Goal: Task Accomplishment & Management: Use online tool/utility

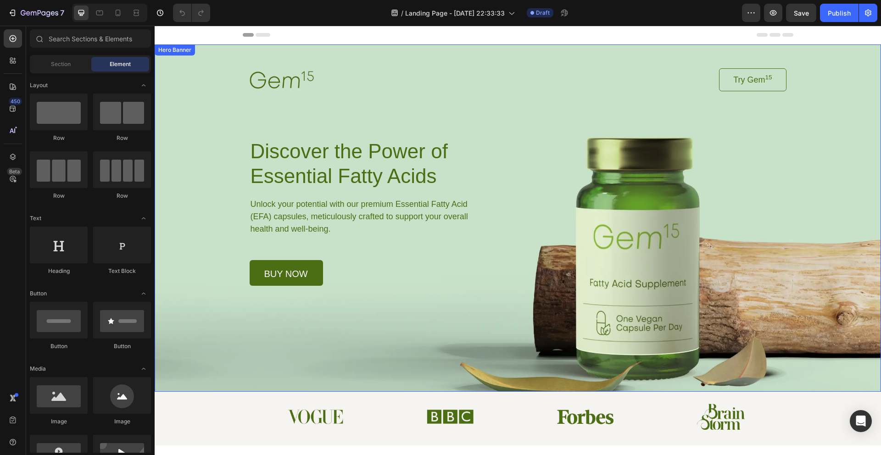
click at [393, 52] on div "Image Try Gem 15 Button Row Discover the Power of Essential Fatty Acids Heading…" at bounding box center [518, 165] width 560 height 241
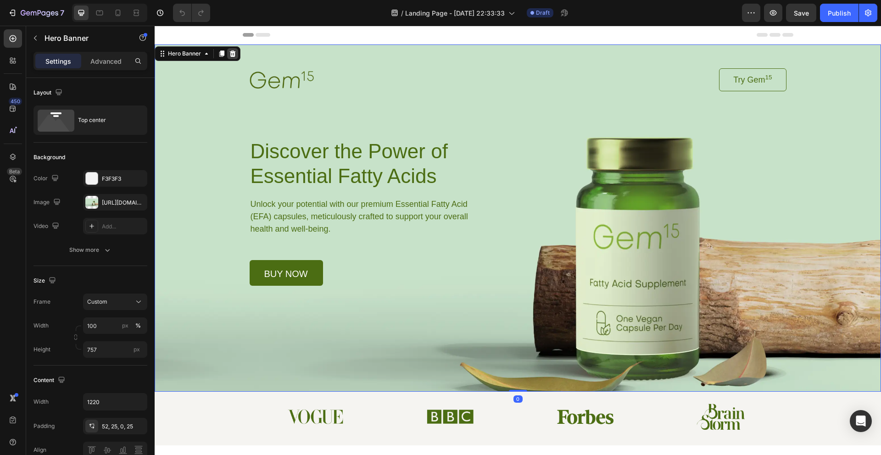
click at [236, 55] on div at bounding box center [232, 53] width 11 height 11
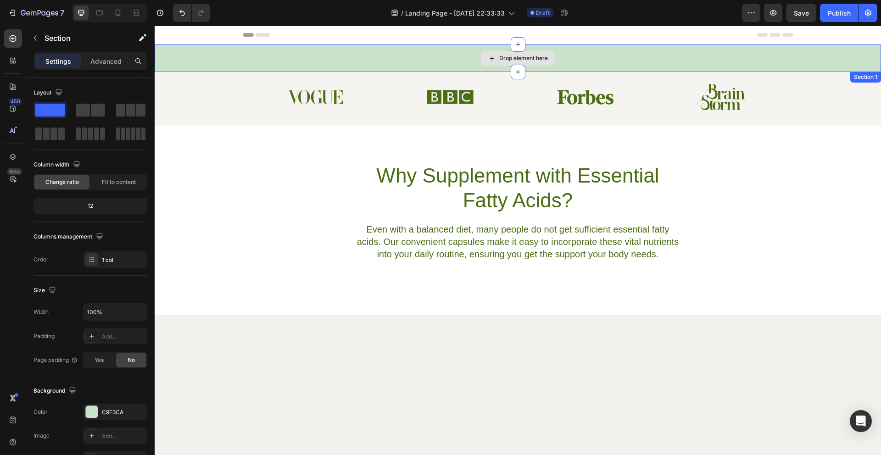
click at [328, 46] on div "Drop element here" at bounding box center [518, 59] width 727 height 28
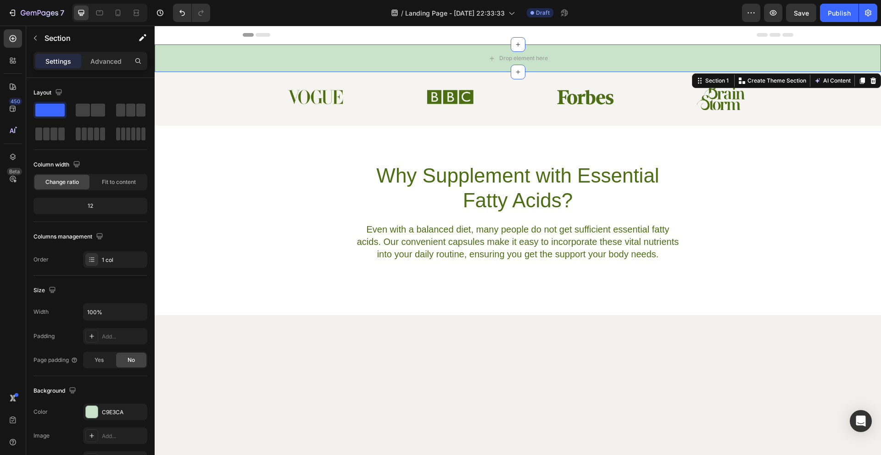
click at [879, 79] on div at bounding box center [873, 80] width 11 height 11
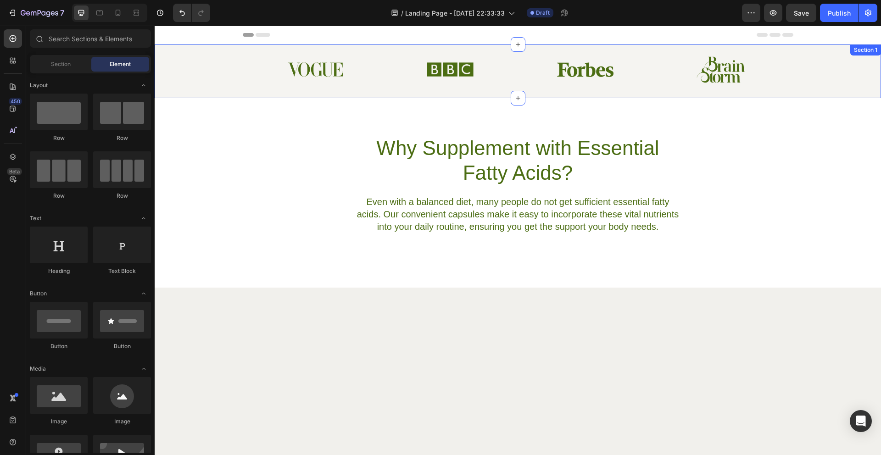
click at [213, 53] on div "Image Image Image Image Row Section 1" at bounding box center [518, 72] width 727 height 54
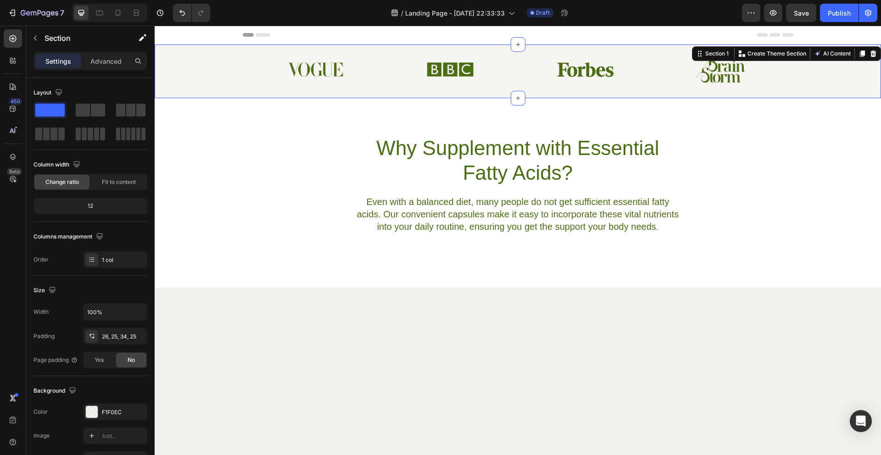
click at [873, 56] on icon at bounding box center [874, 53] width 6 height 6
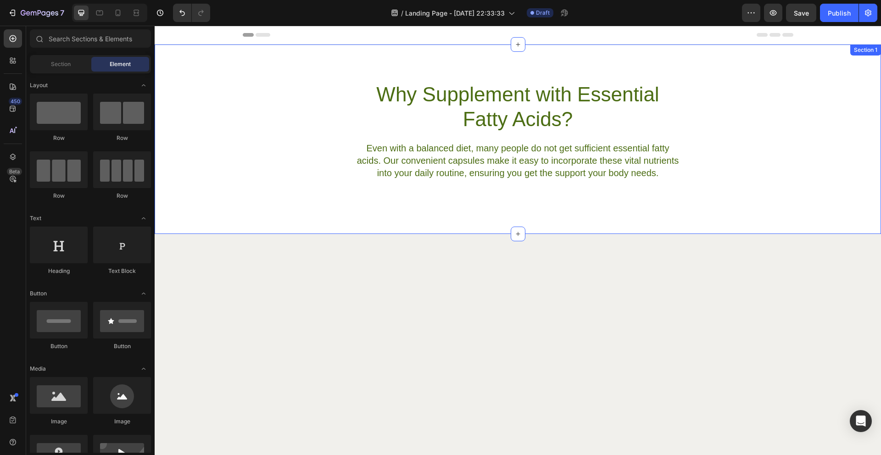
click at [242, 70] on div "Why Supplement with Essential Fatty Acids? Heading Even with a balanced diet, m…" at bounding box center [518, 140] width 727 height 190
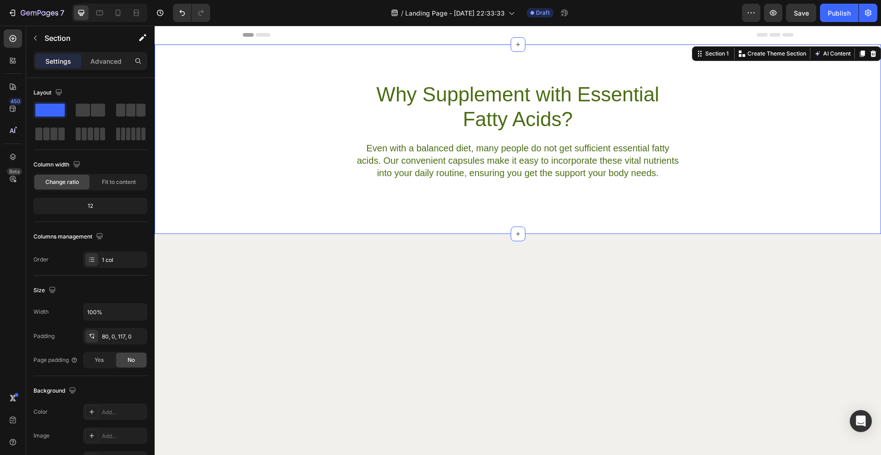
drag, startPoint x: 870, startPoint y: 57, endPoint x: 845, endPoint y: 55, distance: 25.3
click at [870, 57] on icon at bounding box center [873, 53] width 7 height 7
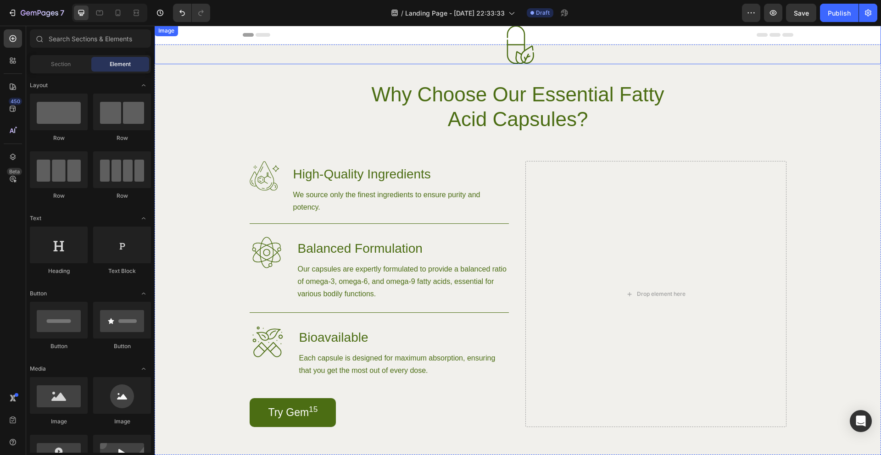
click at [324, 41] on div at bounding box center [518, 44] width 727 height 39
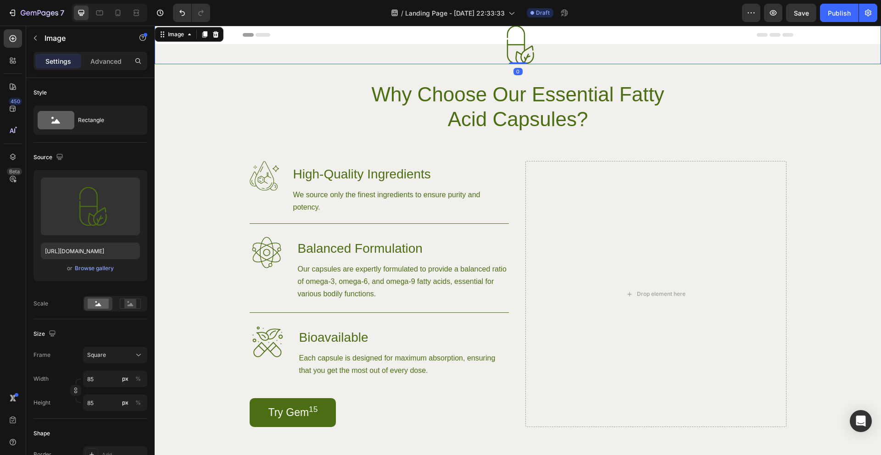
click at [217, 34] on icon at bounding box center [216, 34] width 6 height 6
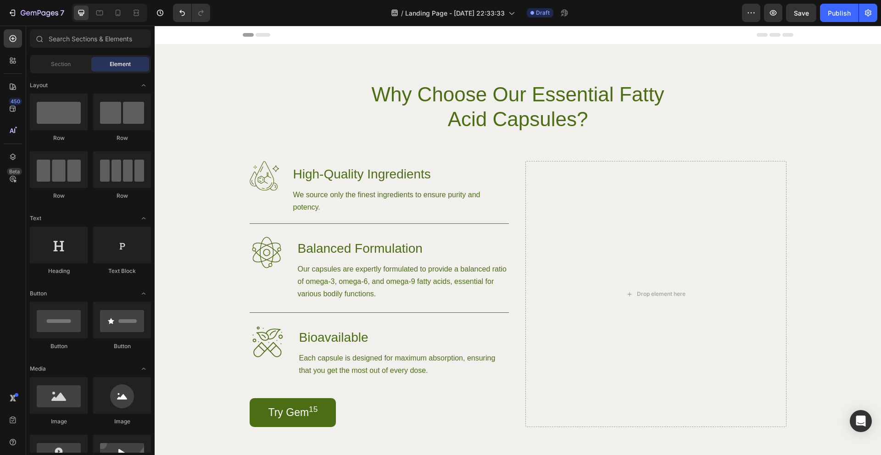
click at [332, 40] on div "Header" at bounding box center [518, 35] width 551 height 18
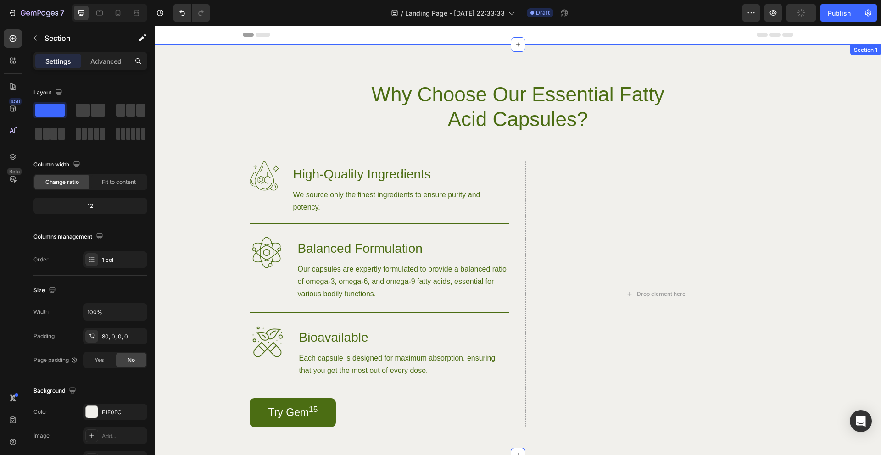
click at [323, 46] on div "Image Why Choose Our Essential Fatty Acid Capsules? Heading Row Image High-Qual…" at bounding box center [518, 250] width 727 height 411
drag, startPoint x: 877, startPoint y: 55, endPoint x: 852, endPoint y: 48, distance: 25.9
click at [877, 55] on icon at bounding box center [873, 53] width 7 height 7
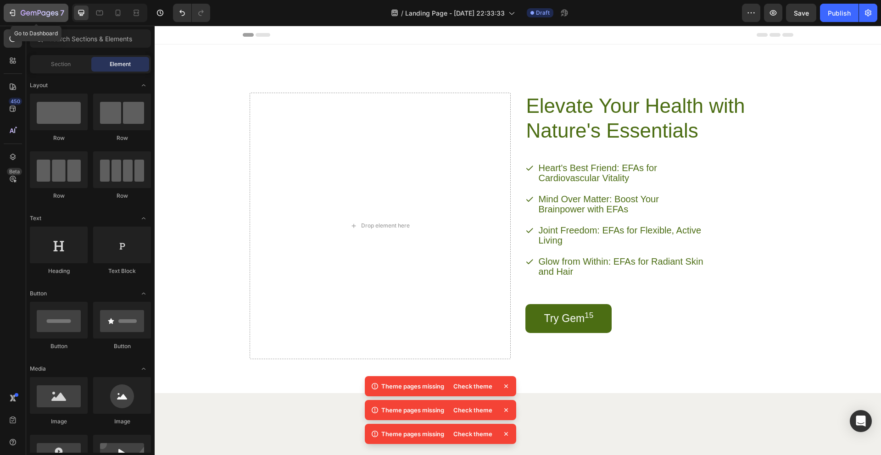
click at [25, 19] on button "7" at bounding box center [36, 13] width 65 height 18
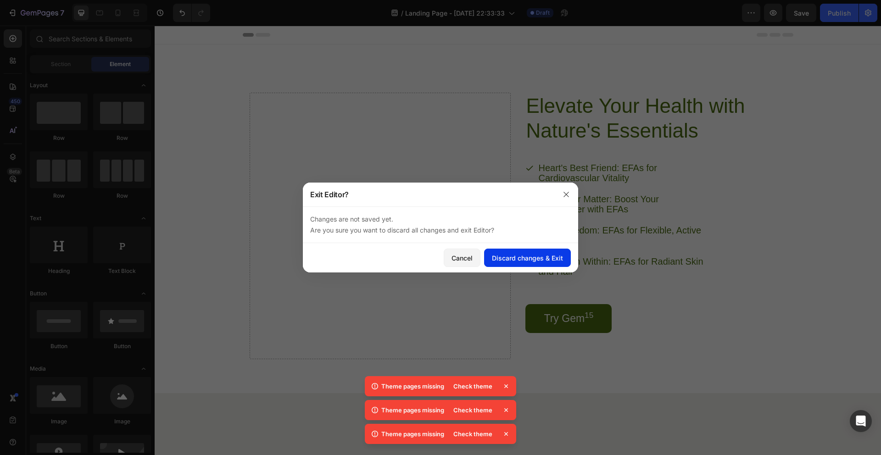
click at [531, 261] on div "Discard changes & Exit" at bounding box center [527, 258] width 71 height 10
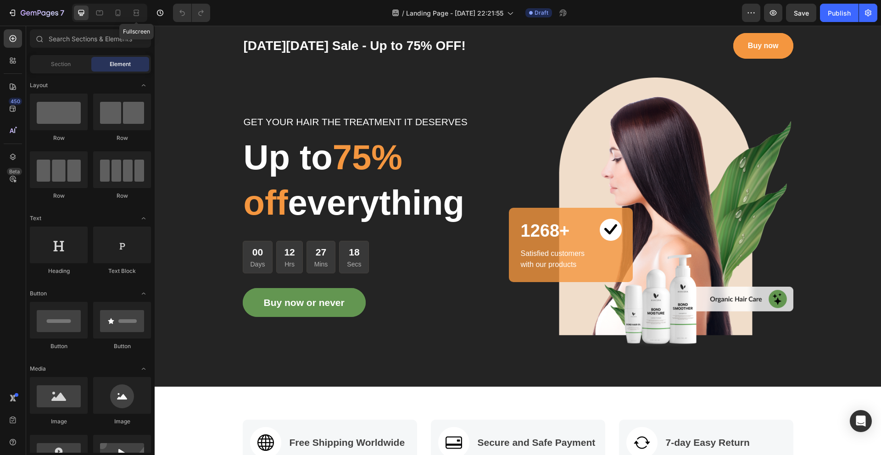
click at [125, 18] on div "Fullscreen" at bounding box center [109, 13] width 75 height 18
click at [123, 17] on div at bounding box center [118, 13] width 15 height 15
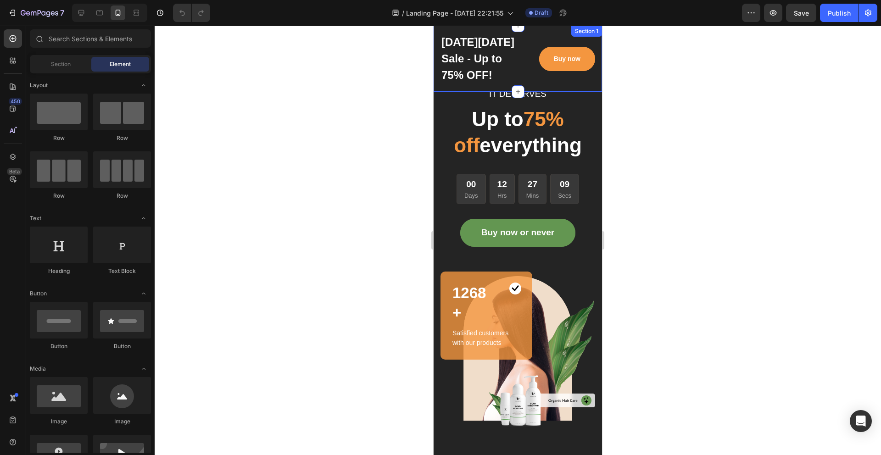
click at [529, 89] on div "[DATE][DATE] Sale - Up to 75% OFF! Text block Buy now Button Row Section 1" at bounding box center [518, 59] width 168 height 66
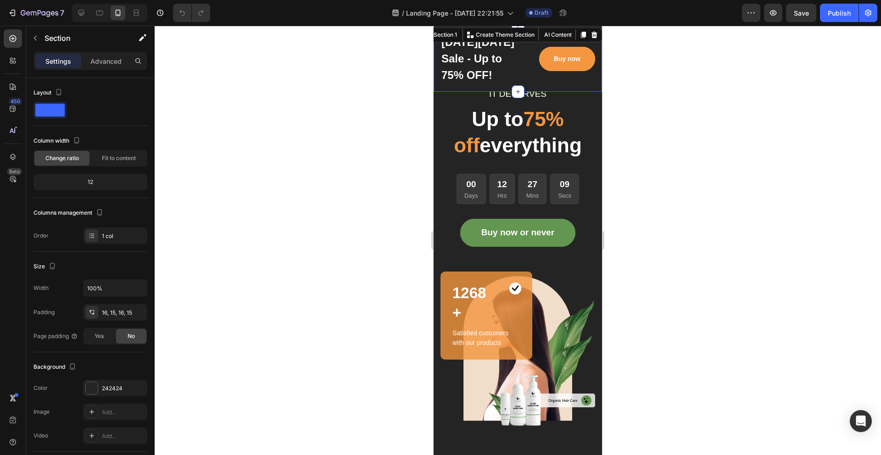
click at [592, 36] on icon at bounding box center [594, 34] width 7 height 7
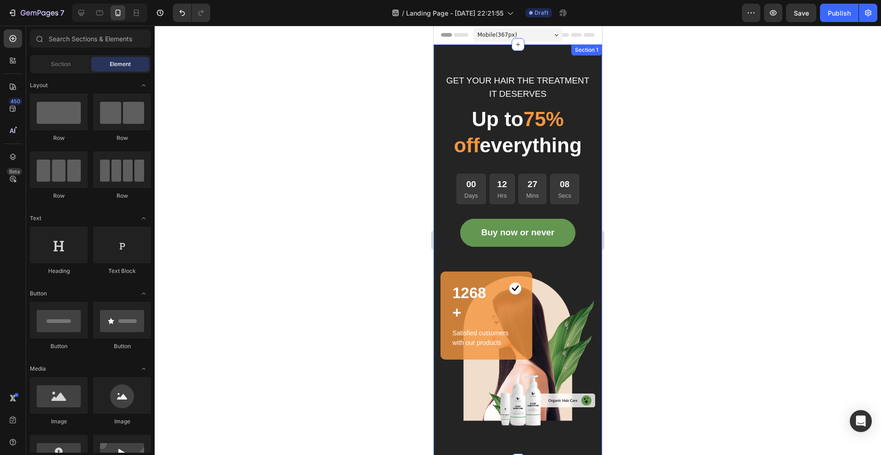
click at [457, 50] on div "GET YOUR HAIR THE TREATMENT IT DESERVES Text block Up to 75% off everything Hea…" at bounding box center [518, 253] width 168 height 416
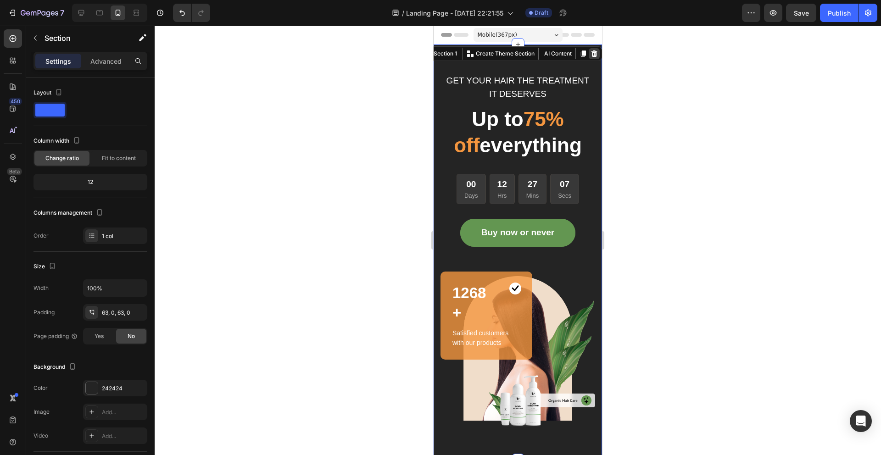
click at [596, 53] on icon at bounding box center [595, 53] width 6 height 6
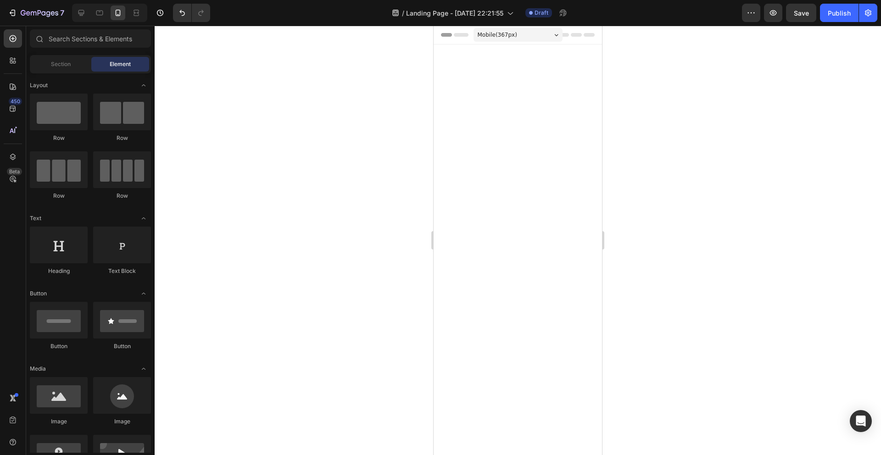
click at [465, 56] on div at bounding box center [518, 157] width 168 height 224
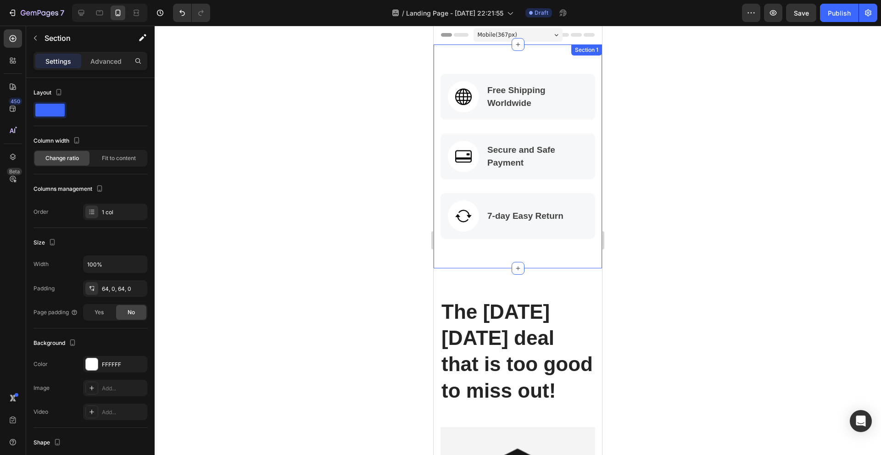
click at [466, 54] on div "Image Free Shipping Worldwide Text block Row Image Secure and Safe Payment Text…" at bounding box center [518, 157] width 168 height 224
click at [584, 50] on div "Section 1" at bounding box center [586, 50] width 27 height 8
click at [560, 56] on div "Image Free Shipping Worldwide Text block Row Image Secure and Safe Payment Text…" at bounding box center [518, 157] width 168 height 224
click at [556, 56] on div "Image Free Shipping Worldwide Text block Row Image Secure and Safe Payment Text…" at bounding box center [518, 157] width 168 height 224
click at [462, 62] on div "Image Free Shipping Worldwide Text block Row Image Secure and Safe Payment Text…" at bounding box center [518, 157] width 168 height 224
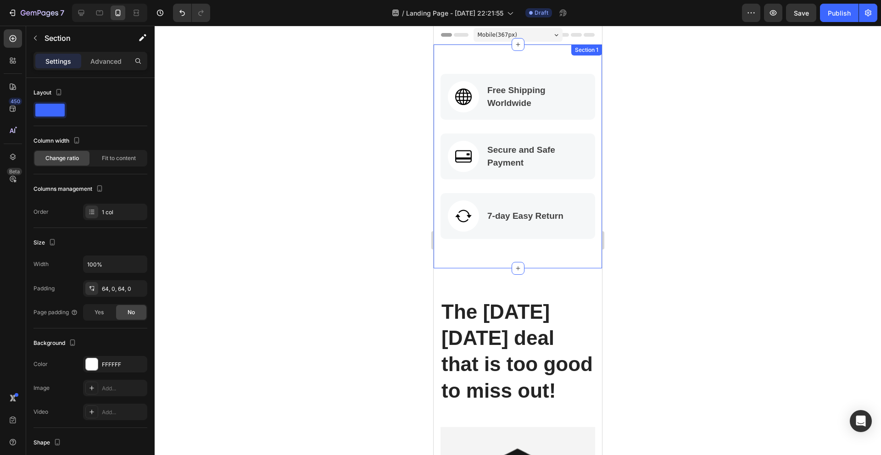
click at [491, 60] on div "Image Free Shipping Worldwide Text block Row Image Secure and Safe Payment Text…" at bounding box center [518, 157] width 168 height 224
drag, startPoint x: 491, startPoint y: 61, endPoint x: 491, endPoint y: 70, distance: 9.2
click at [491, 61] on div "Image Free Shipping Worldwide Text block Row Image Secure and Safe Payment Text…" at bounding box center [518, 157] width 168 height 224
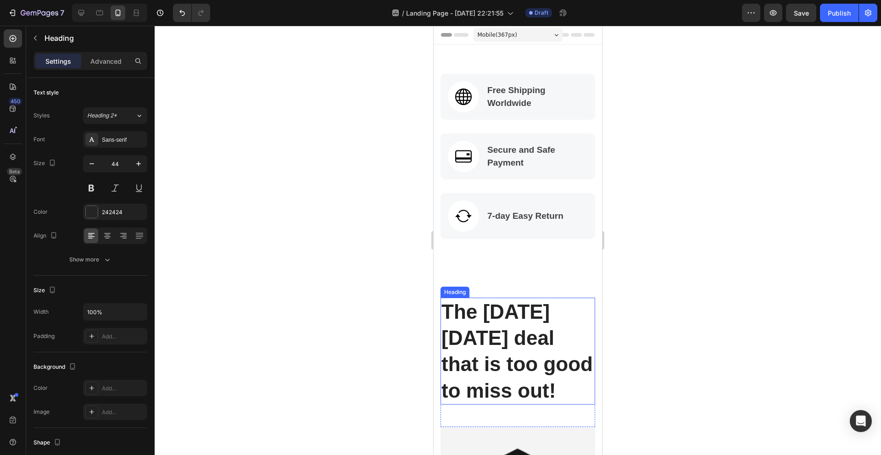
click at [452, 291] on div "Heading" at bounding box center [454, 292] width 25 height 8
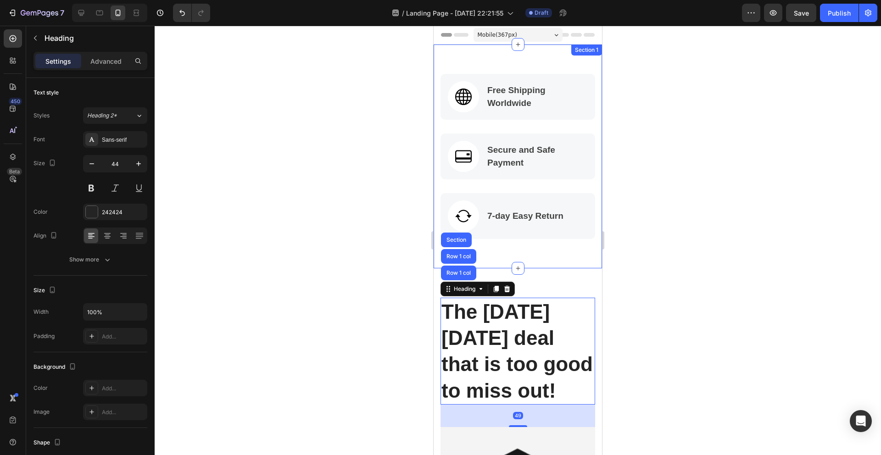
click at [568, 66] on div "Image Free Shipping Worldwide Text block Row Image Secure and Safe Payment Text…" at bounding box center [518, 157] width 168 height 224
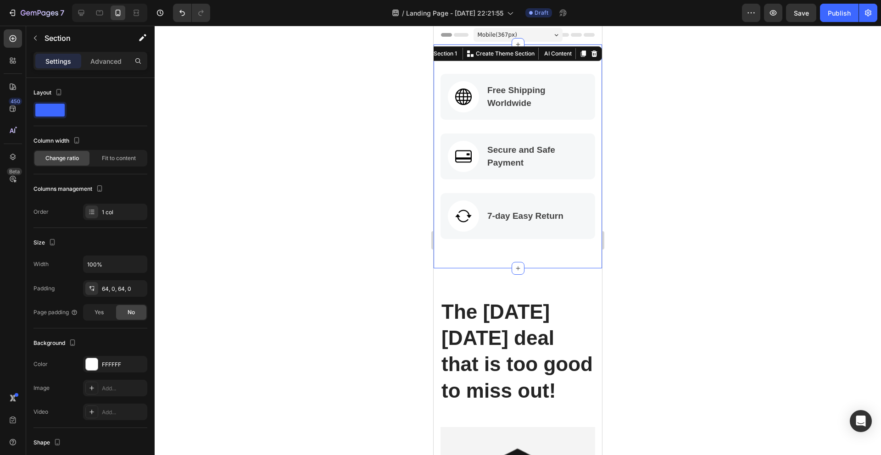
drag, startPoint x: 596, startPoint y: 56, endPoint x: 585, endPoint y: 58, distance: 11.4
click at [596, 56] on icon at bounding box center [595, 53] width 6 height 6
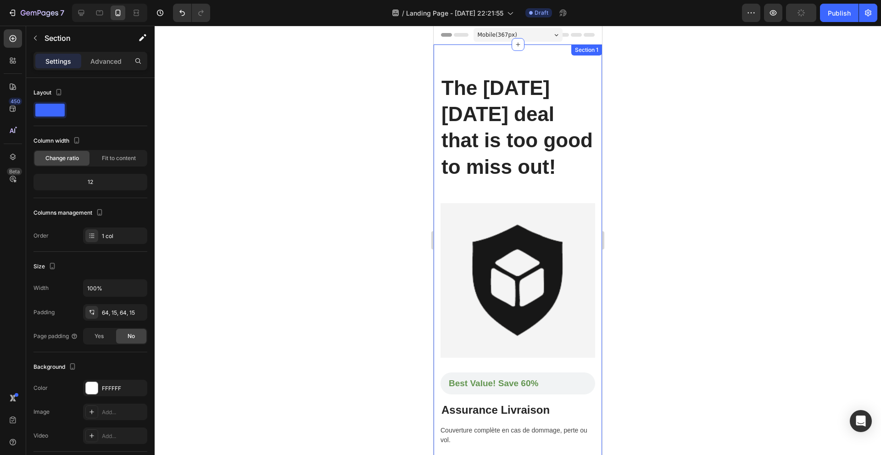
click at [497, 60] on div "The [DATE][DATE] deal that is too good to miss out! Heading Row Row Product Ima…" at bounding box center [518, 381] width 168 height 672
drag, startPoint x: 593, startPoint y: 51, endPoint x: 586, endPoint y: 51, distance: 6.9
click at [593, 51] on icon at bounding box center [594, 53] width 7 height 7
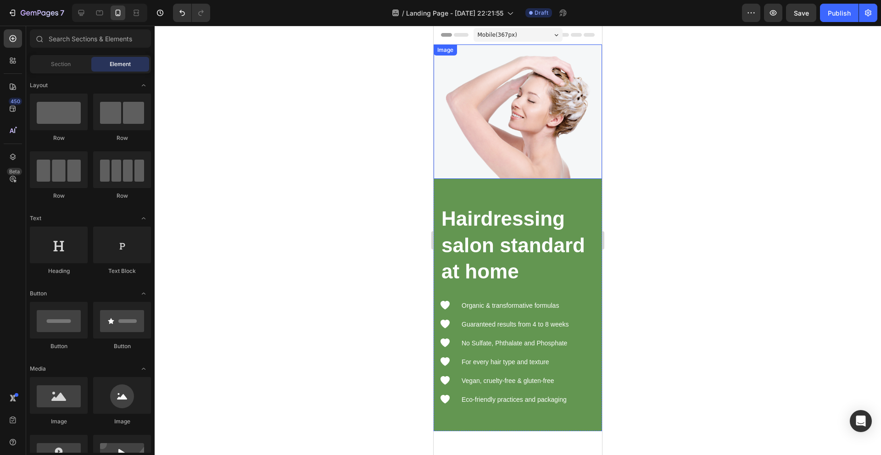
click at [479, 62] on img at bounding box center [518, 112] width 168 height 134
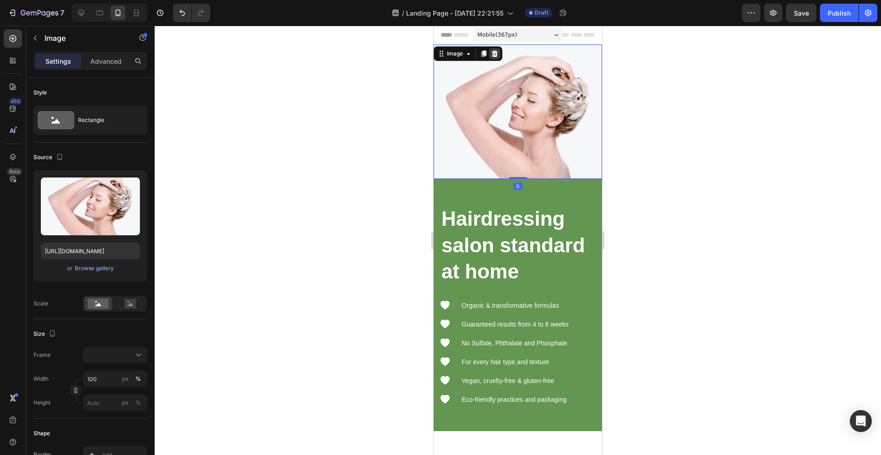
click at [495, 51] on icon at bounding box center [495, 53] width 6 height 6
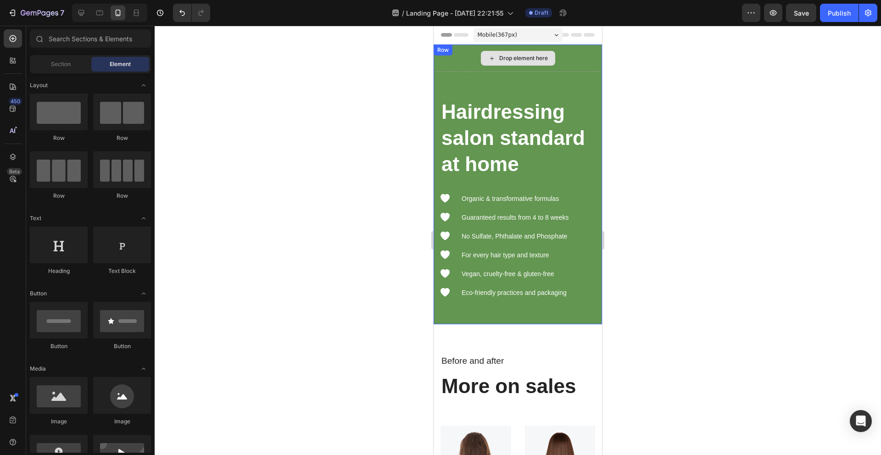
click at [468, 54] on div "Drop element here" at bounding box center [518, 59] width 168 height 28
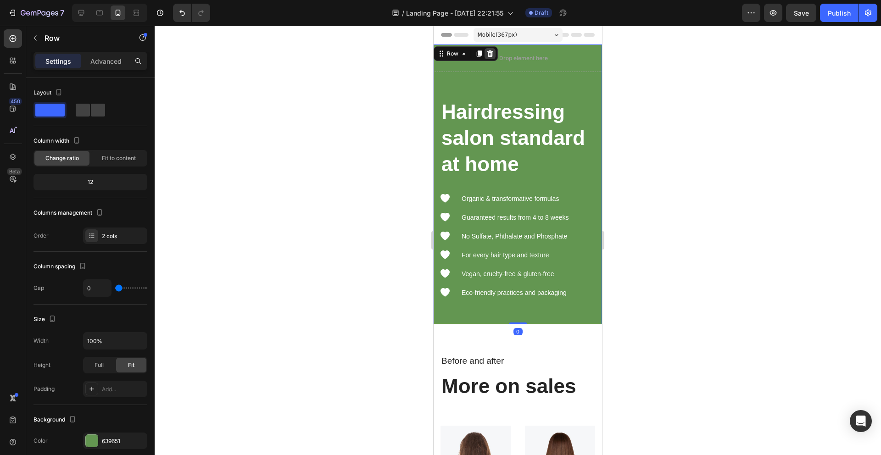
click at [487, 51] on icon at bounding box center [490, 53] width 7 height 7
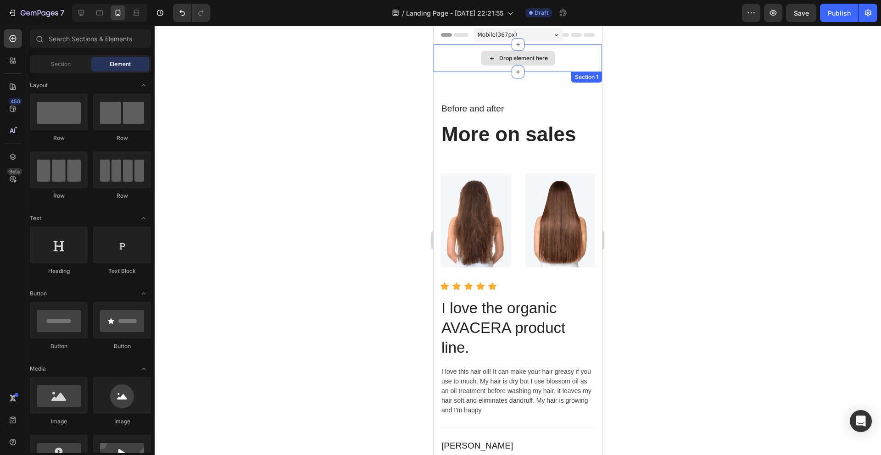
click at [459, 62] on div "Drop element here" at bounding box center [518, 59] width 168 height 28
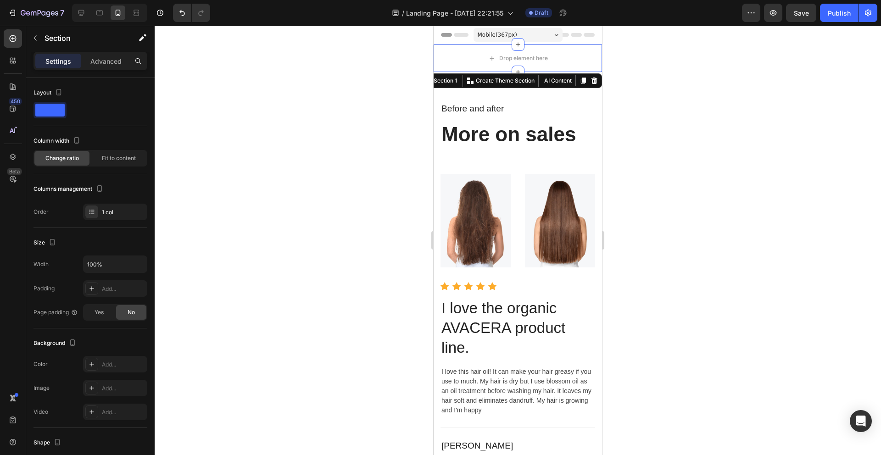
drag, startPoint x: 597, startPoint y: 79, endPoint x: 588, endPoint y: 78, distance: 8.8
click at [596, 79] on icon at bounding box center [595, 81] width 6 height 6
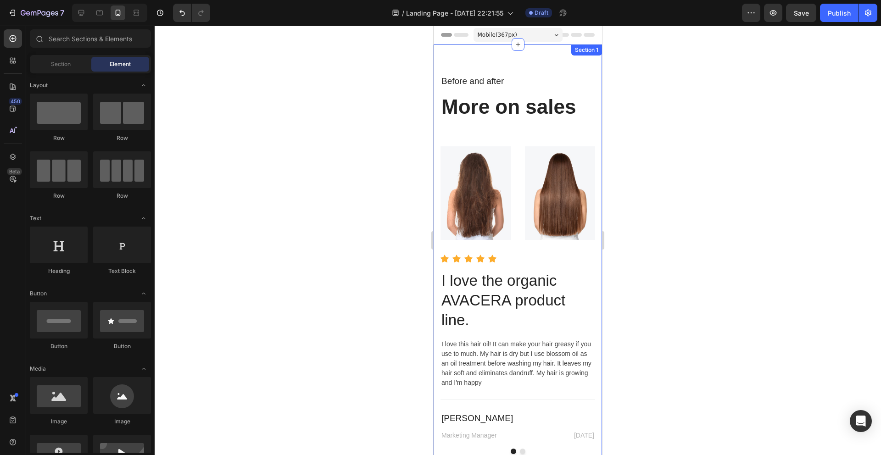
click at [457, 63] on div "Before and after Text block More on sales Heading Row Image Image Row Icon Icon…" at bounding box center [518, 264] width 168 height 439
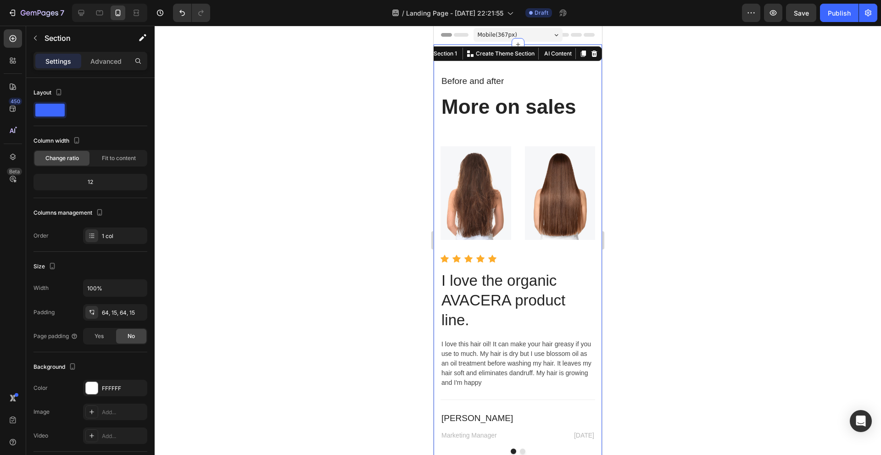
click at [591, 57] on icon at bounding box center [594, 53] width 7 height 7
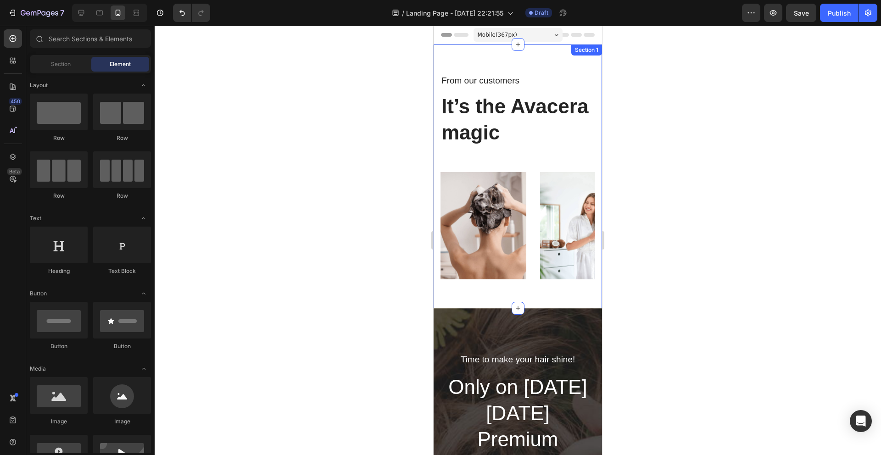
click at [479, 57] on div "From our customers Text block It’s the Avacera magic Heading Row Image Image Im…" at bounding box center [518, 177] width 168 height 264
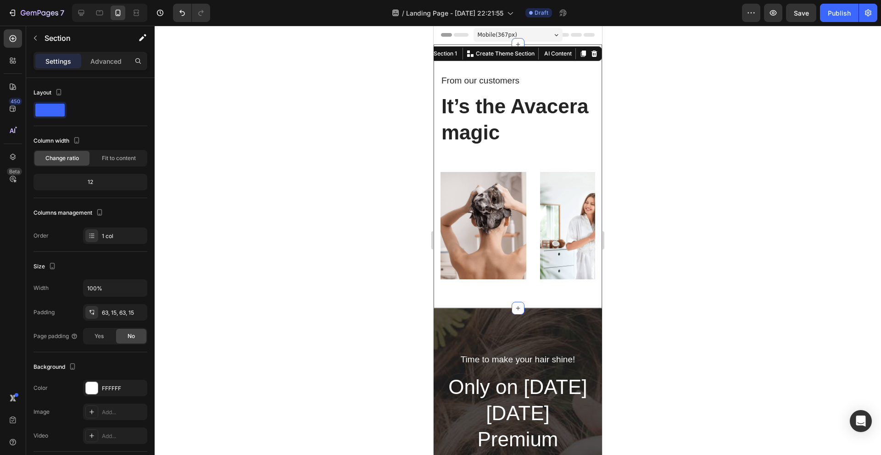
click at [594, 54] on icon at bounding box center [594, 53] width 7 height 7
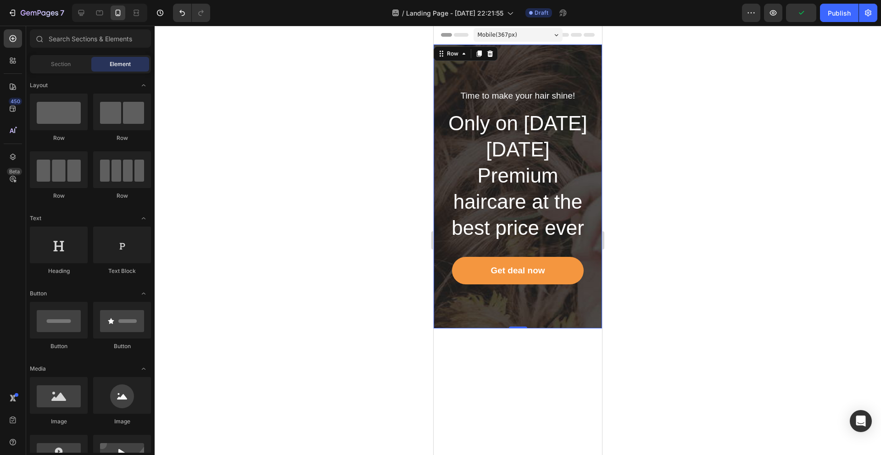
click at [469, 60] on div "Time to make your hair shine! Text block Only on [DATE][DATE] Premium haircare …" at bounding box center [518, 187] width 168 height 284
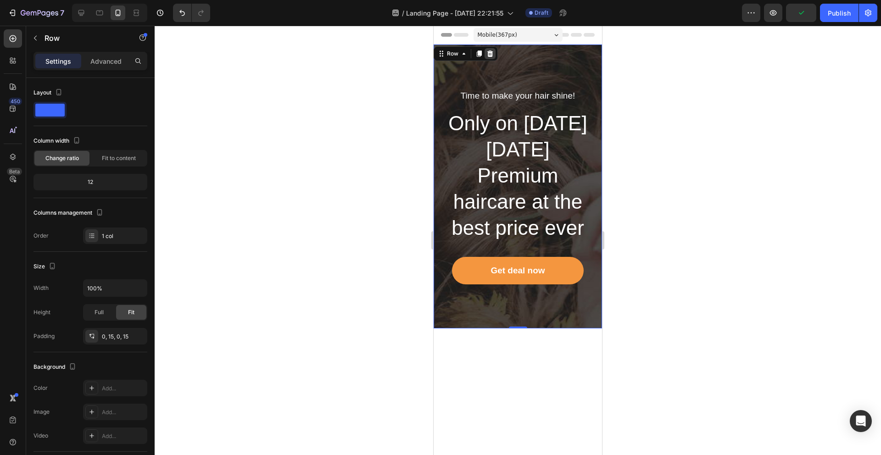
click at [491, 54] on icon at bounding box center [490, 53] width 7 height 7
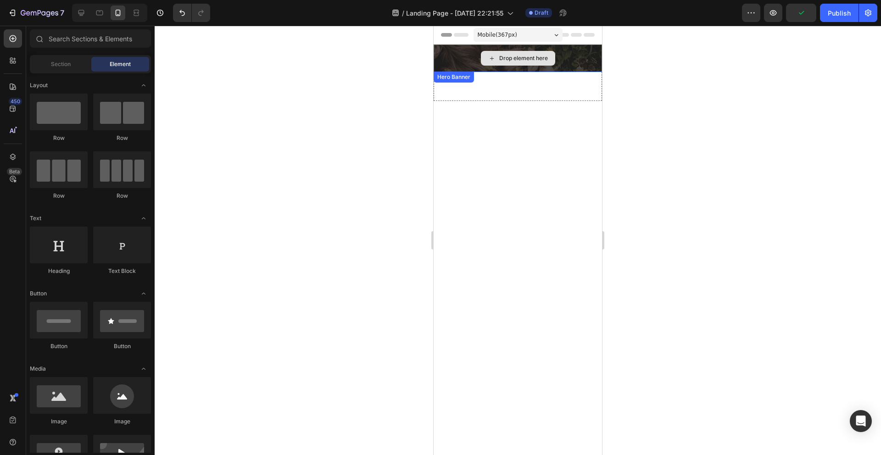
click at [454, 62] on div "Drop element here" at bounding box center [518, 59] width 168 height 28
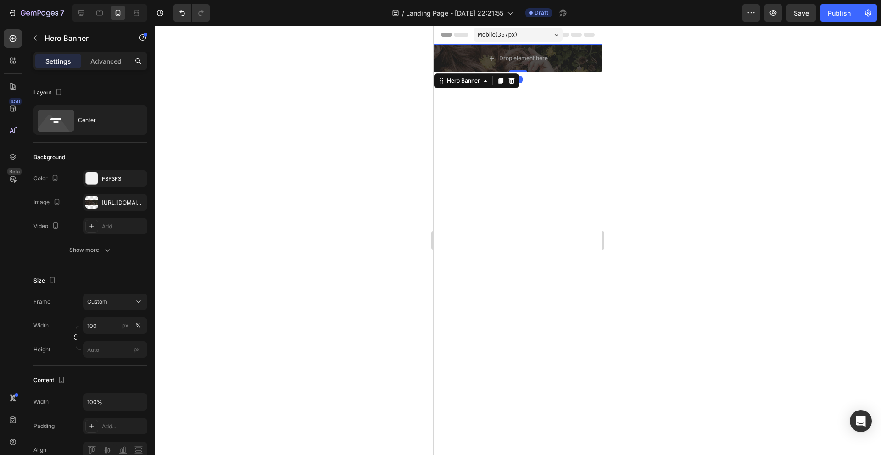
click at [513, 78] on icon at bounding box center [511, 80] width 7 height 7
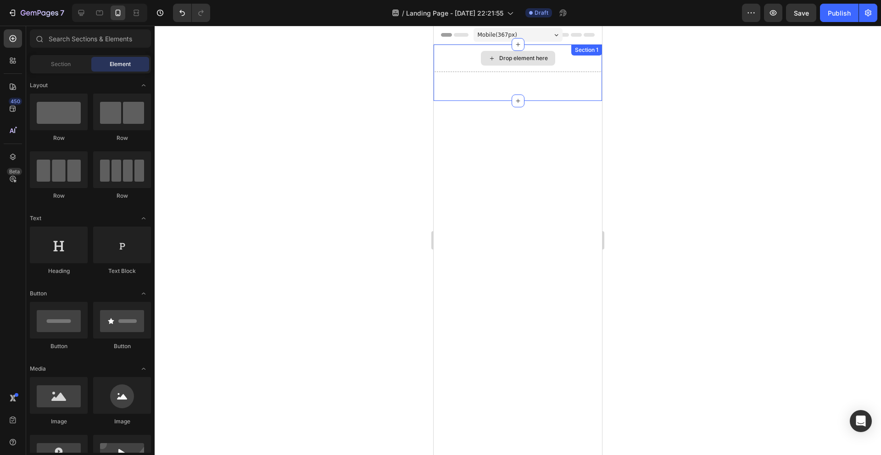
click at [465, 62] on div "Drop element here" at bounding box center [518, 59] width 168 height 28
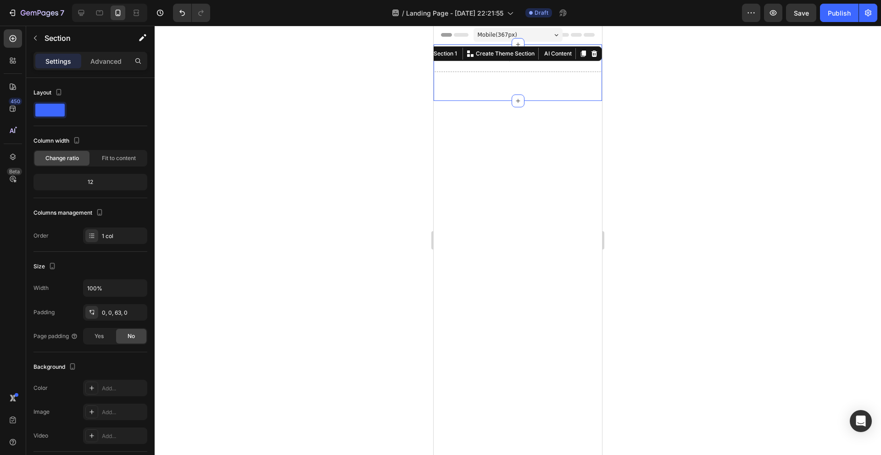
drag, startPoint x: 591, startPoint y: 55, endPoint x: 586, endPoint y: 56, distance: 5.8
click at [591, 55] on icon at bounding box center [594, 53] width 7 height 7
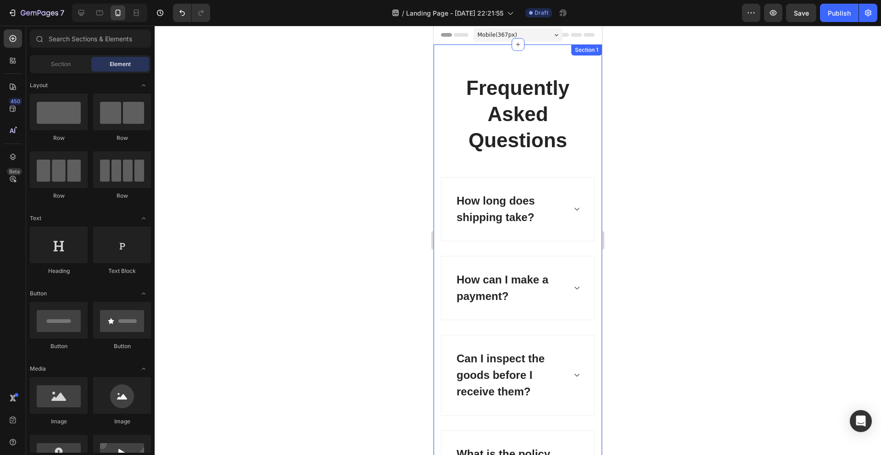
click at [456, 62] on div "Frequently Asked Questions Heading How long does shipping take? How can I make …" at bounding box center [518, 341] width 168 height 592
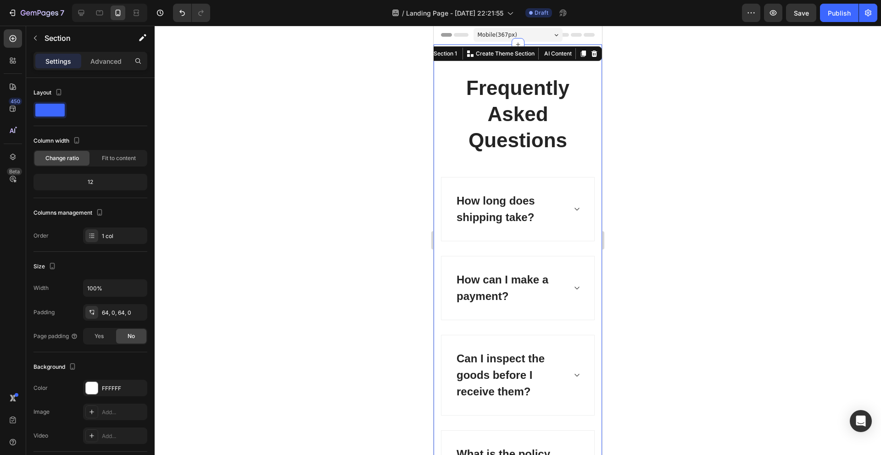
drag, startPoint x: 594, startPoint y: 54, endPoint x: 510, endPoint y: 56, distance: 84.5
click at [594, 54] on icon at bounding box center [595, 53] width 6 height 6
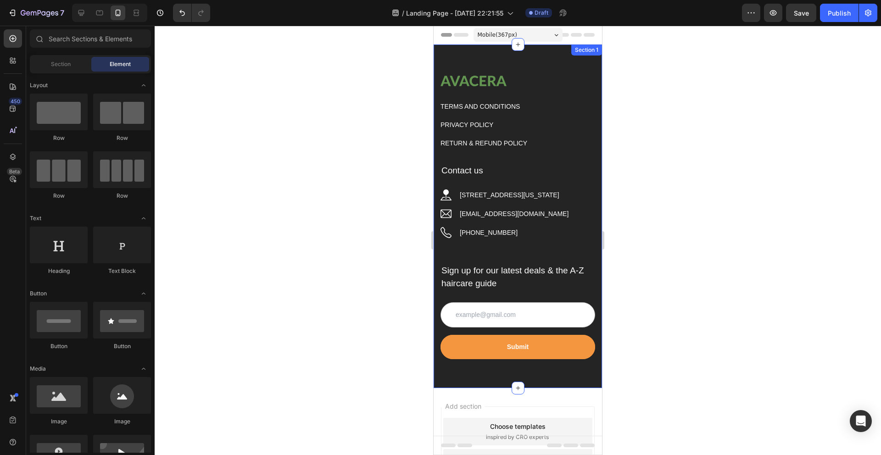
click at [461, 48] on div "Image TERMS AND CONDITIONS Button PRIVACY POLICY Button RETURN & REFUND POLICY …" at bounding box center [518, 217] width 168 height 344
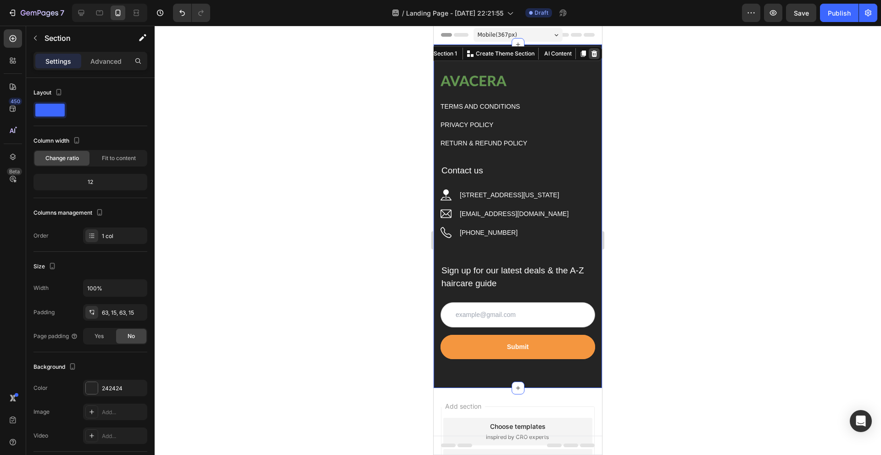
click at [591, 55] on icon at bounding box center [594, 53] width 7 height 7
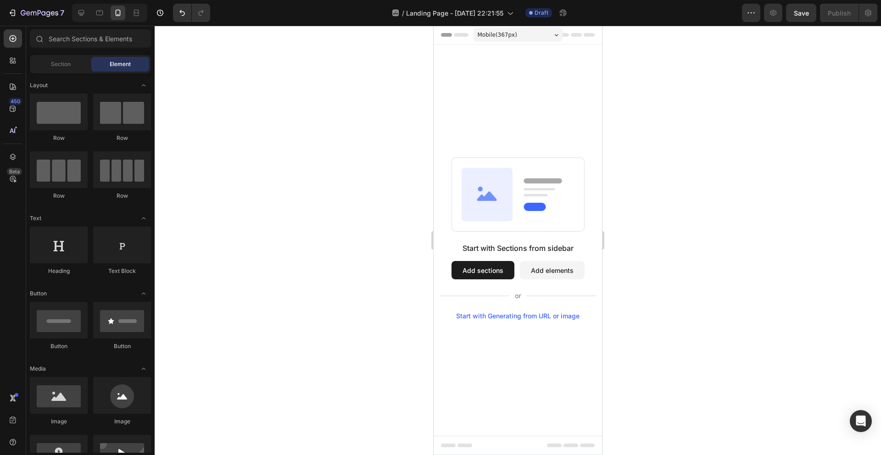
click at [526, 62] on div "Start with Sections from sidebar Add sections Add elements Start with Generatin…" at bounding box center [518, 239] width 168 height 388
click at [470, 95] on div "Start with Sections from sidebar Add sections Add elements Start with Generatin…" at bounding box center [518, 239] width 168 height 388
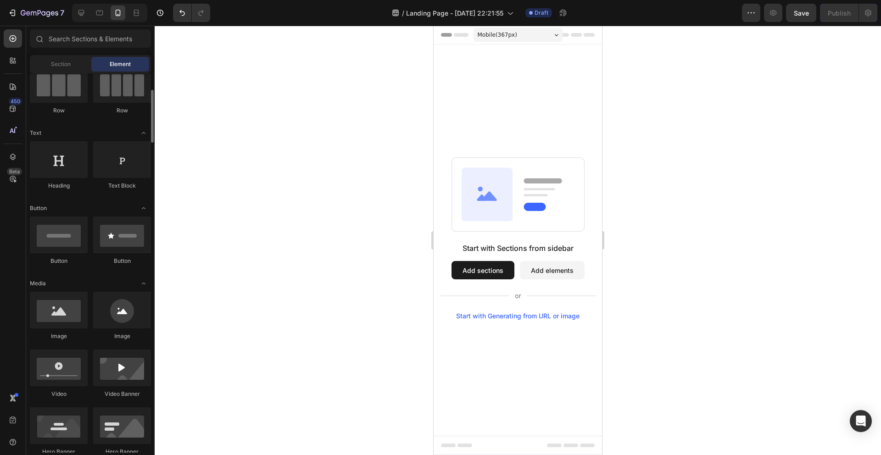
scroll to position [97, 0]
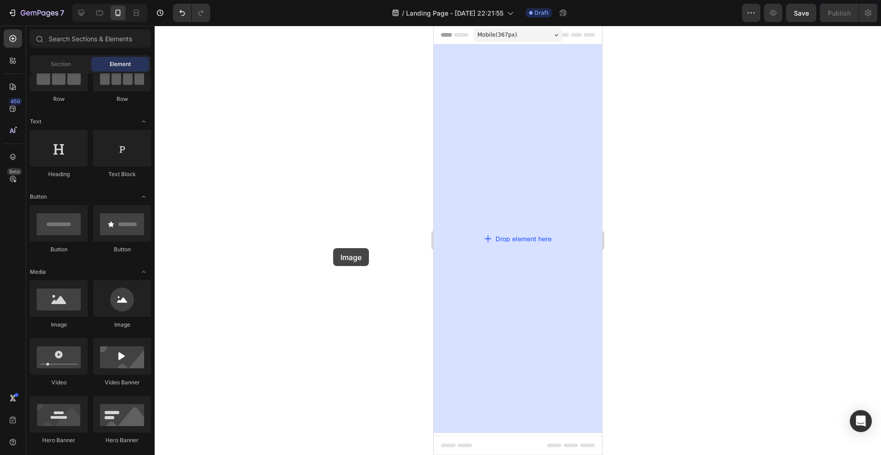
drag, startPoint x: 510, startPoint y: 330, endPoint x: 500, endPoint y: 177, distance: 153.2
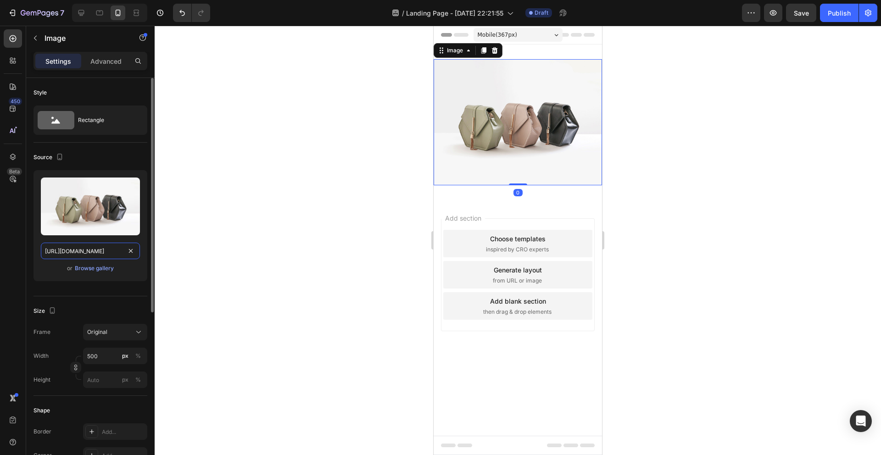
click at [108, 254] on input "[URL][DOMAIN_NAME]" at bounding box center [90, 251] width 99 height 17
paste input "[DOMAIN_NAME][URL]"
type input "[URL][DOMAIN_NAME]"
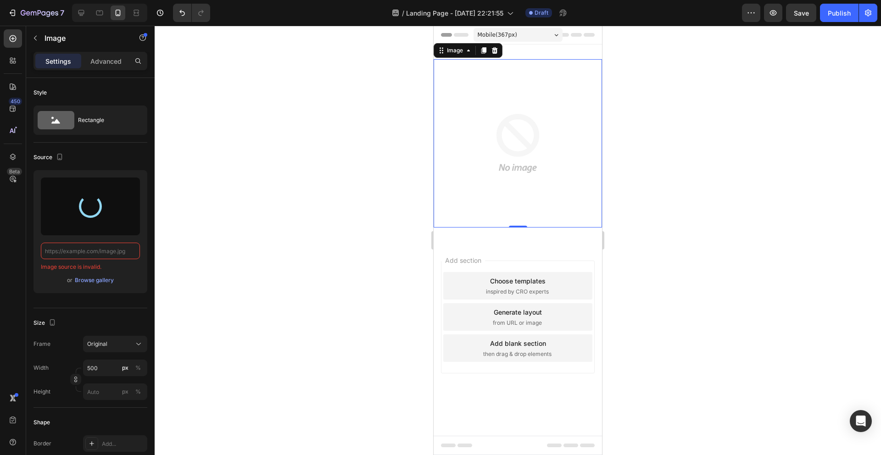
type input "[URL][DOMAIN_NAME]"
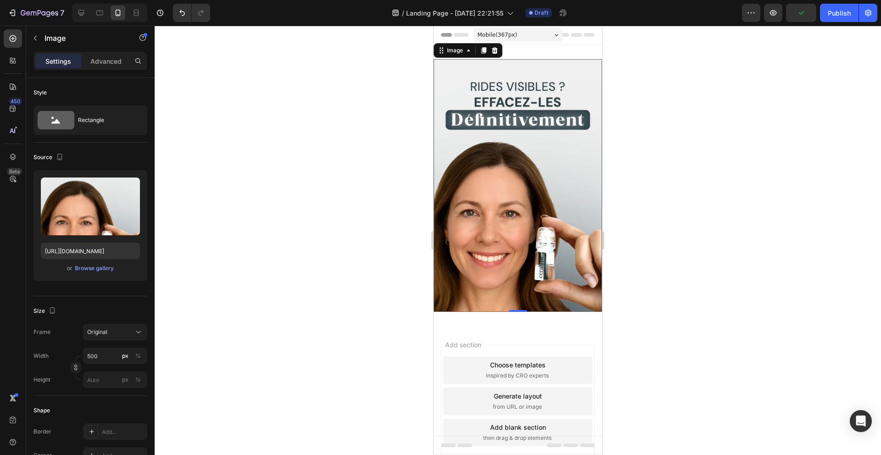
click at [381, 272] on div at bounding box center [518, 241] width 727 height 430
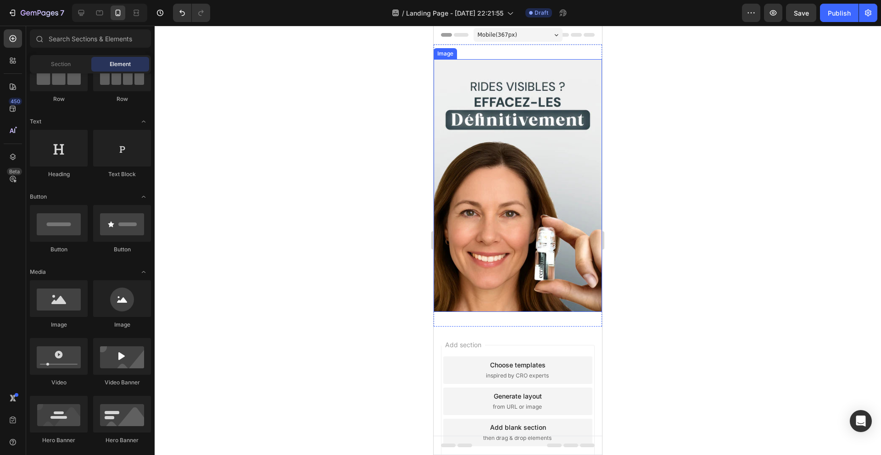
click at [466, 61] on img at bounding box center [518, 185] width 168 height 253
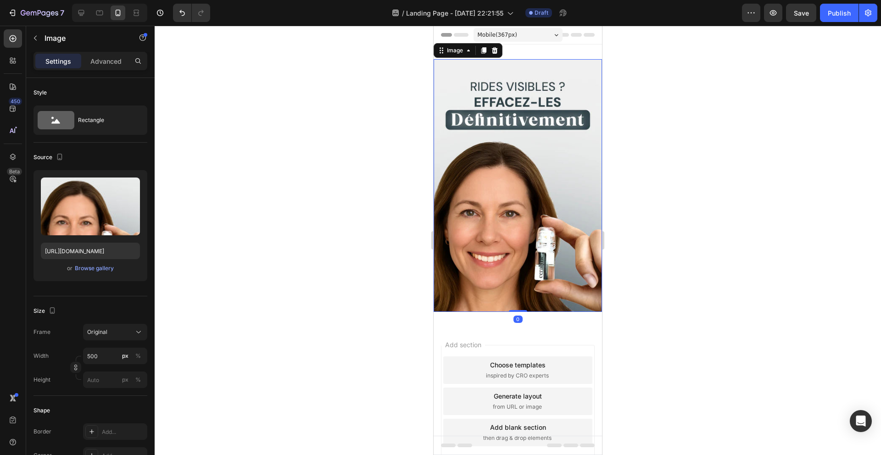
click at [523, 60] on img at bounding box center [518, 185] width 168 height 253
click at [526, 53] on div "Image Section 1 You can create reusable sections Create Theme Section AI Conten…" at bounding box center [518, 186] width 168 height 282
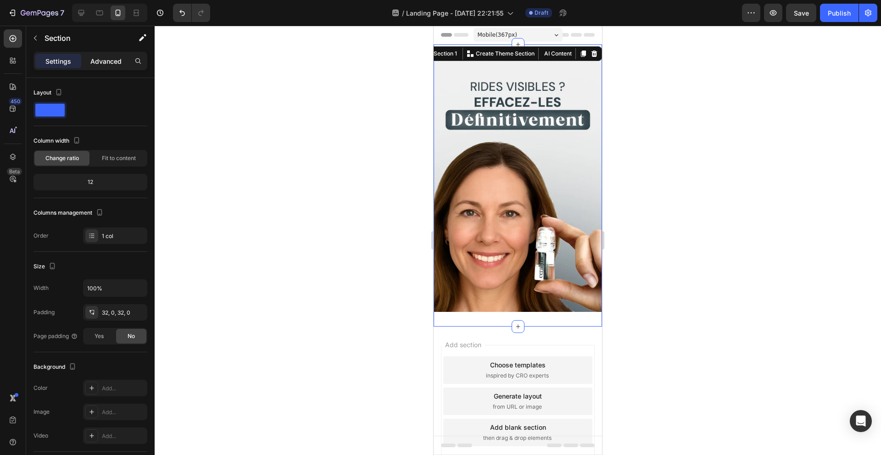
click at [98, 60] on p "Advanced" at bounding box center [105, 61] width 31 height 10
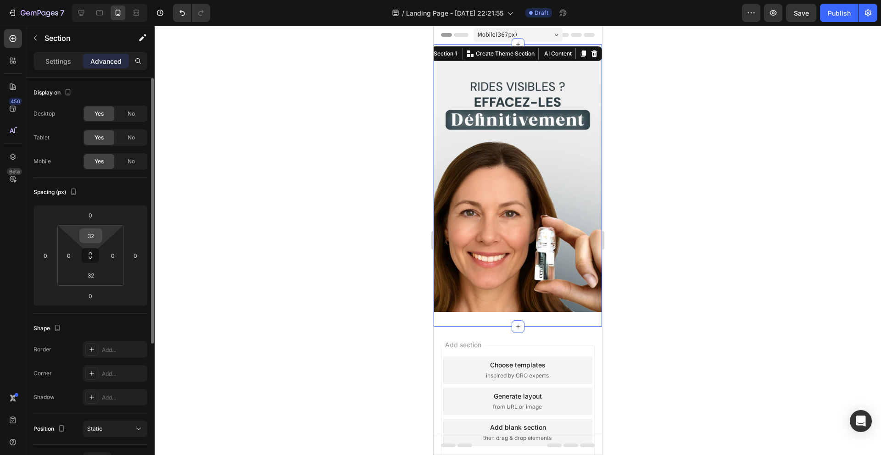
click at [95, 240] on input "32" at bounding box center [91, 236] width 18 height 14
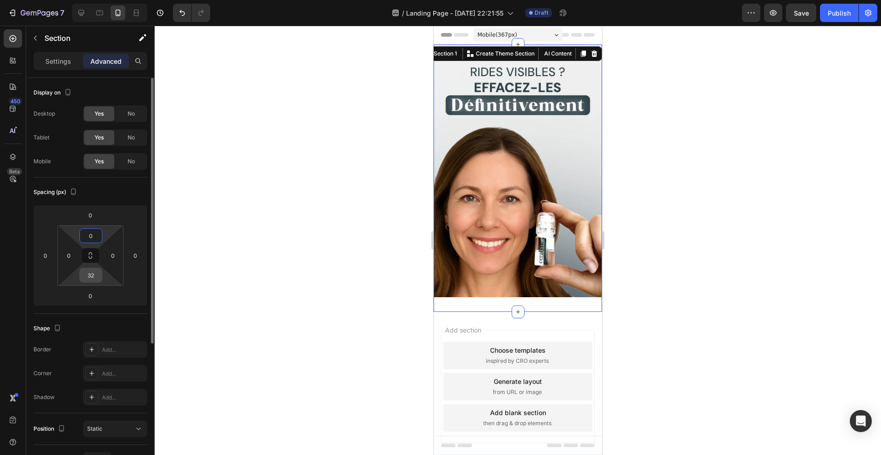
type input "0"
click at [96, 280] on input "32" at bounding box center [91, 276] width 18 height 14
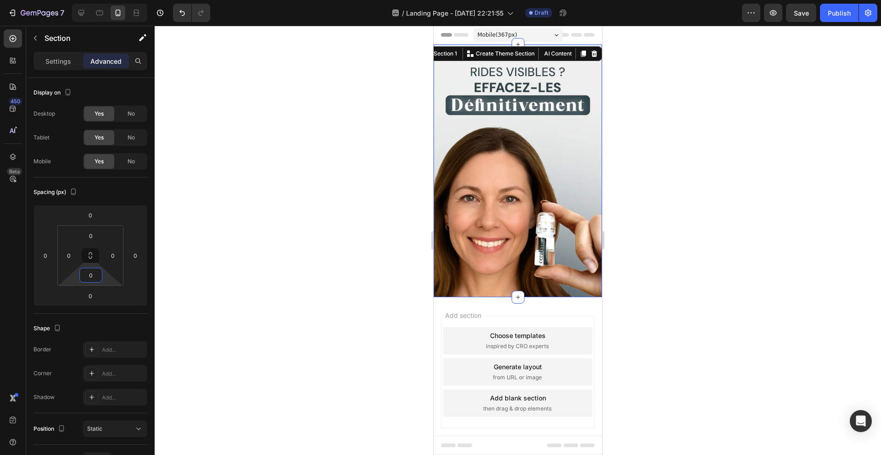
type input "0"
click at [270, 192] on div at bounding box center [518, 241] width 727 height 430
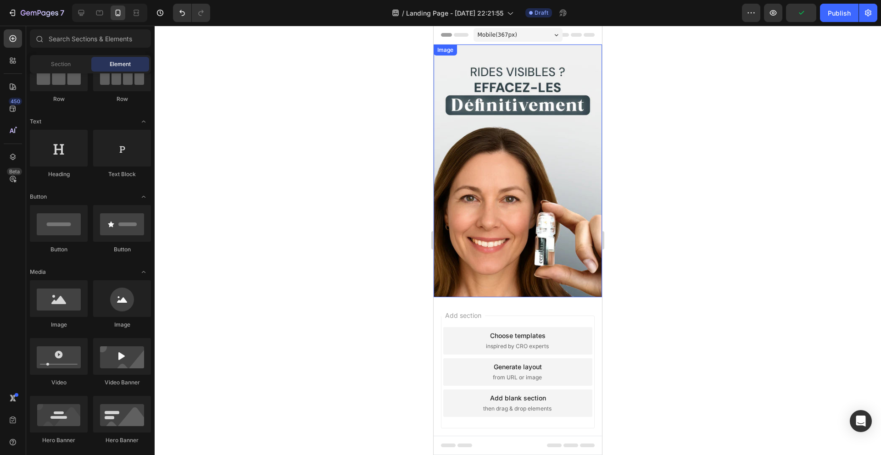
scroll to position [17, 0]
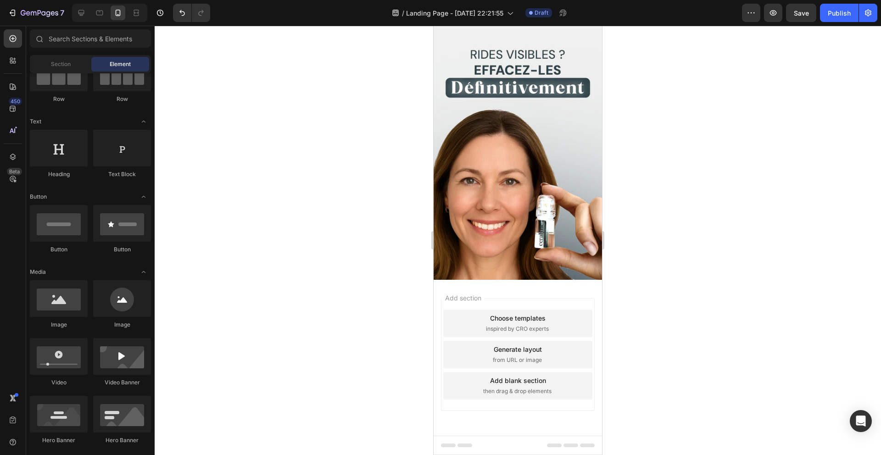
click at [518, 280] on div "Add section Choose templates inspired by CRO experts Generate layout from URL o…" at bounding box center [518, 367] width 168 height 175
click at [542, 258] on img at bounding box center [518, 153] width 168 height 253
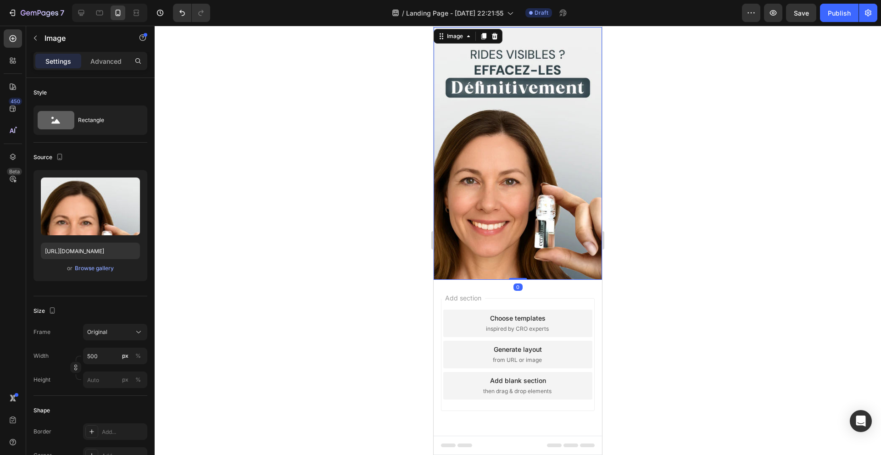
drag, startPoint x: 680, startPoint y: 247, endPoint x: 627, endPoint y: 247, distance: 53.2
click at [680, 247] on div at bounding box center [518, 241] width 727 height 430
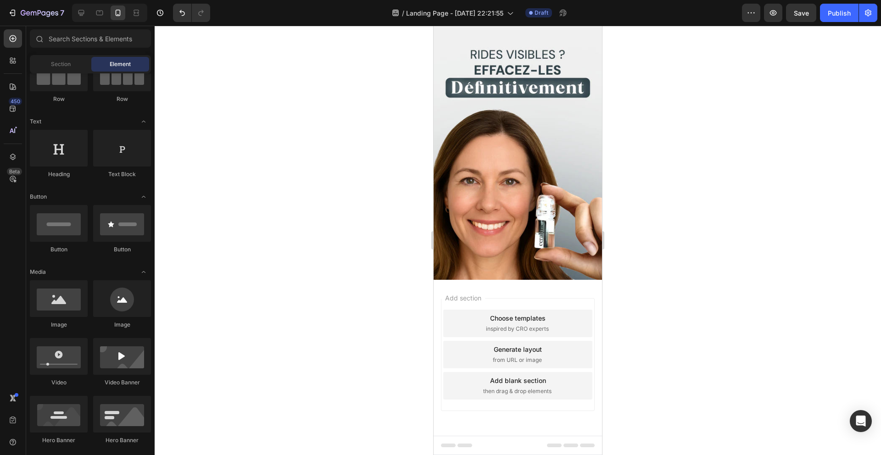
click at [517, 281] on div "Add section Choose templates inspired by CRO experts Generate layout from URL o…" at bounding box center [518, 367] width 168 height 175
click at [518, 278] on img at bounding box center [518, 153] width 168 height 253
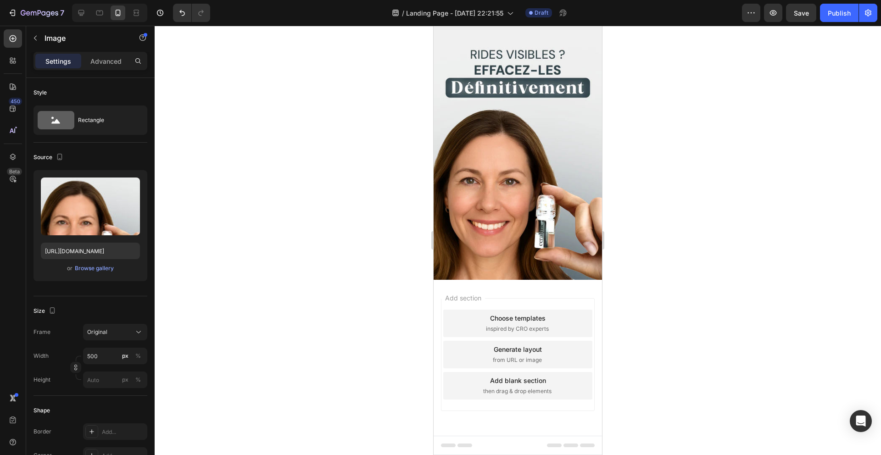
click at [528, 375] on div "Add blank section then drag & drop elements" at bounding box center [517, 386] width 149 height 28
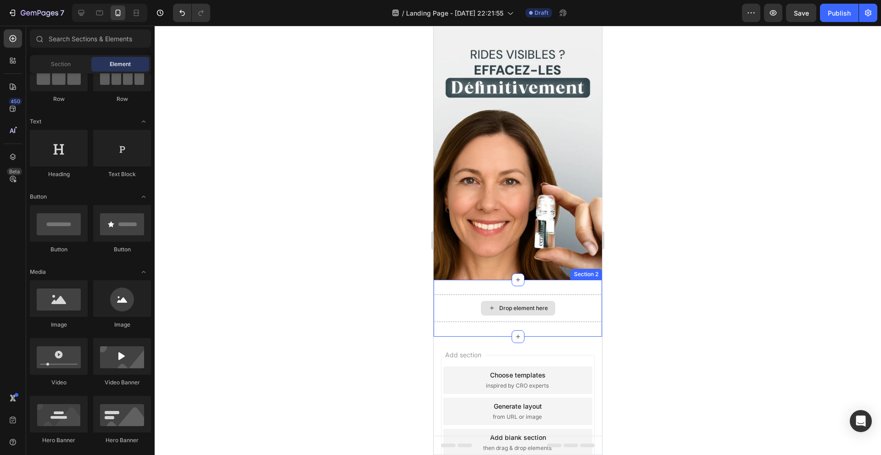
click at [495, 305] on icon at bounding box center [491, 308] width 7 height 8
click at [498, 308] on div "Drop element here" at bounding box center [518, 308] width 74 height 15
click at [366, 265] on div at bounding box center [518, 241] width 727 height 430
click at [516, 283] on div at bounding box center [518, 280] width 13 height 13
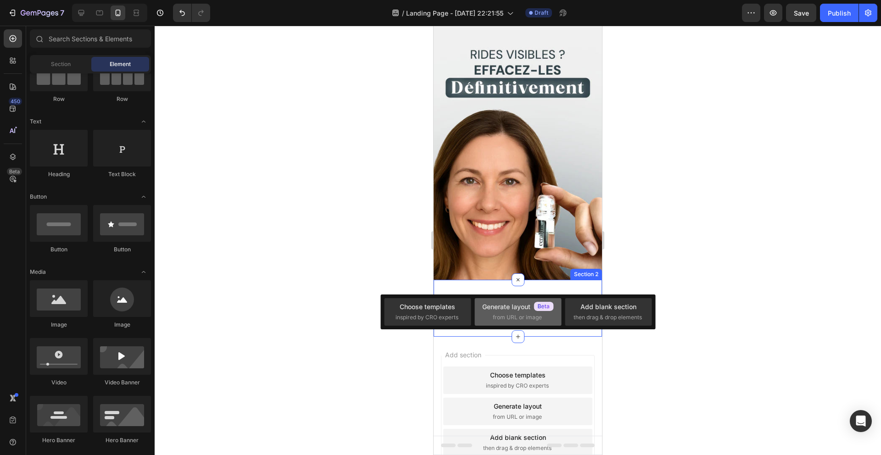
click at [565, 304] on div "Generate layout from URL or image" at bounding box center [608, 312] width 87 height 28
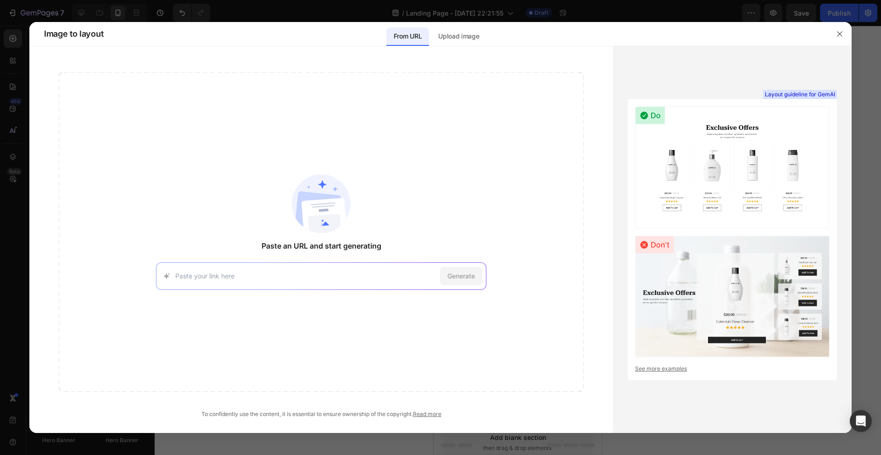
drag, startPoint x: 844, startPoint y: 35, endPoint x: 812, endPoint y: 50, distance: 35.1
click at [844, 34] on button "button" at bounding box center [840, 34] width 15 height 15
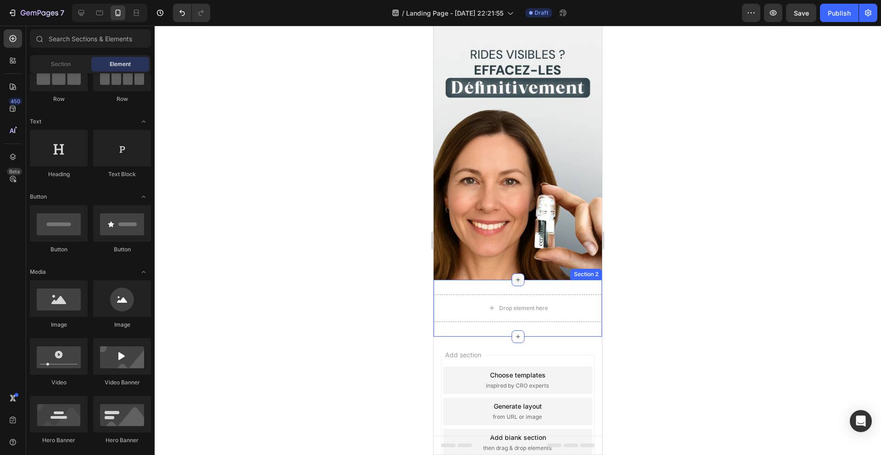
click at [519, 282] on icon at bounding box center [518, 279] width 7 height 7
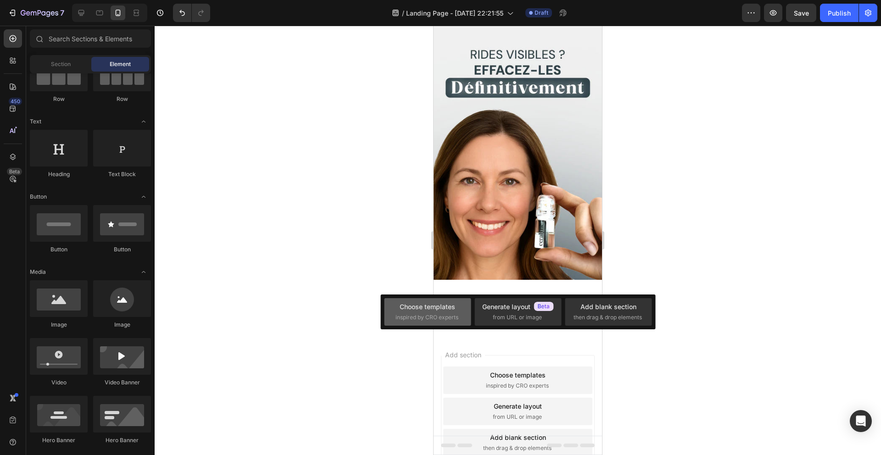
click at [455, 306] on div "Choose templates inspired by CRO experts" at bounding box center [428, 312] width 64 height 20
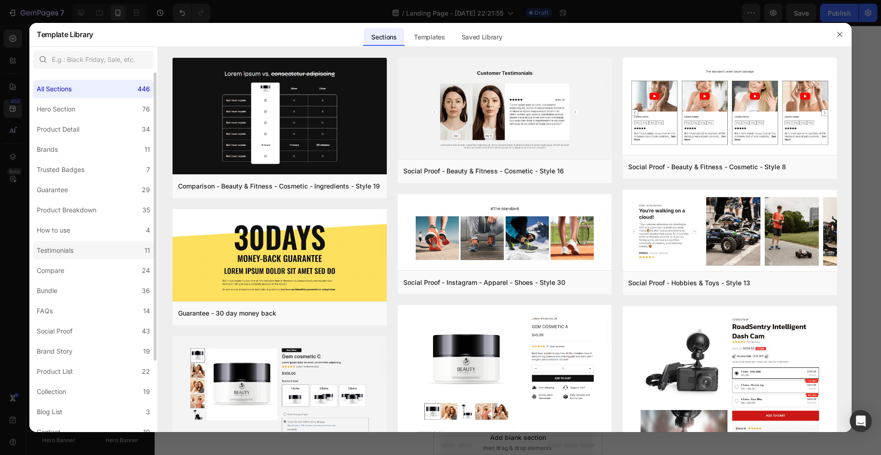
click at [88, 255] on label "Testimonials 11" at bounding box center [93, 250] width 121 height 18
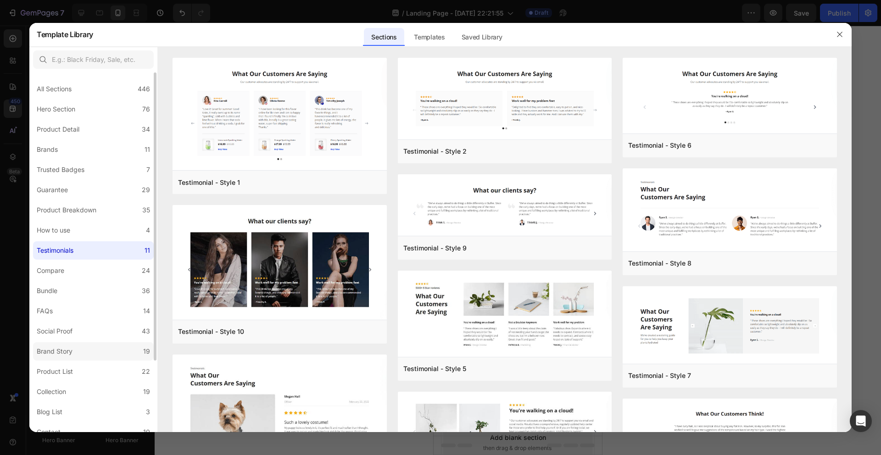
click at [95, 356] on label "Brand Story 19" at bounding box center [93, 351] width 121 height 18
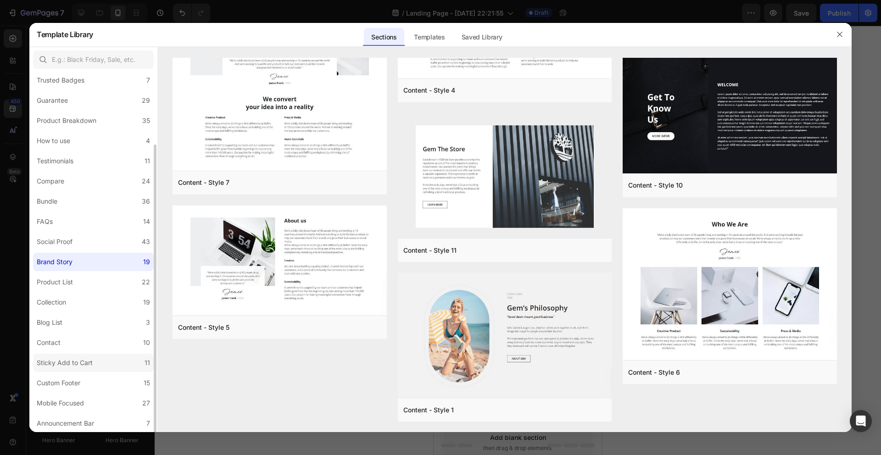
scroll to position [0, 0]
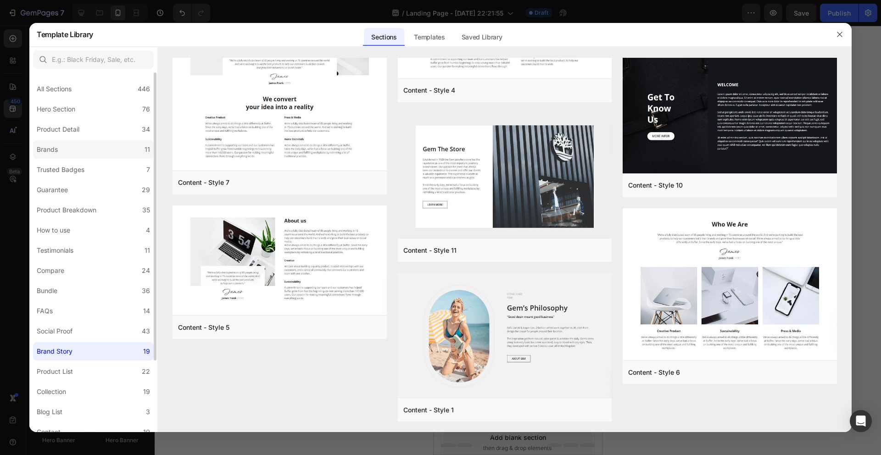
drag, startPoint x: 73, startPoint y: 151, endPoint x: 78, endPoint y: 152, distance: 5.1
click at [73, 151] on label "Brands 11" at bounding box center [93, 149] width 121 height 18
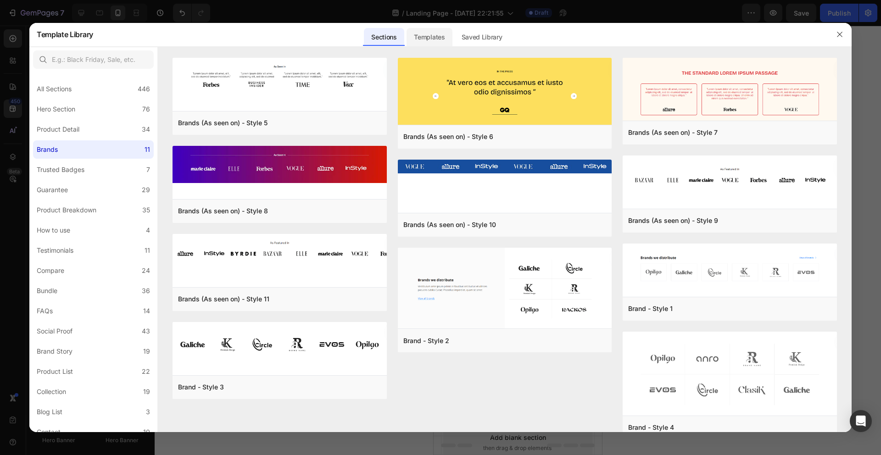
click at [432, 39] on div "Templates" at bounding box center [429, 37] width 45 height 18
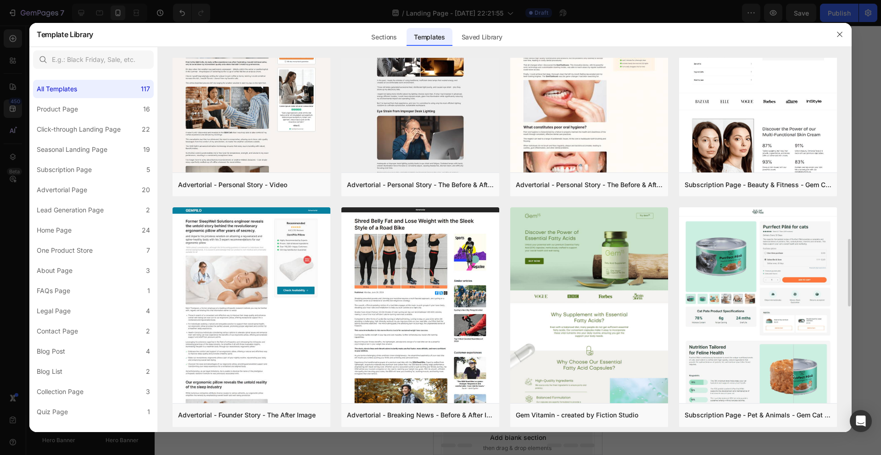
scroll to position [1005, 0]
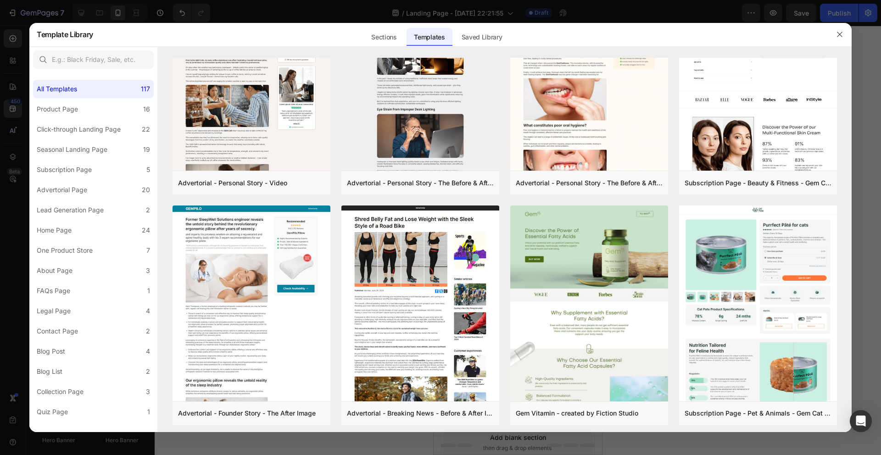
click at [841, 31] on icon "button" at bounding box center [839, 34] width 7 height 7
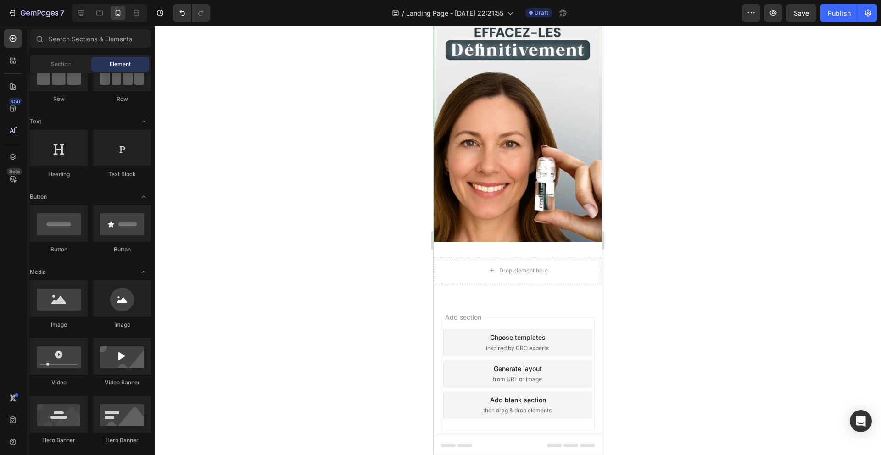
scroll to position [74, 0]
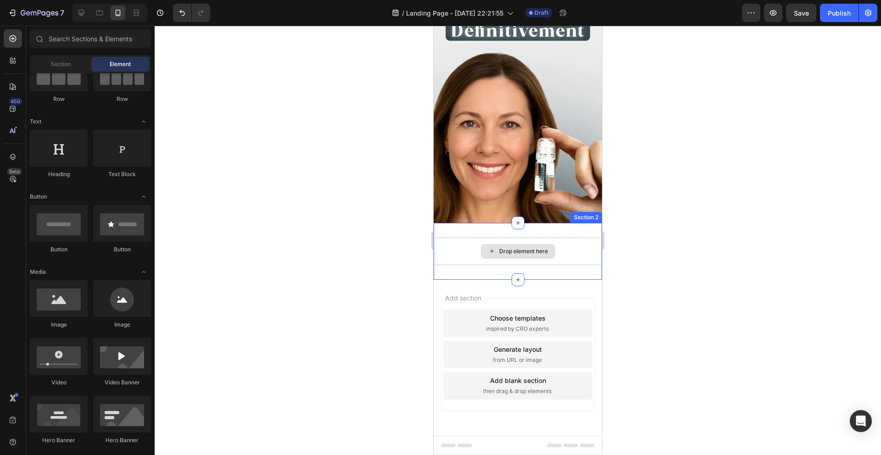
click at [518, 245] on div "Drop element here" at bounding box center [518, 251] width 74 height 15
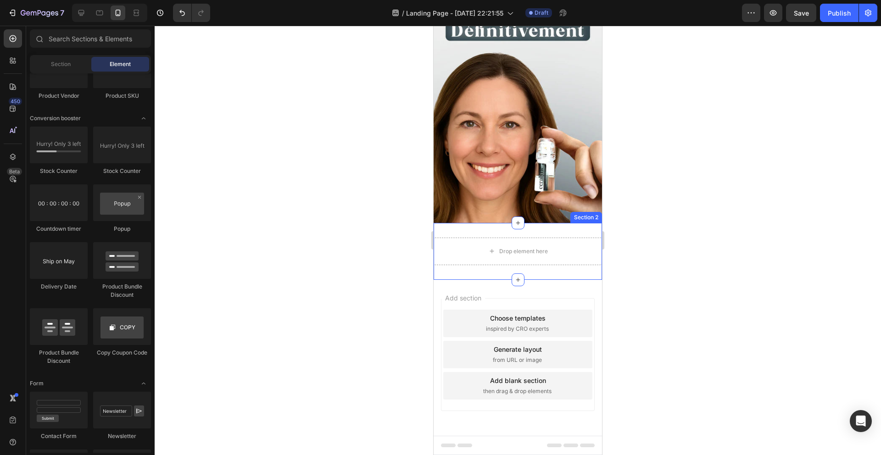
scroll to position [2341, 0]
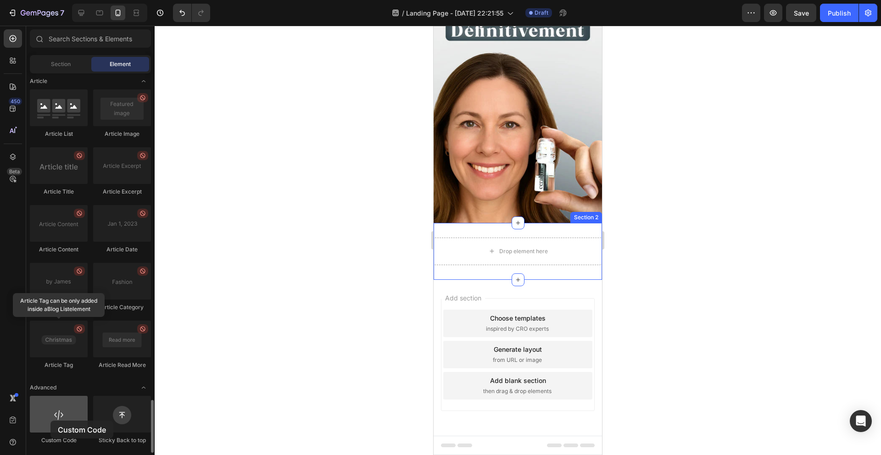
drag, startPoint x: 50, startPoint y: 421, endPoint x: 76, endPoint y: 417, distance: 26.0
click at [73, 417] on div at bounding box center [59, 414] width 58 height 37
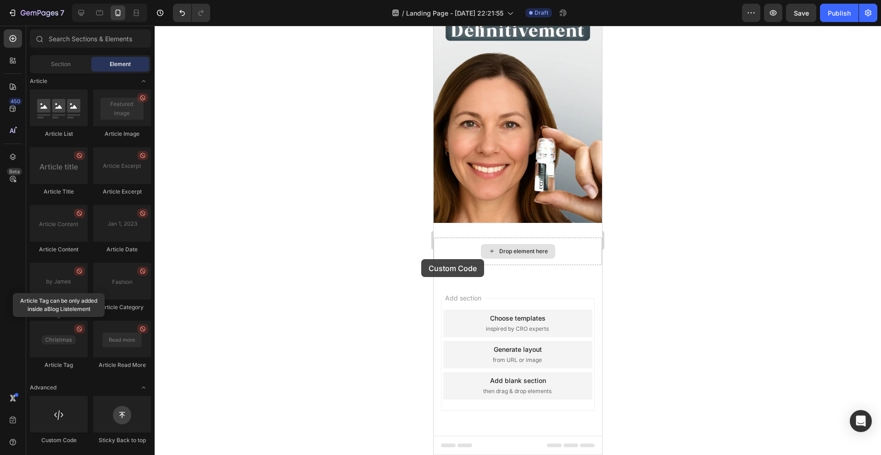
drag, startPoint x: 510, startPoint y: 442, endPoint x: 468, endPoint y: 259, distance: 188.3
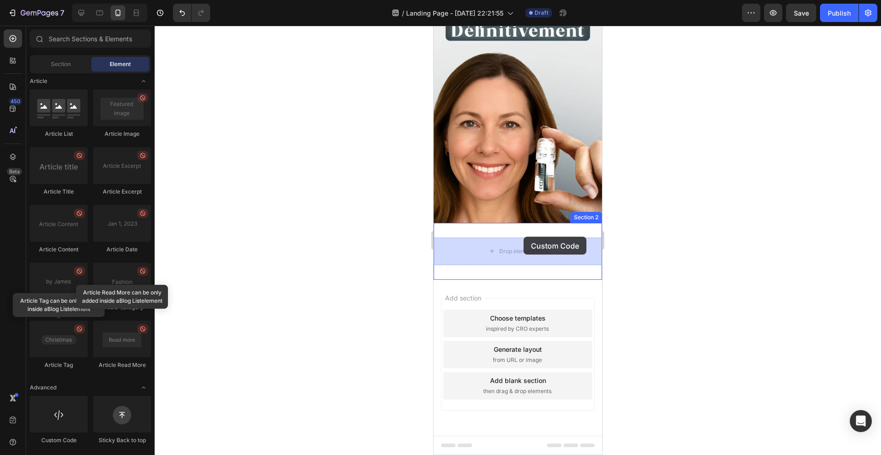
drag, startPoint x: 506, startPoint y: 435, endPoint x: 519, endPoint y: 242, distance: 193.6
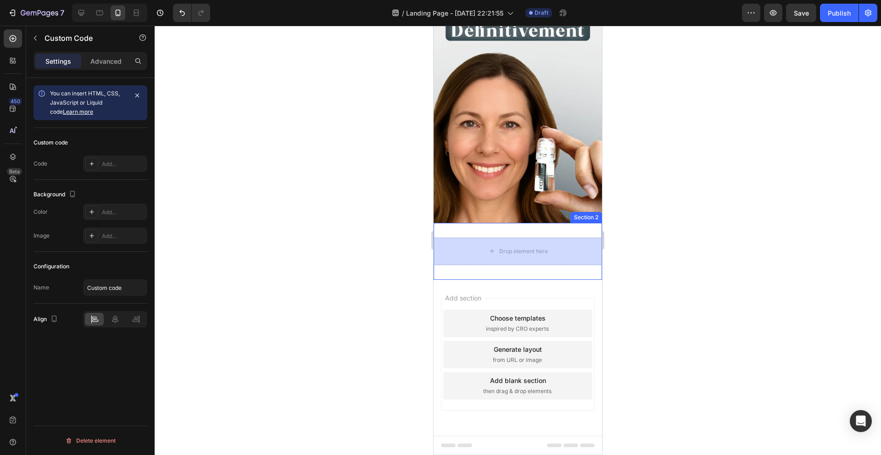
scroll to position [73, 0]
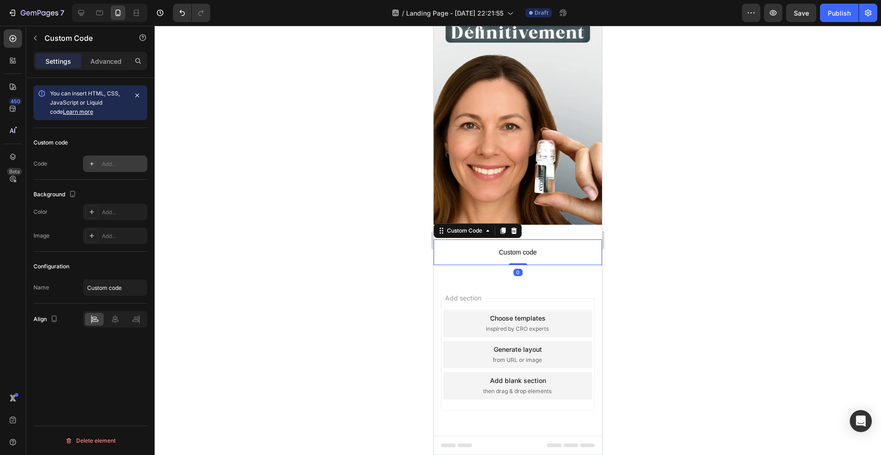
click at [104, 163] on div "Add..." at bounding box center [123, 164] width 43 height 8
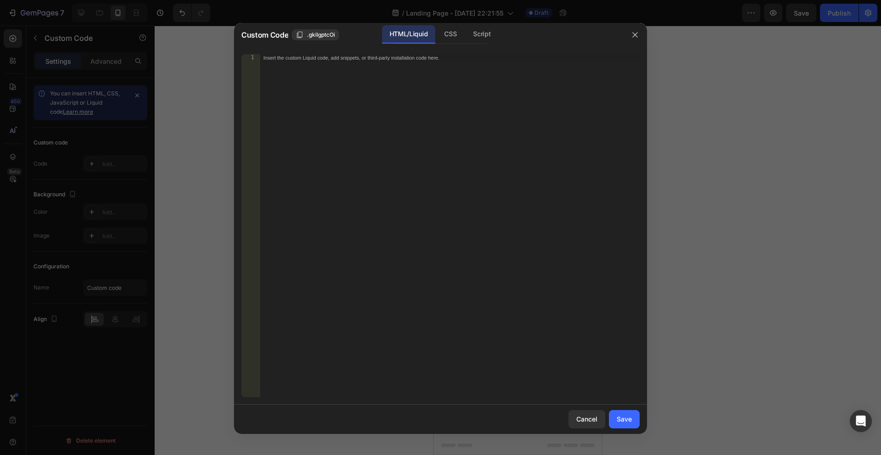
click at [351, 192] on div "Insert the custom Liquid code, add snippets, or third-party installation code h…" at bounding box center [450, 233] width 380 height 358
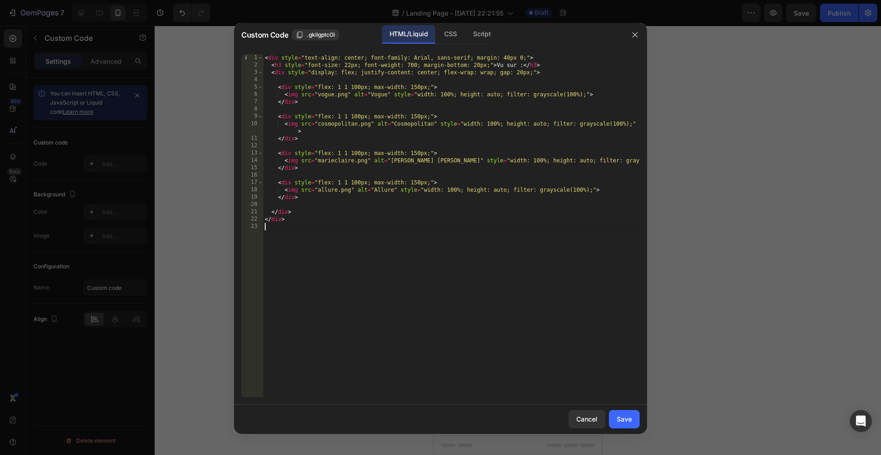
drag, startPoint x: 454, startPoint y: 31, endPoint x: 449, endPoint y: 18, distance: 13.5
click at [466, 31] on div "CSS" at bounding box center [482, 34] width 32 height 18
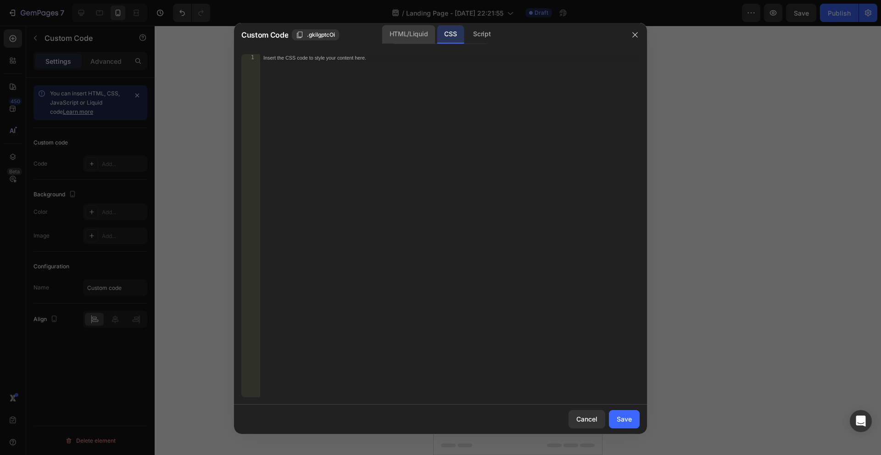
click at [408, 38] on div "HTML/Liquid" at bounding box center [408, 34] width 53 height 18
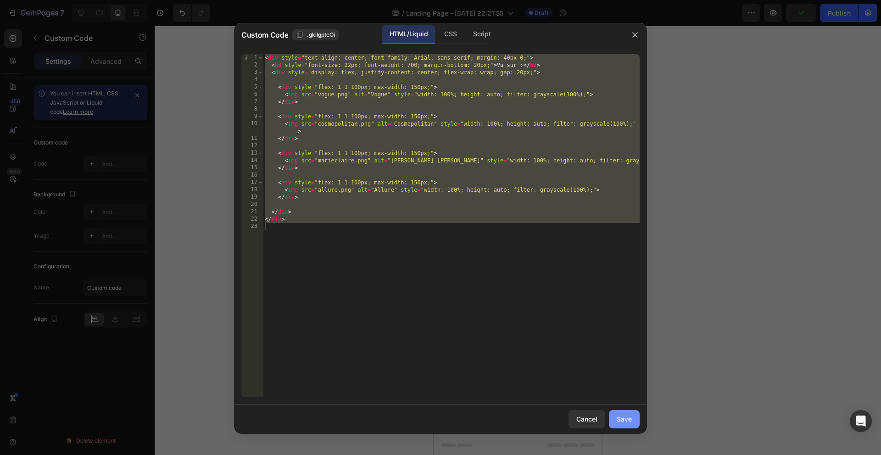
click at [627, 423] on div "Save" at bounding box center [624, 419] width 15 height 10
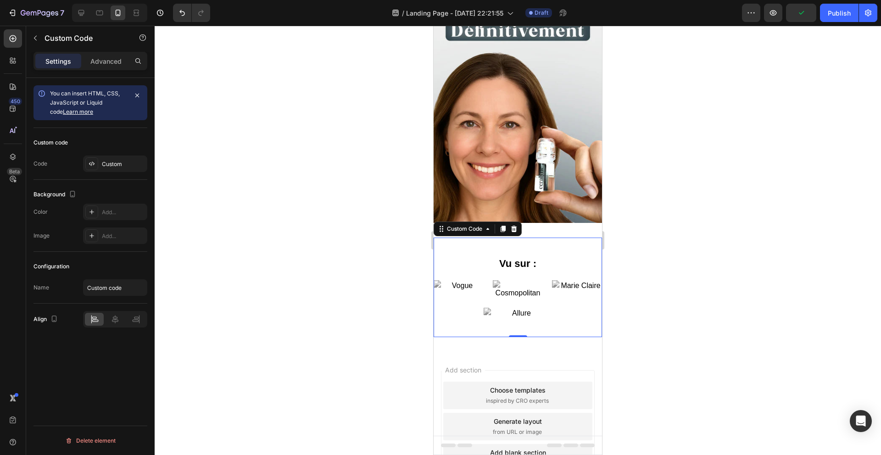
click at [704, 129] on div at bounding box center [518, 241] width 727 height 430
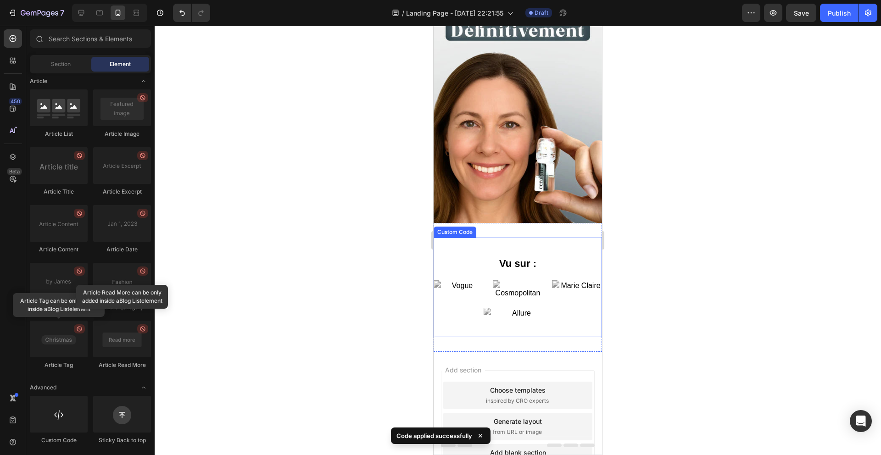
click at [537, 292] on img at bounding box center [518, 289] width 50 height 18
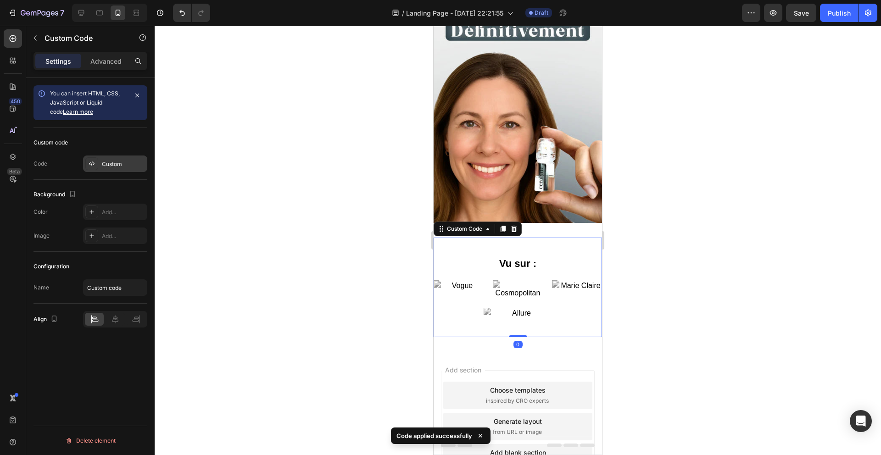
click at [111, 160] on div "Custom" at bounding box center [123, 164] width 43 height 8
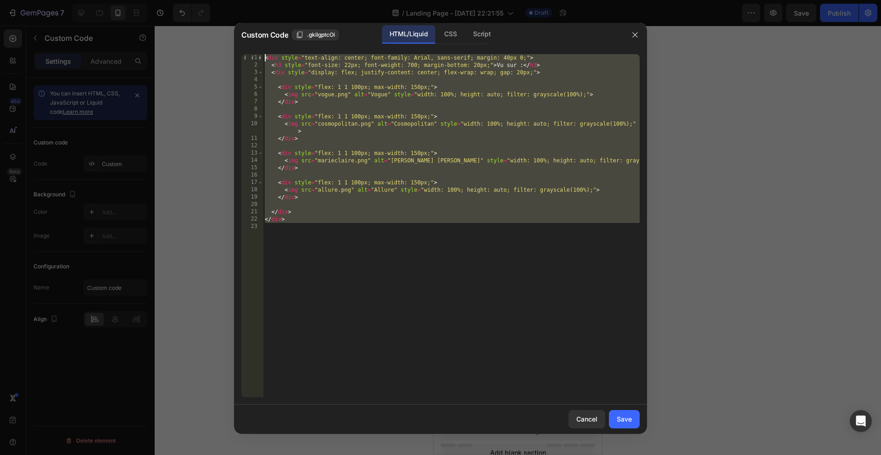
drag, startPoint x: 383, startPoint y: 226, endPoint x: 309, endPoint y: 48, distance: 192.2
click at [309, 48] on div "1 2 3 4 5 6 7 8 9 10 11 12 13 14 15 16 17 18 19 20 21 22 23 < div style = "text…" at bounding box center [440, 226] width 413 height 358
type textarea "<div style="text-align: center; font-family: Arial, sans-serif; margin: 40px 0;…"
paste textarea
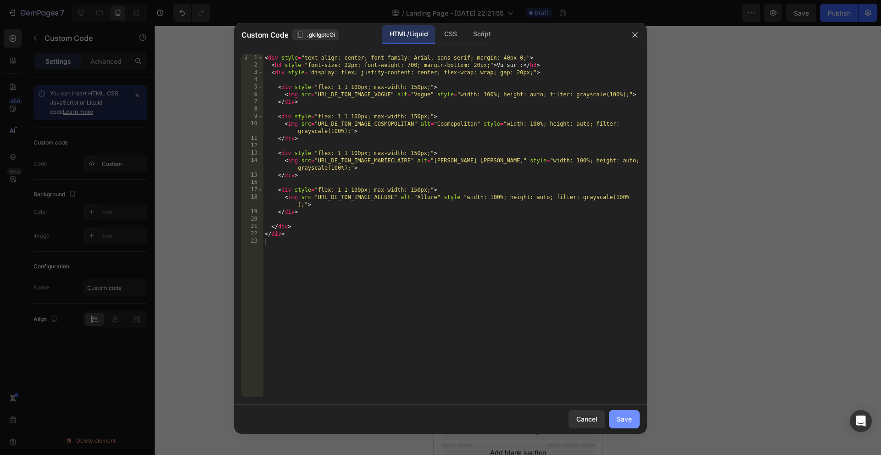
click at [622, 421] on div "Save" at bounding box center [624, 419] width 15 height 10
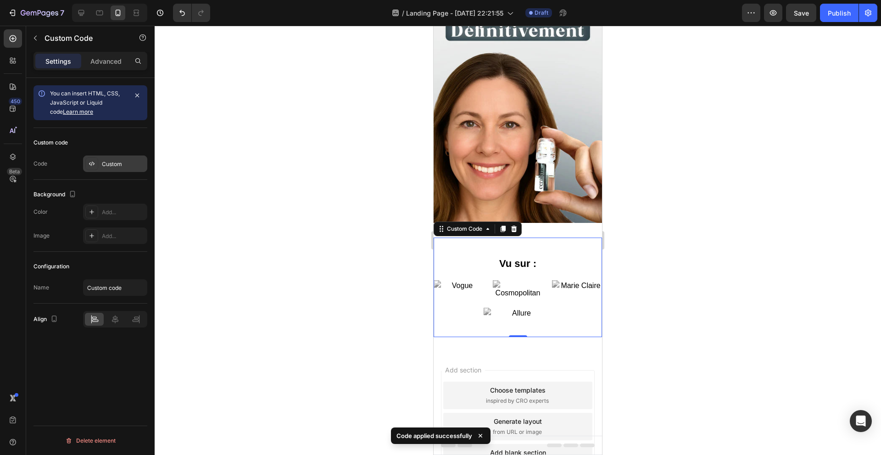
click at [123, 169] on div "Custom" at bounding box center [115, 164] width 64 height 17
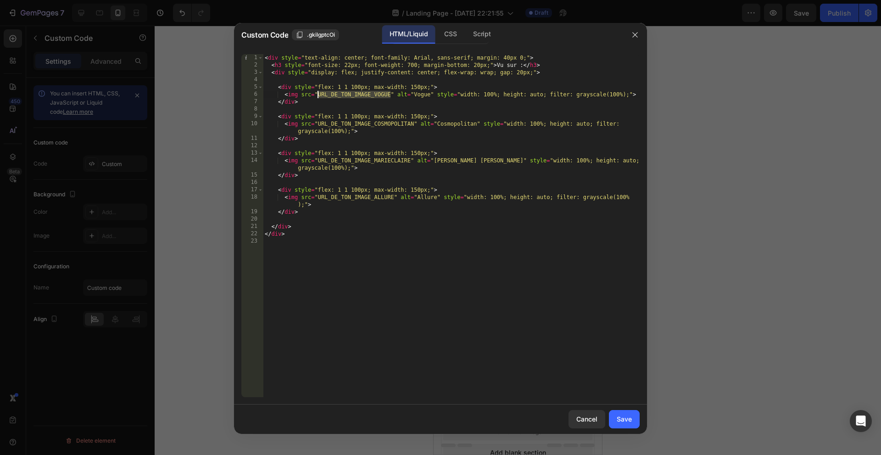
drag, startPoint x: 377, startPoint y: 94, endPoint x: 318, endPoint y: 95, distance: 59.2
click at [318, 95] on div "< div style = "text-align: center; font-family: Arial, sans-serif; margin: 40px…" at bounding box center [451, 233] width 377 height 358
paste textarea "[URL][DOMAIN_NAME]"
type textarea "<img src="[URL][DOMAIN_NAME]" alt="Vogue" style="width: 100%; height: auto; fil…"
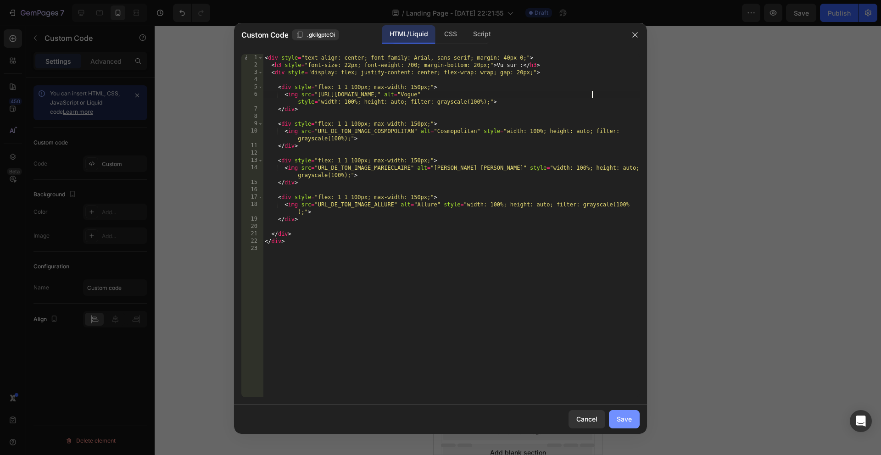
click at [620, 415] on div "Save" at bounding box center [624, 419] width 15 height 10
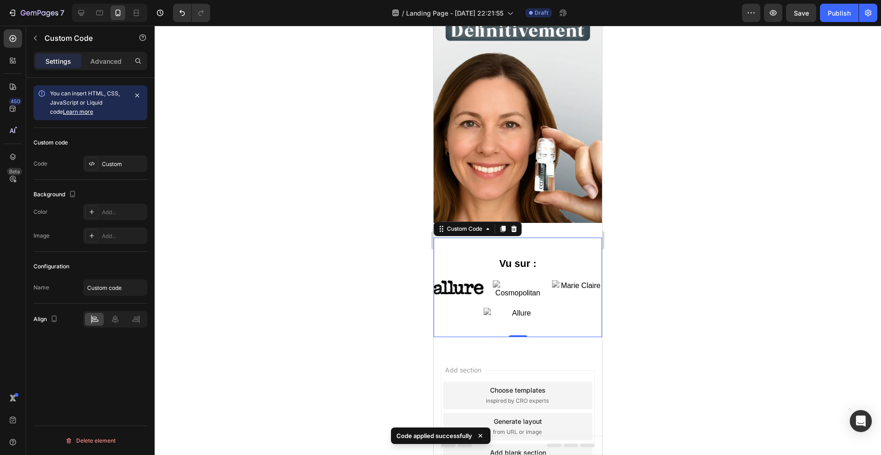
click at [701, 201] on div at bounding box center [518, 241] width 727 height 430
drag, startPoint x: 512, startPoint y: 293, endPoint x: 506, endPoint y: 293, distance: 6.0
click at [512, 293] on img at bounding box center [518, 289] width 50 height 18
click at [132, 169] on div "Custom" at bounding box center [115, 164] width 64 height 17
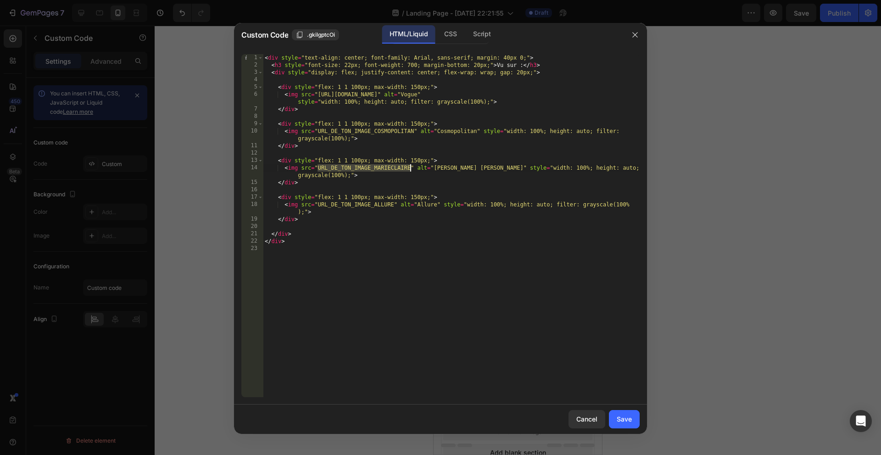
drag, startPoint x: 318, startPoint y: 167, endPoint x: 409, endPoint y: 167, distance: 91.3
click at [409, 167] on div "< div style = "text-align: center; font-family: Arial, sans-serif; margin: 40px…" at bounding box center [451, 233] width 377 height 358
paste textarea "[URL][DOMAIN_NAME]"
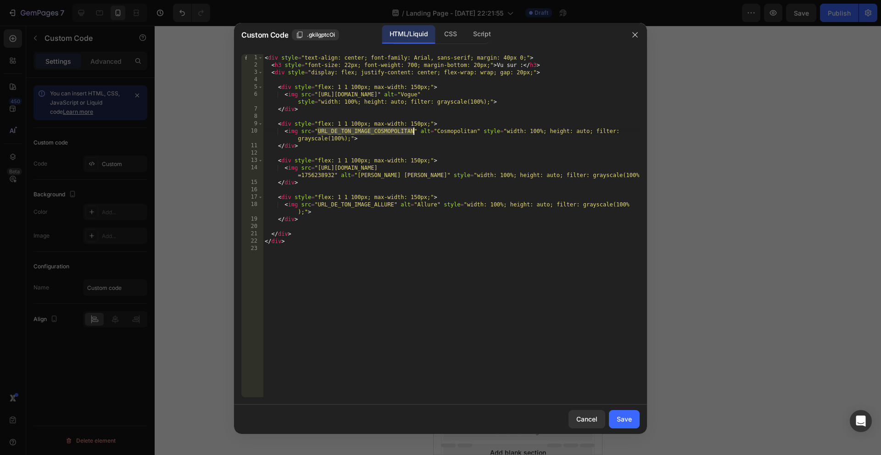
drag, startPoint x: 319, startPoint y: 132, endPoint x: 414, endPoint y: 129, distance: 95.1
click at [414, 129] on div "< div style = "text-align: center; font-family: Arial, sans-serif; margin: 40px…" at bounding box center [451, 233] width 377 height 358
paste textarea "[URL][DOMAIN_NAME]"
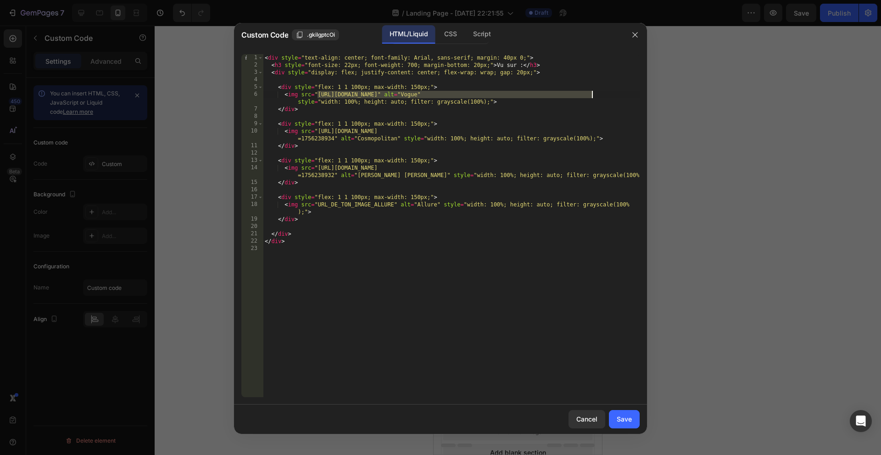
drag, startPoint x: 319, startPoint y: 92, endPoint x: 583, endPoint y: 92, distance: 264.4
click at [591, 93] on div "< div style = "text-align: center; font-family: Arial, sans-serif; margin: 40px…" at bounding box center [451, 233] width 377 height 358
paste textarea "Comopolitan_Magazine_Logo_svg_1.avif?v=1756238934"
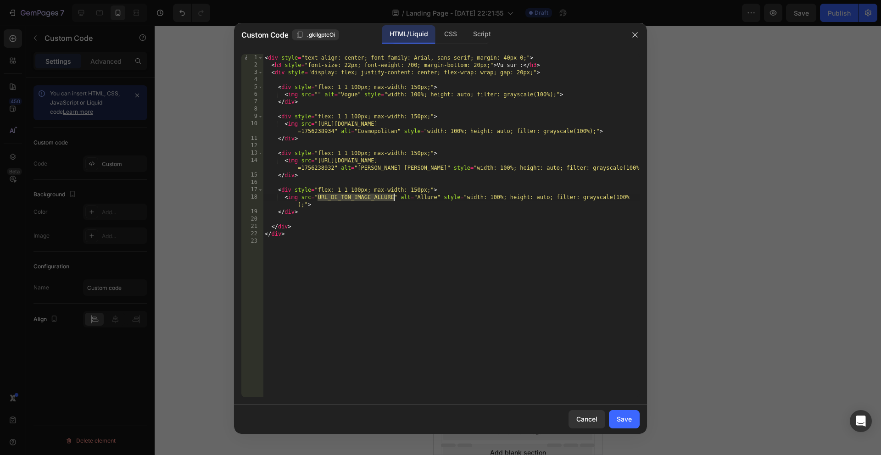
drag, startPoint x: 319, startPoint y: 197, endPoint x: 394, endPoint y: 194, distance: 75.3
click at [394, 194] on div "< div style = "text-align: center; font-family: Arial, sans-serif; margin: 40px…" at bounding box center [451, 233] width 377 height 358
paste textarea "[URL][DOMAIN_NAME]"
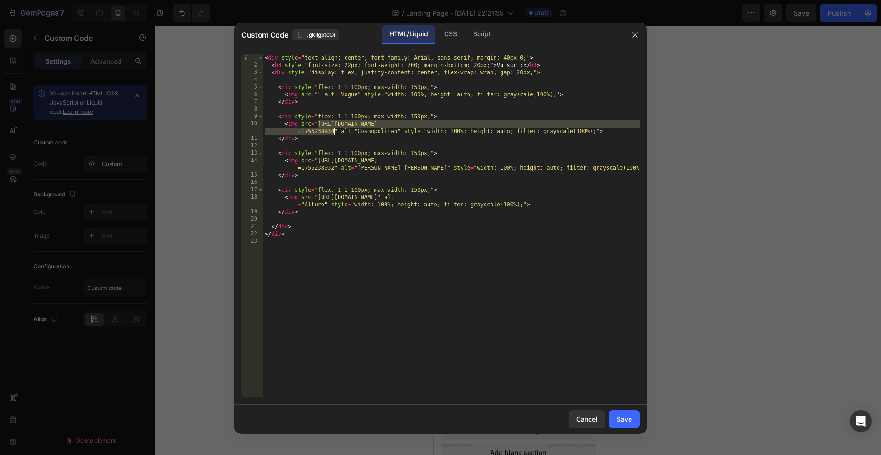
drag, startPoint x: 318, startPoint y: 124, endPoint x: 334, endPoint y: 130, distance: 17.1
click at [334, 130] on div "< div style = "text-align: center; font-family: Arial, sans-serif; margin: 40px…" at bounding box center [451, 233] width 377 height 358
paste textarea "1200px-VOGUE_revista_-_logo_1.avif?v=1756238936"
type textarea "<img src="[URL][DOMAIN_NAME]" alt="Cosmopolitan" style="width: 100%; height: au…"
click at [623, 427] on button "Save" at bounding box center [624, 419] width 31 height 18
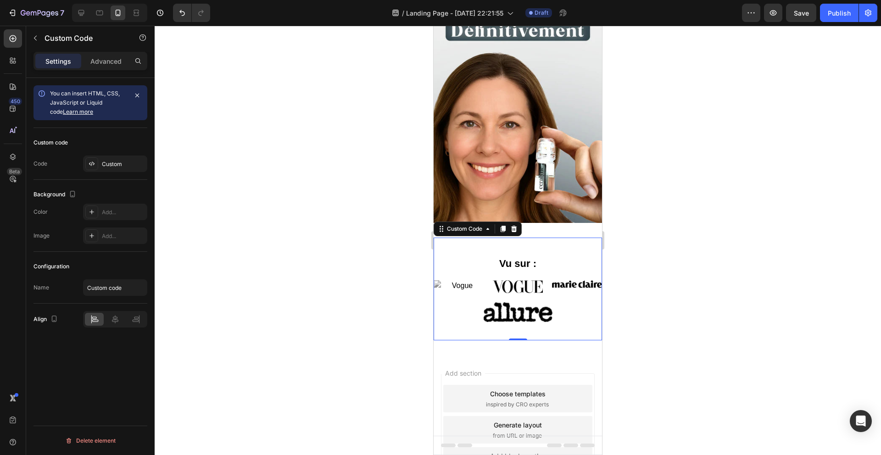
click at [672, 222] on div at bounding box center [518, 241] width 727 height 430
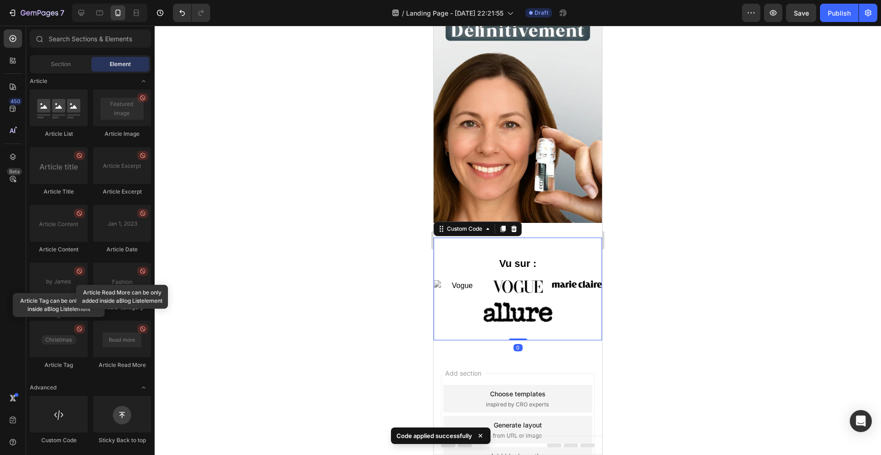
click at [540, 300] on div at bounding box center [518, 301] width 168 height 42
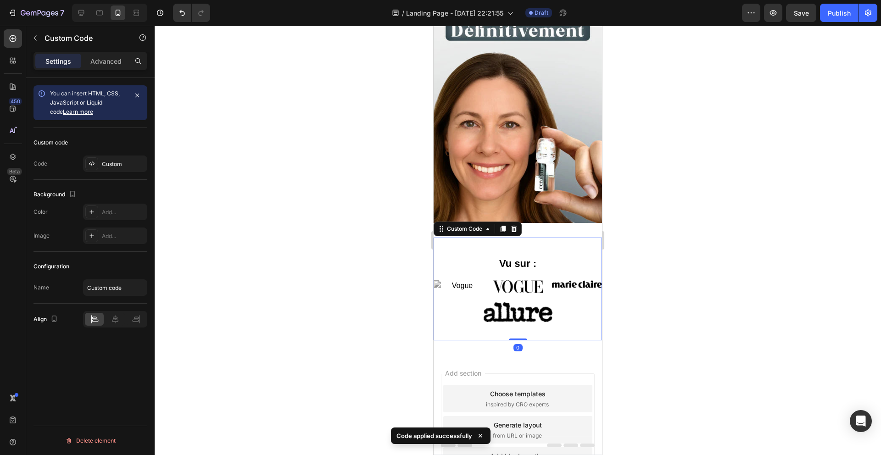
click at [334, 258] on div at bounding box center [518, 241] width 727 height 430
click at [474, 300] on div at bounding box center [518, 301] width 168 height 42
click at [119, 160] on div "Custom" at bounding box center [123, 164] width 43 height 8
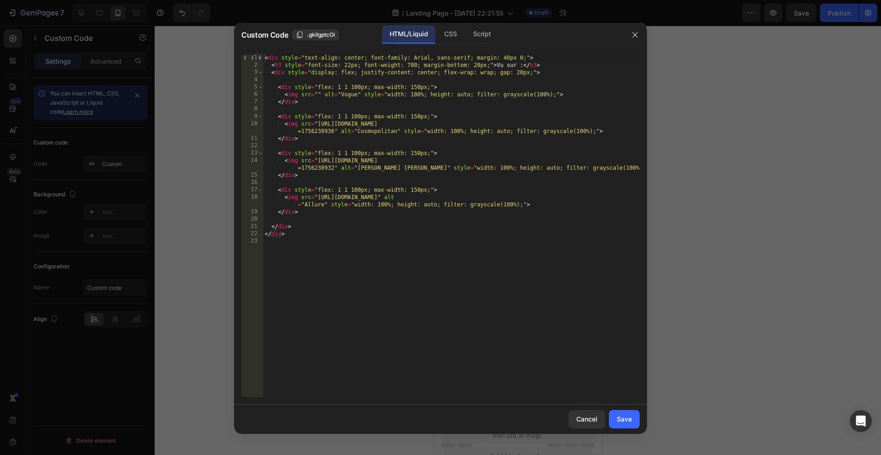
click at [317, 95] on div "< div style = "text-align: center; font-family: Arial, sans-serif; margin: 40px…" at bounding box center [451, 233] width 377 height 358
paste textarea "[URL][DOMAIN_NAME]"
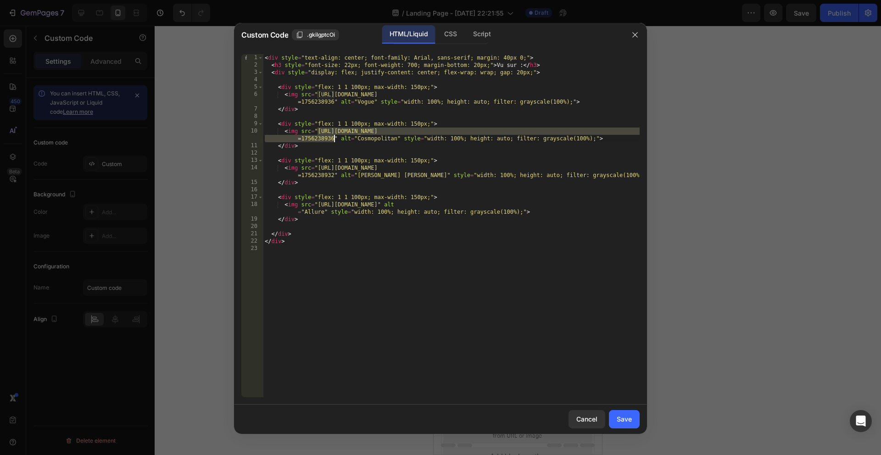
drag, startPoint x: 317, startPoint y: 131, endPoint x: 333, endPoint y: 136, distance: 17.3
click at [333, 136] on div "< div style = "text-align: center; font-family: Arial, sans-serif; margin: 40px…" at bounding box center [451, 233] width 377 height 358
paste textarea "Comopolitan_Magazine_Logo_svg_1.avif?v=1756238934"
type textarea "<img src="[URL][DOMAIN_NAME]" alt="Cosmopolitan" style="width: 100%; height: au…"
click at [617, 422] on div "Save" at bounding box center [624, 419] width 15 height 10
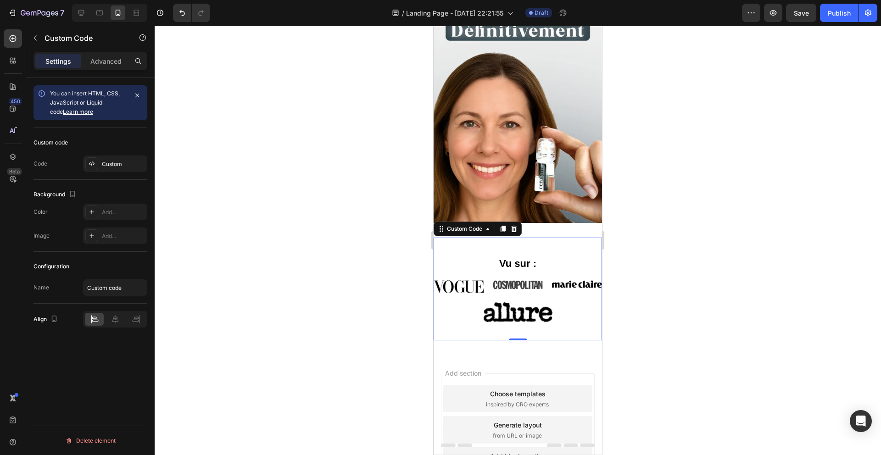
click at [698, 211] on div at bounding box center [518, 241] width 727 height 430
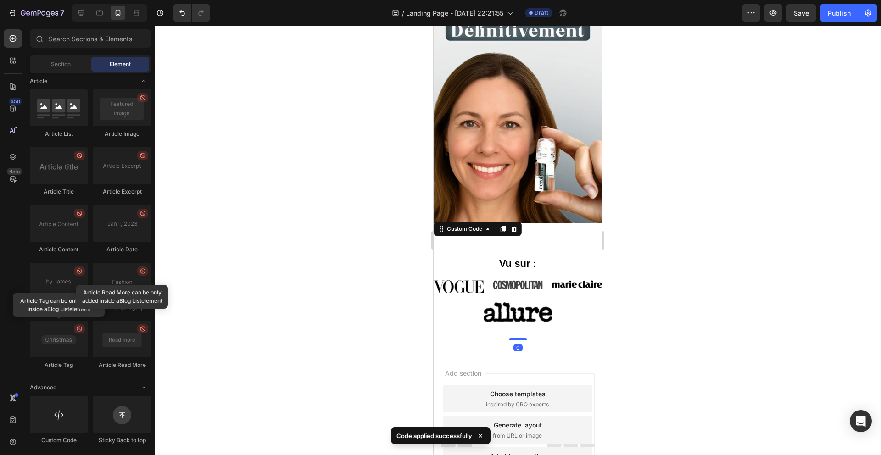
click at [568, 276] on div "Vu sur :" at bounding box center [518, 289] width 168 height 67
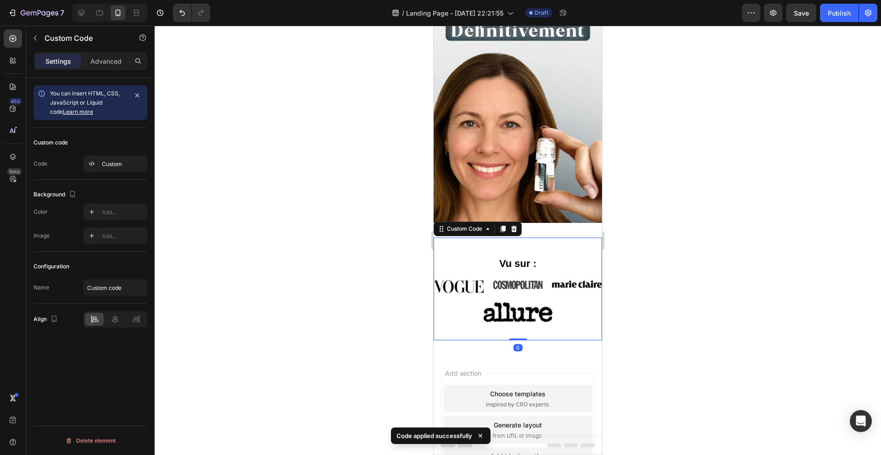
click at [698, 278] on div at bounding box center [518, 241] width 727 height 430
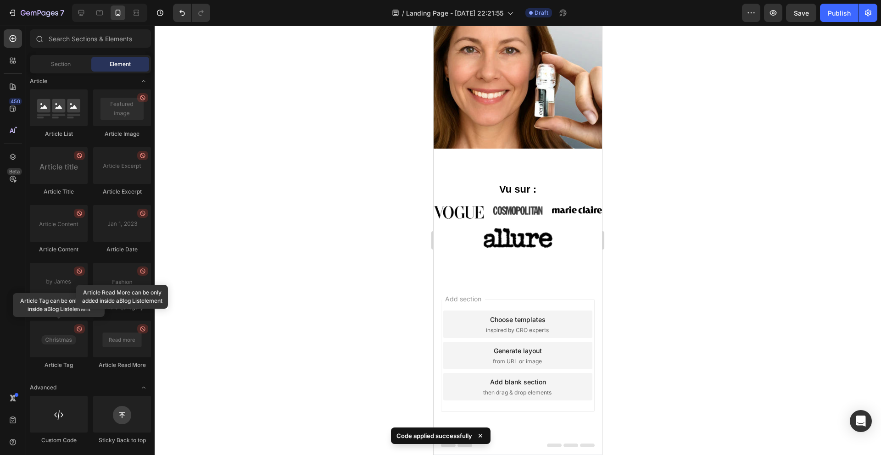
scroll to position [150, 0]
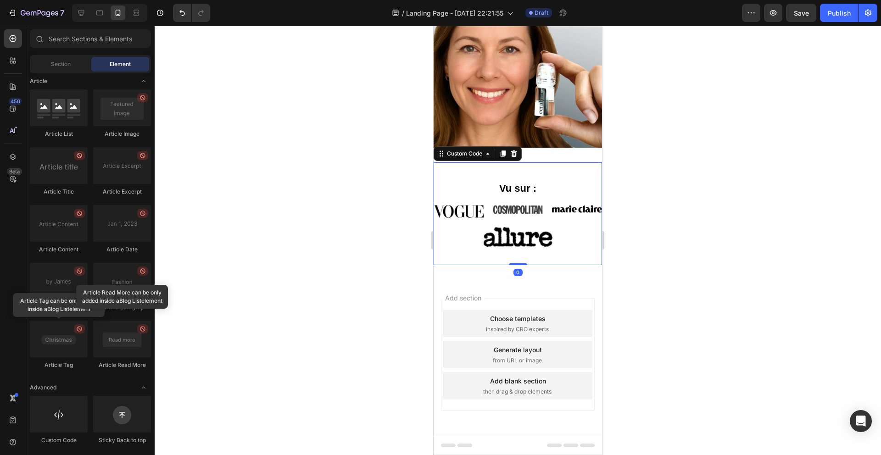
click at [586, 224] on div at bounding box center [518, 226] width 168 height 42
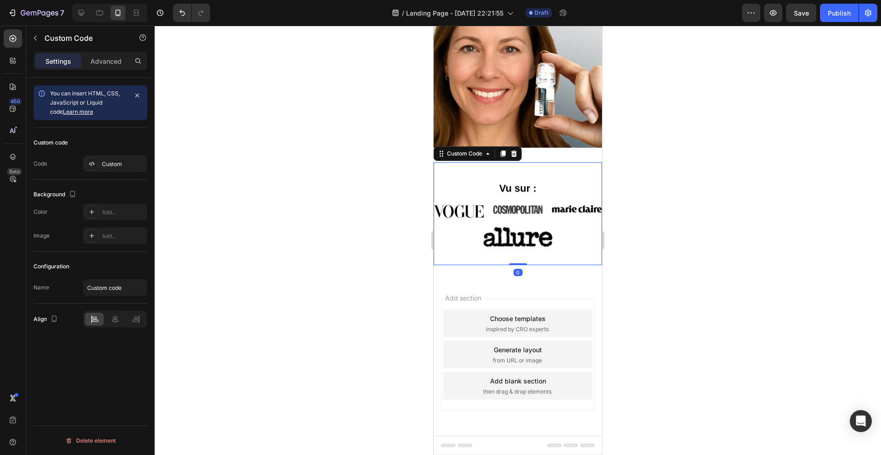
click at [517, 157] on div at bounding box center [514, 153] width 11 height 11
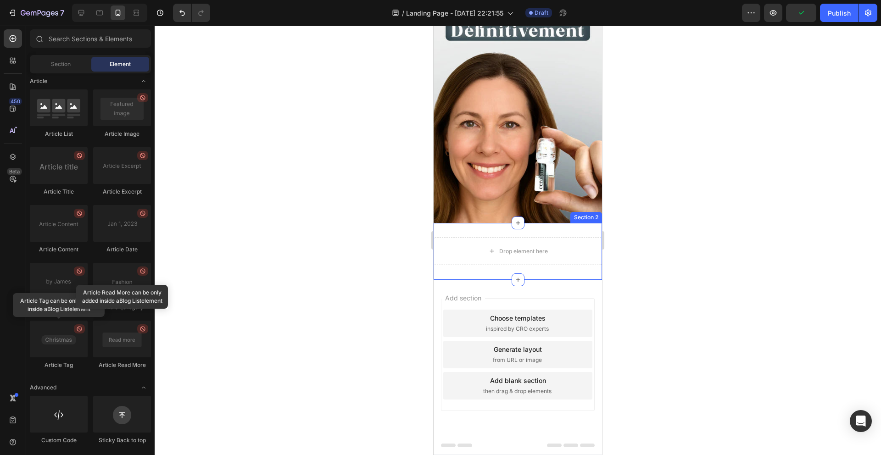
click at [534, 235] on div "Drop element here Section 2" at bounding box center [518, 251] width 168 height 57
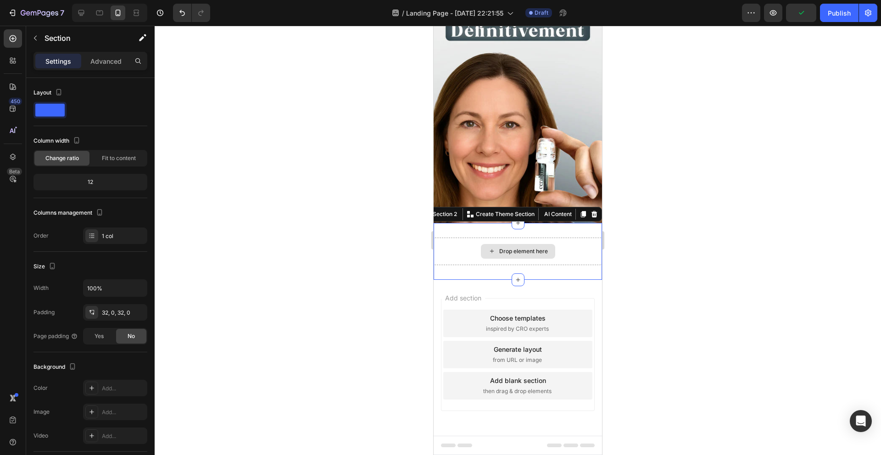
click at [526, 246] on div "Drop element here" at bounding box center [518, 251] width 74 height 15
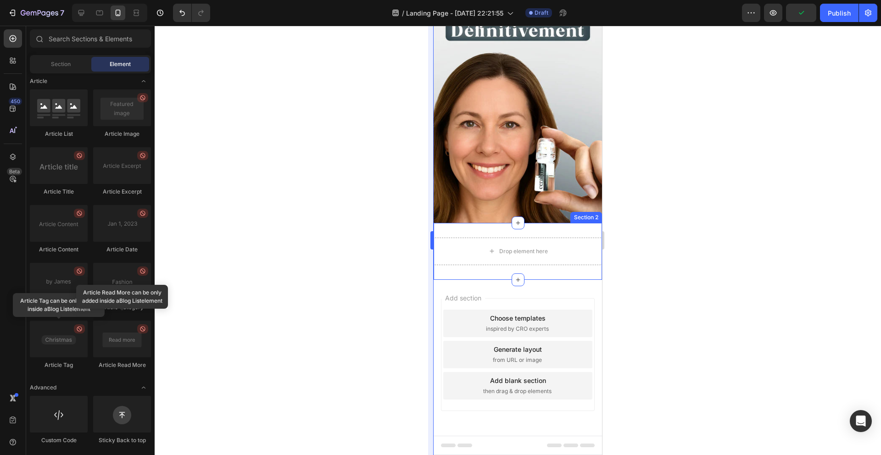
click at [426, 226] on div at bounding box center [518, 241] width 727 height 430
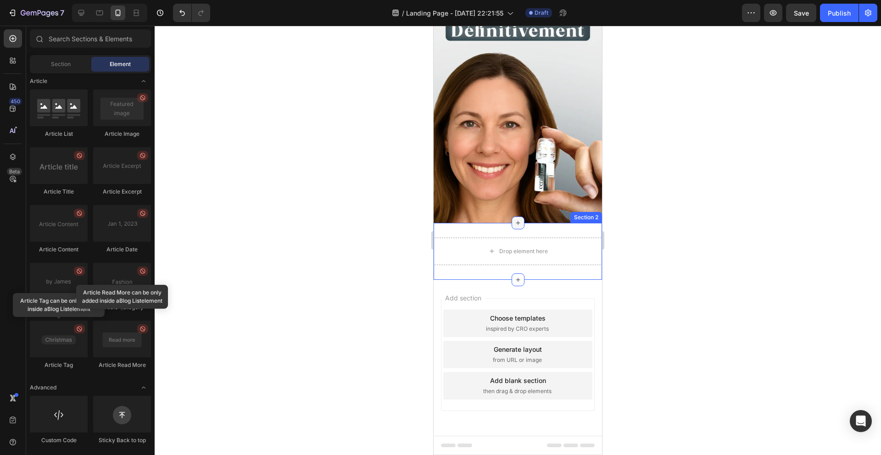
click at [517, 227] on div at bounding box center [518, 223] width 13 height 13
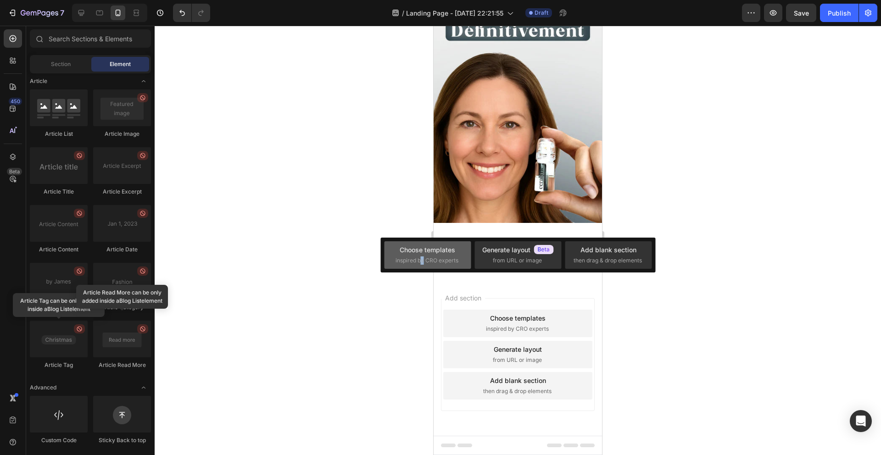
click at [421, 261] on span "inspired by CRO experts" at bounding box center [427, 261] width 63 height 8
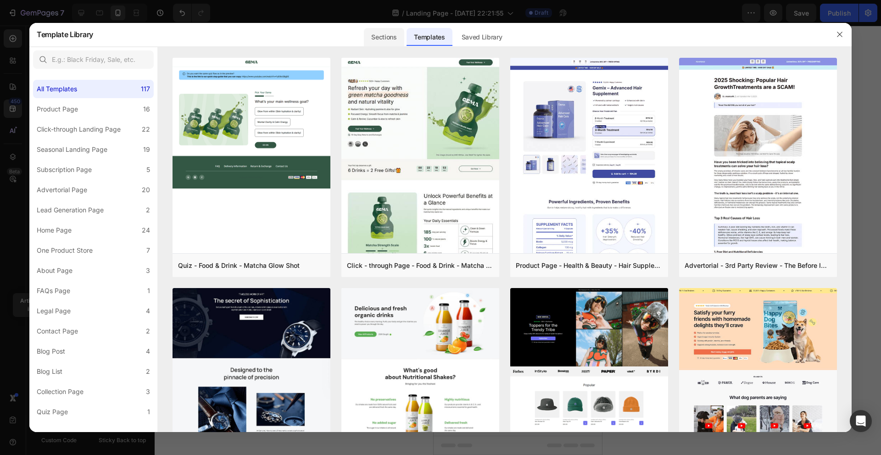
click at [380, 42] on div "Sections" at bounding box center [384, 37] width 40 height 18
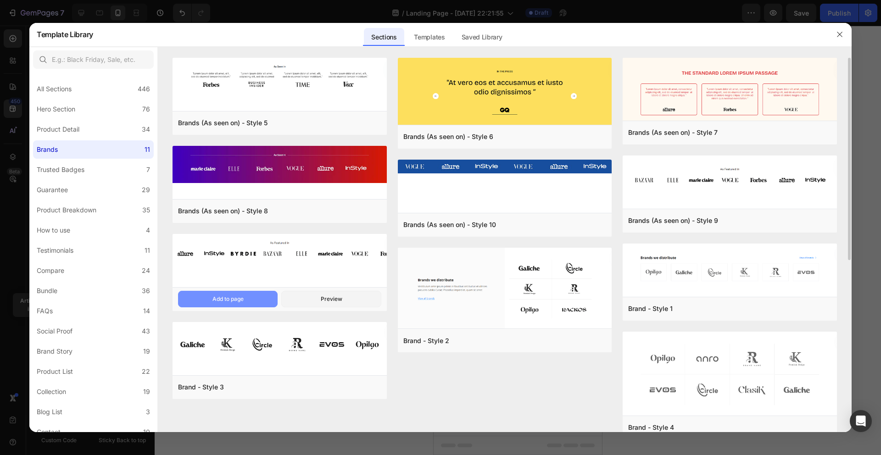
click at [262, 300] on button "Add to page" at bounding box center [228, 299] width 100 height 17
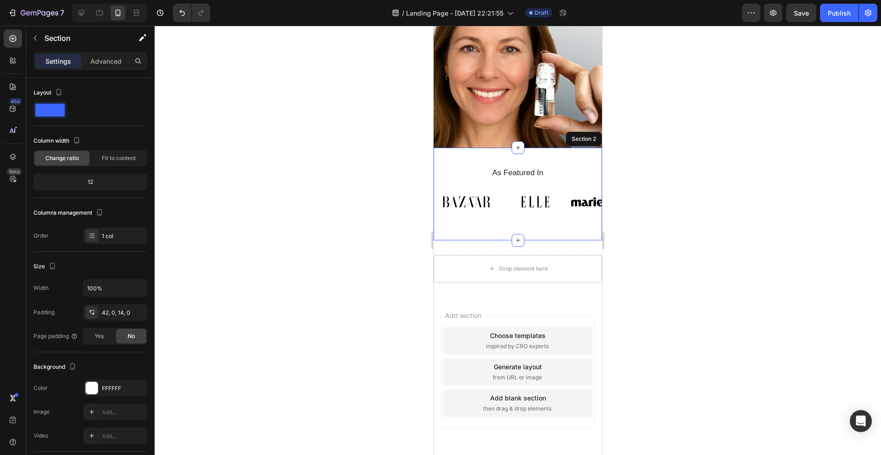
scroll to position [186, 0]
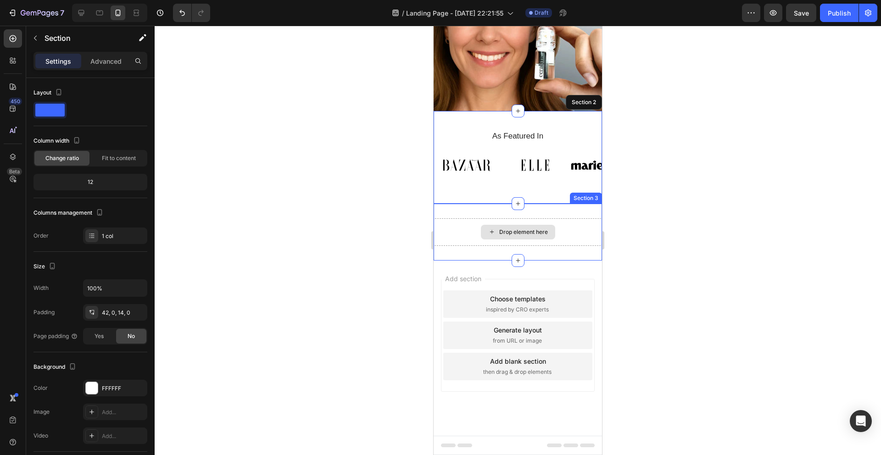
click at [413, 224] on div at bounding box center [518, 241] width 727 height 430
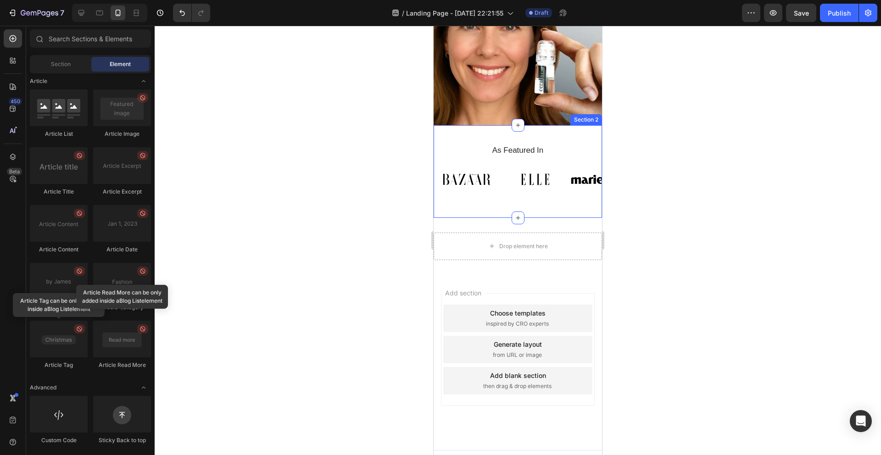
scroll to position [172, 0]
click at [521, 160] on div "As Featured In Heading Image Image Image Image Image Image Image Image Carousel" at bounding box center [518, 175] width 168 height 60
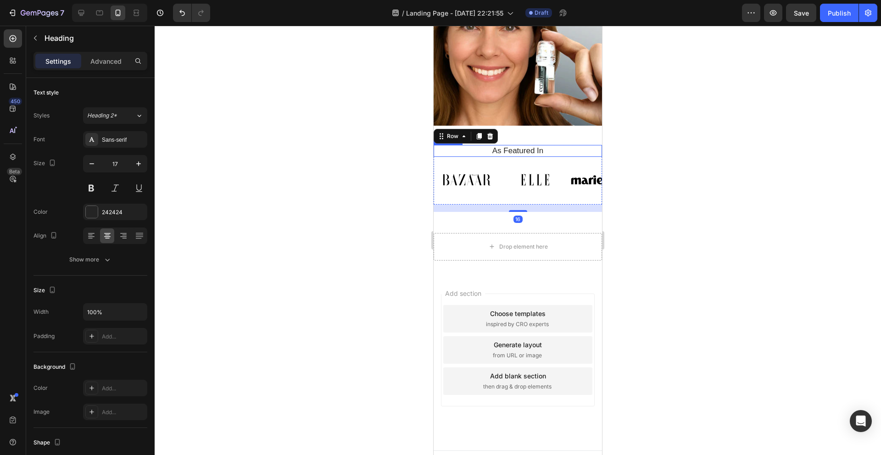
click at [522, 154] on h2 "As Featured In" at bounding box center [518, 151] width 155 height 12
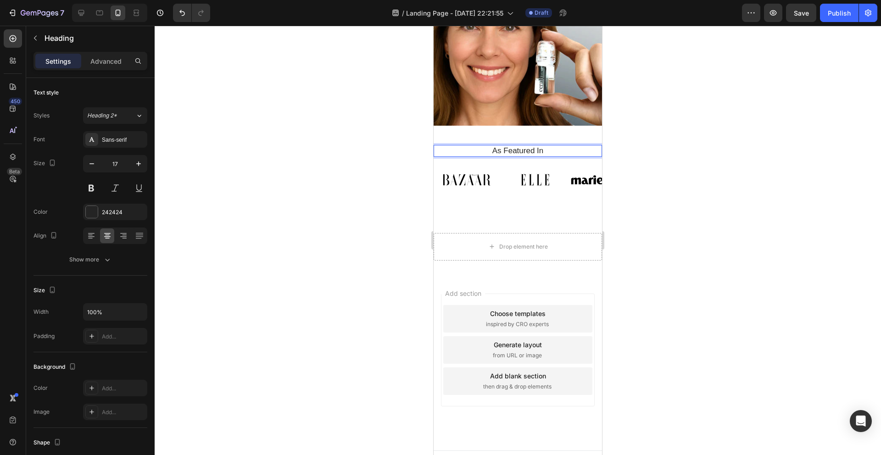
click at [522, 154] on h2 "As Featured In" at bounding box center [518, 151] width 155 height 12
click at [522, 154] on p "As Featured In" at bounding box center [518, 151] width 153 height 10
click at [521, 149] on strong "Vu sur :" at bounding box center [518, 150] width 29 height 9
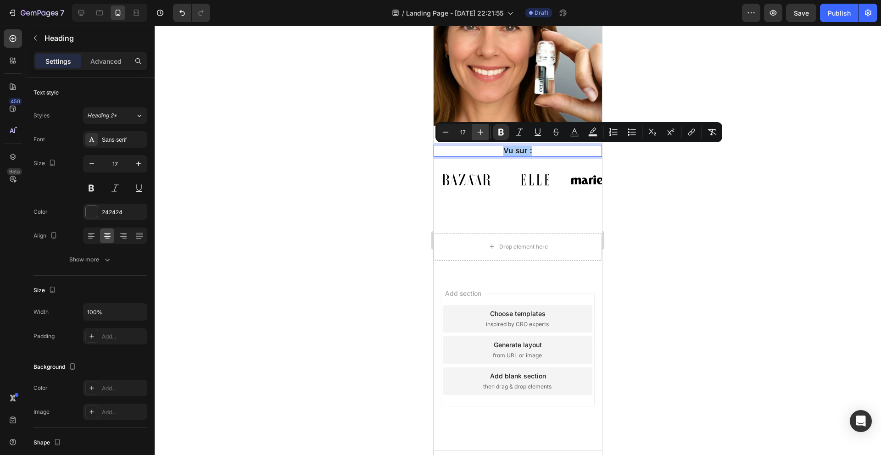
click at [476, 131] on icon "Editor contextual toolbar" at bounding box center [480, 132] width 9 height 9
click at [477, 131] on icon "Editor contextual toolbar" at bounding box center [480, 132] width 9 height 9
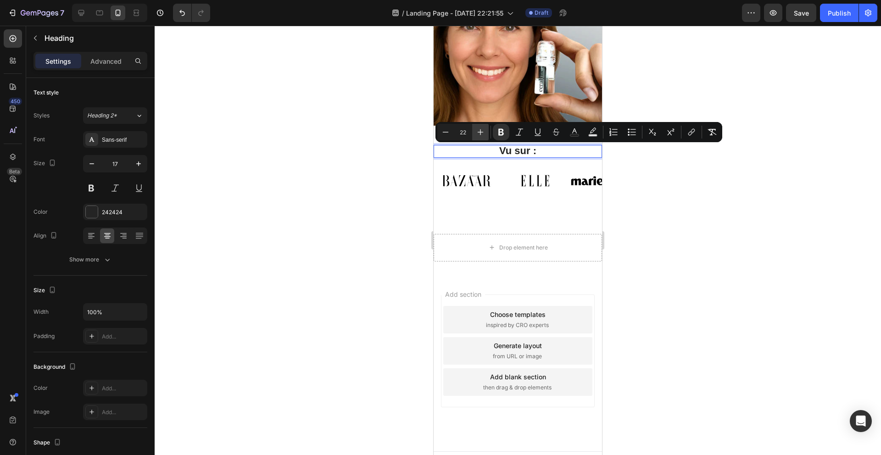
click at [477, 131] on icon "Editor contextual toolbar" at bounding box center [480, 132] width 9 height 9
type input "23"
click at [381, 182] on div at bounding box center [518, 241] width 727 height 430
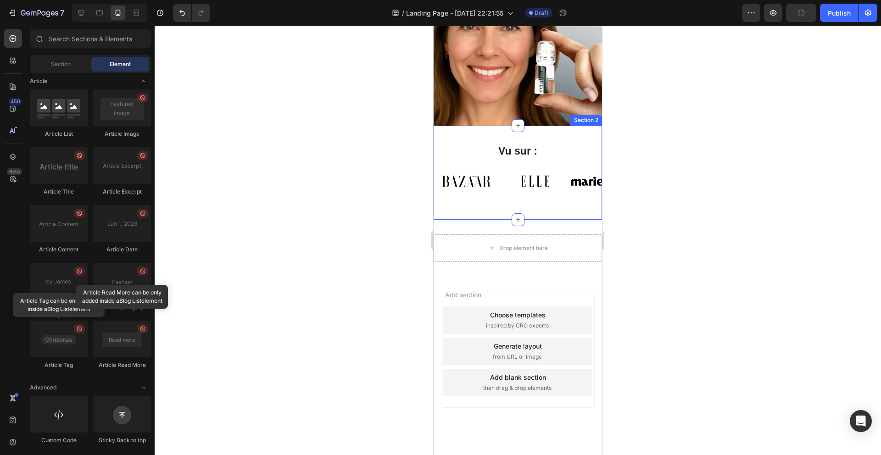
click at [576, 139] on div "⁠⁠⁠⁠⁠⁠⁠ Vu sur : Heading Image Image Image Image Image Image Image Image Carous…" at bounding box center [518, 173] width 168 height 94
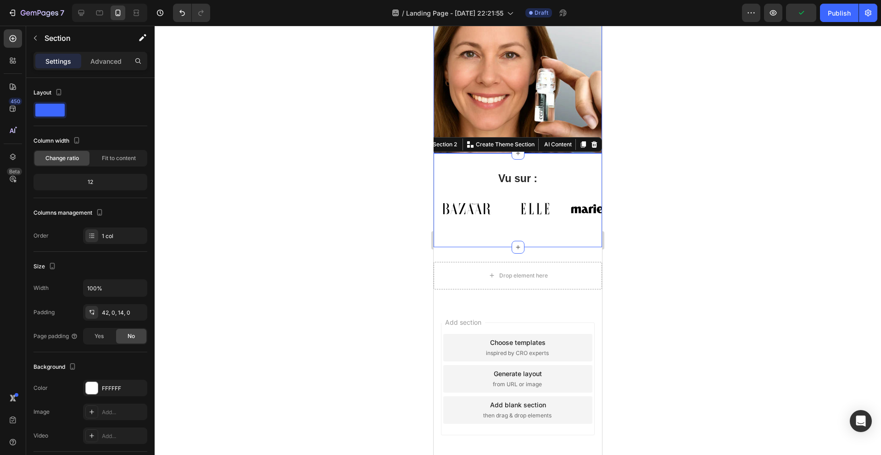
scroll to position [145, 0]
click at [695, 140] on div at bounding box center [518, 241] width 727 height 430
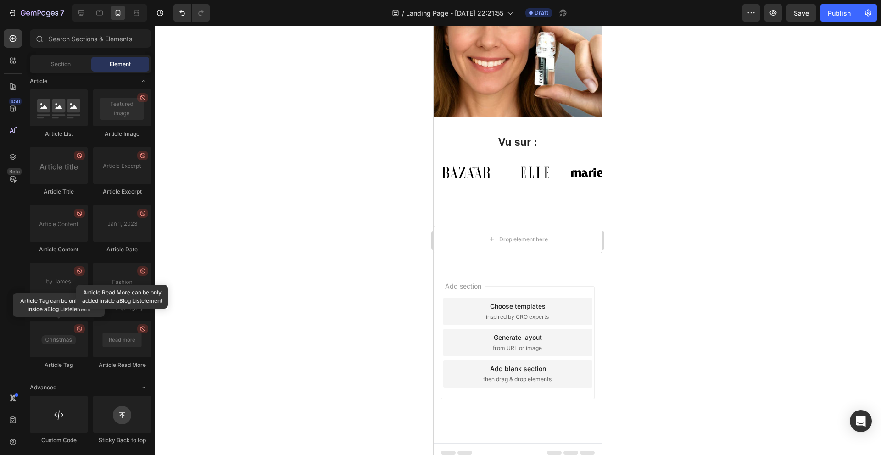
scroll to position [187, 0]
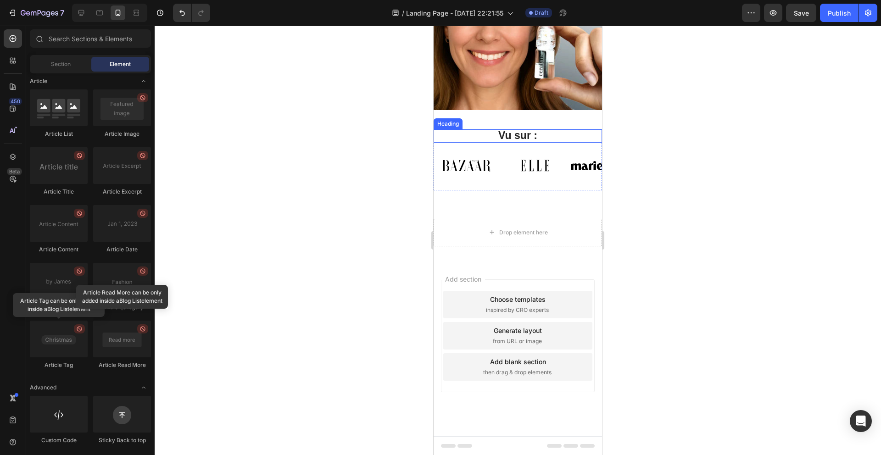
click at [520, 138] on strong "Vu sur :" at bounding box center [517, 135] width 39 height 12
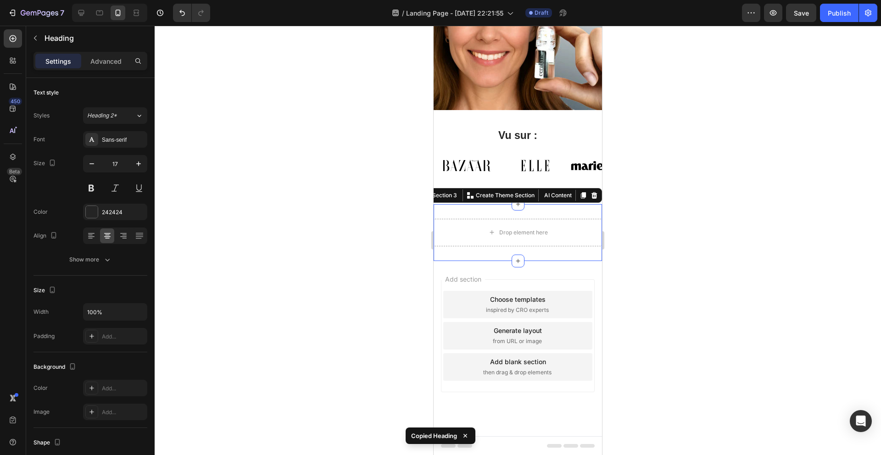
click at [533, 204] on div "Drop element here Section 3 You can create reusable sections Create Theme Secti…" at bounding box center [518, 232] width 168 height 57
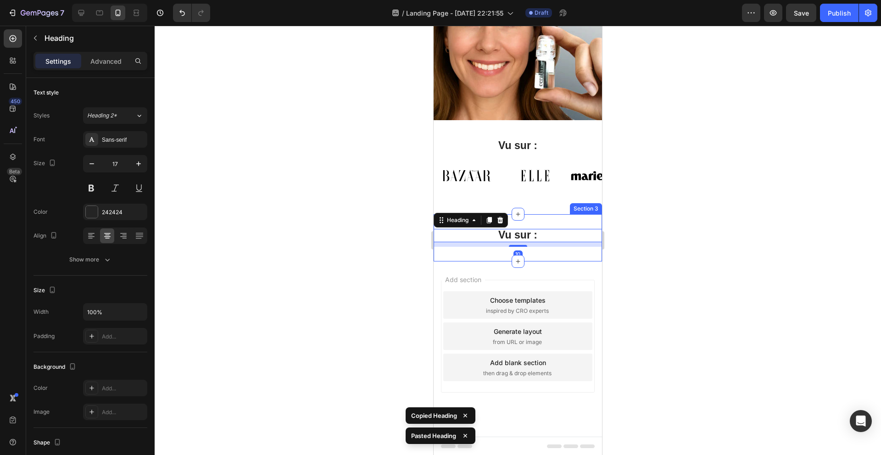
click at [538, 251] on div "Vu sur : Heading 10 Section 3" at bounding box center [518, 237] width 168 height 47
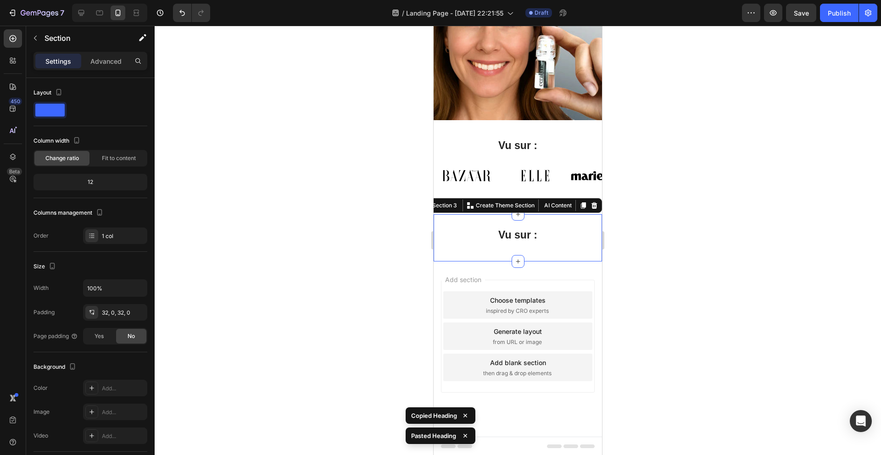
click at [528, 242] on div "Vu sur : Heading" at bounding box center [518, 238] width 168 height 18
click at [538, 240] on h2 "Vu sur :" at bounding box center [518, 235] width 155 height 13
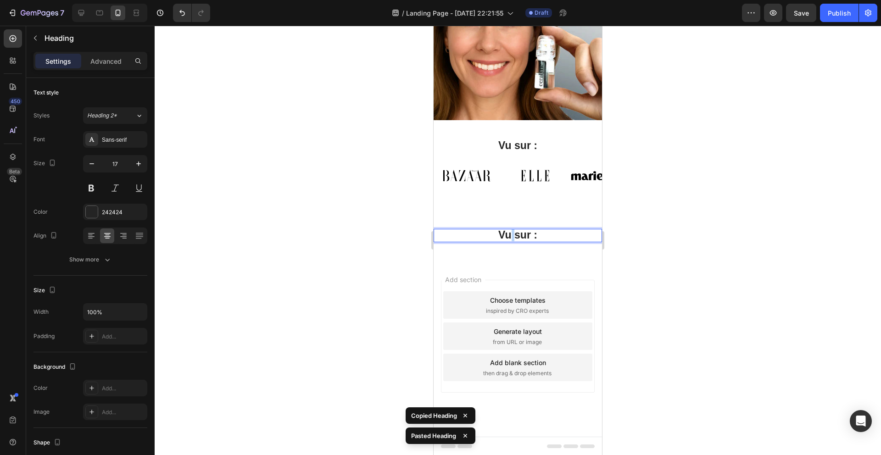
click at [511, 234] on strong "Vu sur :" at bounding box center [517, 235] width 39 height 12
drag, startPoint x: 511, startPoint y: 234, endPoint x: 510, endPoint y: 227, distance: 7.0
click at [511, 234] on strong "Vu sur :" at bounding box center [517, 235] width 39 height 12
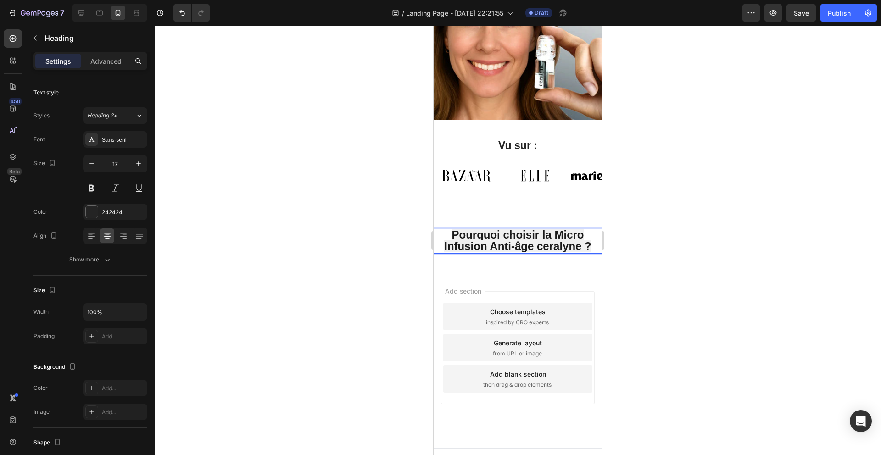
click at [392, 247] on div at bounding box center [518, 241] width 727 height 430
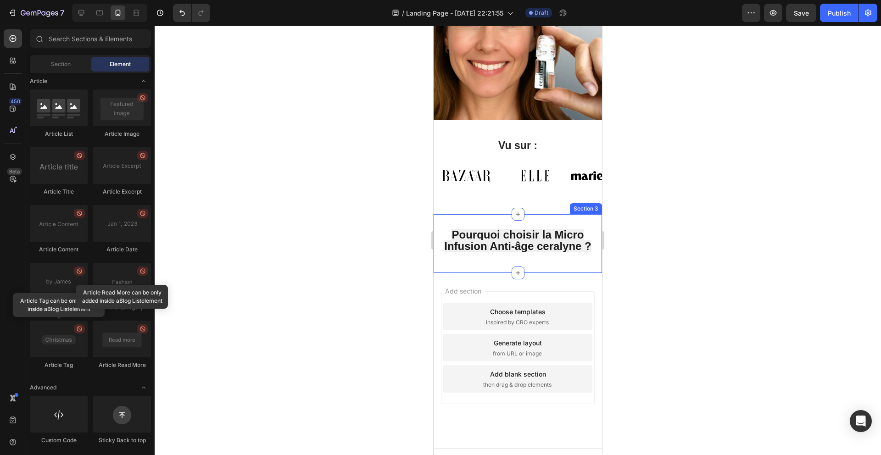
click at [501, 246] on strong "Pourquoi choisir la Micro Infusion Anti-âge ceralyne ?" at bounding box center [517, 241] width 147 height 24
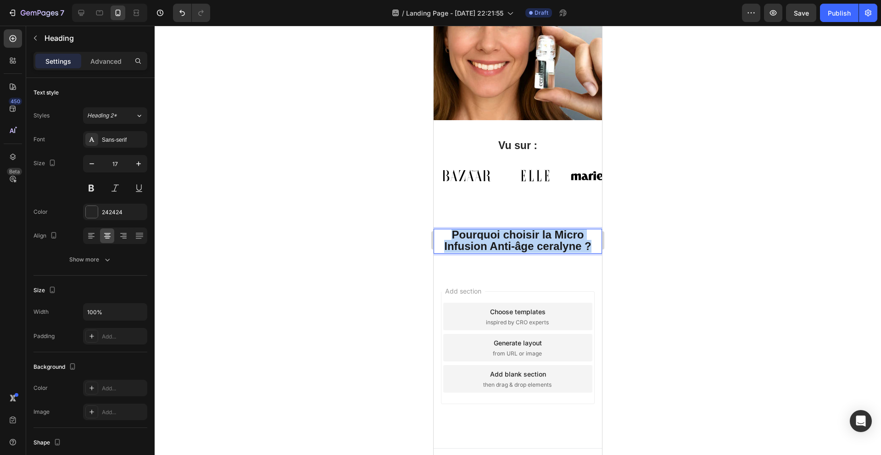
click at [501, 246] on strong "Pourquoi choisir la Micro Infusion Anti-âge ceralyne ?" at bounding box center [517, 241] width 147 height 24
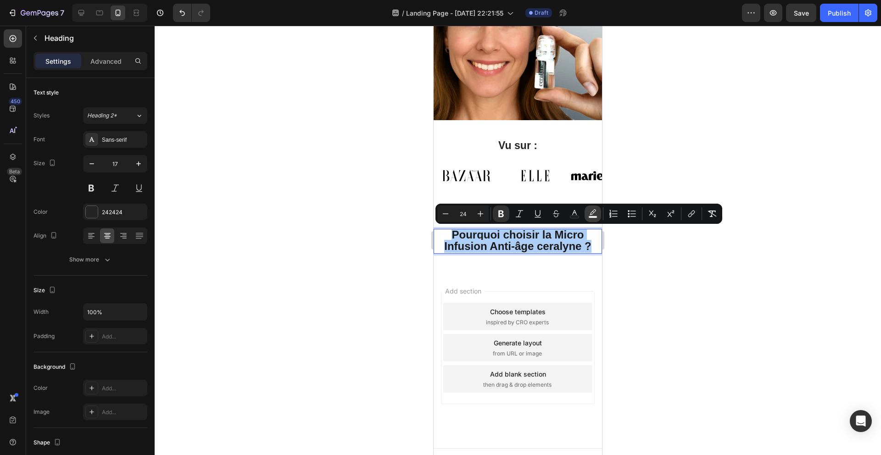
click at [585, 214] on button "color" at bounding box center [593, 214] width 17 height 17
type input "F0F0F0"
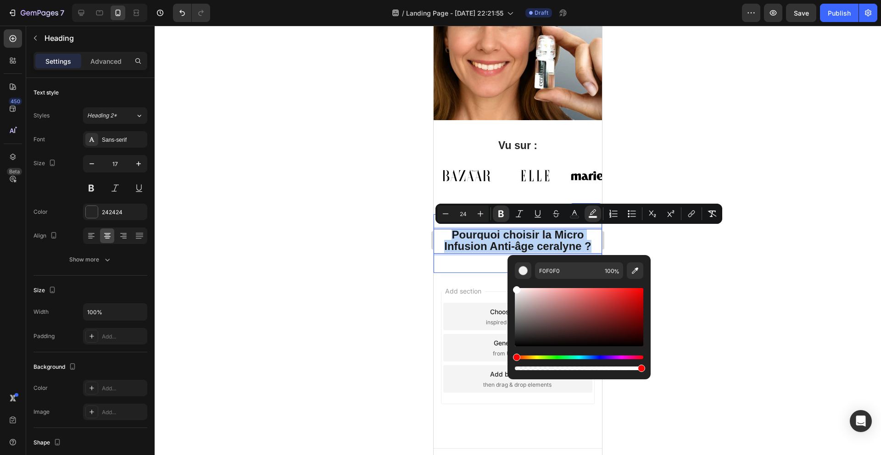
type input "FFFFFF"
drag, startPoint x: 943, startPoint y: 309, endPoint x: 434, endPoint y: 272, distance: 509.9
click at [379, 281] on div at bounding box center [518, 241] width 727 height 430
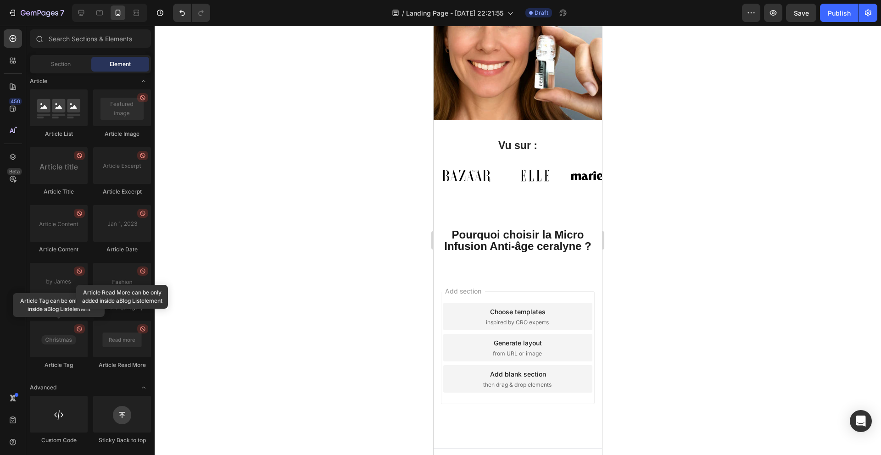
click at [379, 281] on div at bounding box center [518, 241] width 727 height 430
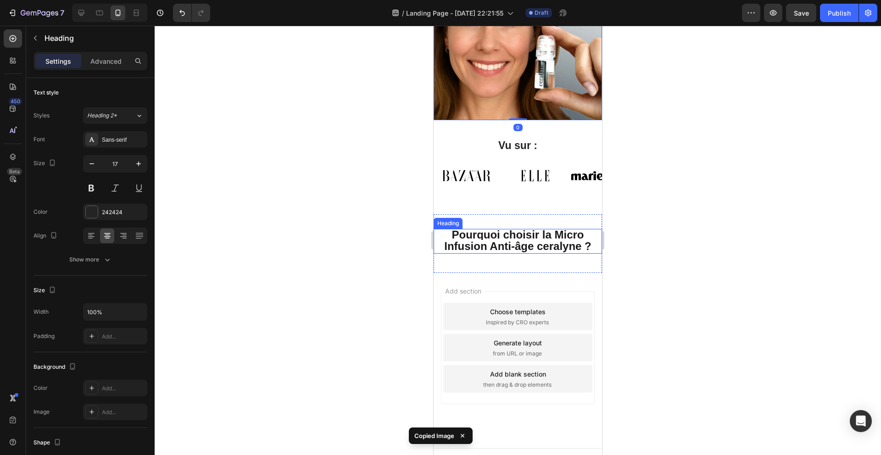
click at [532, 237] on strong "Pourquoi choisir la Micro Infusion Anti-âge ceralyne ?" at bounding box center [517, 241] width 147 height 24
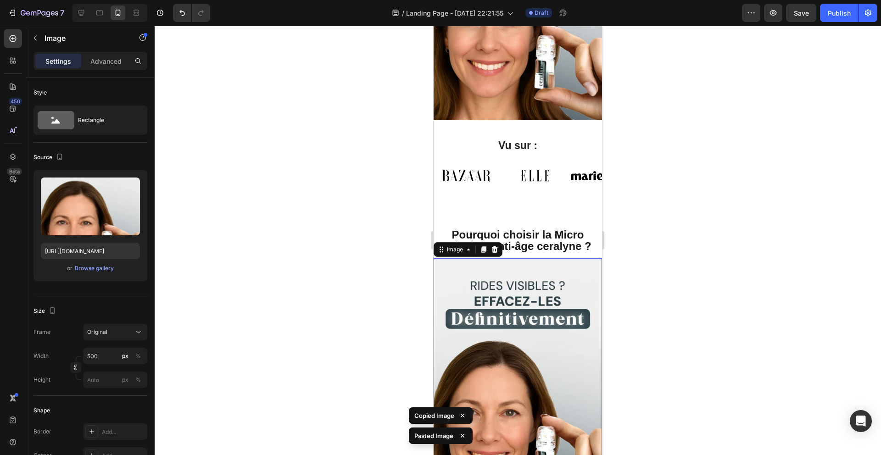
drag, startPoint x: 130, startPoint y: 184, endPoint x: 411, endPoint y: 103, distance: 292.3
click at [130, 184] on icon "button" at bounding box center [130, 186] width 9 height 9
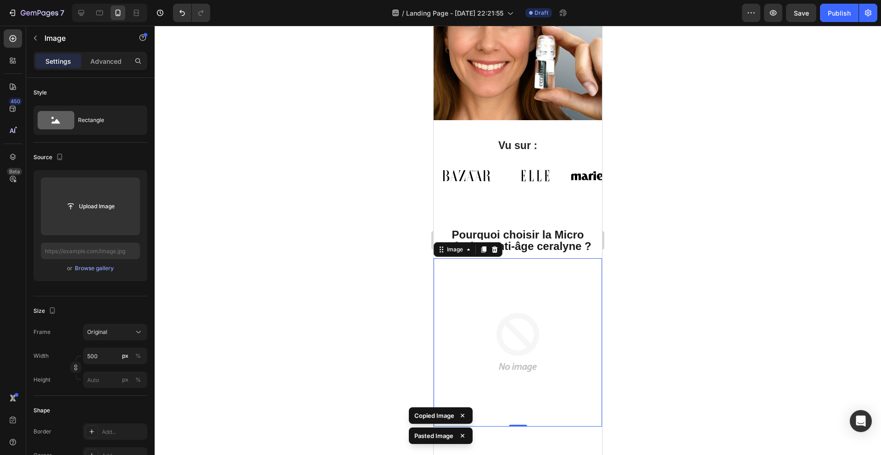
type input "C:\fakepath\image_benefice3.avif"
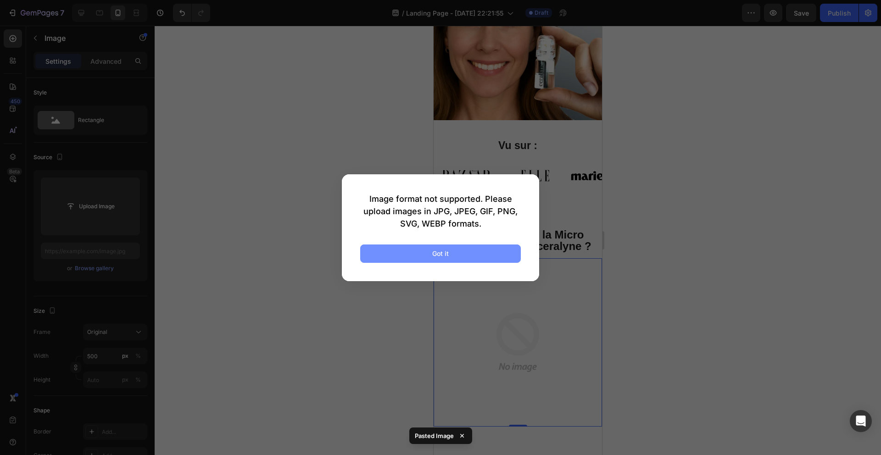
click at [487, 251] on button "Got it" at bounding box center [440, 254] width 161 height 18
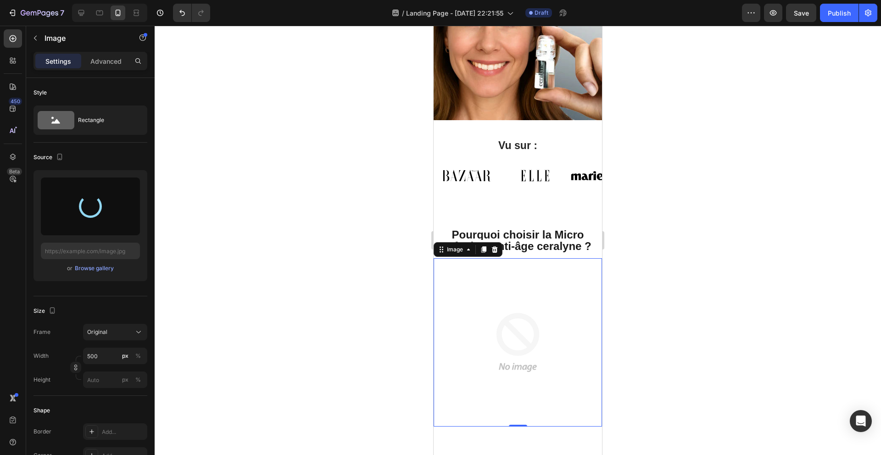
type input "[URL][DOMAIN_NAME]"
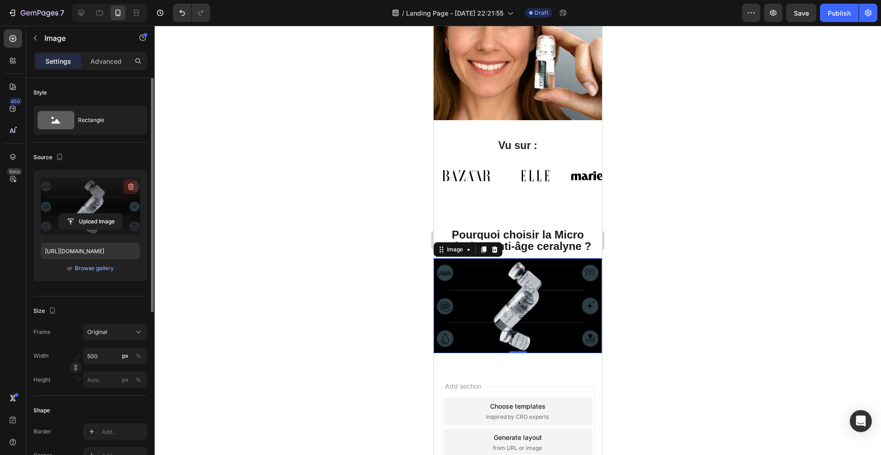
click at [130, 186] on icon "button" at bounding box center [130, 187] width 1 height 3
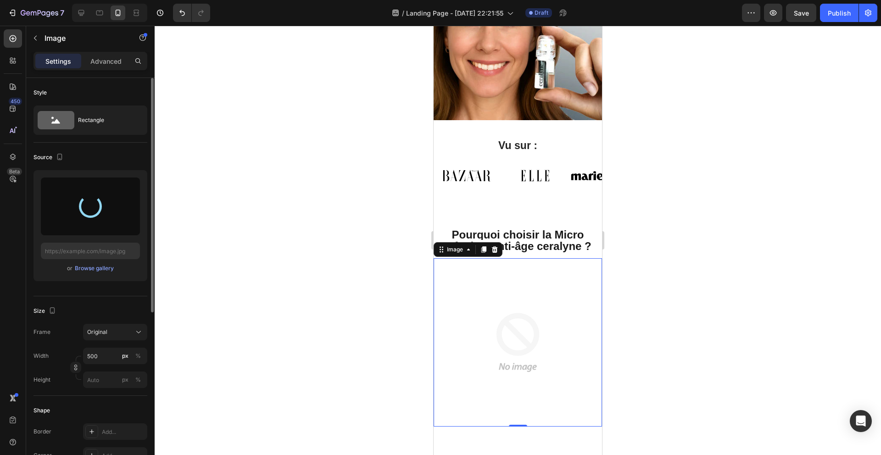
type input "[URL][DOMAIN_NAME]"
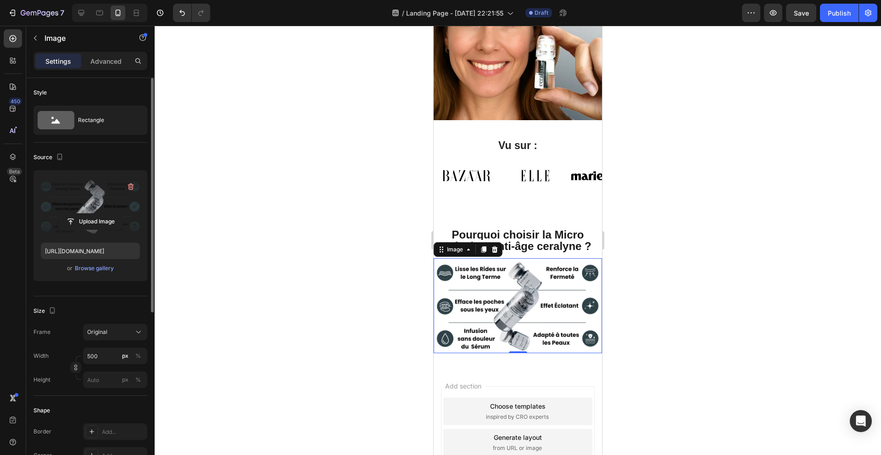
click at [367, 237] on div at bounding box center [518, 241] width 727 height 430
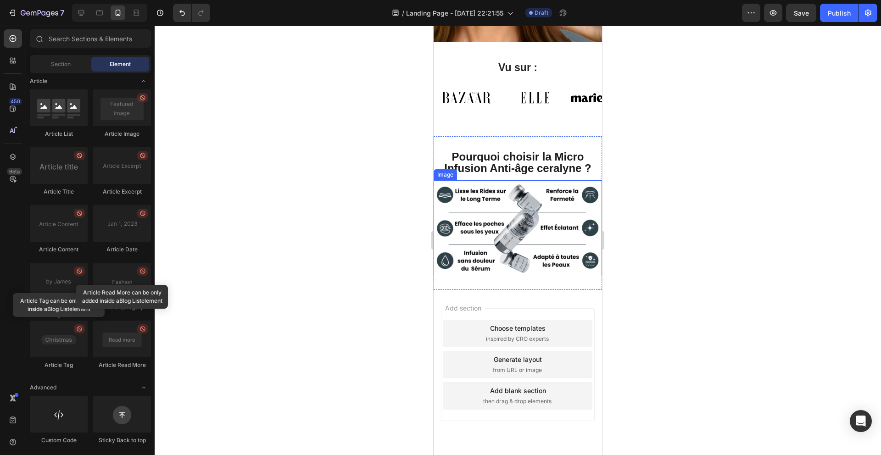
scroll to position [263, 0]
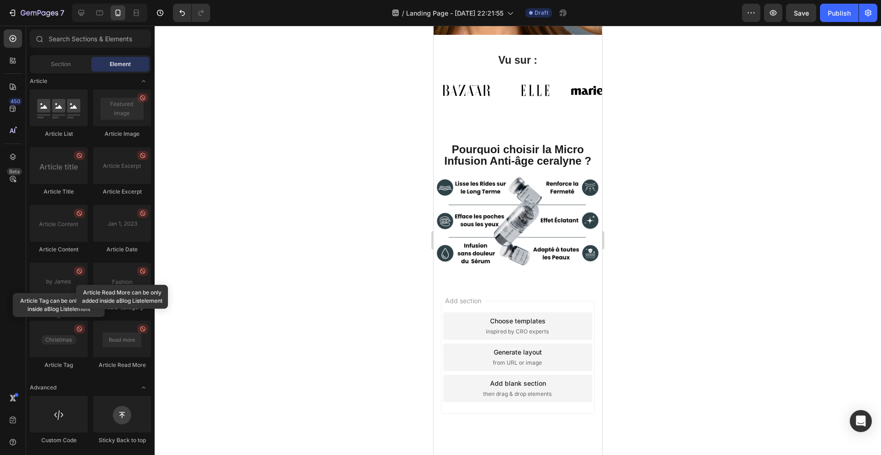
click at [563, 153] on strong "Pourquoi choisir la Micro Infusion Anti-âge ceralyne ?" at bounding box center [517, 155] width 147 height 24
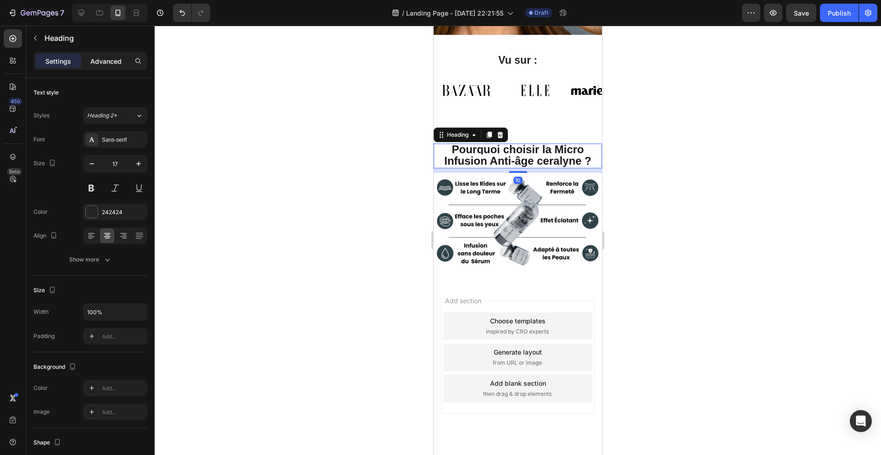
click at [120, 59] on p "Advanced" at bounding box center [105, 61] width 31 height 10
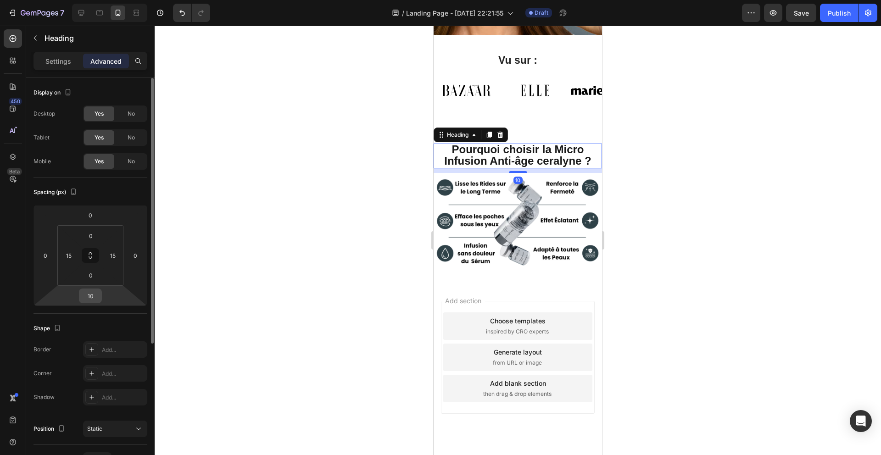
click at [98, 293] on input "10" at bounding box center [90, 296] width 18 height 14
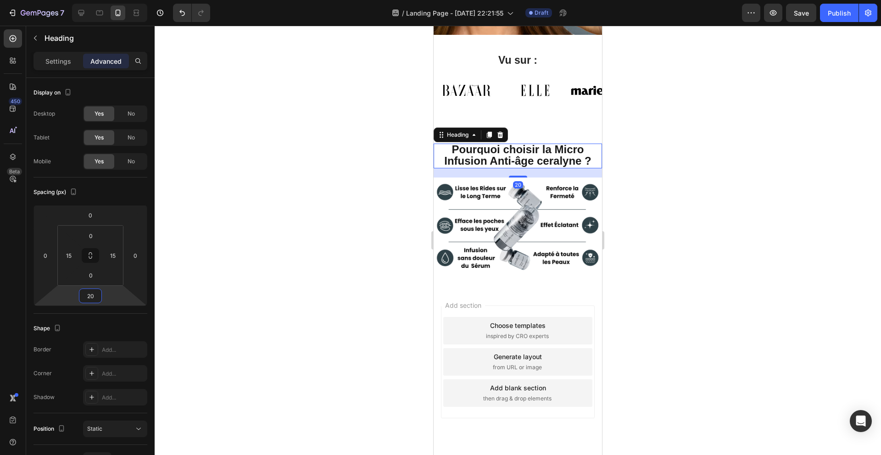
type input "20"
click at [326, 251] on div at bounding box center [518, 241] width 727 height 430
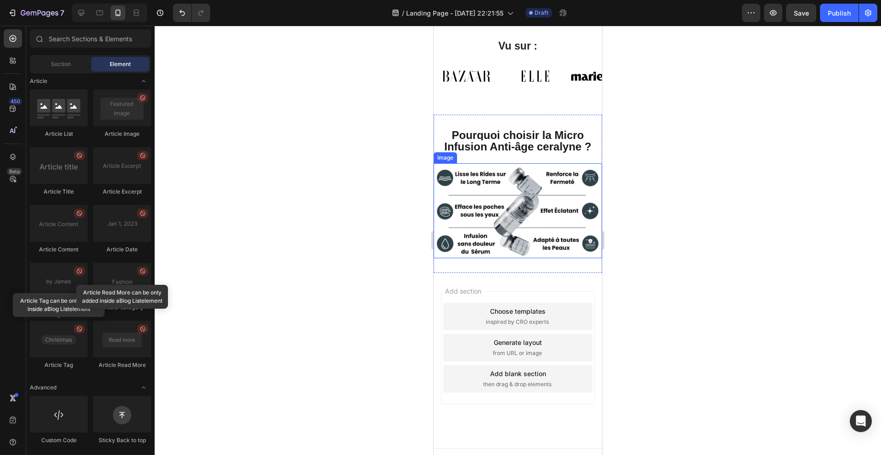
scroll to position [282, 0]
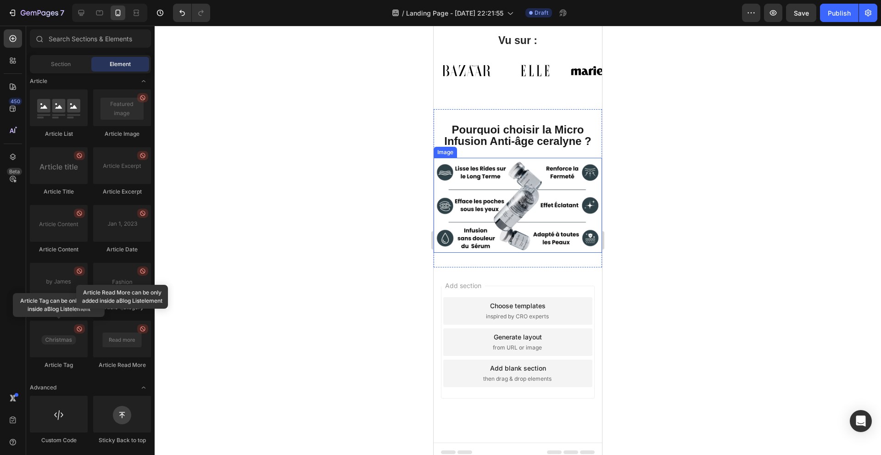
click at [486, 131] on strong "Pourquoi choisir la Micro Infusion Anti-âge ceralyne ?" at bounding box center [517, 135] width 147 height 24
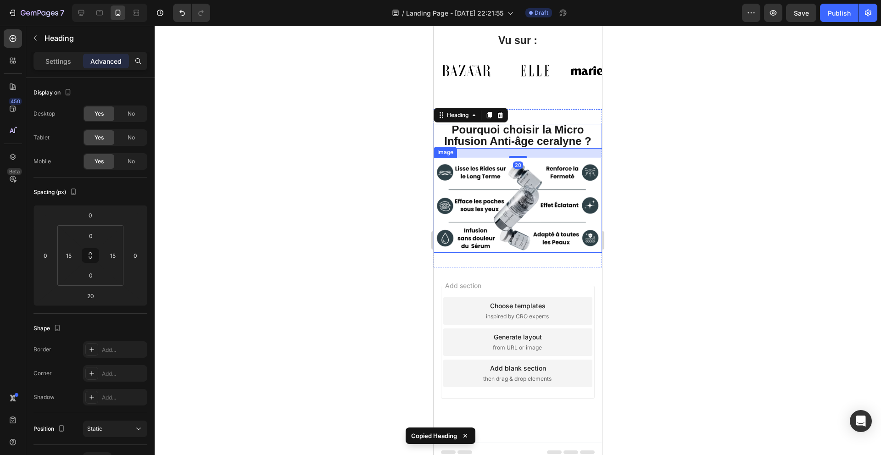
click at [518, 247] on img at bounding box center [518, 205] width 168 height 95
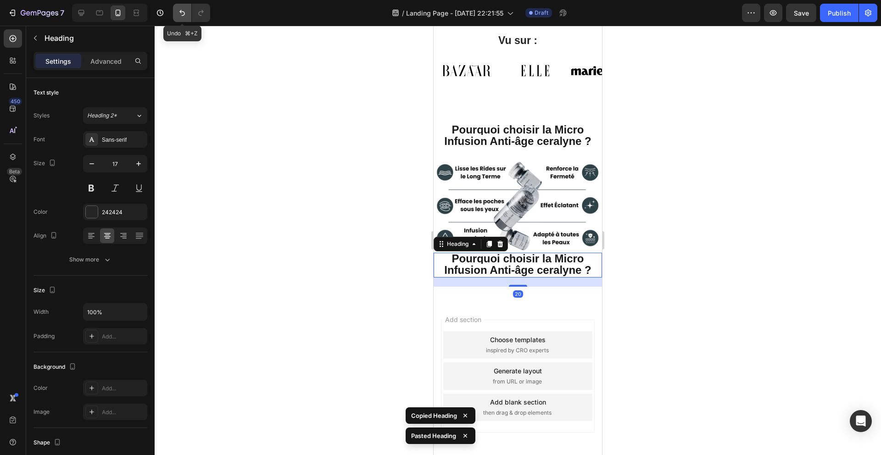
click at [184, 11] on icon "Undo/Redo" at bounding box center [182, 12] width 9 height 9
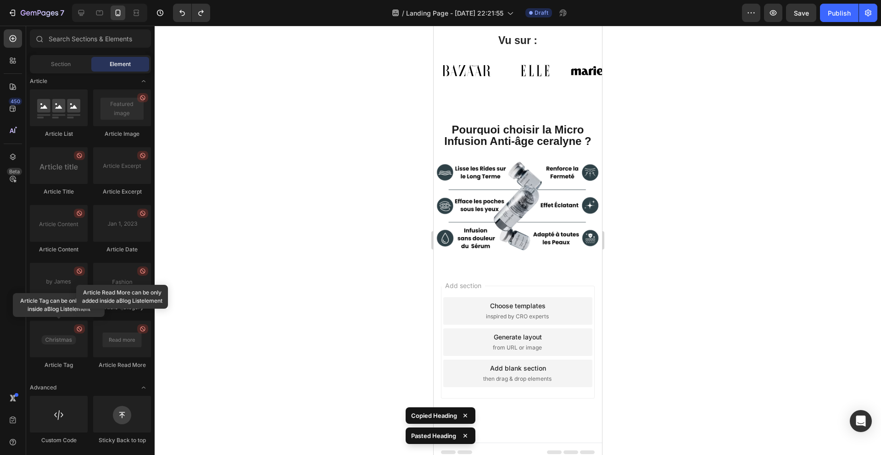
click at [398, 277] on div at bounding box center [518, 241] width 727 height 430
click at [532, 259] on div "⁠⁠⁠⁠⁠⁠⁠ Pourquoi choisir la Micro Infusion Anti-âge ceralyne ? Heading Image Se…" at bounding box center [518, 188] width 168 height 158
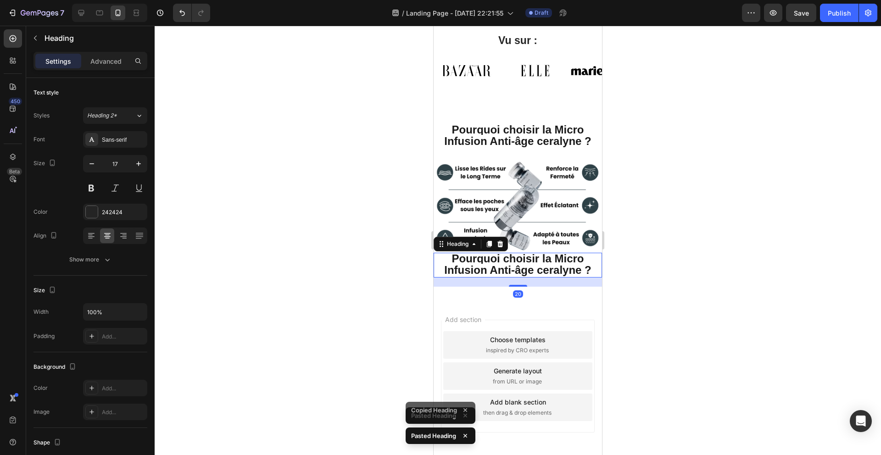
click at [655, 252] on div at bounding box center [518, 241] width 727 height 430
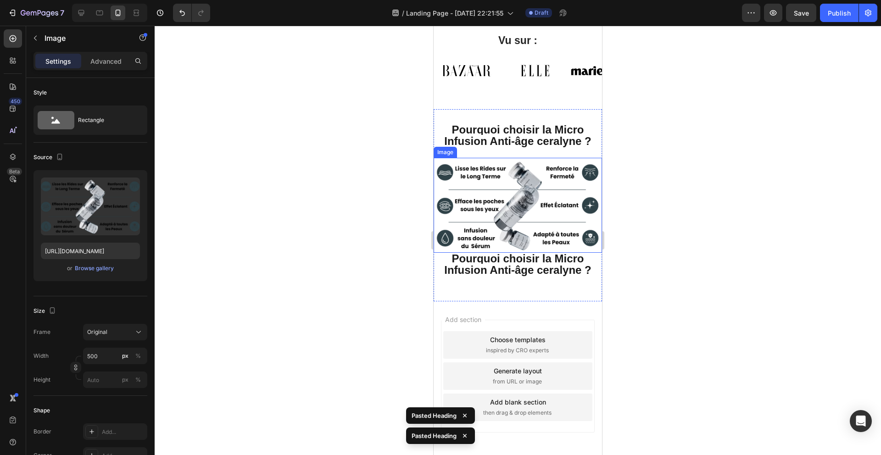
click at [558, 225] on img at bounding box center [518, 205] width 168 height 95
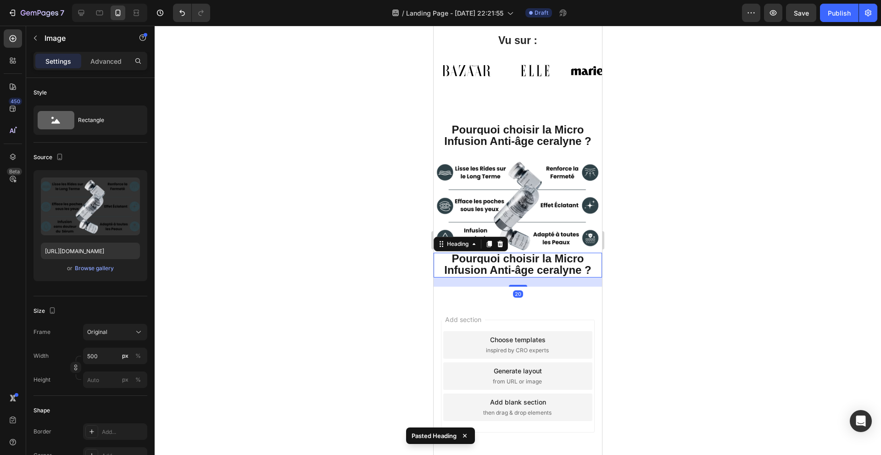
click at [550, 264] on strong "Pourquoi choisir la Micro Infusion Anti-âge ceralyne ?" at bounding box center [517, 264] width 147 height 24
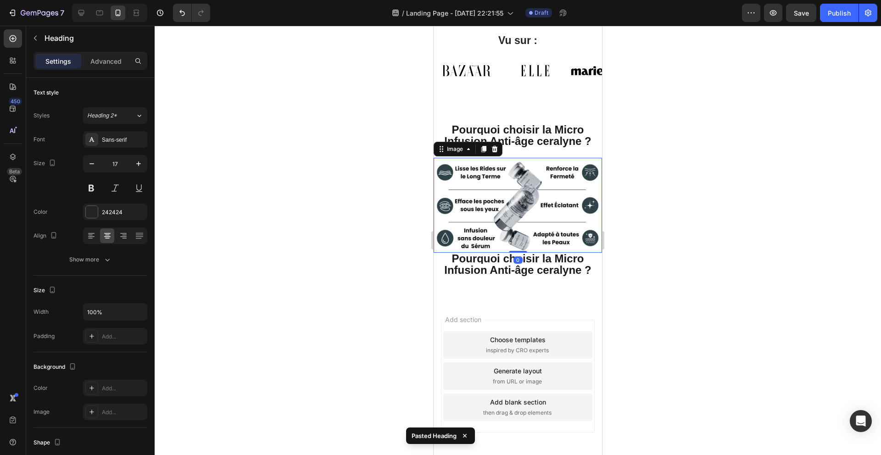
click at [549, 235] on img at bounding box center [518, 205] width 168 height 95
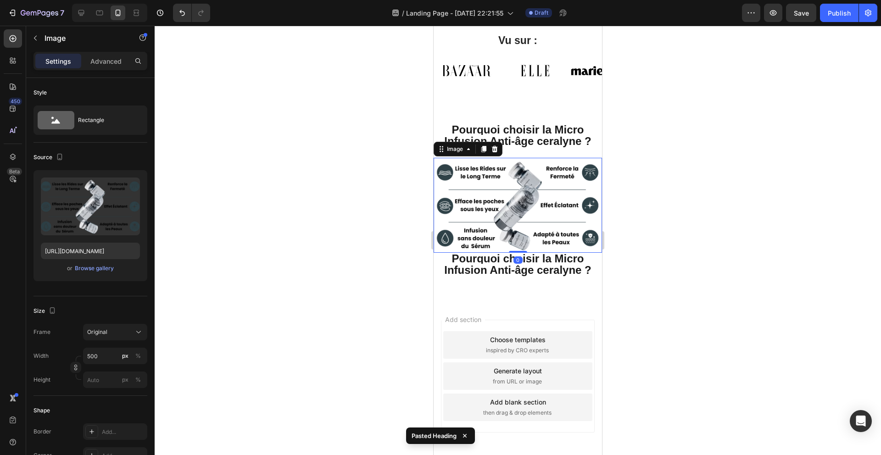
click at [530, 135] on strong "Pourquoi choisir la Micro Infusion Anti-âge ceralyne ?" at bounding box center [517, 135] width 147 height 24
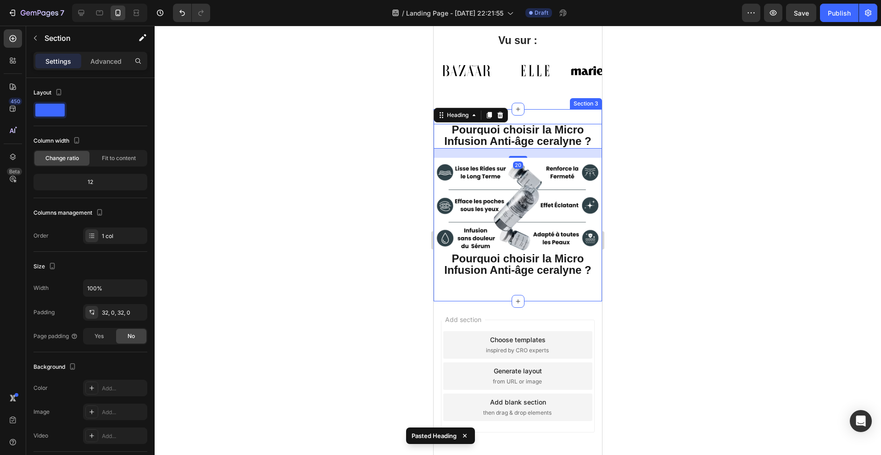
click at [531, 117] on div "⁠⁠⁠⁠⁠⁠⁠ Pourquoi choisir la Micro Infusion Anti-âge ceralyne ? Heading 20 Image…" at bounding box center [518, 205] width 168 height 192
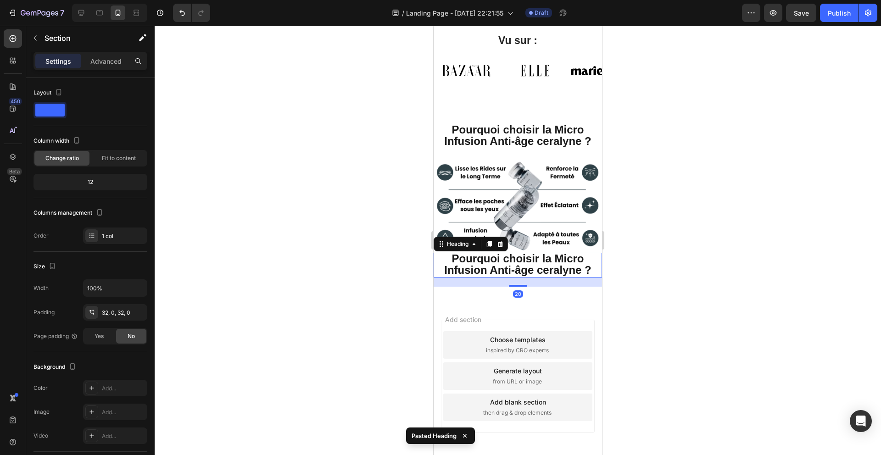
click at [549, 259] on strong "Pourquoi choisir la Micro Infusion Anti-âge ceralyne ?" at bounding box center [517, 264] width 147 height 24
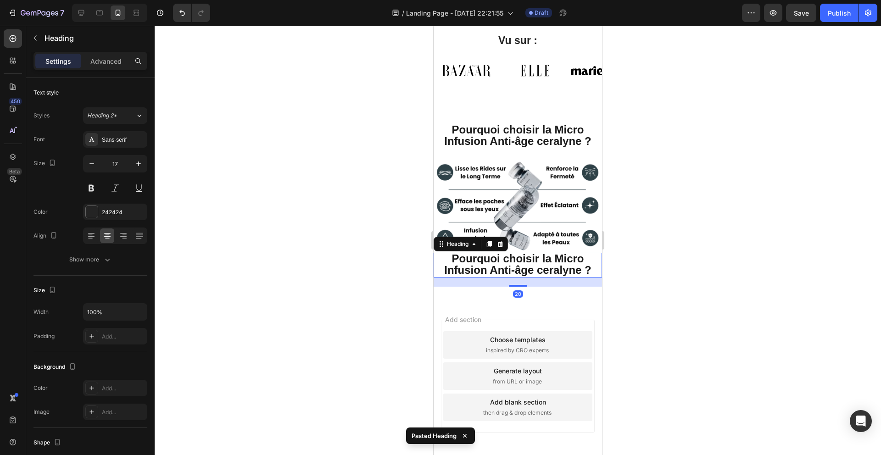
click at [506, 243] on div at bounding box center [500, 244] width 11 height 11
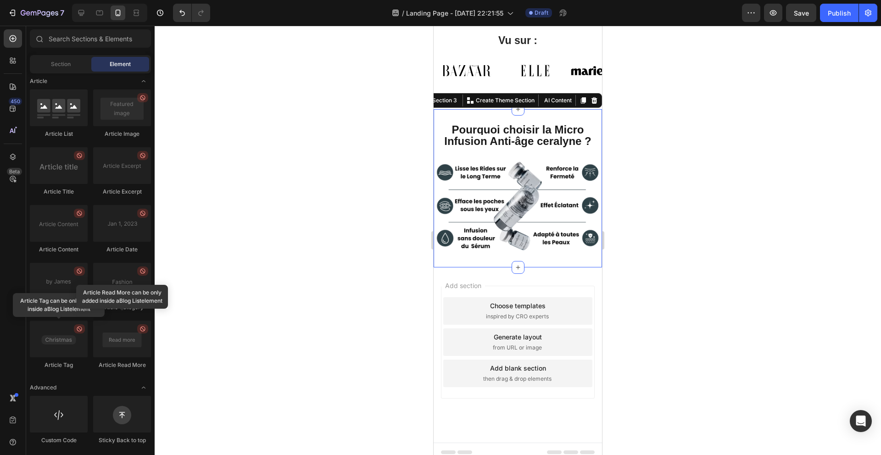
click at [542, 115] on div "⁠⁠⁠⁠⁠⁠⁠ Pourquoi choisir la Micro Infusion Anti-âge ceralyne ? Heading Image Se…" at bounding box center [518, 188] width 168 height 158
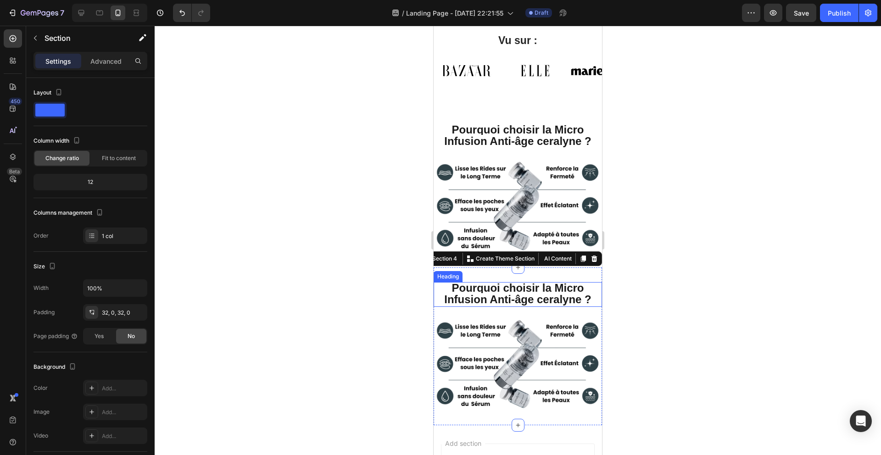
click at [504, 289] on strong "Pourquoi choisir la Micro Infusion Anti-âge ceralyne ?" at bounding box center [517, 294] width 147 height 24
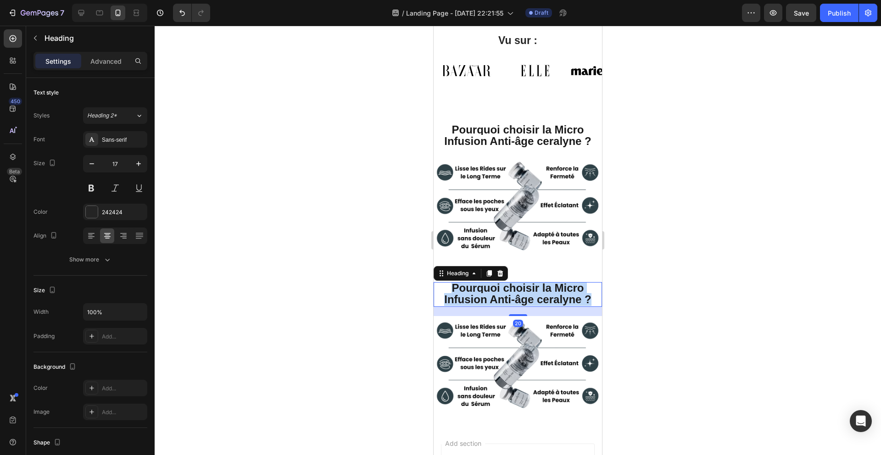
click at [504, 289] on strong "Pourquoi choisir la Micro Infusion Anti-âge ceralyne ?" at bounding box center [517, 294] width 147 height 24
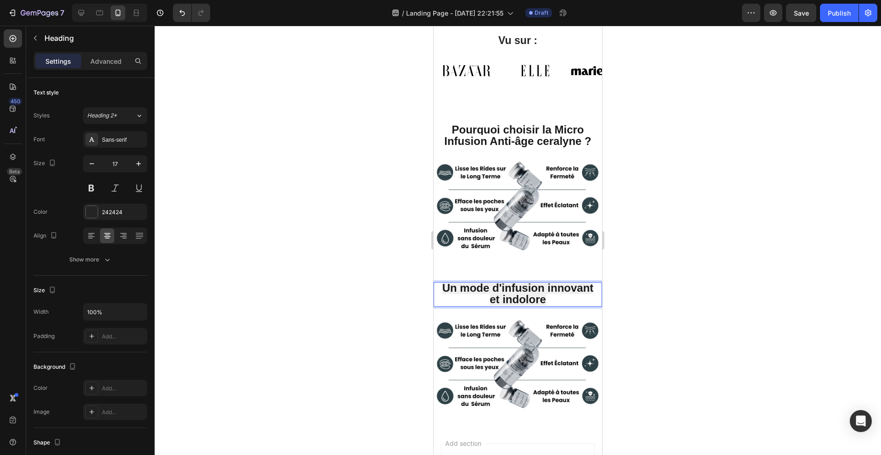
click at [469, 291] on strong "Un mode d'infusion innovant et indolore" at bounding box center [517, 294] width 151 height 24
click at [470, 291] on strong "Un mode d'infusion innovant et indolore" at bounding box center [517, 294] width 151 height 24
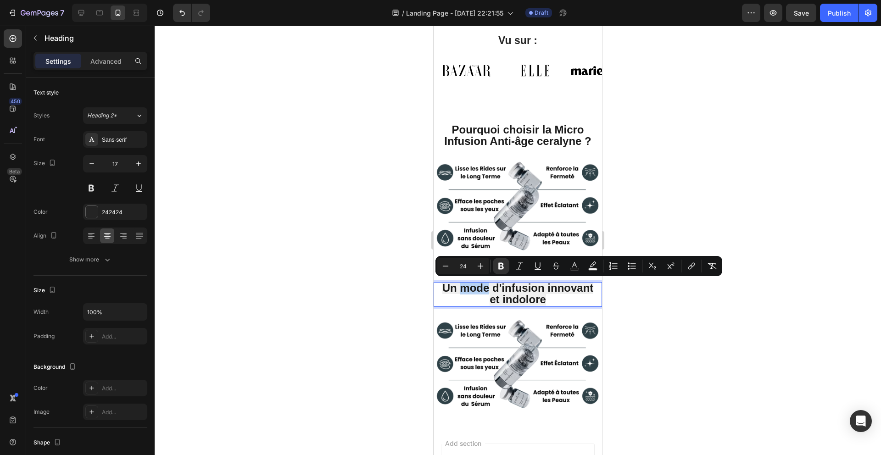
click at [472, 291] on strong "Un mode d'infusion innovant et indolore" at bounding box center [517, 294] width 151 height 24
click at [537, 291] on strong "Un mode d'infusion innovant et indolore" at bounding box center [517, 294] width 151 height 24
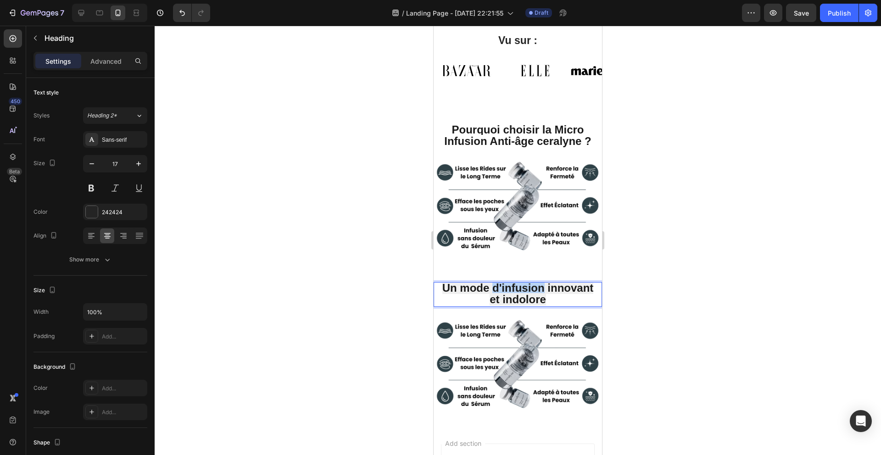
click at [537, 291] on strong "Un mode d'infusion innovant et indolore" at bounding box center [517, 294] width 151 height 24
click at [538, 291] on strong "Un mode d'infusion innovant et indolore" at bounding box center [517, 294] width 151 height 24
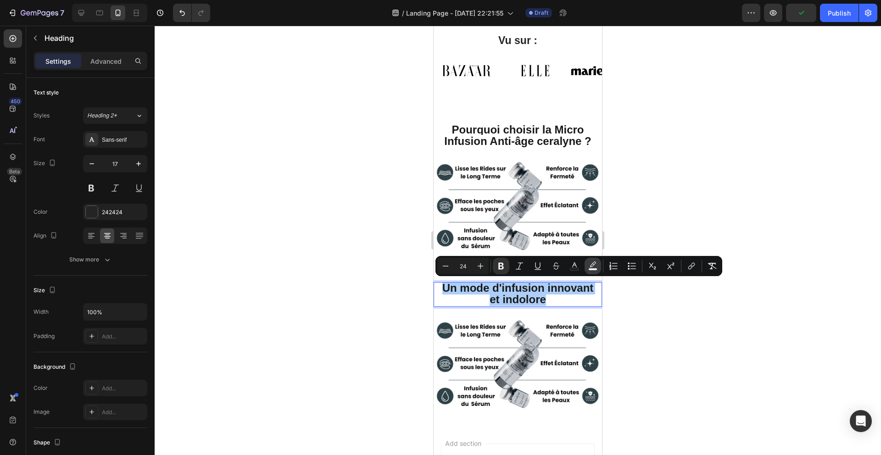
click at [588, 272] on div "Minus 24 Plus Bold Italic Underline Strikethrough color color Numbered List Bul…" at bounding box center [578, 266] width 283 height 17
click at [589, 271] on button "color" at bounding box center [593, 266] width 17 height 17
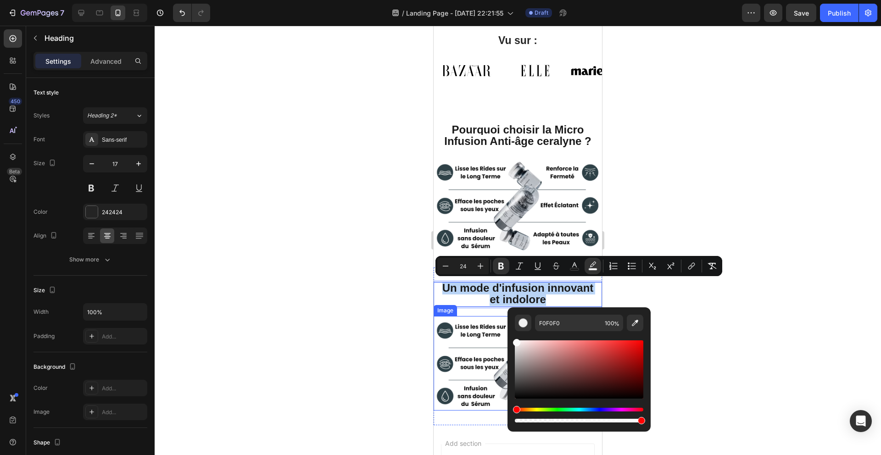
type input "FCFCFC"
drag, startPoint x: 948, startPoint y: 371, endPoint x: 447, endPoint y: 317, distance: 503.7
click at [386, 321] on div at bounding box center [518, 241] width 727 height 430
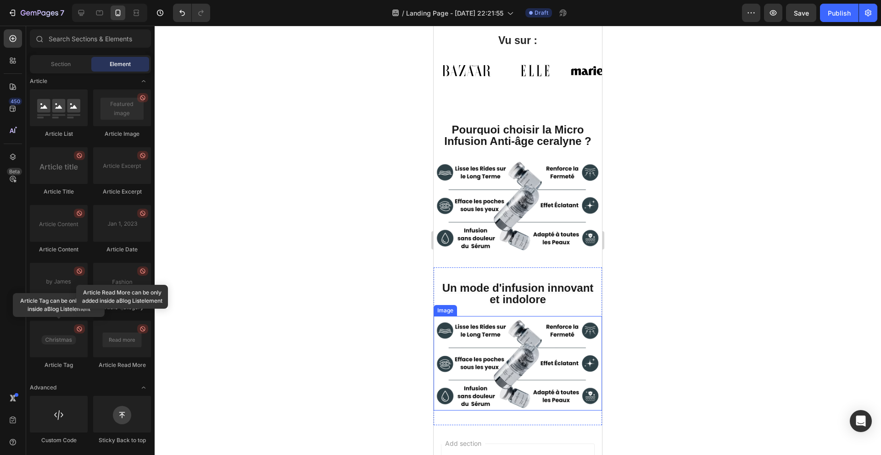
click at [508, 326] on img at bounding box center [518, 363] width 168 height 95
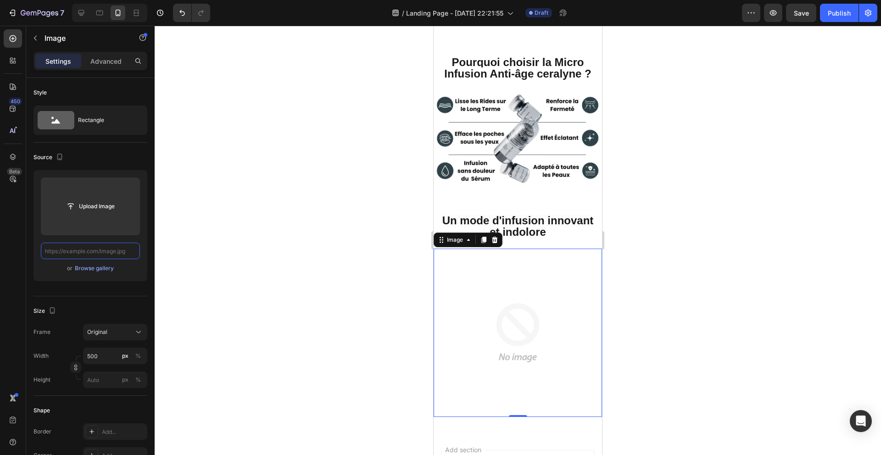
scroll to position [353, 0]
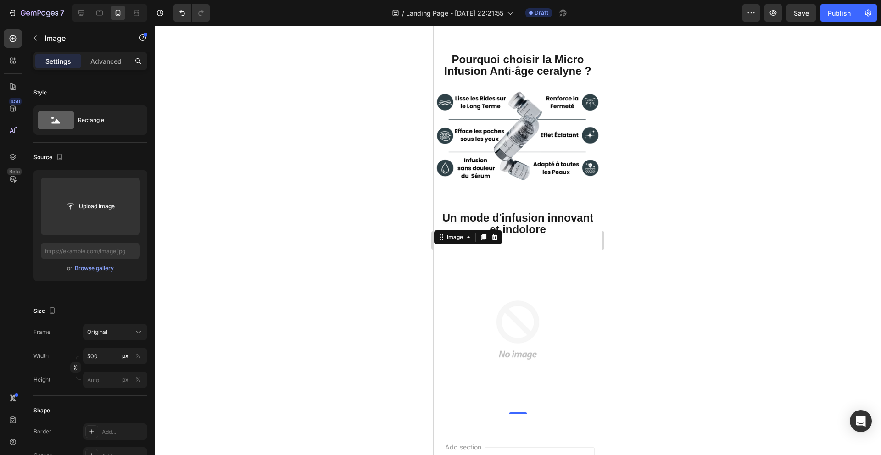
click at [497, 235] on icon at bounding box center [495, 237] width 6 height 6
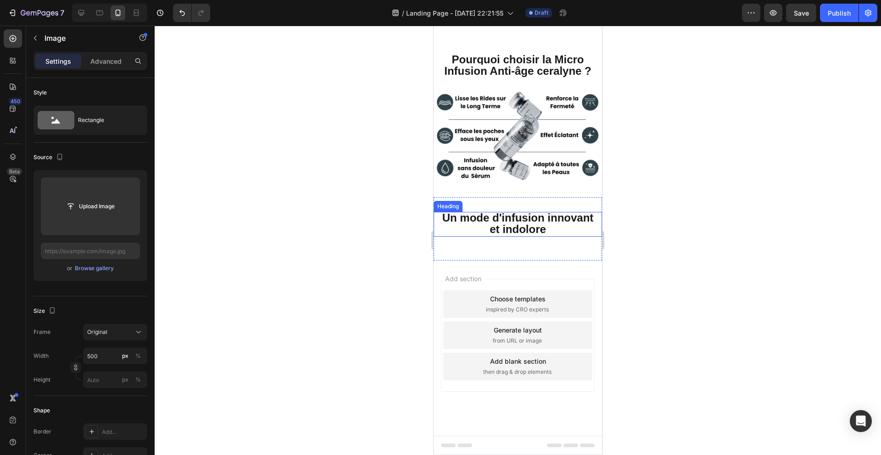
scroll to position [350, 0]
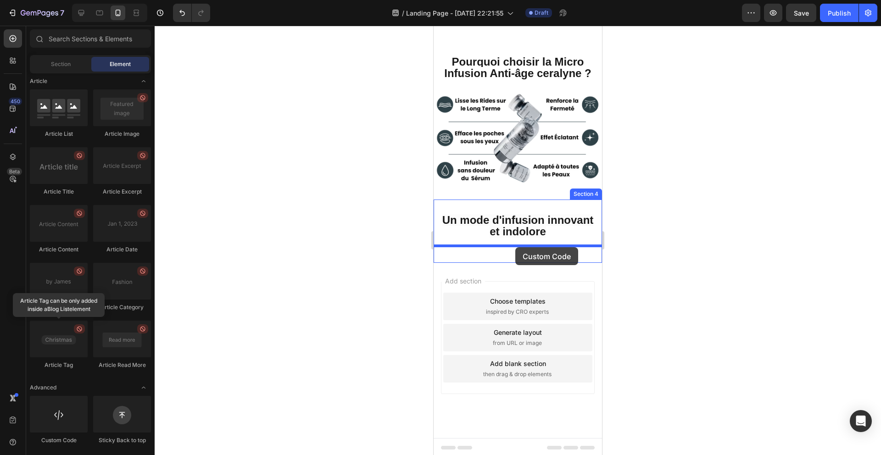
drag, startPoint x: 504, startPoint y: 433, endPoint x: 515, endPoint y: 248, distance: 185.8
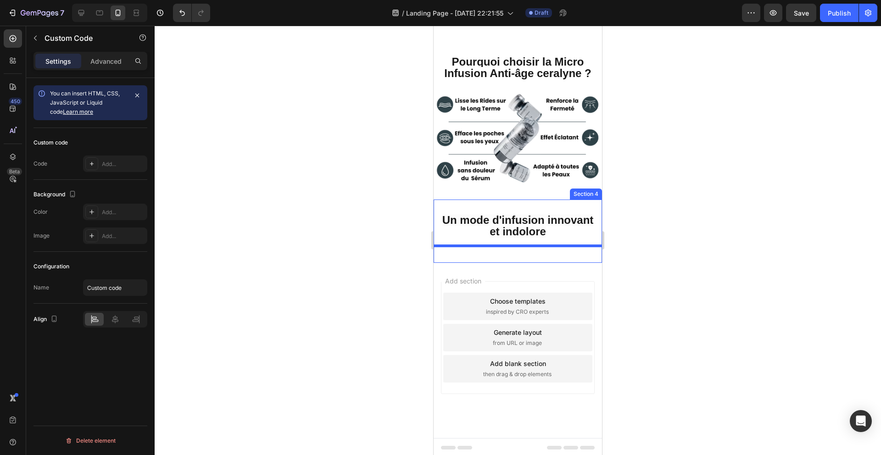
scroll to position [353, 0]
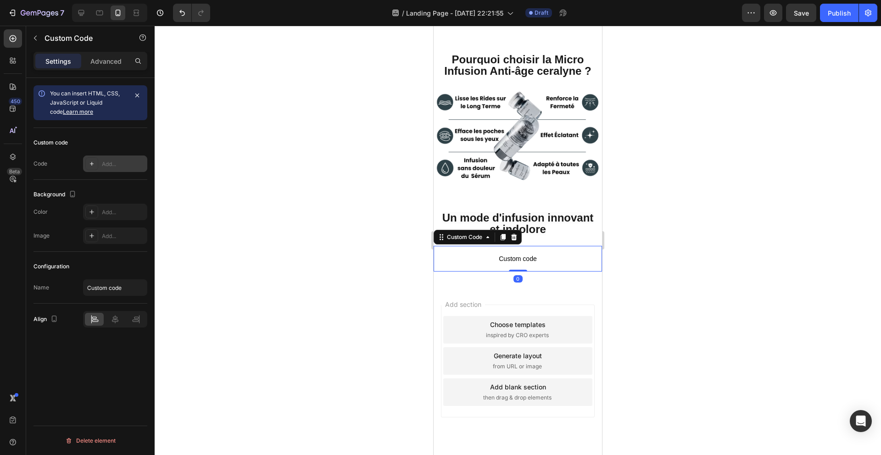
click at [111, 167] on div "Add..." at bounding box center [123, 164] width 43 height 8
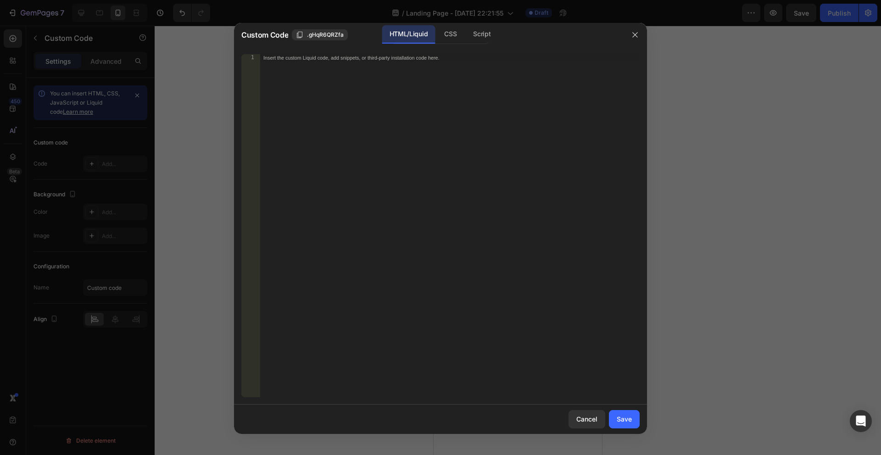
click at [410, 199] on div "Insert the custom Liquid code, add snippets, or third-party installation code h…" at bounding box center [450, 233] width 380 height 358
paste textarea "</div>"
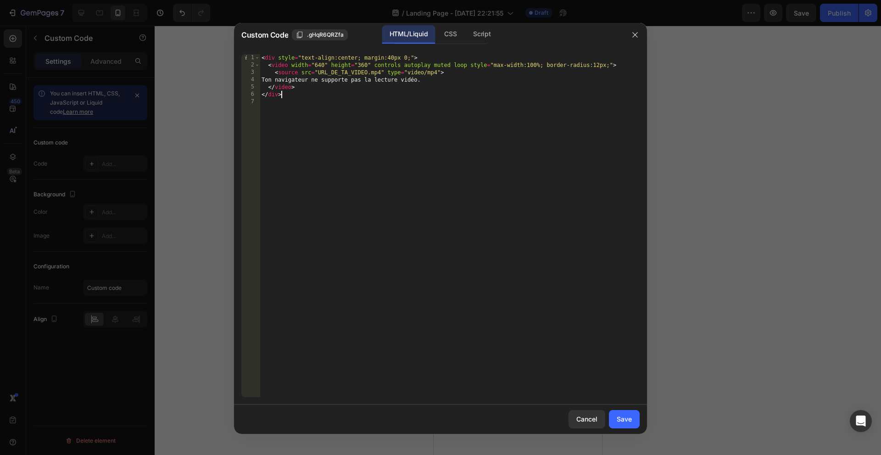
click at [339, 94] on div "< div style = "text-align:center; margin:40px 0;" > < video width = "640" heigh…" at bounding box center [450, 233] width 380 height 358
drag, startPoint x: 381, startPoint y: 70, endPoint x: 318, endPoint y: 71, distance: 63.4
click at [318, 71] on div "< div style = "text-align:center; margin:40px 0;" > < video width = "640" heigh…" at bounding box center [450, 233] width 380 height 358
paste textarea "[URL][DOMAIN_NAME]"
type textarea "<source src="[URL][DOMAIN_NAME]" type="video/mp4">"
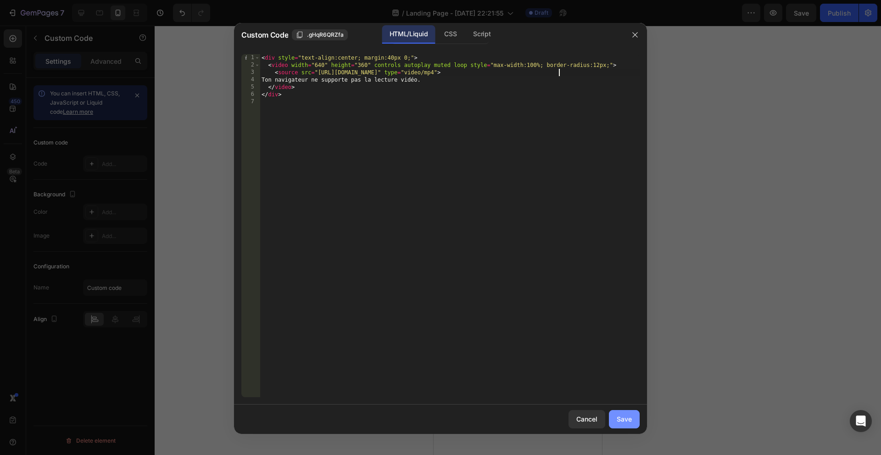
click at [622, 421] on div "Save" at bounding box center [624, 419] width 15 height 10
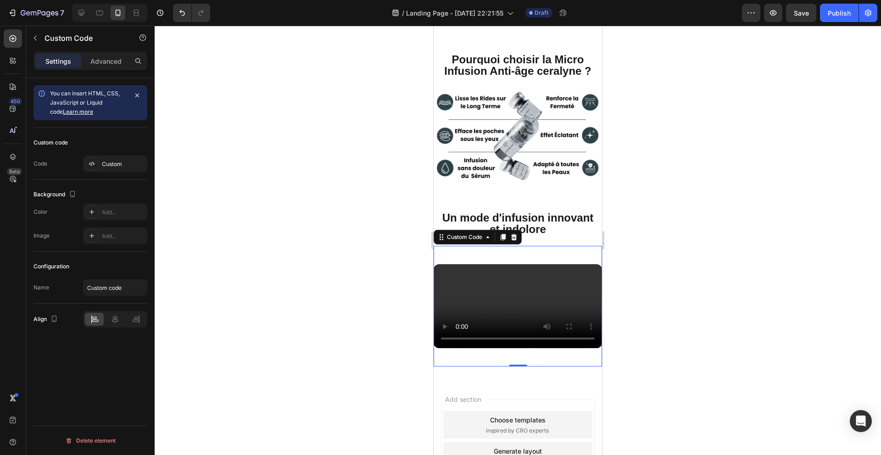
click at [677, 208] on div at bounding box center [518, 241] width 727 height 430
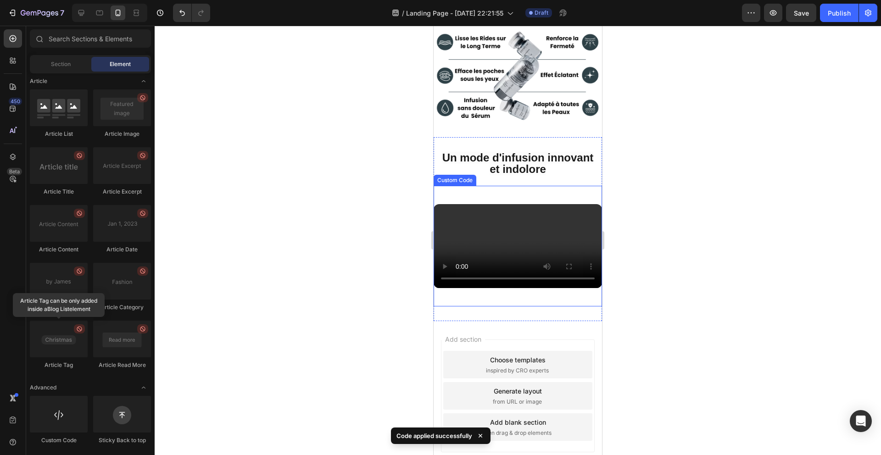
scroll to position [414, 0]
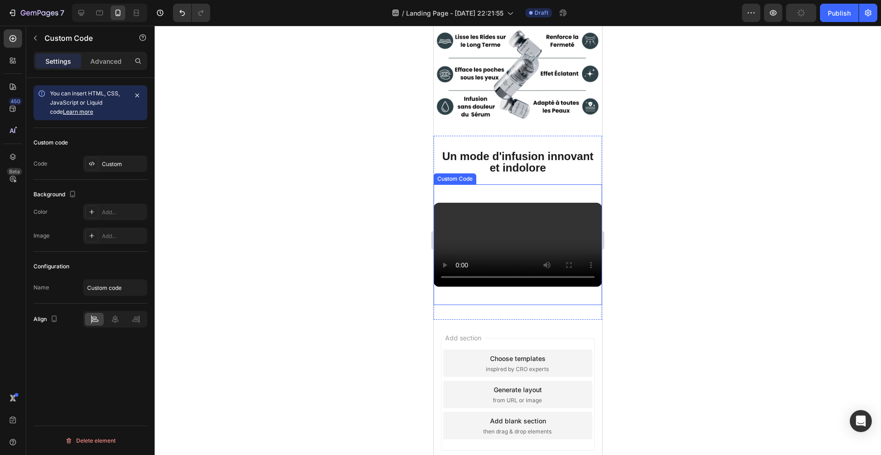
click at [555, 271] on video "Ton navigateur ne supporte pas la lecture vidéo." at bounding box center [518, 245] width 168 height 84
click at [119, 169] on div "Custom" at bounding box center [115, 164] width 64 height 17
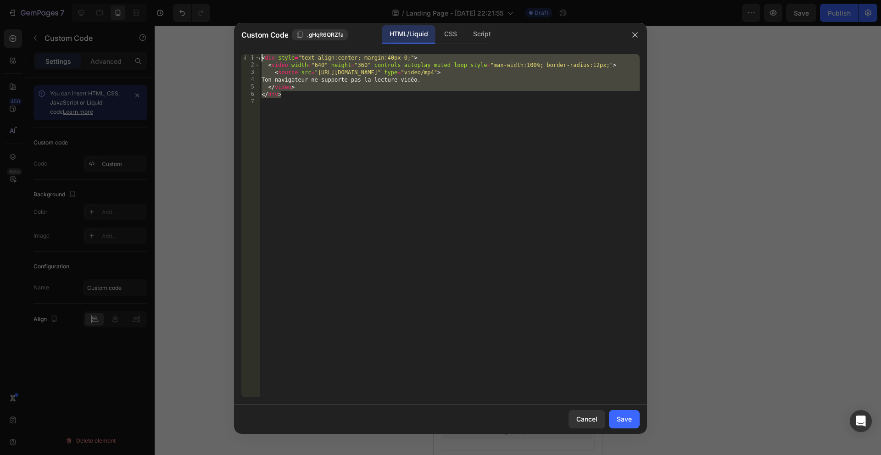
drag, startPoint x: 393, startPoint y: 94, endPoint x: 297, endPoint y: 58, distance: 102.8
click at [263, 50] on div "</div> 1 2 3 4 5 6 7 < div style = "text-align:center; margin:40px 0;" > < vide…" at bounding box center [440, 226] width 413 height 358
type textarea "<div style="text-align:center; margin:40px 0;"> <video width="640" height="360"…"
paste textarea
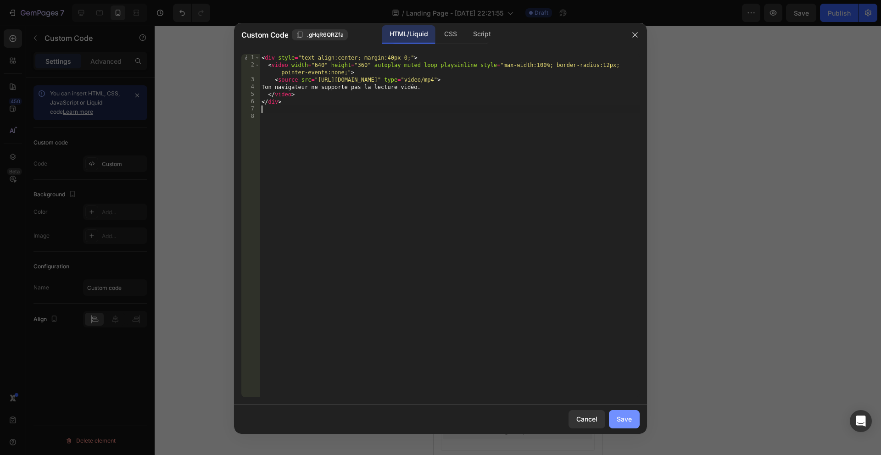
click at [630, 419] on div "Save" at bounding box center [624, 419] width 15 height 10
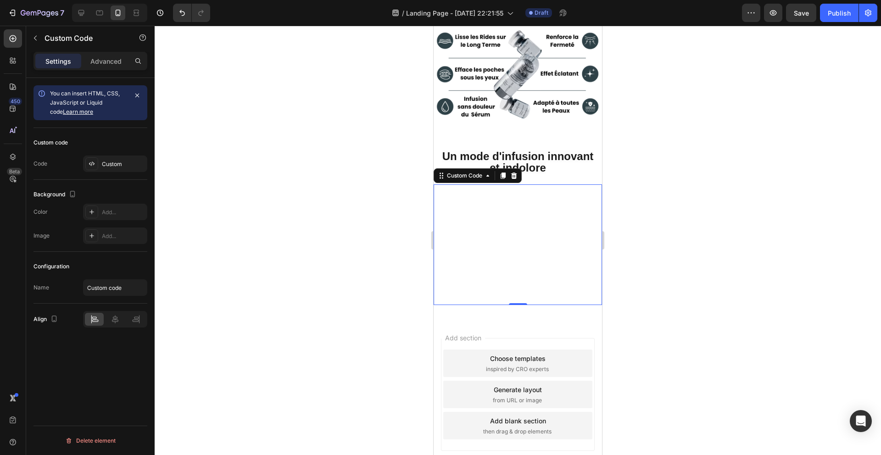
click at [680, 322] on div at bounding box center [518, 241] width 727 height 430
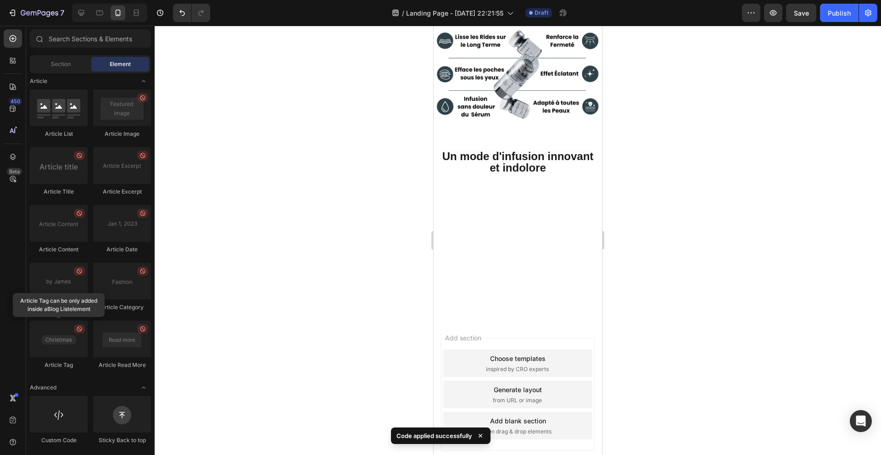
click at [329, 300] on div at bounding box center [518, 241] width 727 height 430
click at [493, 185] on div "Ton navigateur ne supporte pas la lecture vidéo. Custom Code" at bounding box center [518, 245] width 168 height 121
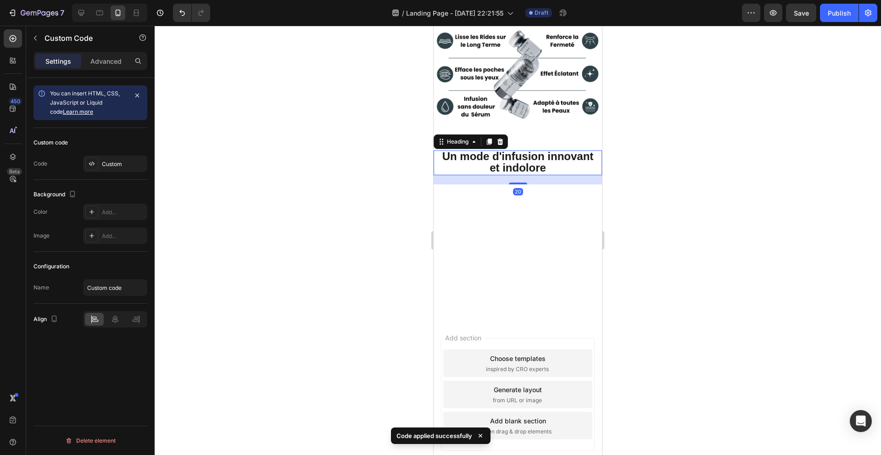
click at [547, 166] on p "⁠⁠⁠⁠⁠⁠⁠ Un mode d'infusion innovant et indolore" at bounding box center [518, 162] width 153 height 23
click at [556, 194] on div "Ton navigateur ne supporte pas la lecture vidéo. Custom Code" at bounding box center [518, 245] width 168 height 121
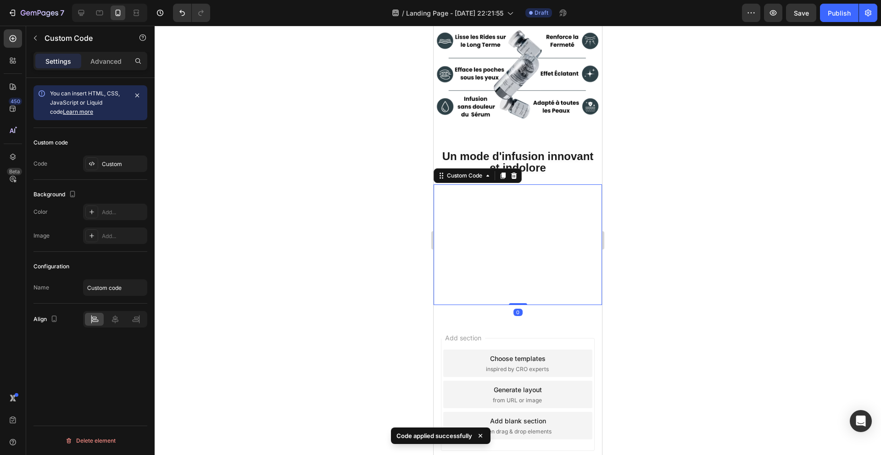
drag, startPoint x: 113, startPoint y: 64, endPoint x: 112, endPoint y: 70, distance: 6.0
click at [113, 64] on p "Advanced" at bounding box center [105, 61] width 31 height 10
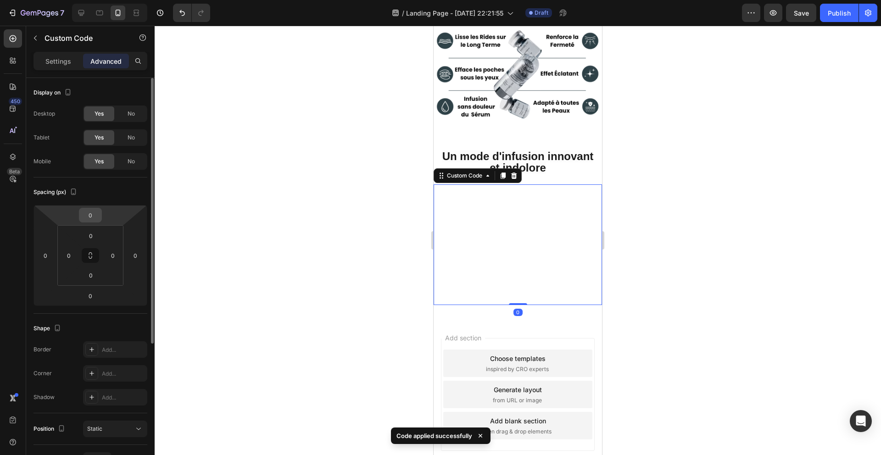
click at [100, 211] on div "0" at bounding box center [90, 215] width 23 height 15
click at [91, 212] on input "0" at bounding box center [90, 215] width 18 height 14
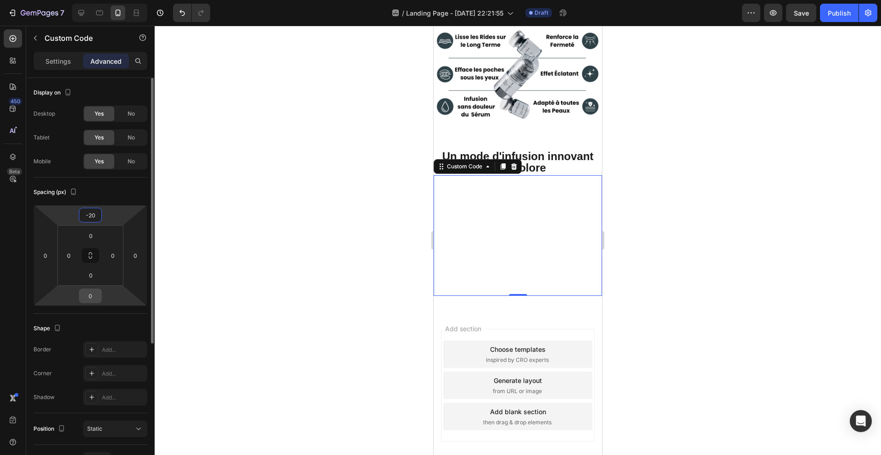
type input "-20"
click at [95, 297] on input "0" at bounding box center [90, 296] width 18 height 14
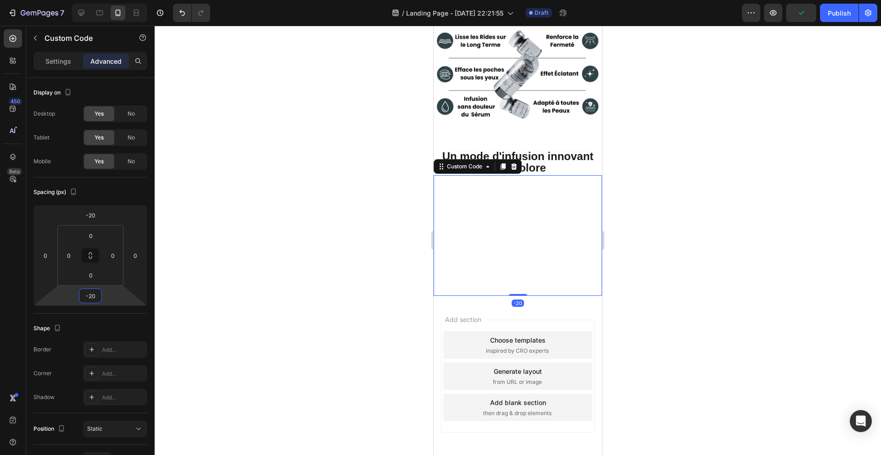
type input "-20"
drag, startPoint x: 326, startPoint y: 267, endPoint x: 339, endPoint y: 266, distance: 12.9
click at [326, 267] on div at bounding box center [518, 241] width 727 height 430
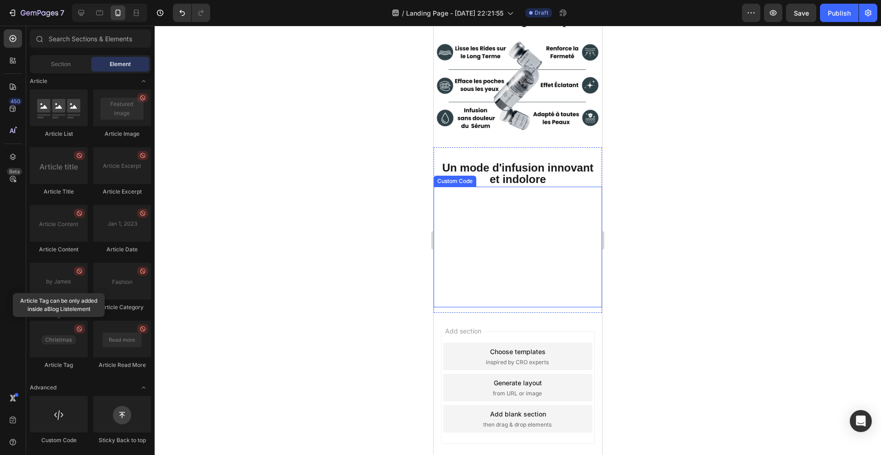
scroll to position [417, 0]
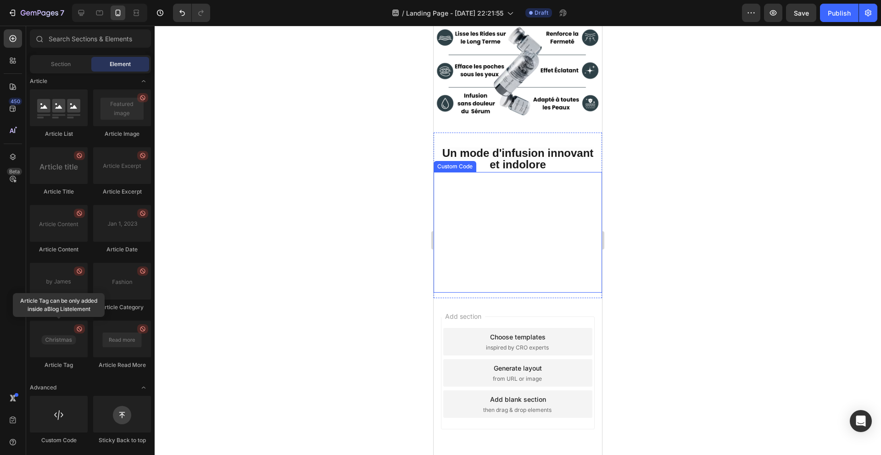
click at [533, 275] on div "Ton navigateur ne supporte pas la lecture vidéo." at bounding box center [518, 232] width 168 height 84
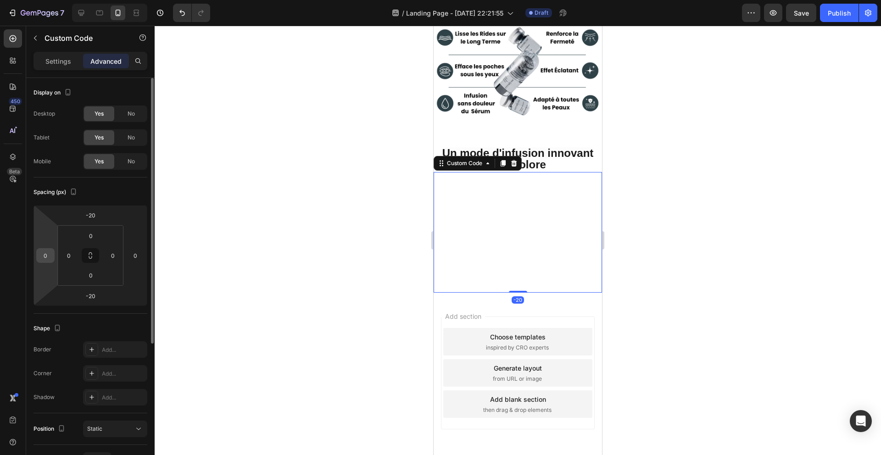
click at [45, 260] on input "0" at bounding box center [46, 256] width 14 height 14
type input "10"
click at [137, 254] on input "0" at bounding box center [136, 256] width 14 height 14
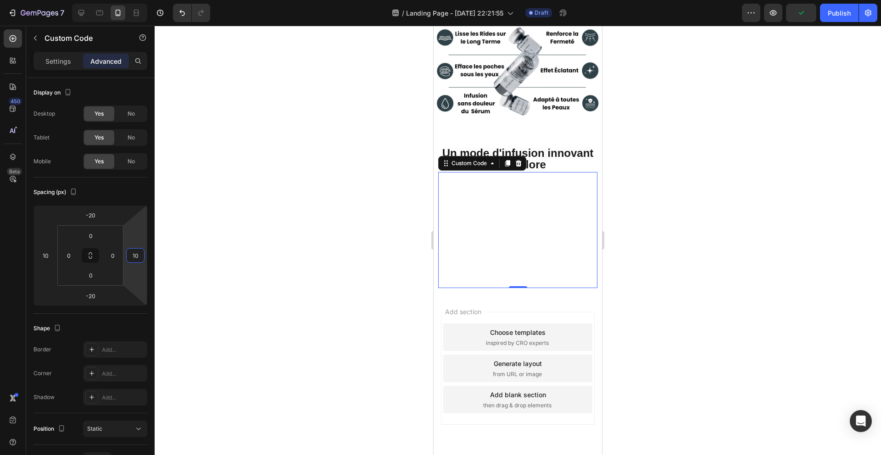
type input "10"
click at [355, 204] on div at bounding box center [518, 241] width 727 height 430
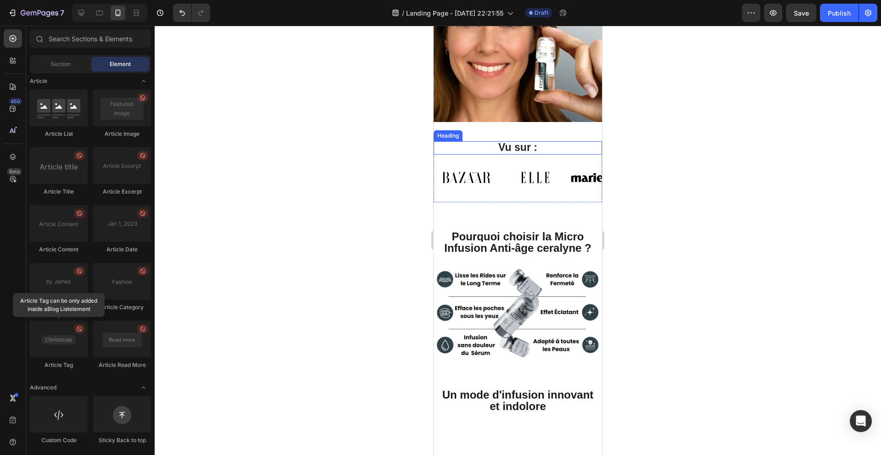
scroll to position [194, 0]
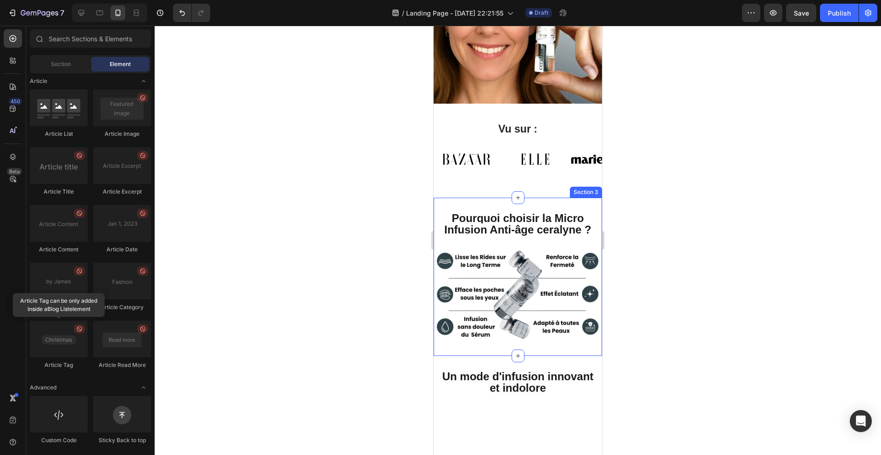
click at [526, 204] on div "Pourquoi choisir la Micro Infusion Anti-âge ceralyne ? Heading Image Section 3" at bounding box center [518, 277] width 168 height 158
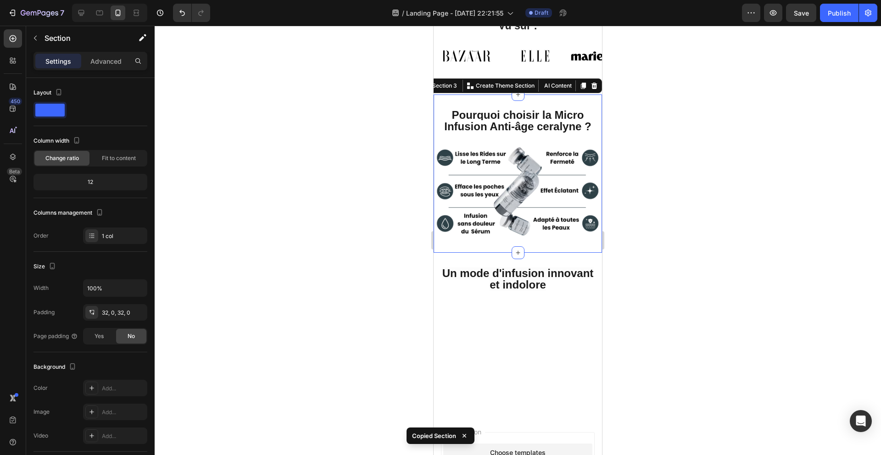
scroll to position [528, 0]
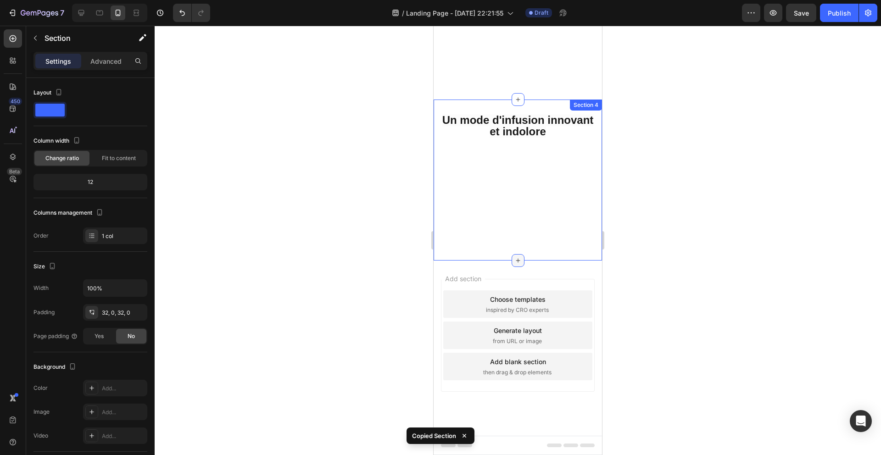
click at [515, 256] on div at bounding box center [518, 260] width 13 height 13
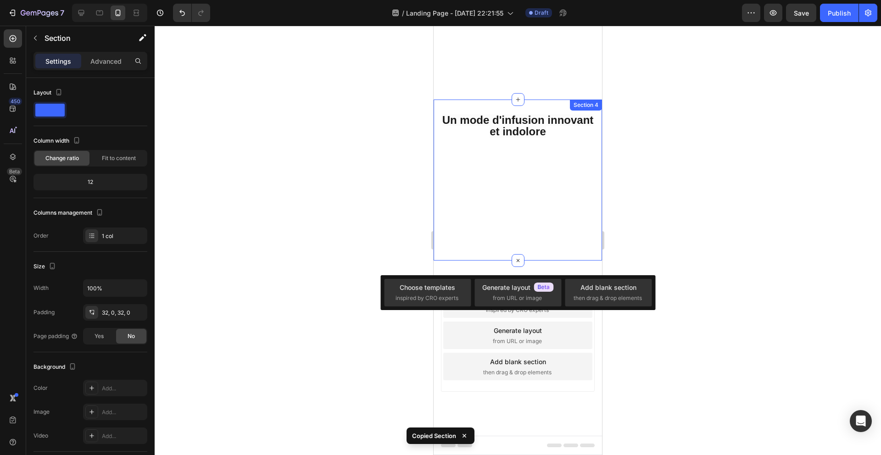
click at [484, 253] on div "Ton navigateur ne supporte pas la lecture vidéo. Custom Code" at bounding box center [517, 197] width 159 height 117
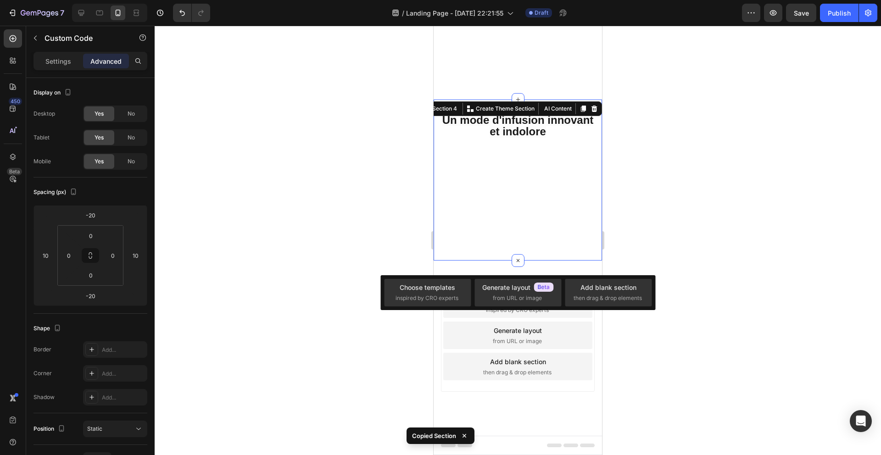
click at [485, 257] on div "Un mode d'infusion innovant et indolore Heading Ton navigateur ne supporte pas …" at bounding box center [518, 181] width 168 height 162
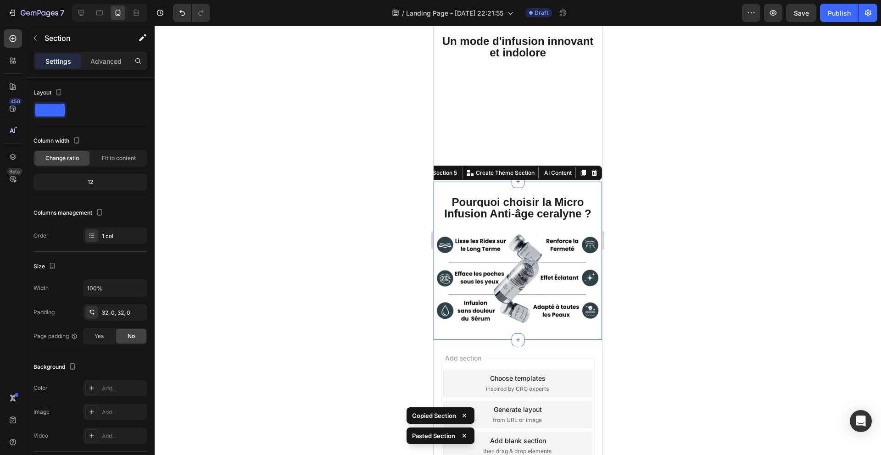
click at [329, 271] on div at bounding box center [518, 241] width 727 height 430
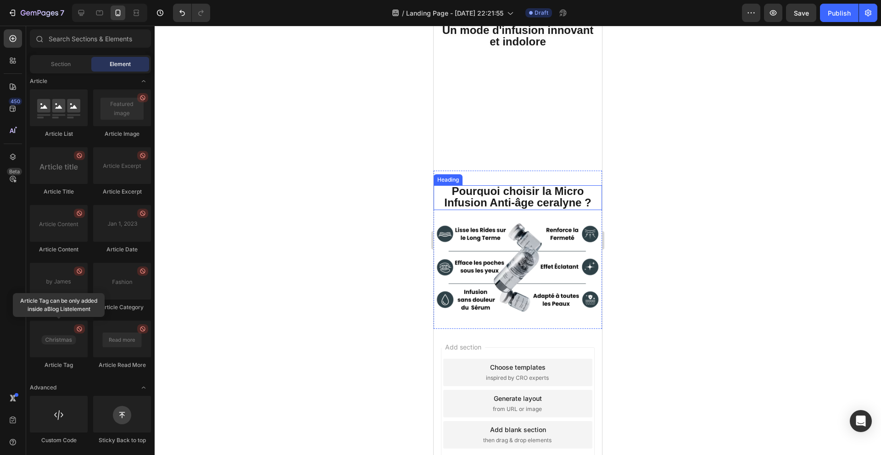
scroll to position [540, 0]
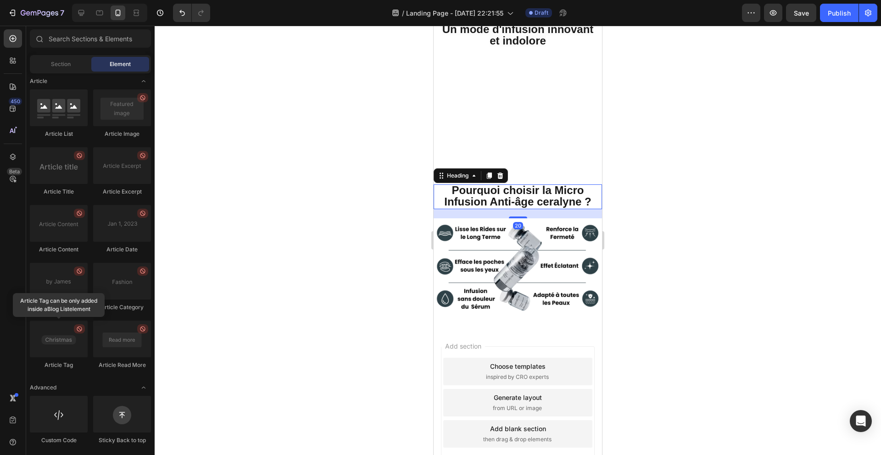
click at [511, 208] on strong "Pourquoi choisir la Micro Infusion Anti-âge ceralyne ?" at bounding box center [517, 196] width 147 height 24
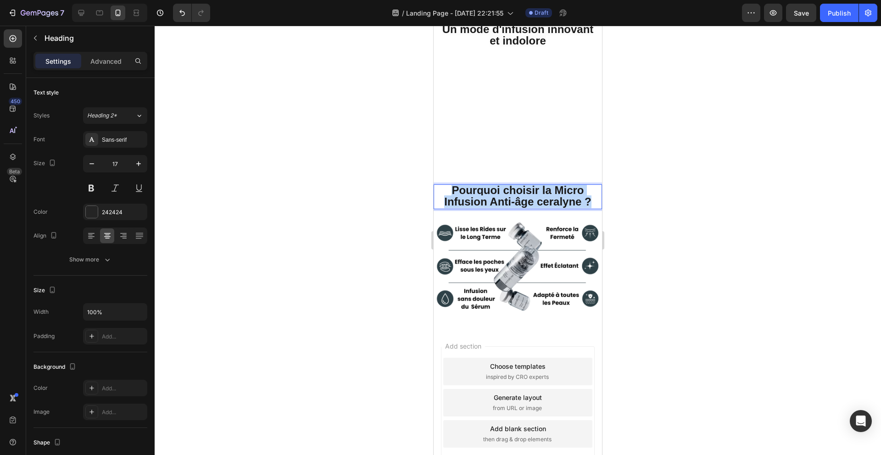
click at [511, 208] on strong "Pourquoi choisir la Micro Infusion Anti-âge ceralyne ?" at bounding box center [517, 196] width 147 height 24
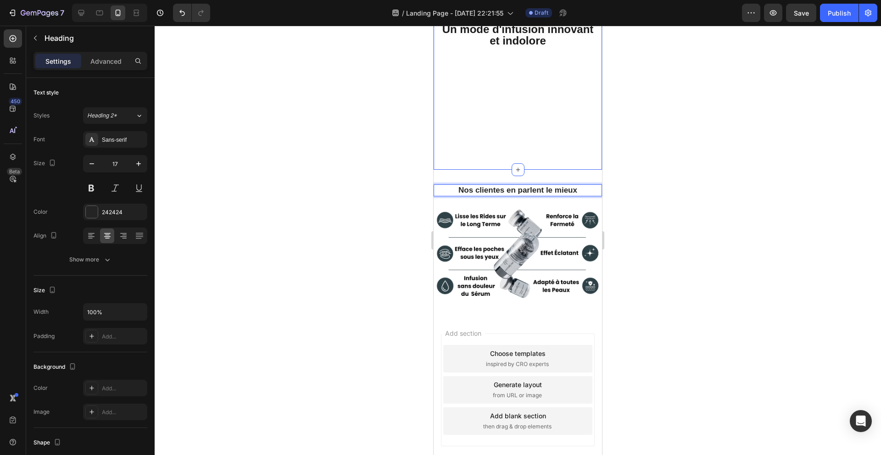
click at [598, 170] on div "Un mode d'infusion innovant et indolore Heading Ton navigateur ne supporte pas …" at bounding box center [518, 90] width 168 height 162
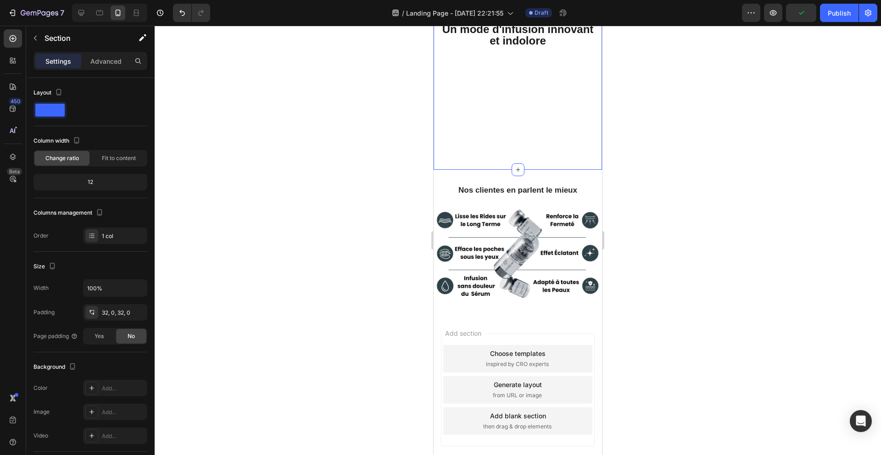
click at [440, 170] on div "Un mode d'infusion innovant et indolore Heading Ton navigateur ne supporte pas …" at bounding box center [518, 90] width 168 height 162
click at [124, 68] on div "Advanced" at bounding box center [106, 61] width 46 height 15
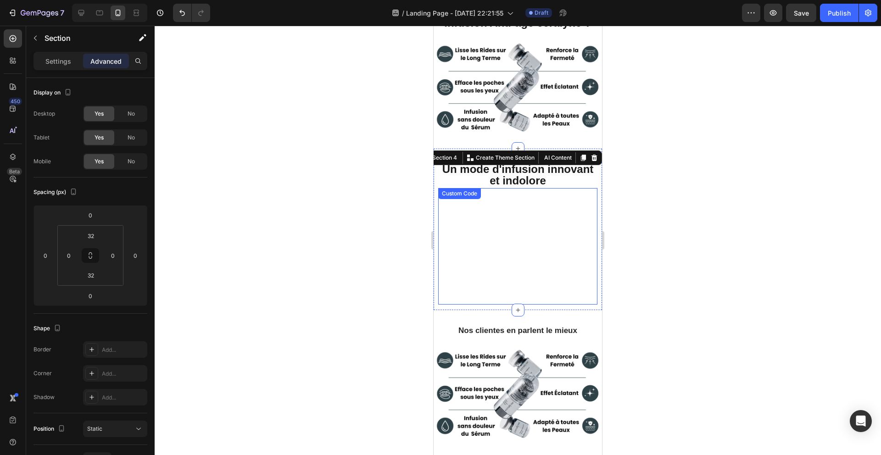
scroll to position [140, 0]
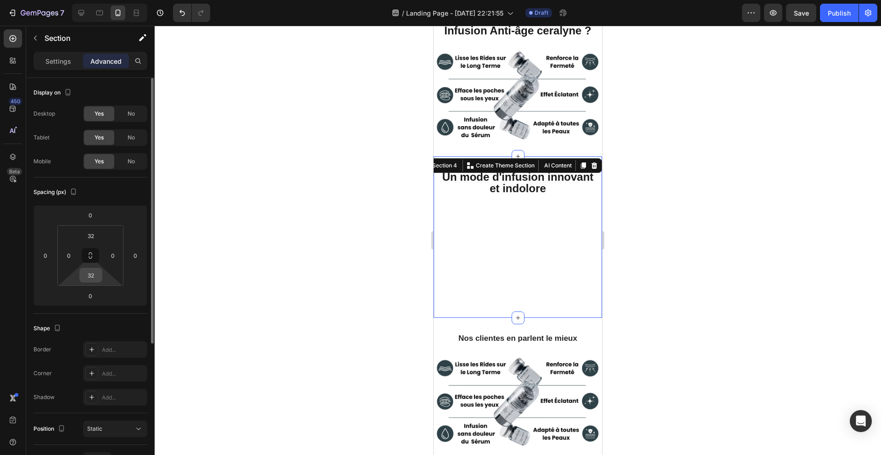
click at [101, 277] on div "32" at bounding box center [90, 275] width 23 height 15
click at [97, 276] on input "32" at bounding box center [91, 276] width 18 height 14
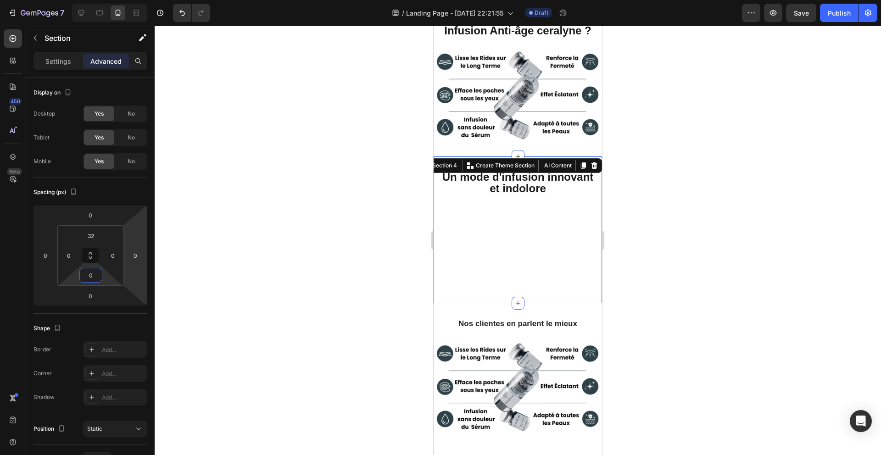
type input "0"
click at [378, 217] on div at bounding box center [518, 241] width 727 height 430
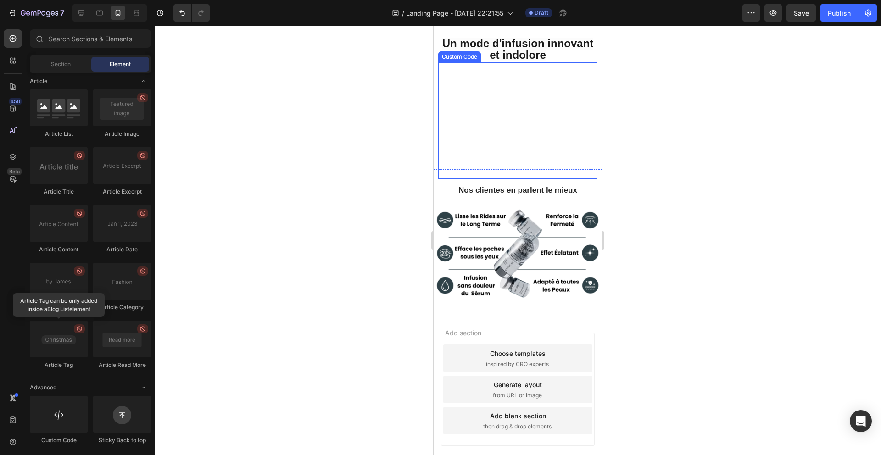
scroll to position [314, 0]
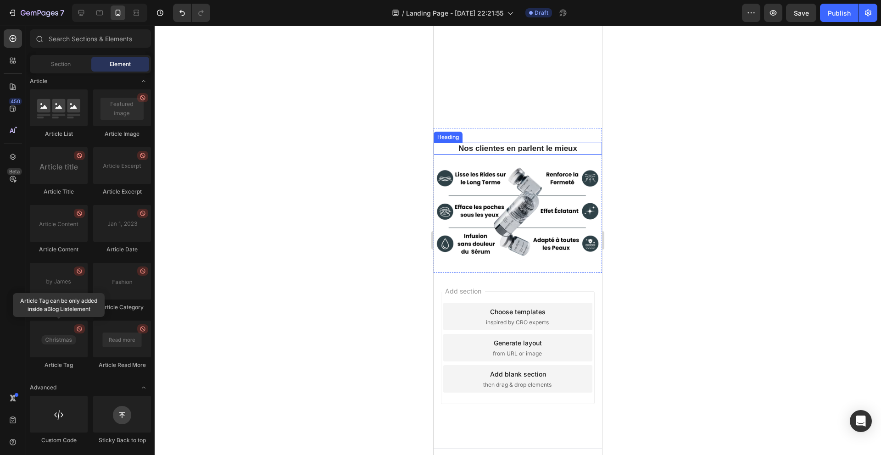
click at [495, 153] on strong "Nos clientes en parlent le mieux" at bounding box center [518, 148] width 119 height 9
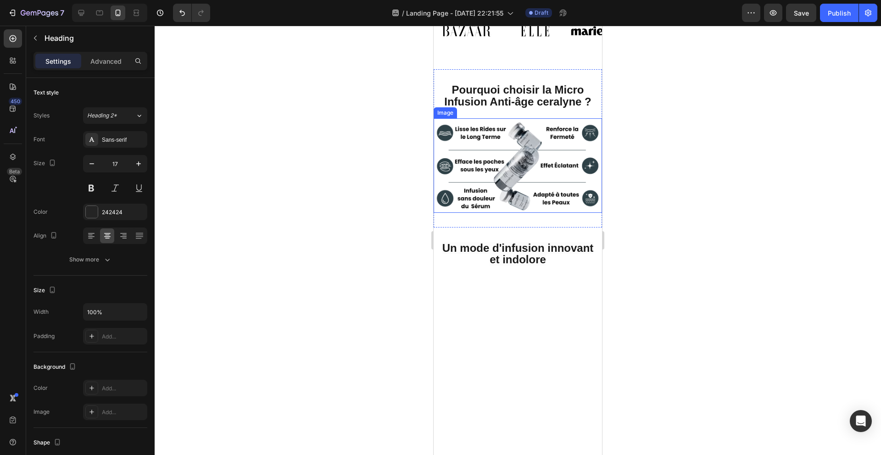
scroll to position [79, 0]
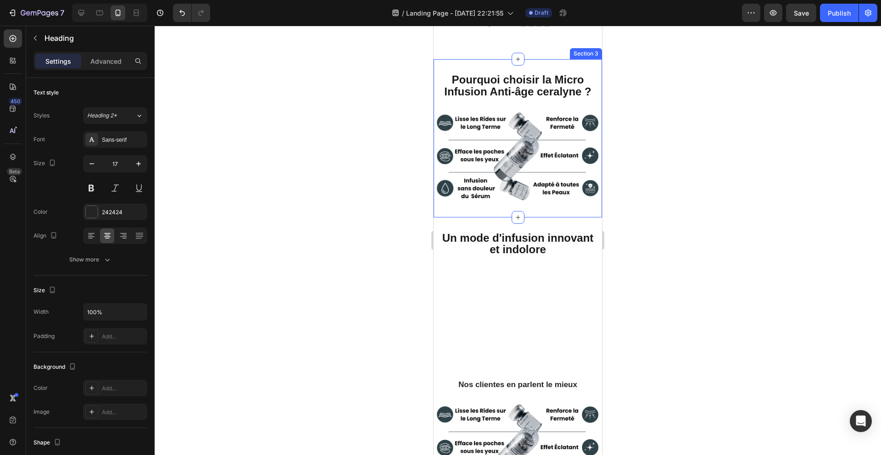
click at [504, 77] on strong "Pourquoi choisir la Micro Infusion Anti-âge ceralyne ?" at bounding box center [517, 85] width 147 height 24
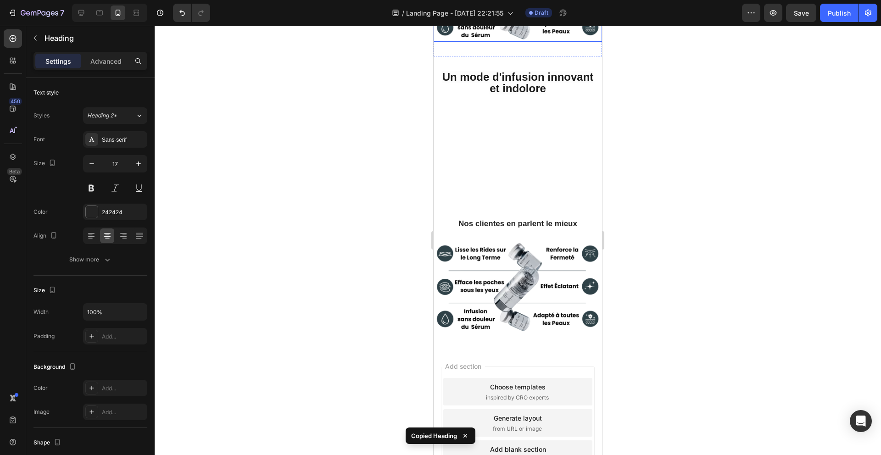
scroll to position [406, 0]
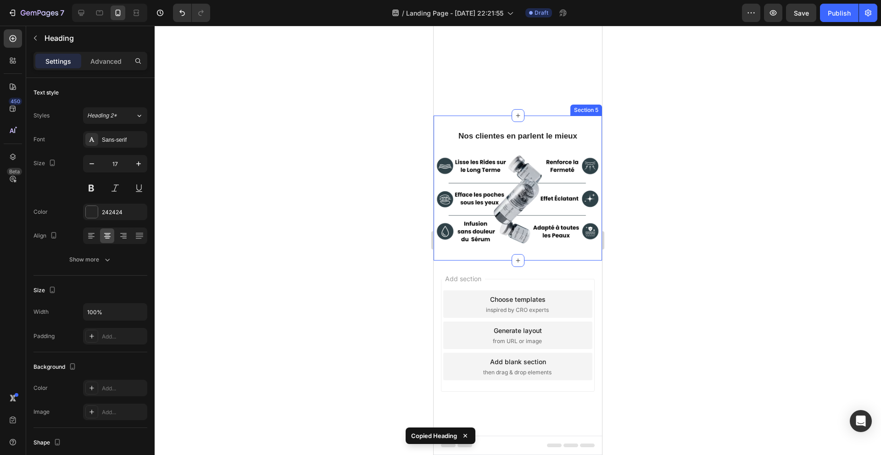
click at [528, 132] on strong "Nos clientes en parlent le mieux" at bounding box center [518, 136] width 119 height 9
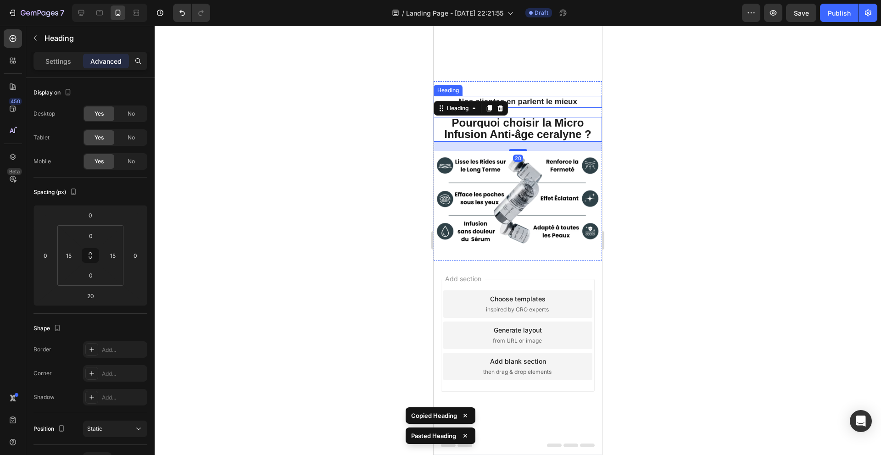
click at [554, 106] on strong "Nos clientes en parlent le mieux" at bounding box center [518, 101] width 119 height 9
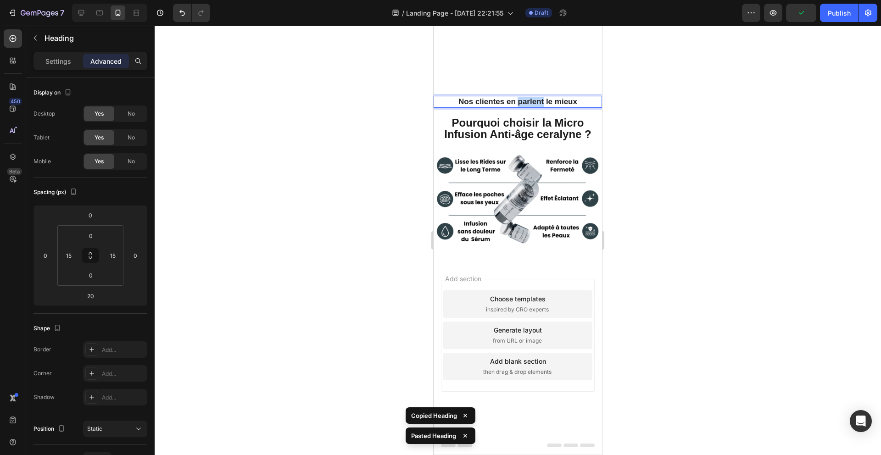
click at [522, 106] on strong "Nos clientes en parlent le mieux" at bounding box center [518, 101] width 119 height 9
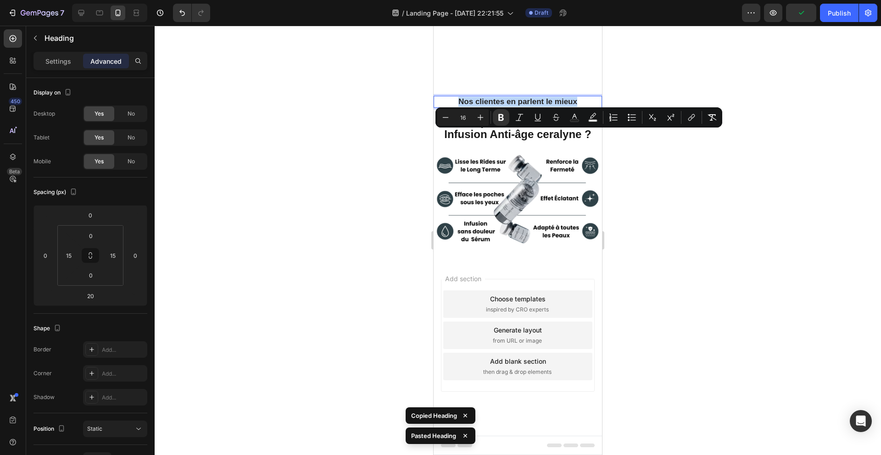
click at [524, 140] on strong "Pourquoi choisir la Micro Infusion Anti-âge ceralyne ?" at bounding box center [517, 129] width 147 height 24
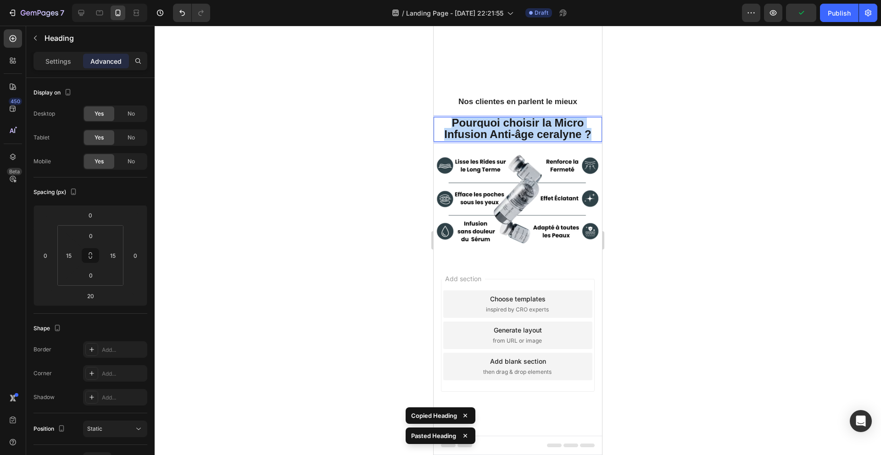
click at [524, 140] on strong "Pourquoi choisir la Micro Infusion Anti-âge ceralyne ?" at bounding box center [517, 129] width 147 height 24
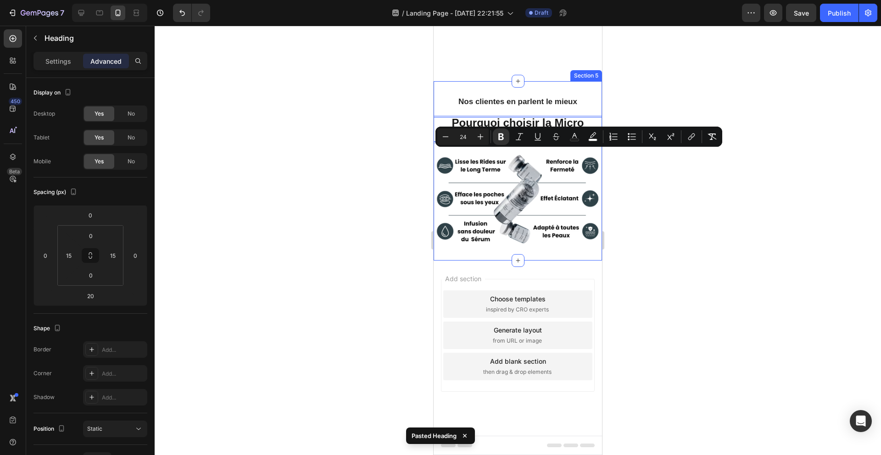
click at [681, 146] on div "Minus 24 Plus Bold Italic Underline Strikethrough color color Numbered List Bul…" at bounding box center [579, 137] width 287 height 20
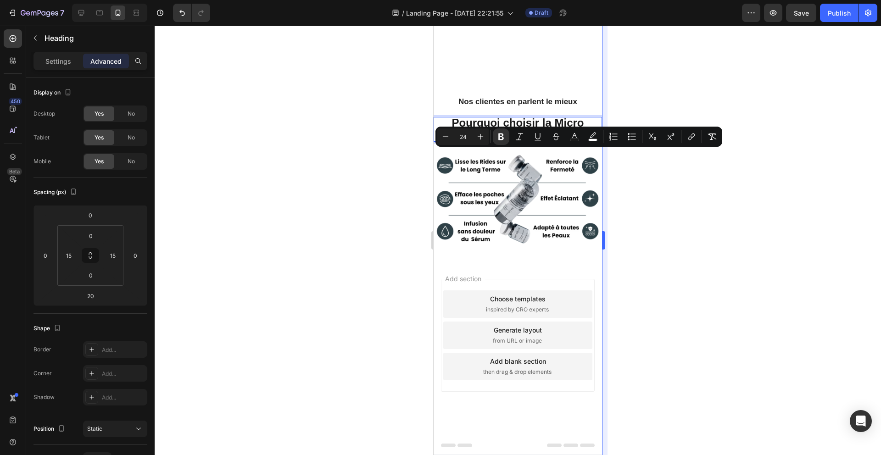
drag, startPoint x: 666, startPoint y: 178, endPoint x: 602, endPoint y: 160, distance: 65.8
click at [665, 178] on div at bounding box center [518, 241] width 727 height 430
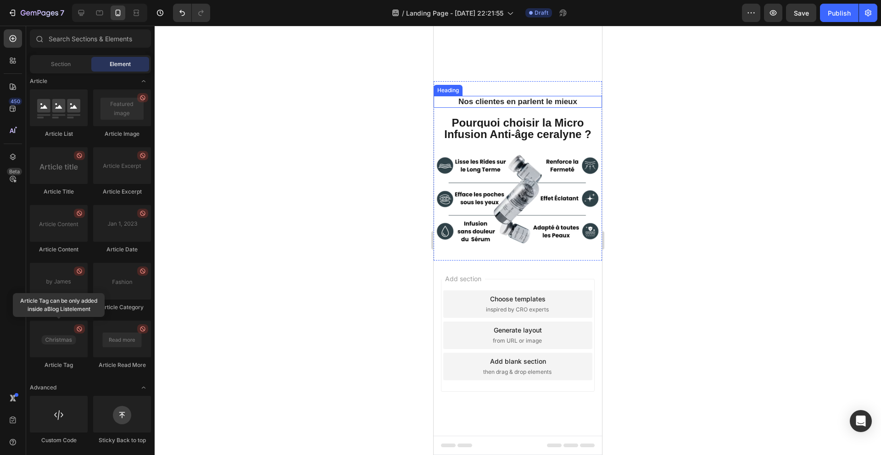
click at [543, 106] on strong "Nos clientes en parlent le mieux" at bounding box center [518, 101] width 119 height 9
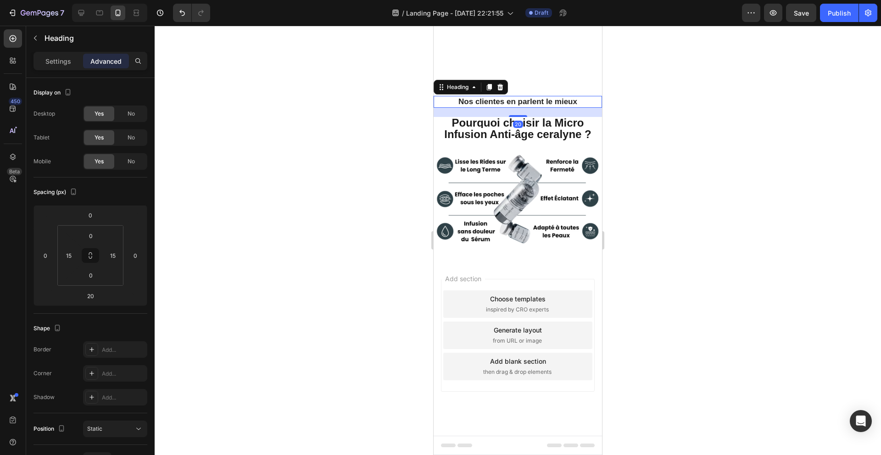
click at [505, 93] on div at bounding box center [500, 87] width 11 height 11
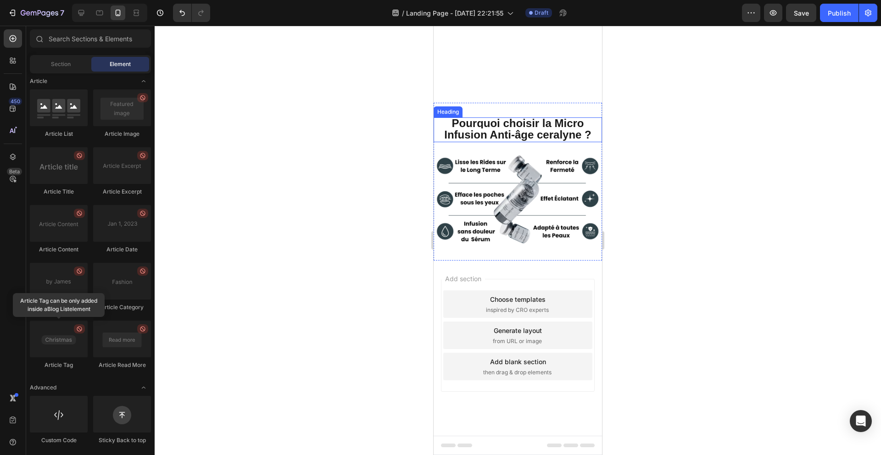
click at [504, 141] on strong "Pourquoi choisir la Micro Infusion Anti-âge ceralyne ?" at bounding box center [517, 129] width 147 height 24
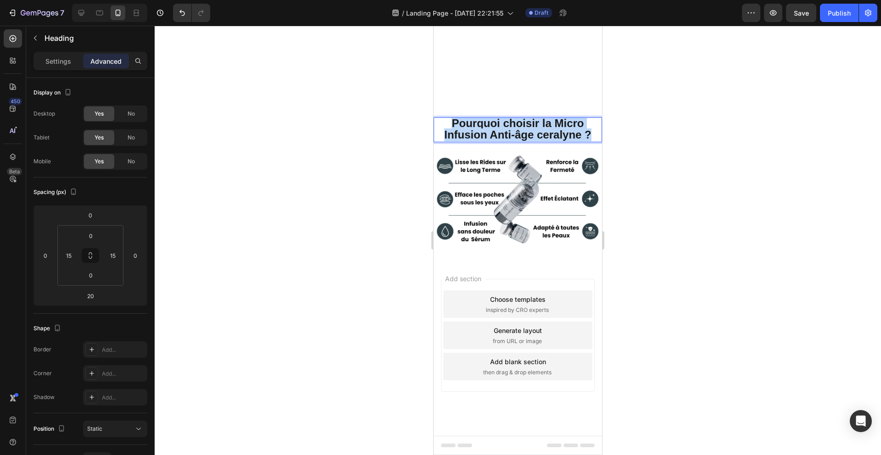
click at [504, 141] on strong "Pourquoi choisir la Micro Infusion Anti-âge ceralyne ?" at bounding box center [517, 129] width 147 height 24
click at [387, 193] on div at bounding box center [518, 241] width 727 height 430
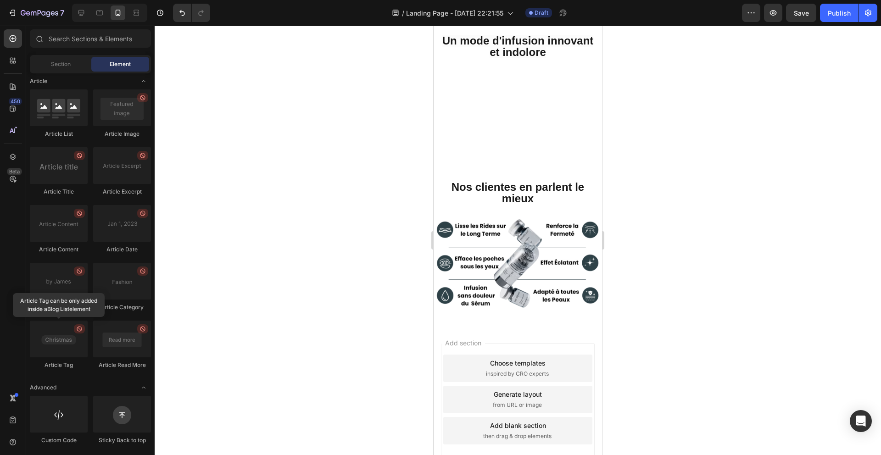
scroll to position [510, 0]
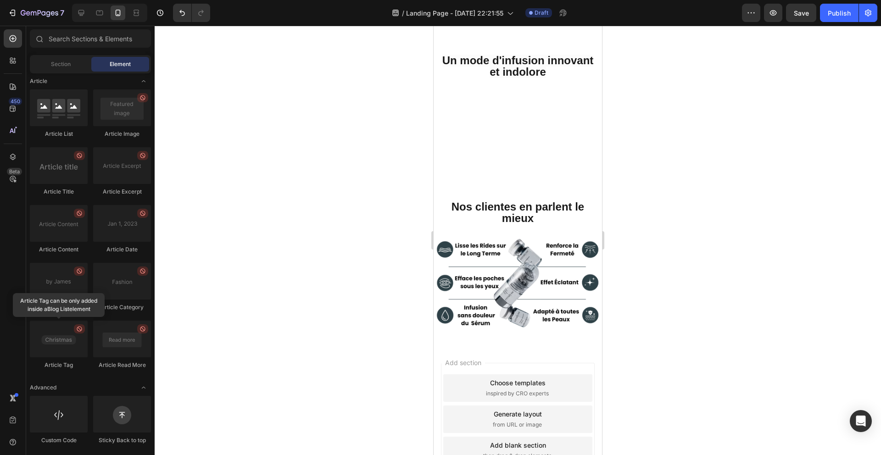
click at [699, 275] on div at bounding box center [518, 241] width 727 height 430
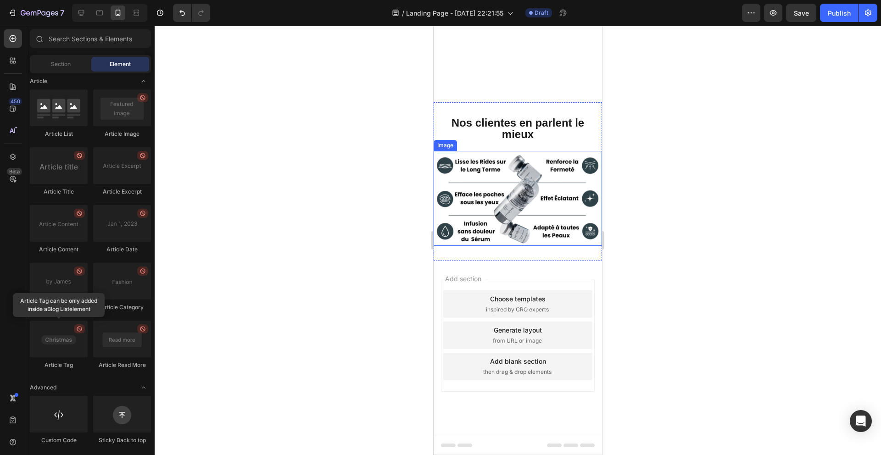
scroll to position [670, 0]
click at [520, 263] on div "Add section Choose templates inspired by CRO experts Generate layout from URL o…" at bounding box center [518, 348] width 168 height 175
click at [516, 259] on icon at bounding box center [518, 260] width 7 height 7
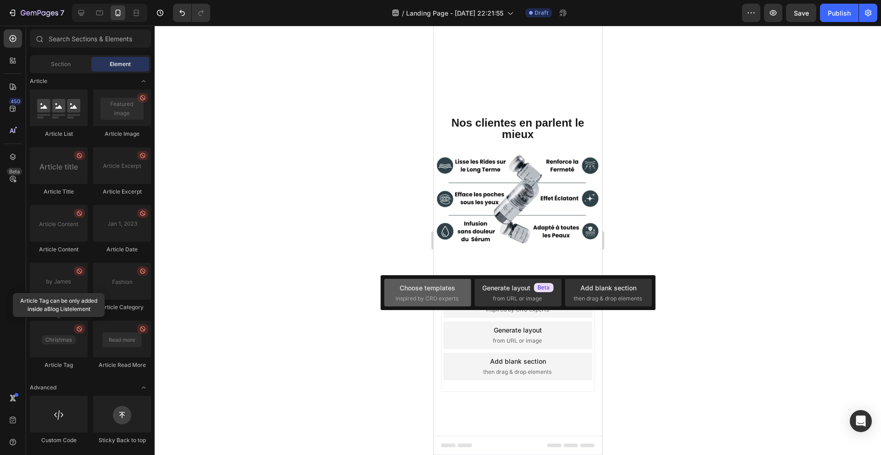
click at [425, 285] on div "Choose templates" at bounding box center [428, 288] width 56 height 10
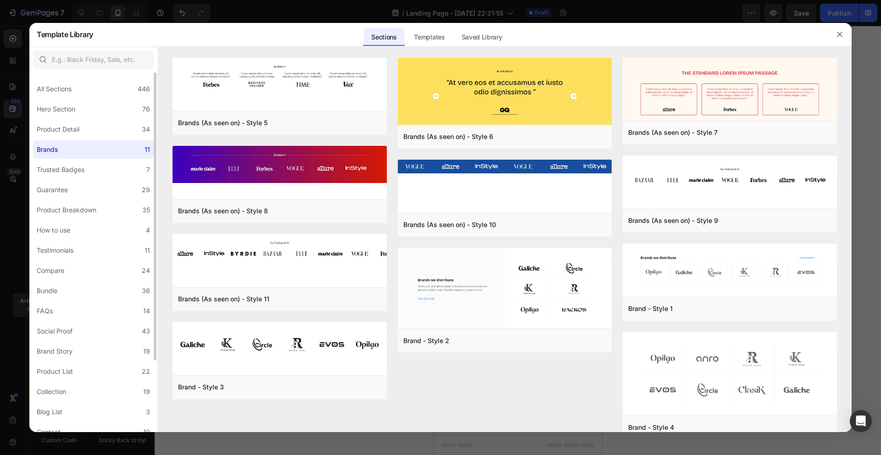
click at [92, 159] on div "All Sections 446 Hero Section 76 Product Detail 34 Brands 11 Trusted Badges 7 G…" at bounding box center [93, 298] width 128 height 450
click at [90, 163] on label "Trusted Badges 7" at bounding box center [93, 170] width 121 height 18
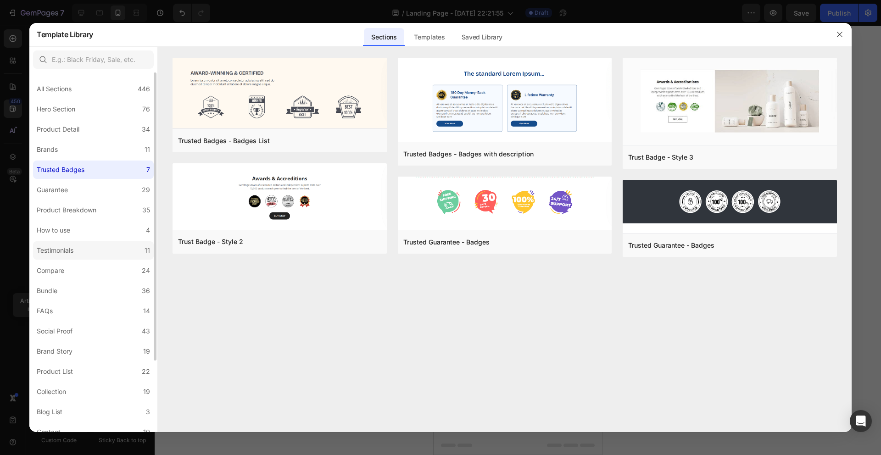
click at [89, 244] on label "Testimonials 11" at bounding box center [93, 250] width 121 height 18
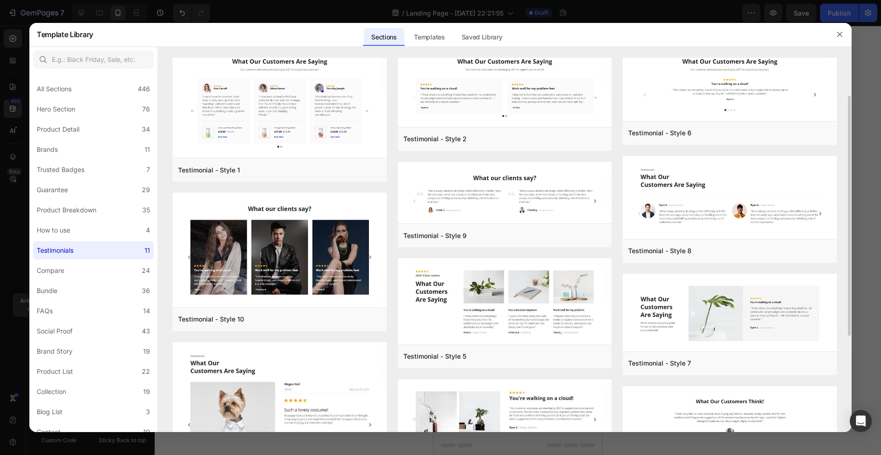
scroll to position [0, 0]
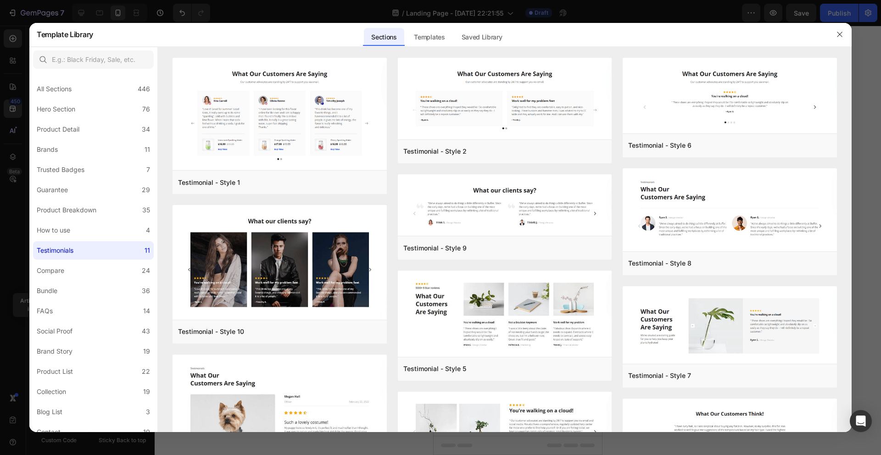
drag, startPoint x: 834, startPoint y: 34, endPoint x: 829, endPoint y: 39, distance: 7.5
click at [834, 34] on button "button" at bounding box center [840, 34] width 15 height 15
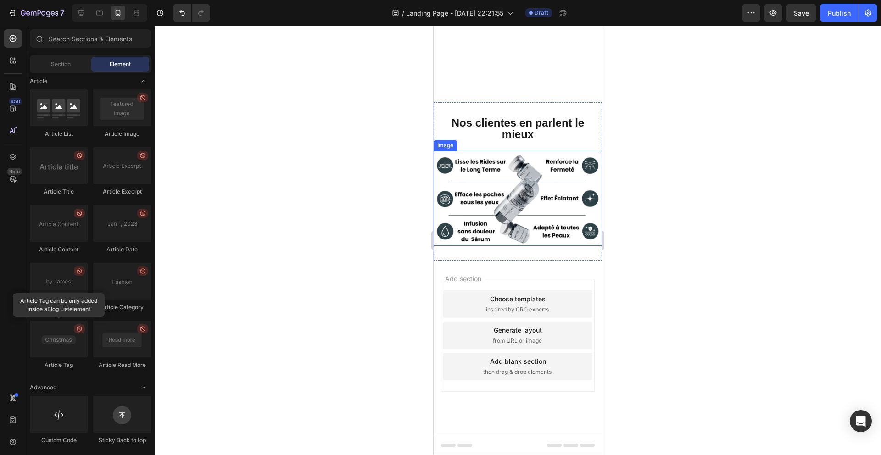
click at [498, 219] on img at bounding box center [518, 198] width 168 height 95
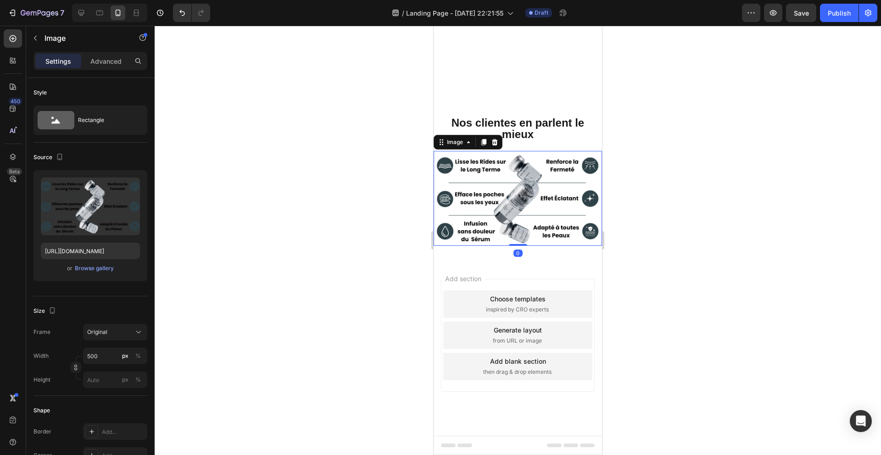
click at [422, 258] on div at bounding box center [518, 241] width 727 height 430
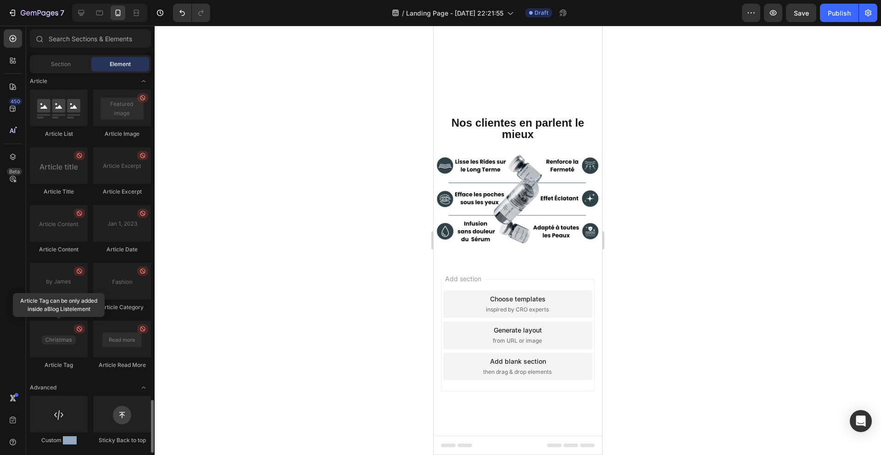
drag, startPoint x: 46, startPoint y: 450, endPoint x: 60, endPoint y: 440, distance: 17.4
click at [62, 442] on div "Custom Code Sticky Back to top" at bounding box center [90, 424] width 121 height 57
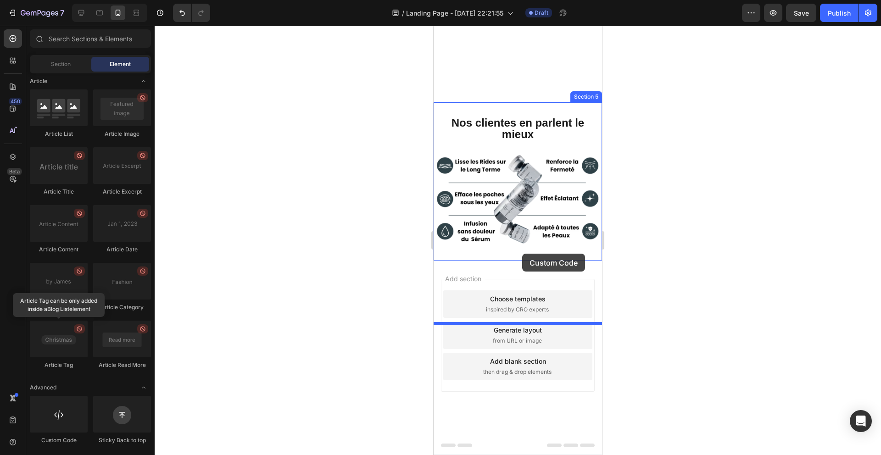
drag, startPoint x: 522, startPoint y: 448, endPoint x: 522, endPoint y: 253, distance: 195.1
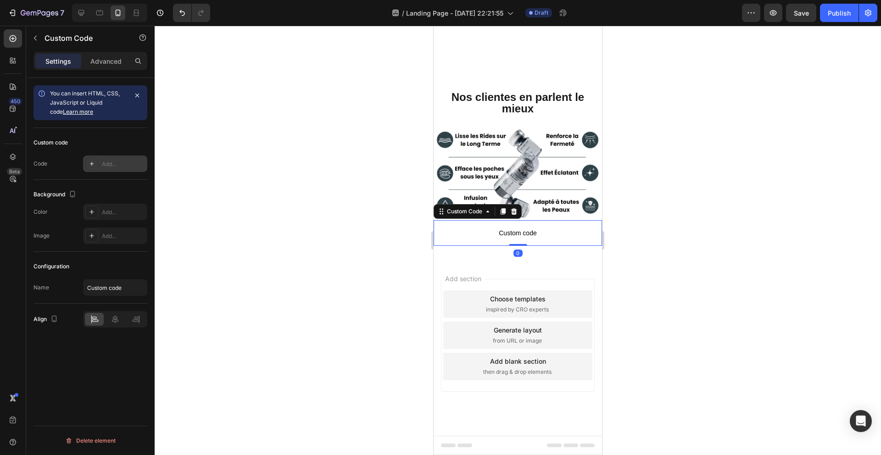
click at [107, 164] on div "Add..." at bounding box center [123, 164] width 43 height 8
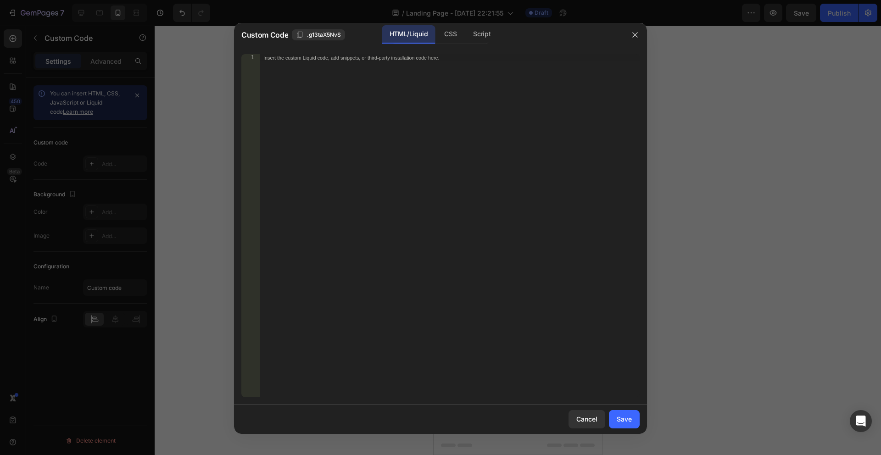
click at [424, 173] on div "Insert the custom Liquid code, add snippets, or third-party installation code h…" at bounding box center [450, 233] width 380 height 358
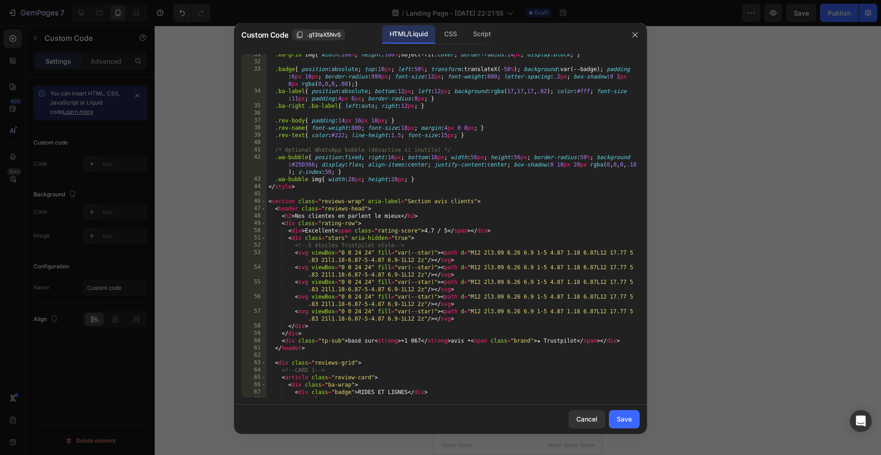
scroll to position [231, 0]
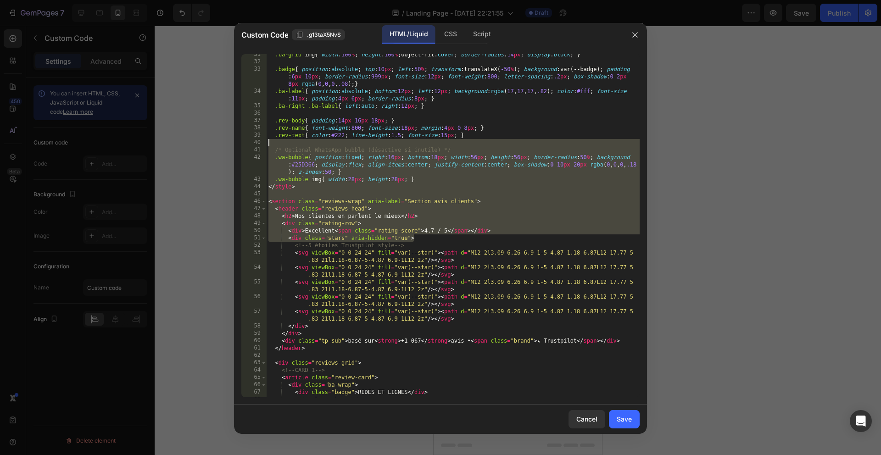
drag, startPoint x: 436, startPoint y: 238, endPoint x: 269, endPoint y: 144, distance: 191.4
click at [269, 145] on div ".ba-grid img { width : 100 % ; height : 100 % ; object-fit : cover ; border-rad…" at bounding box center [453, 230] width 373 height 358
type textarea "/* Optional WhatsApp bubble (désactive si inutile) */"
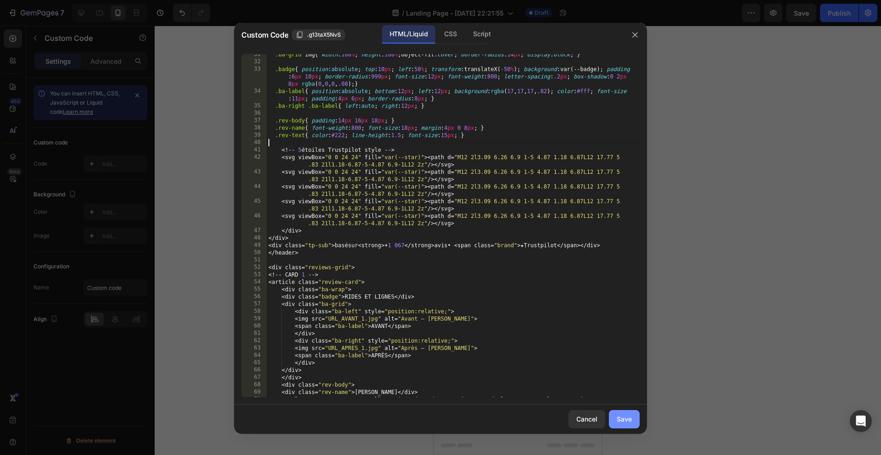
click at [610, 414] on button "Save" at bounding box center [624, 419] width 31 height 18
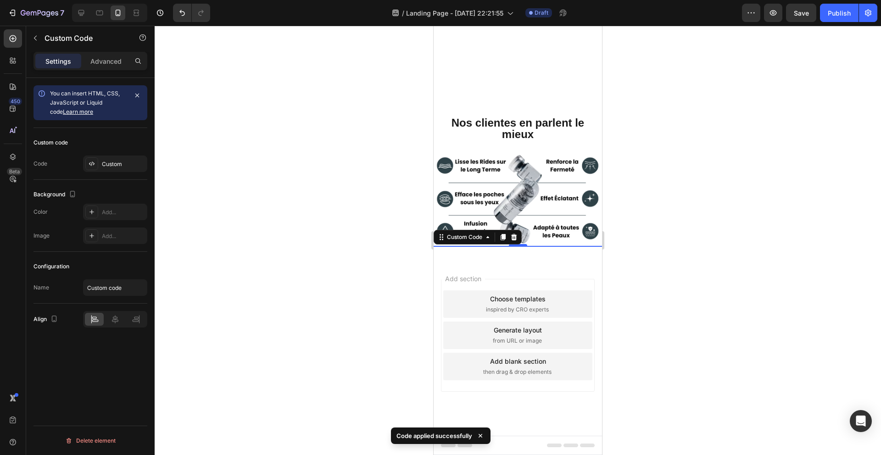
click at [649, 285] on div at bounding box center [518, 241] width 727 height 430
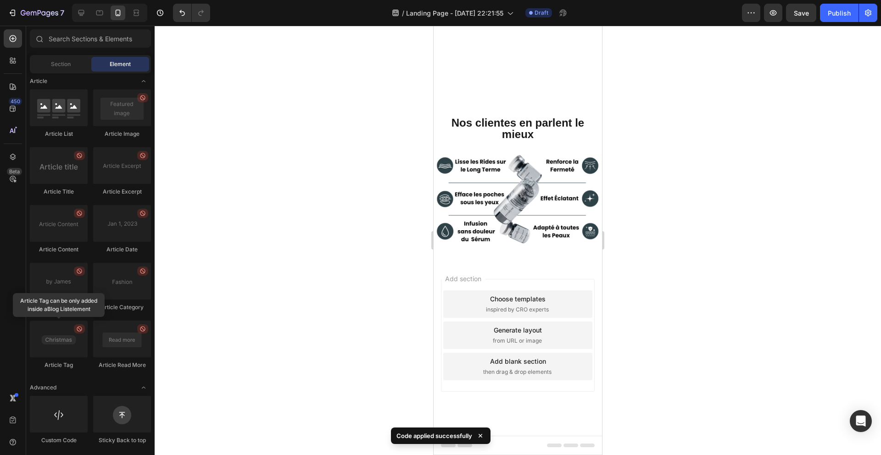
click at [540, 263] on div "Add section Choose templates inspired by CRO experts Generate layout from URL o…" at bounding box center [518, 348] width 168 height 175
click at [178, 19] on button "Undo/Redo" at bounding box center [182, 13] width 18 height 18
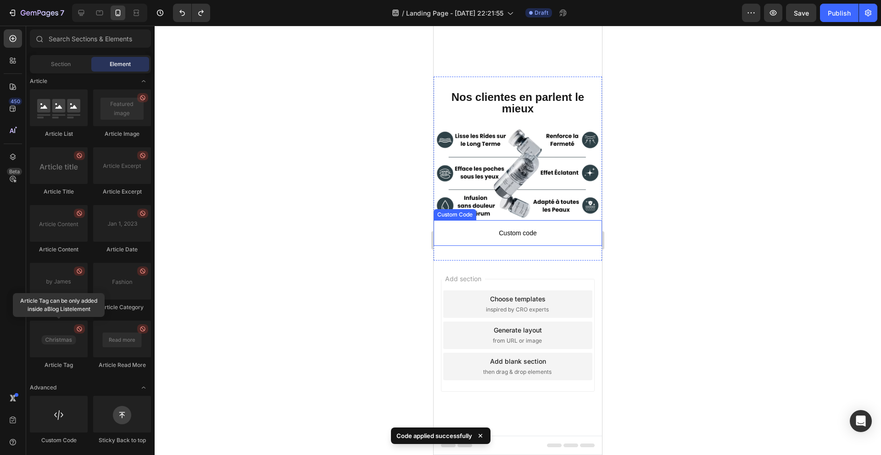
click at [555, 239] on span "Custom code" at bounding box center [518, 233] width 168 height 11
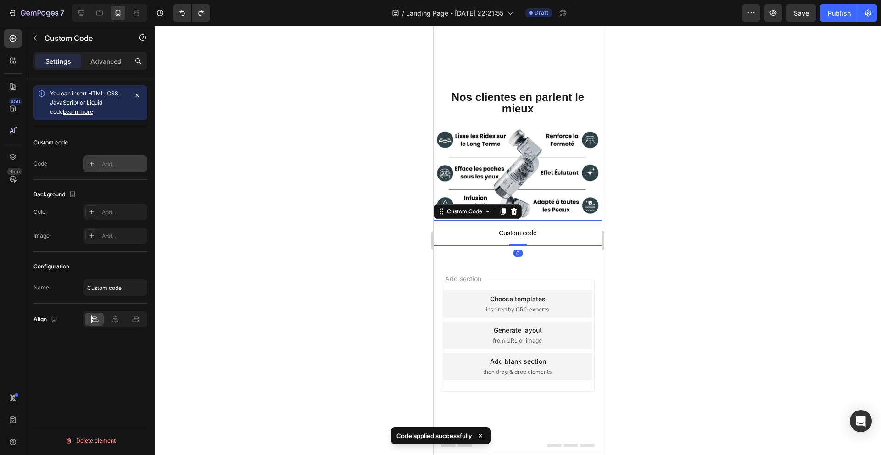
click at [140, 156] on div "Add..." at bounding box center [115, 164] width 64 height 17
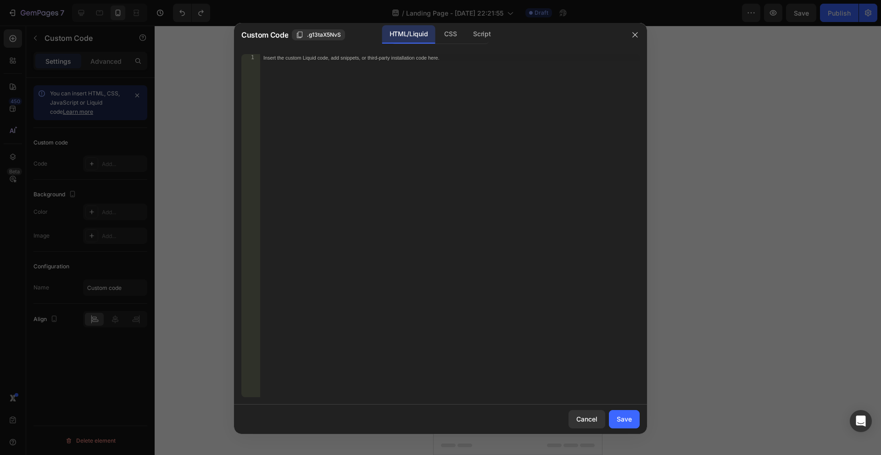
click at [351, 158] on div "Insert the custom Liquid code, add snippets, or third-party installation code h…" at bounding box center [450, 233] width 380 height 358
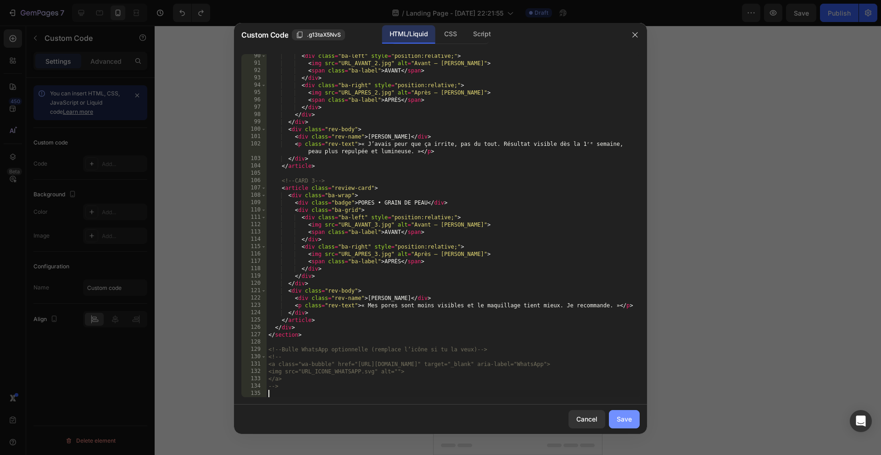
click at [632, 421] on button "Save" at bounding box center [624, 419] width 31 height 18
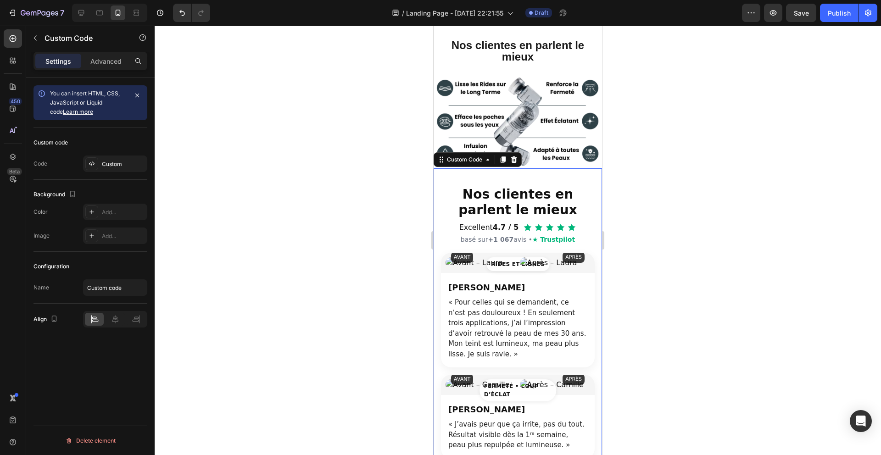
click at [695, 261] on div at bounding box center [518, 241] width 727 height 430
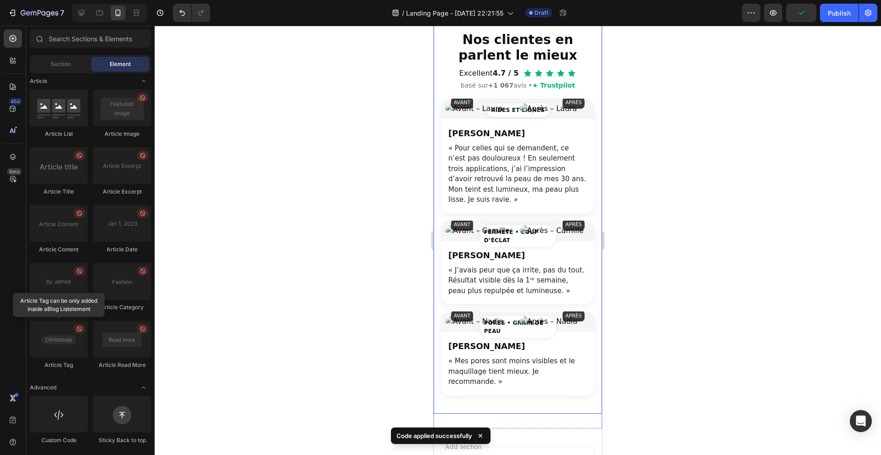
scroll to position [882, 0]
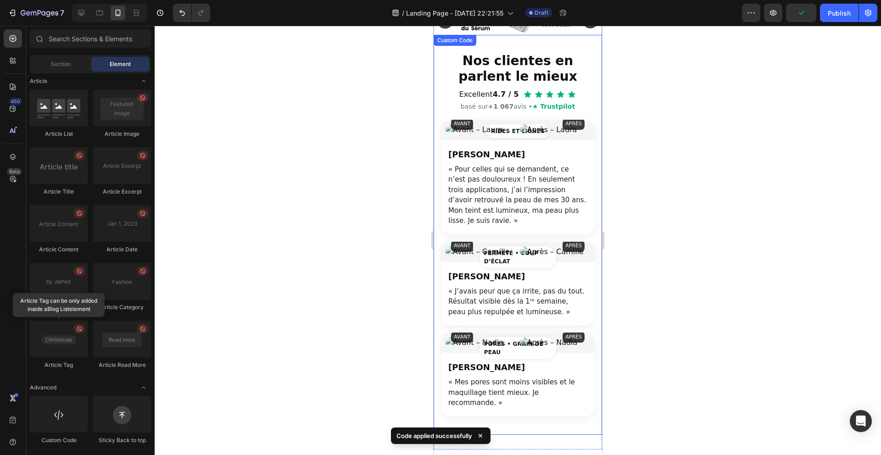
click at [498, 230] on div "[PERSON_NAME] « Pour celles qui se demandent, ce n’est pas douloureux ! En seul…" at bounding box center [518, 187] width 154 height 95
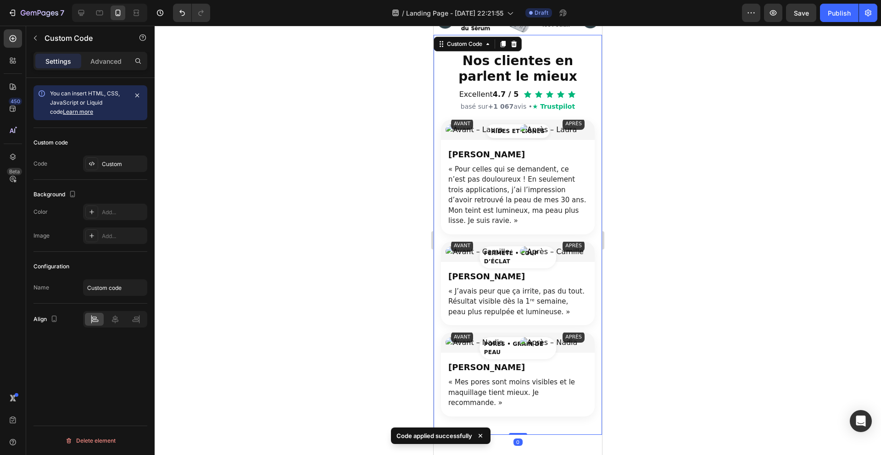
click at [394, 196] on div at bounding box center [518, 241] width 727 height 430
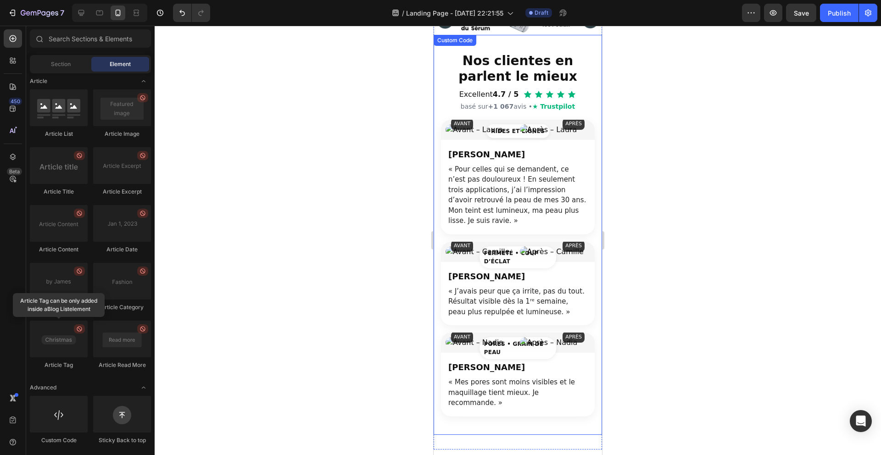
click at [484, 156] on div "[PERSON_NAME]" at bounding box center [517, 154] width 139 height 12
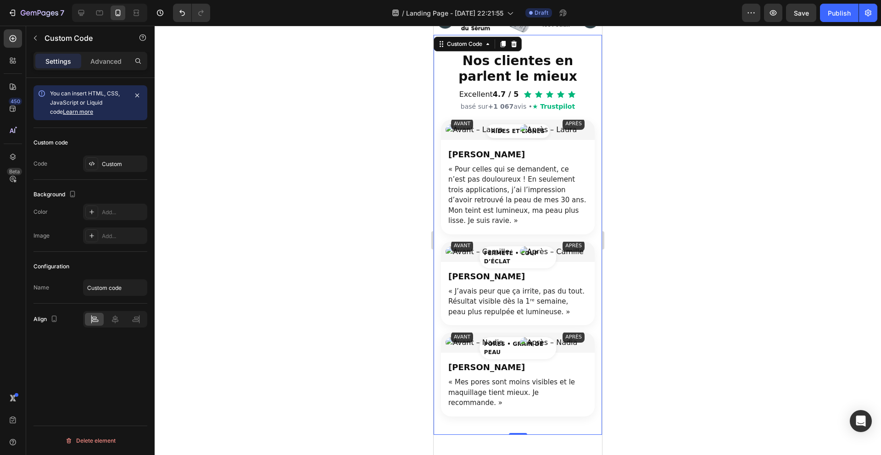
click at [480, 139] on div "RIDES ET LIGNES AVANT APRÈS" at bounding box center [518, 130] width 154 height 20
click at [101, 160] on div "Custom" at bounding box center [115, 164] width 64 height 17
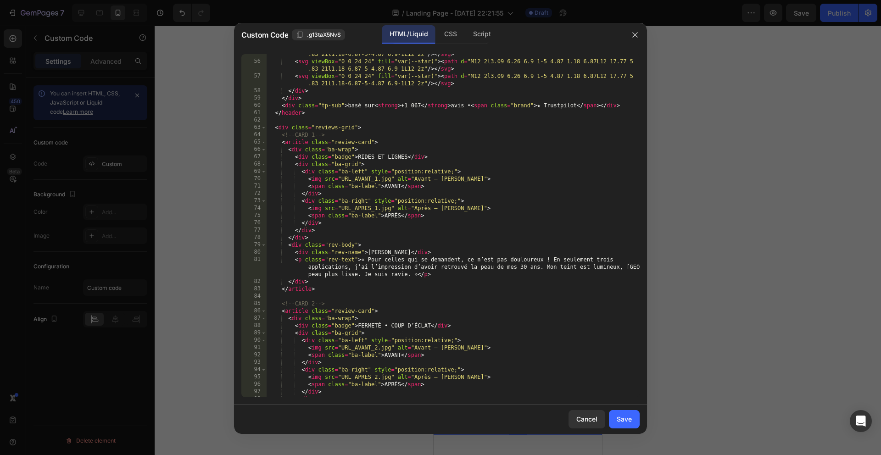
scroll to position [458, 0]
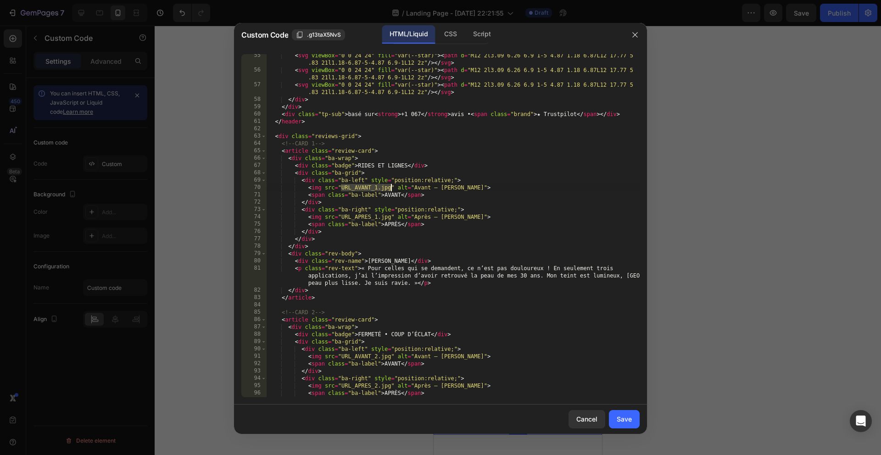
drag, startPoint x: 342, startPoint y: 186, endPoint x: 390, endPoint y: 186, distance: 47.7
click at [390, 186] on div "< svg viewBox = "0 0 24 24" fill = "var(--star)" > < path d = "M12 2l3.09 6.26 …" at bounding box center [453, 234] width 373 height 365
paste textarea "[URL][DOMAIN_NAME]"
type textarea "<img src="[URL][DOMAIN_NAME]" alt="Avant – [PERSON_NAME]">"
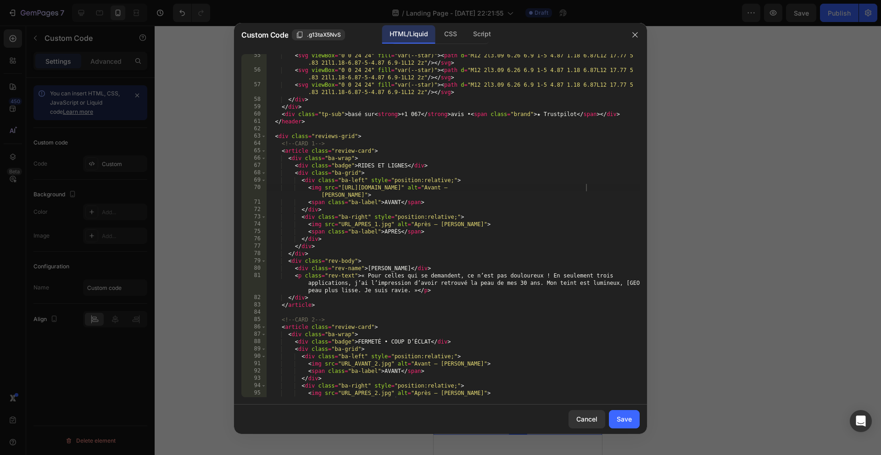
click at [635, 430] on div "Cancel Save" at bounding box center [440, 419] width 413 height 29
click at [631, 426] on button "Save" at bounding box center [624, 419] width 31 height 18
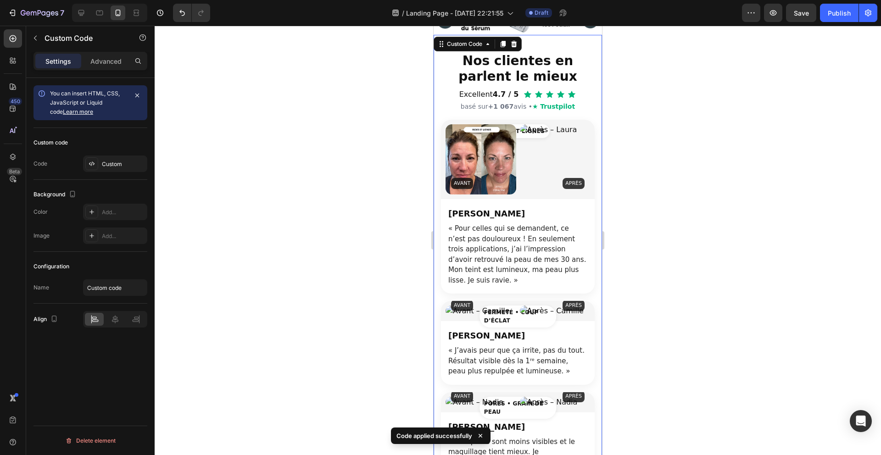
click at [634, 254] on div at bounding box center [518, 241] width 727 height 430
click at [541, 254] on p "« Pour celles qui se demandent, ce n’est pas douloureux ! En seulement trois ap…" at bounding box center [517, 255] width 139 height 62
click at [376, 108] on div at bounding box center [518, 241] width 727 height 430
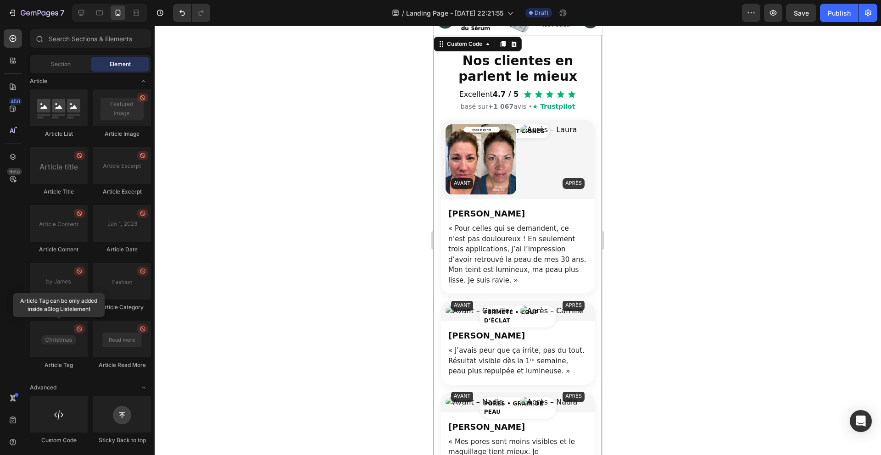
drag, startPoint x: 548, startPoint y: 338, endPoint x: 517, endPoint y: 323, distance: 33.9
click at [548, 338] on div "[PERSON_NAME]" at bounding box center [517, 336] width 139 height 12
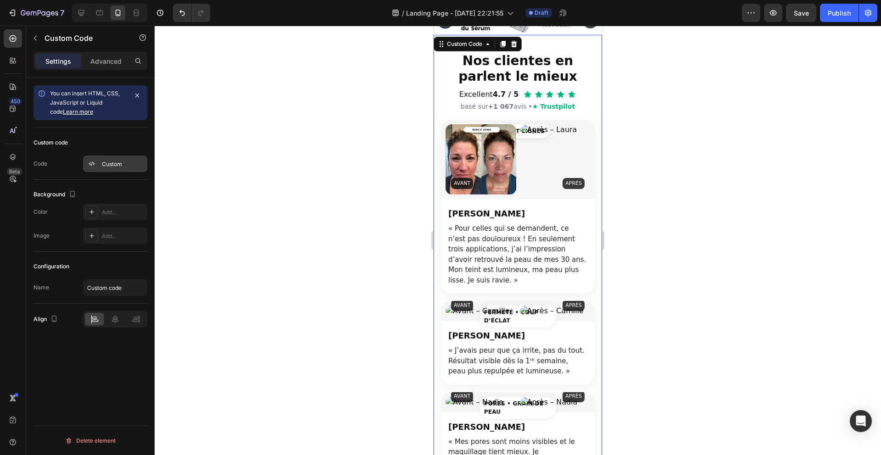
click at [103, 161] on div "Custom" at bounding box center [123, 164] width 43 height 8
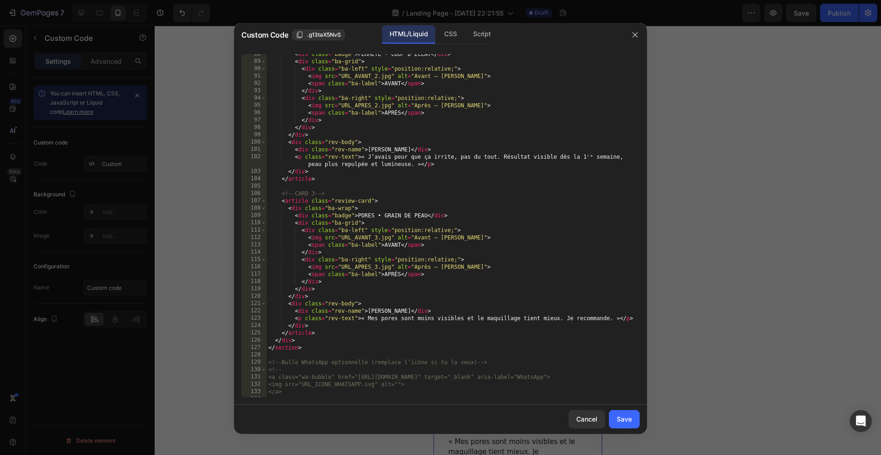
scroll to position [741, 0]
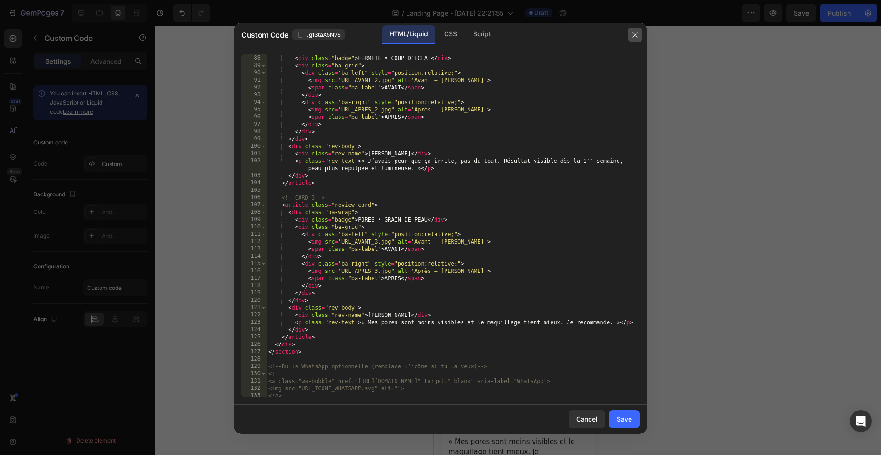
click at [640, 31] on button "button" at bounding box center [635, 35] width 15 height 15
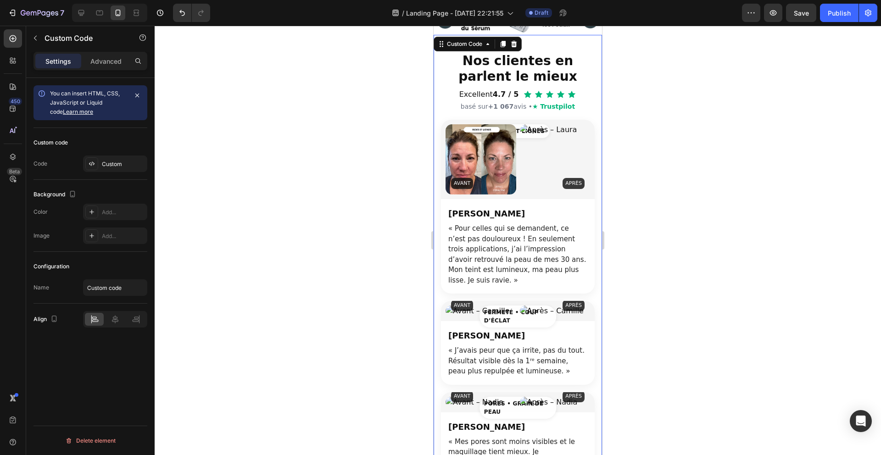
click at [519, 203] on div "[PERSON_NAME] « Pour celles qui se demandent, ce n’est pas douloureux ! En seul…" at bounding box center [518, 246] width 154 height 95
click at [125, 164] on div "Custom" at bounding box center [123, 164] width 43 height 8
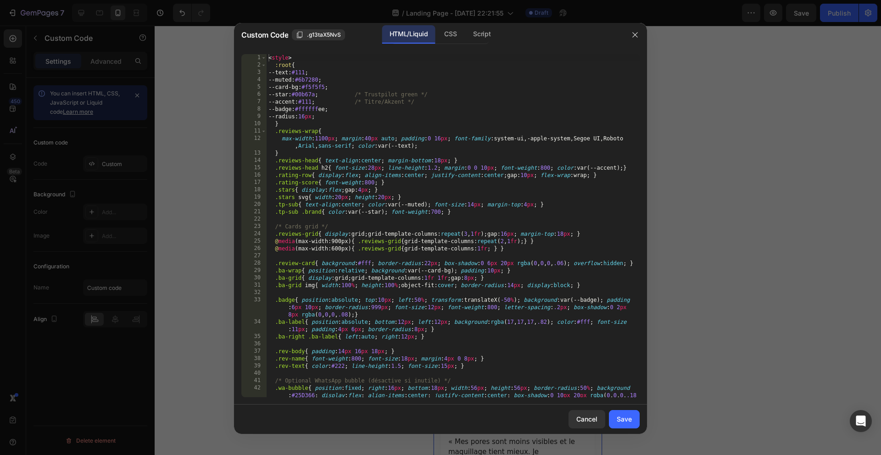
click at [479, 202] on div "< style > :root { --text : #111 ; --muted : #6b7280 ; --card-bg : #f5f5f5 ; --s…" at bounding box center [453, 240] width 373 height 373
type textarea "-->"
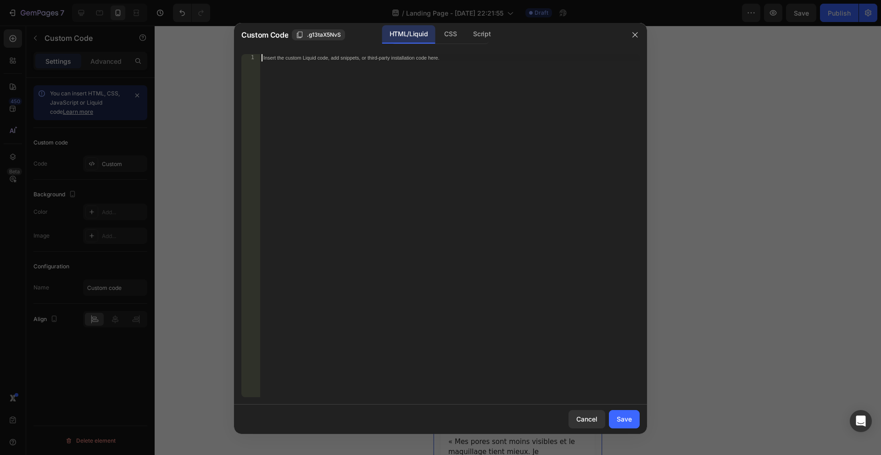
paste textarea "[URL][DOMAIN_NAME]"
type textarea "[URL][DOMAIN_NAME]"
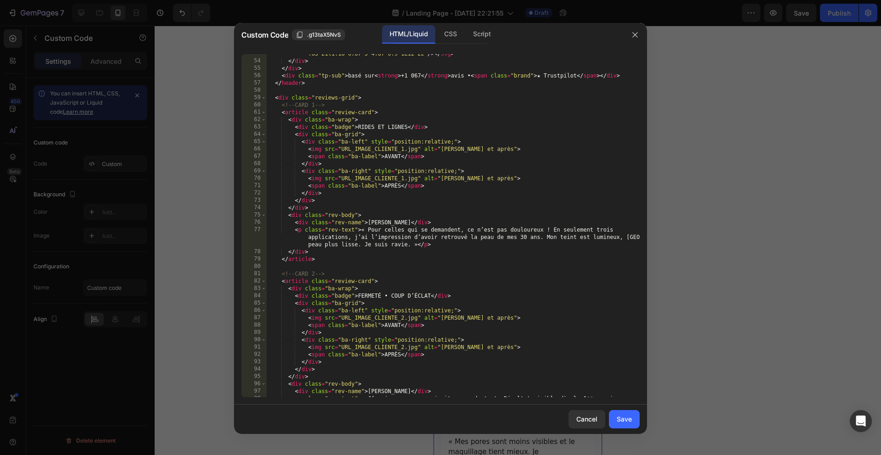
scroll to position [389, 0]
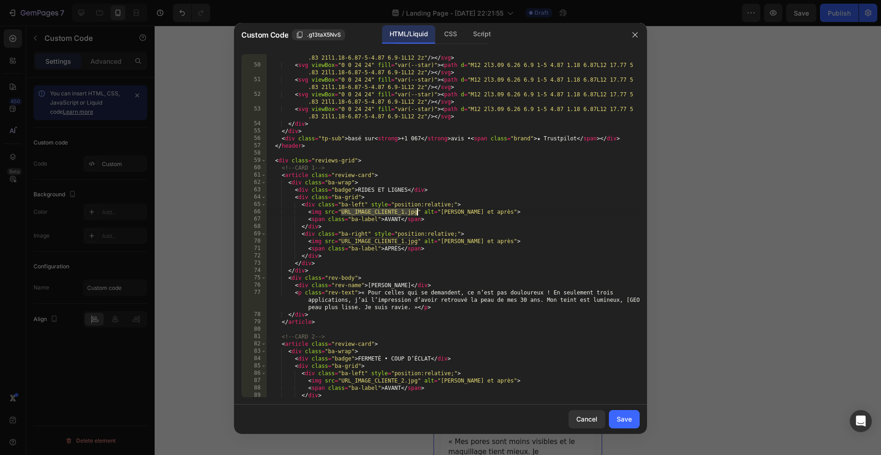
drag, startPoint x: 342, startPoint y: 212, endPoint x: 416, endPoint y: 211, distance: 74.8
click at [416, 211] on div "< svg viewBox = "0 0 24 24" fill = "var(--star)" > < path d = "M12 2l3.09 6.26 …" at bounding box center [453, 229] width 373 height 365
paste textarea "[URL][DOMAIN_NAME]"
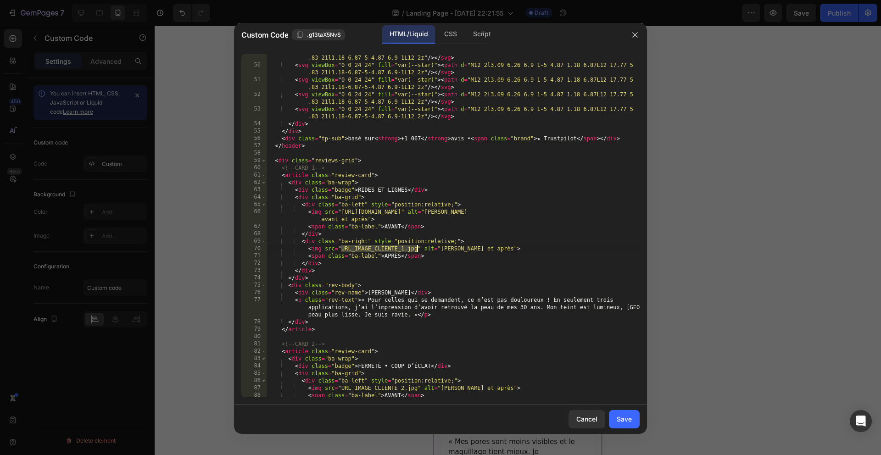
drag, startPoint x: 342, startPoint y: 251, endPoint x: 417, endPoint y: 251, distance: 75.7
click at [417, 251] on div "< svg viewBox = "0 0 24 24" fill = "var(--star)" > < path d = "M12 2l3.09 6.26 …" at bounding box center [453, 229] width 373 height 365
paste textarea "[URL][DOMAIN_NAME]"
type textarea "<img src="[URL][DOMAIN_NAME]" alt="[PERSON_NAME] et après">"
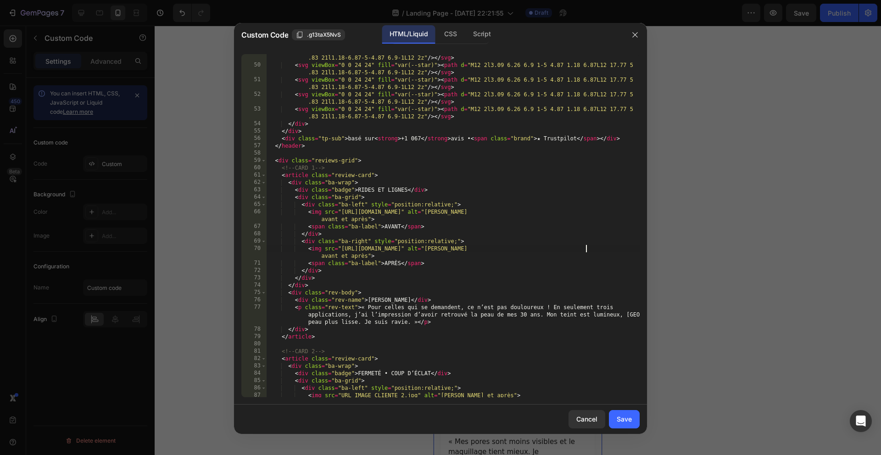
drag, startPoint x: 623, startPoint y: 421, endPoint x: 622, endPoint y: 405, distance: 16.5
click at [623, 421] on div "Save" at bounding box center [624, 419] width 15 height 10
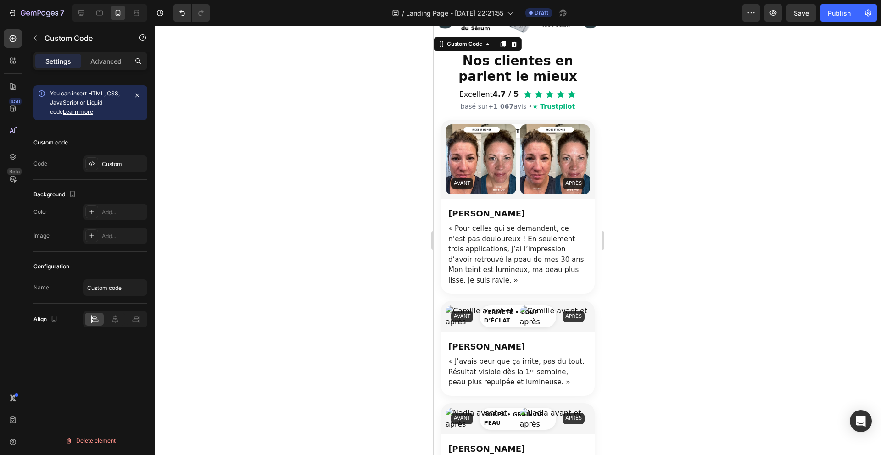
click at [674, 207] on div at bounding box center [518, 241] width 727 height 430
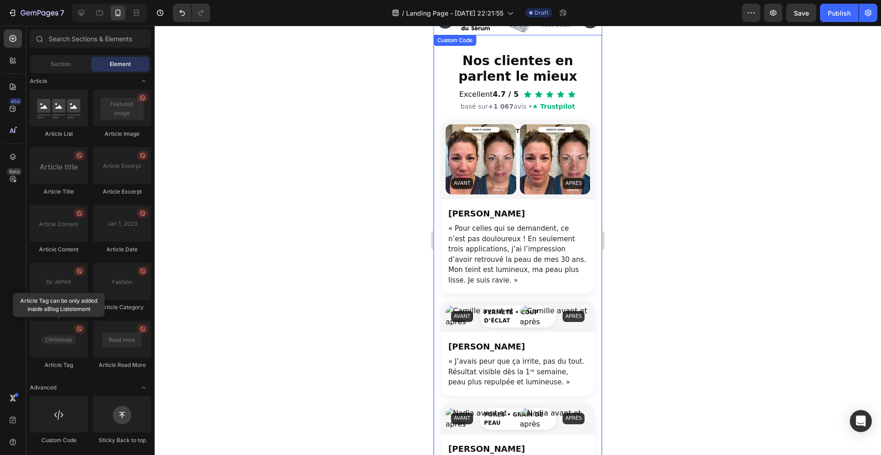
click at [483, 195] on div "RIDES ET LIGNES AVANT APRÈS" at bounding box center [518, 160] width 154 height 80
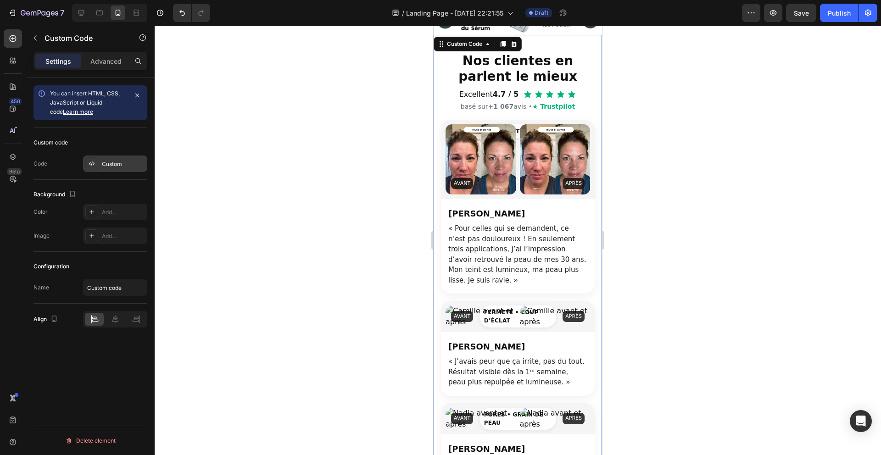
click at [119, 172] on div "Custom code Code Custom" at bounding box center [91, 154] width 114 height 52
click at [117, 170] on div "Custom" at bounding box center [115, 164] width 64 height 17
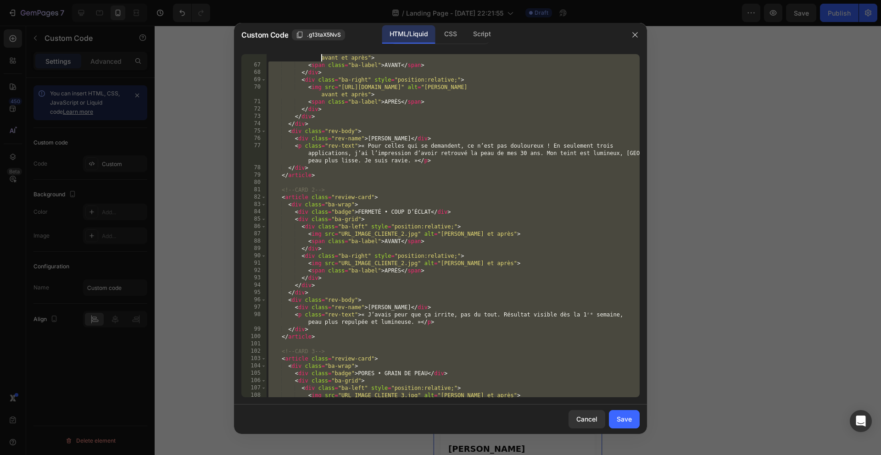
scroll to position [0, 0]
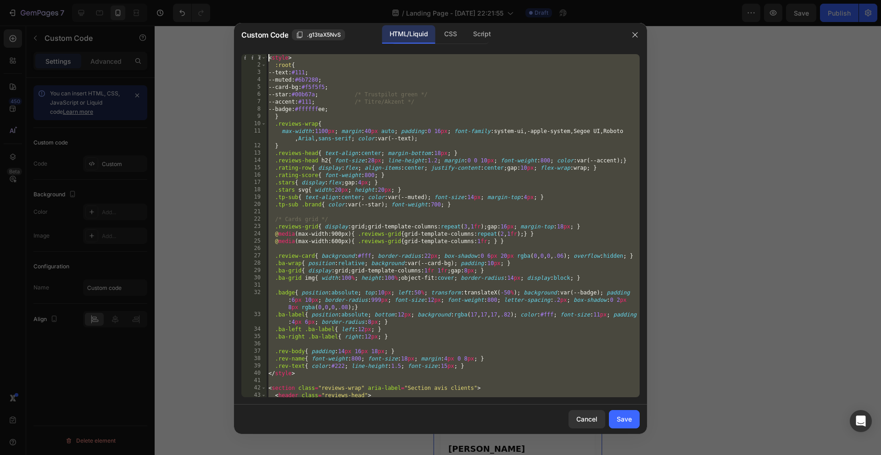
drag, startPoint x: 328, startPoint y: 385, endPoint x: 282, endPoint y: -40, distance: 427.9
click at [282, 0] on html "7 Version history / Landing Page - [DATE] 22:21:55 Draft Preview Save Publish 4…" at bounding box center [440, 0] width 881 height 0
type textarea "<style> :root{"
paste textarea
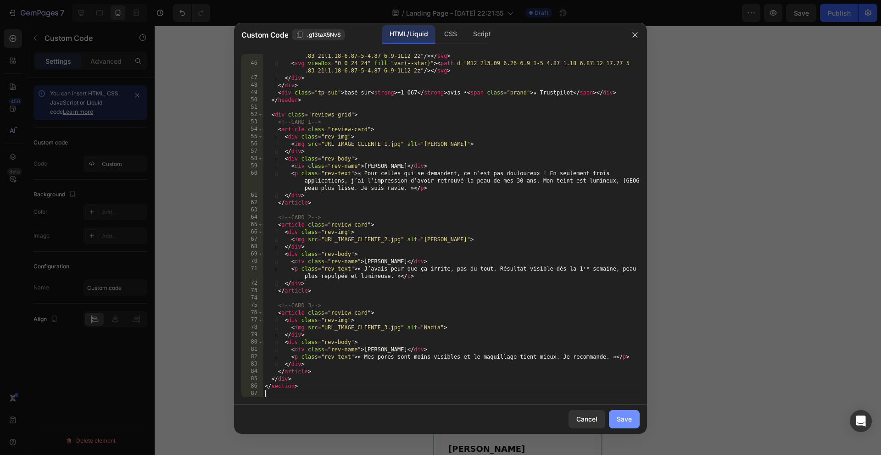
click at [616, 423] on button "Save" at bounding box center [624, 419] width 31 height 18
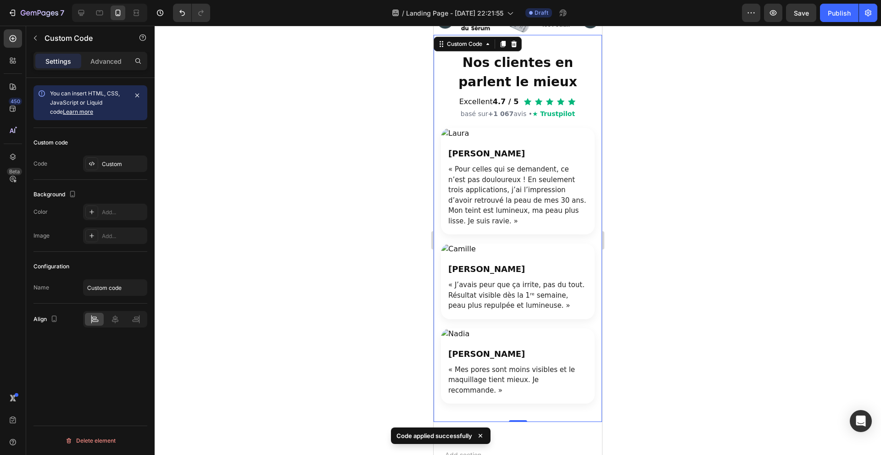
click at [656, 248] on div at bounding box center [518, 241] width 727 height 430
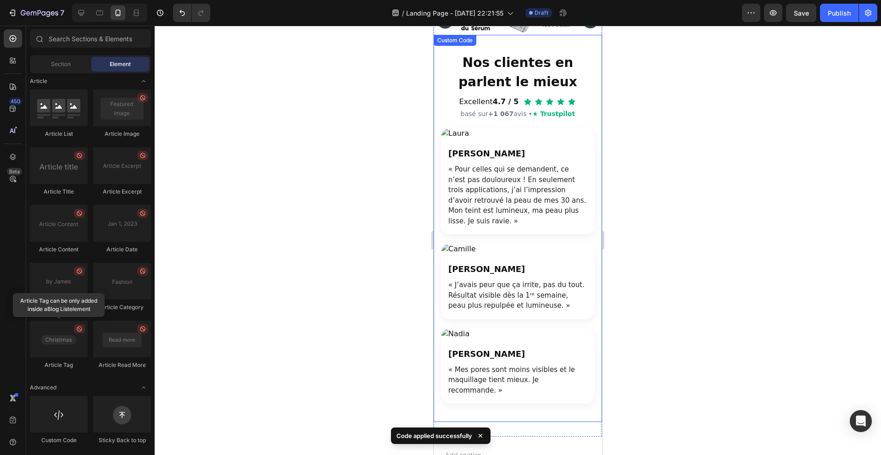
click at [546, 245] on img "Section avis clients" at bounding box center [518, 249] width 154 height 11
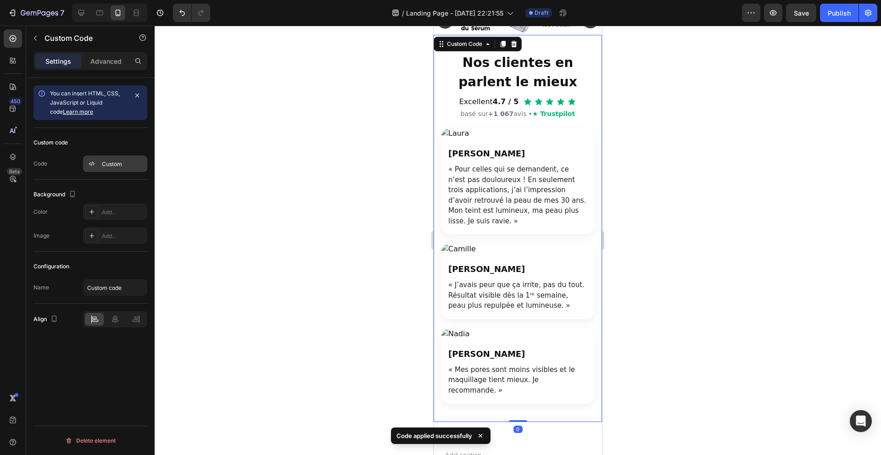
click at [126, 160] on div "Custom" at bounding box center [123, 164] width 43 height 8
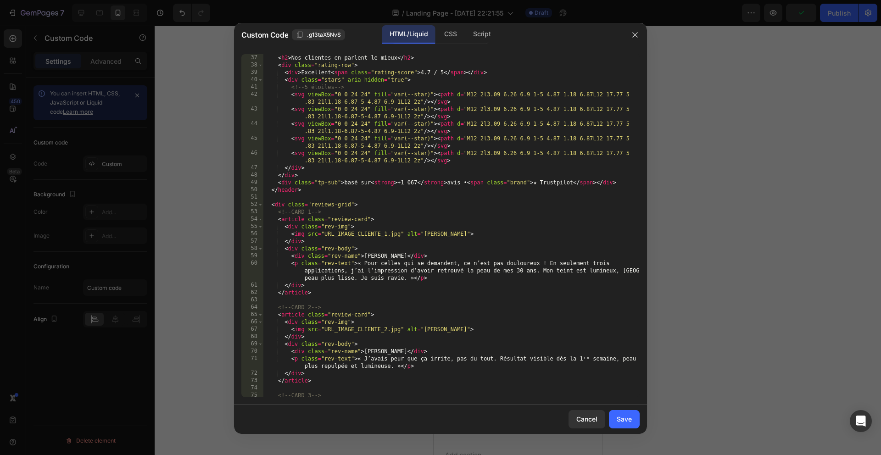
scroll to position [369, 0]
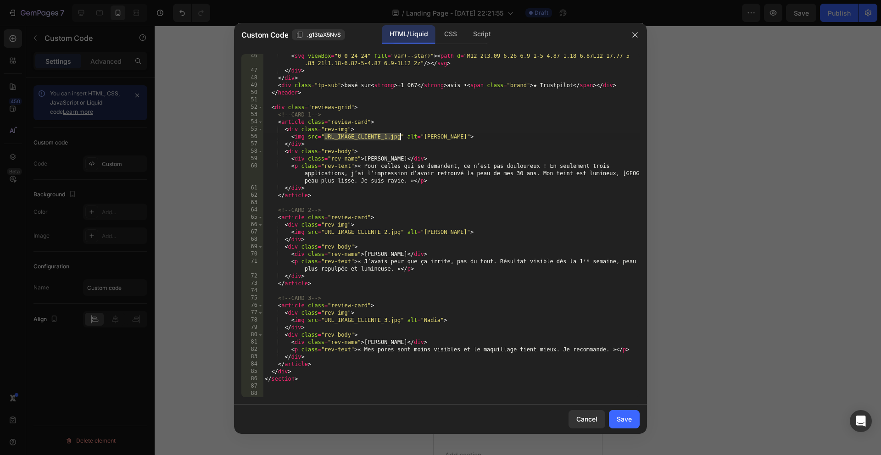
drag, startPoint x: 325, startPoint y: 134, endPoint x: 399, endPoint y: 136, distance: 74.9
click at [399, 136] on div "< svg viewBox = "0 0 24 24" fill = "var(--star)" > < path d = "M12 2l3.09 6.26 …" at bounding box center [451, 234] width 377 height 365
paste textarea "[URL][DOMAIN_NAME]"
type textarea "<img src="[URL][DOMAIN_NAME]" alt="[PERSON_NAME]">"
click at [624, 422] on div "Save" at bounding box center [624, 419] width 15 height 10
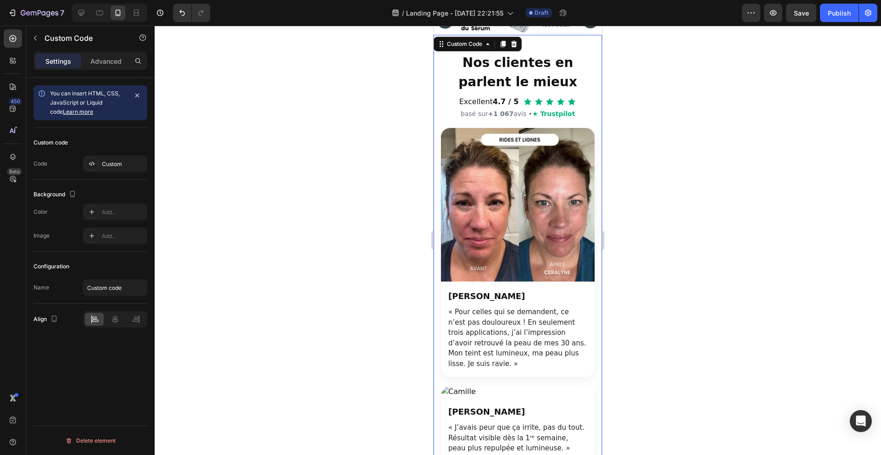
click at [683, 269] on div at bounding box center [518, 241] width 727 height 430
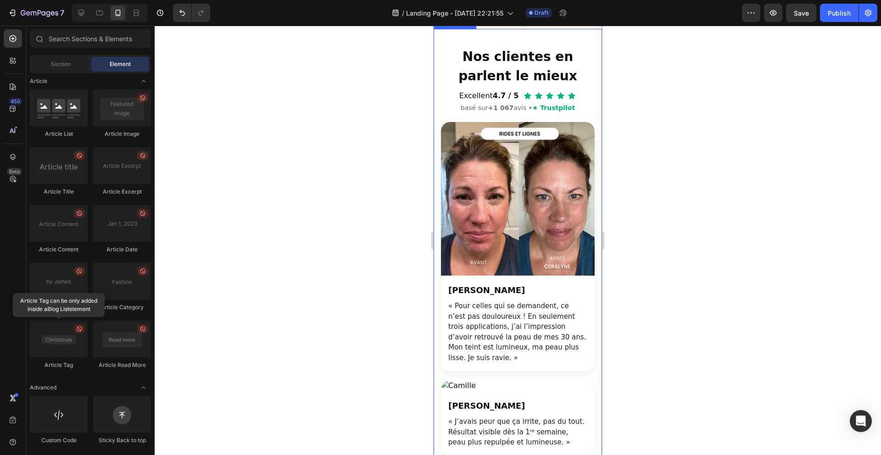
scroll to position [890, 0]
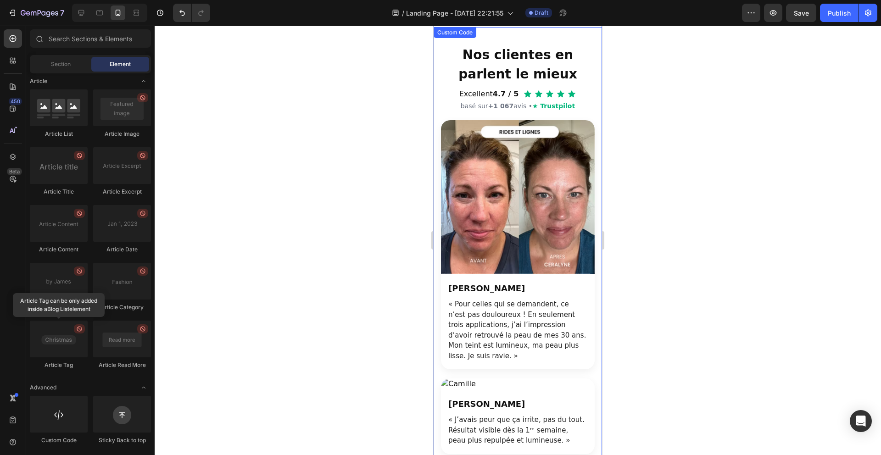
click at [527, 280] on div "[PERSON_NAME] « Pour celles qui se demandent, ce n’est pas douloureux ! En seul…" at bounding box center [518, 321] width 154 height 95
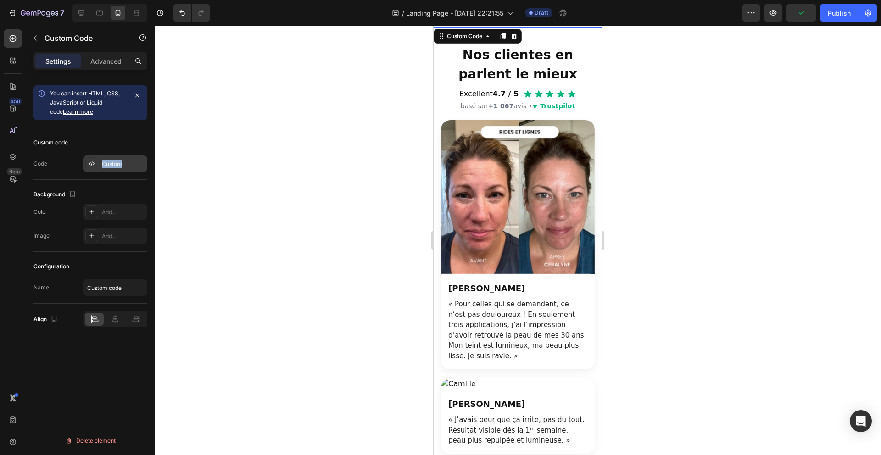
click at [84, 168] on div "Custom" at bounding box center [115, 164] width 64 height 17
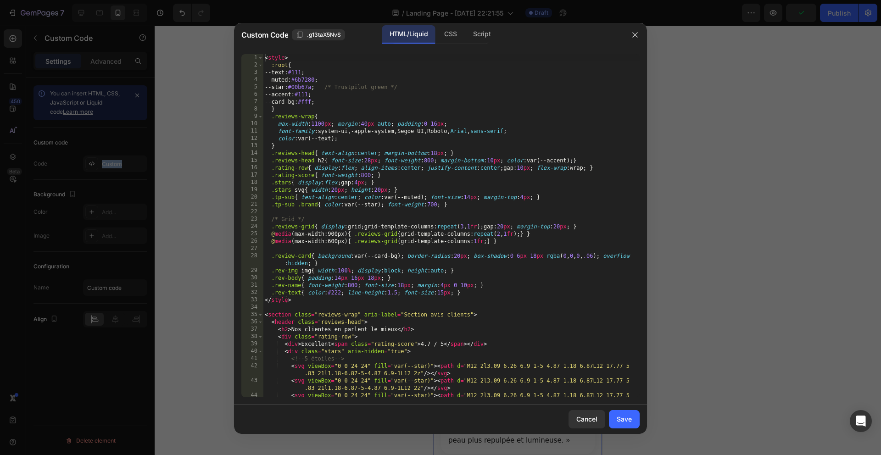
type textarea ".rating-score{ font-weight:800; }"
click at [471, 173] on div "< style > :root { --text : #111 ; --muted : #6b7280 ; --star : #00b67a ; /* Tru…" at bounding box center [451, 236] width 377 height 365
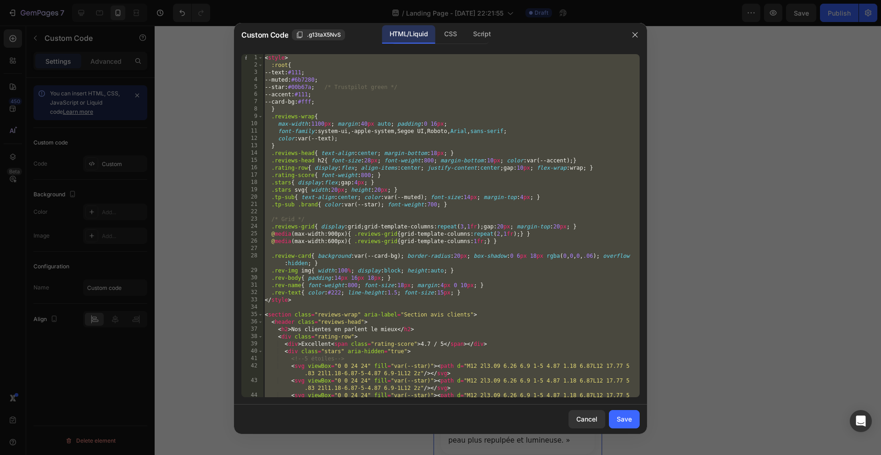
click at [630, 41] on button "button" at bounding box center [635, 35] width 15 height 15
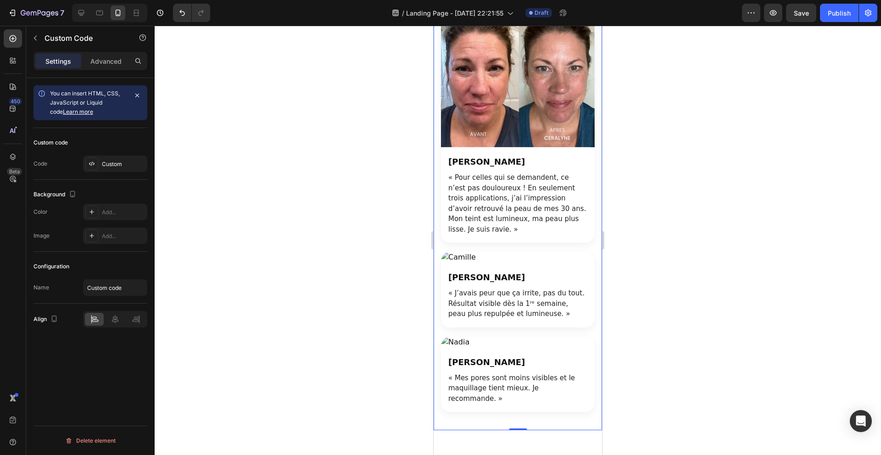
scroll to position [1018, 0]
click at [490, 230] on p "« Pour celles qui se demandent, ce n’est pas douloureux ! En seulement trois ap…" at bounding box center [517, 203] width 139 height 62
click at [119, 174] on div "Custom code Code Custom" at bounding box center [91, 154] width 114 height 52
click at [118, 169] on div "Custom" at bounding box center [115, 164] width 64 height 17
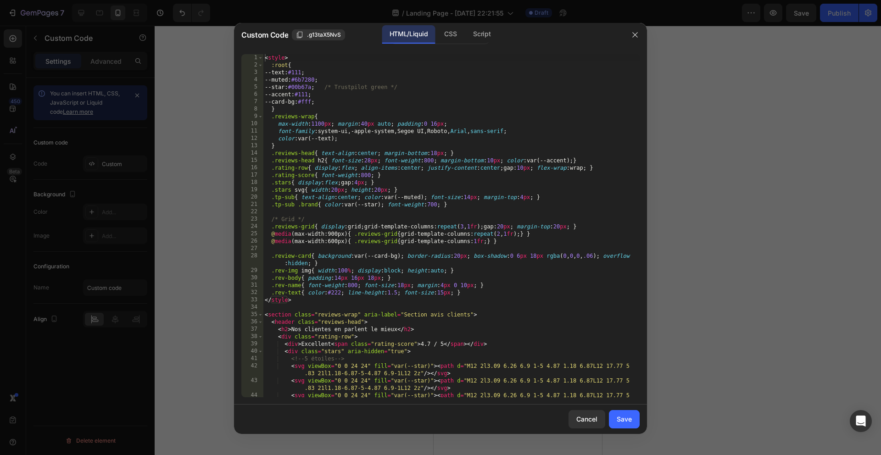
type textarea "/* Grid */"
click at [491, 218] on div "< style > :root { --text : #111 ; --muted : #6b7280 ; --star : #00b67a ; /* Tru…" at bounding box center [451, 236] width 377 height 365
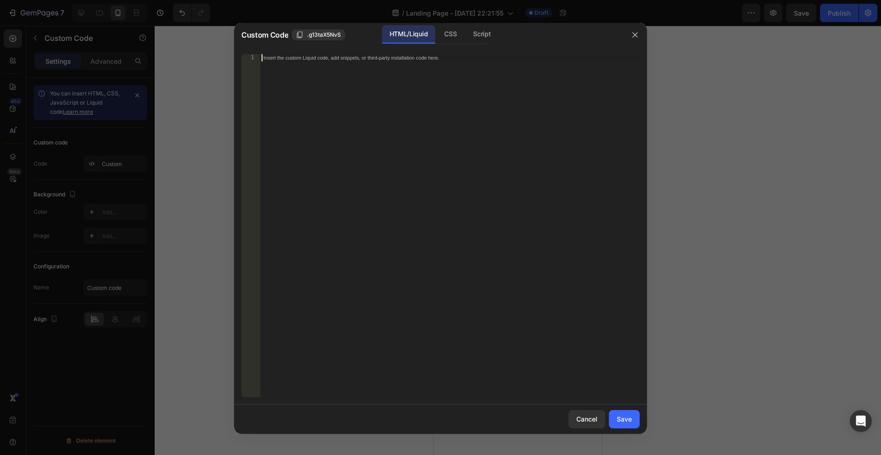
scroll to position [1243, 0]
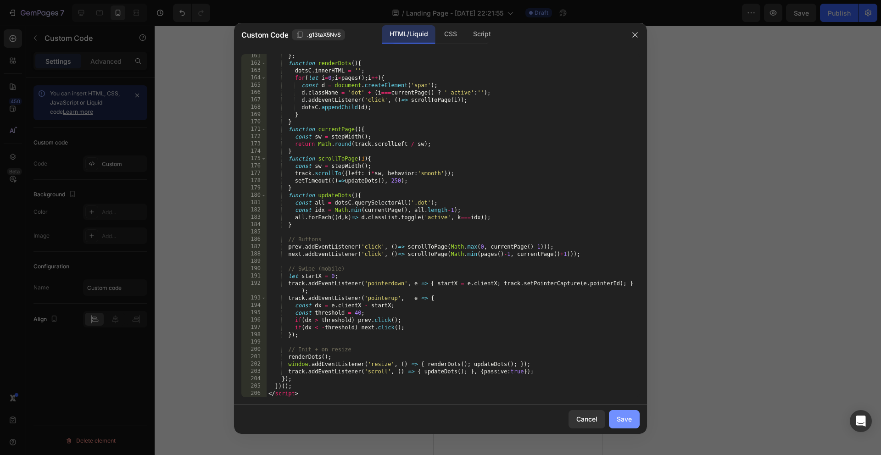
click at [633, 416] on button "Save" at bounding box center [624, 419] width 31 height 18
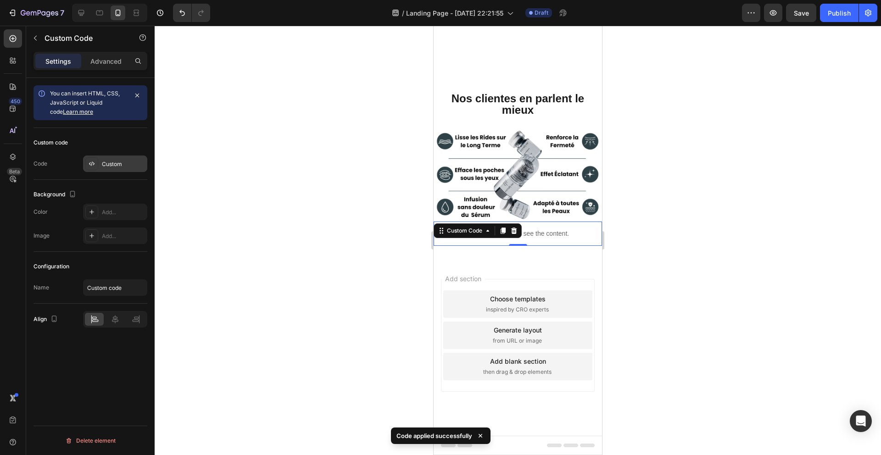
click at [109, 161] on div "Custom" at bounding box center [123, 164] width 43 height 8
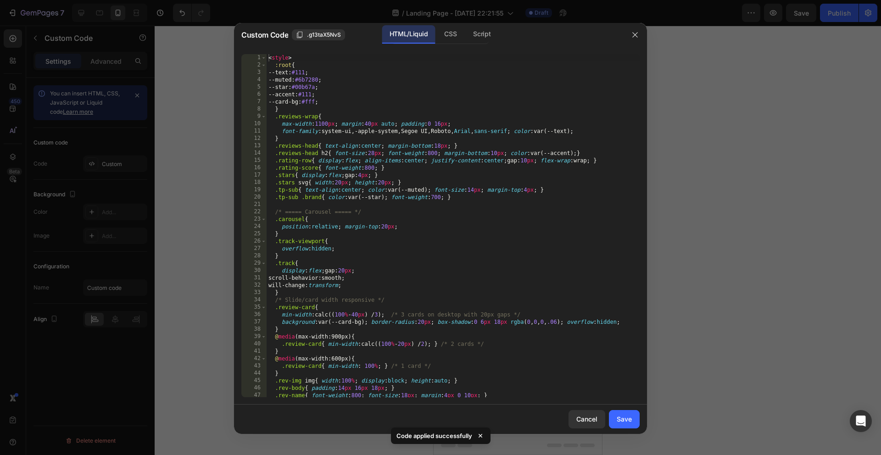
click at [112, 166] on div at bounding box center [440, 227] width 881 height 455
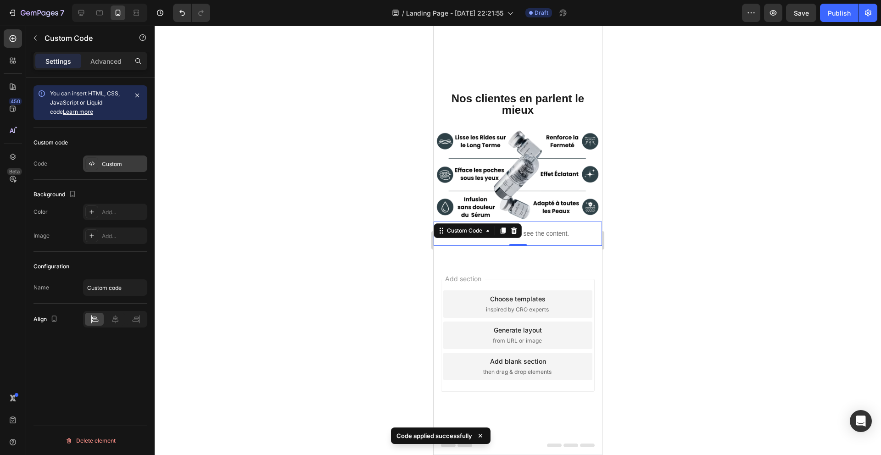
click at [112, 168] on div "Custom" at bounding box center [123, 164] width 43 height 8
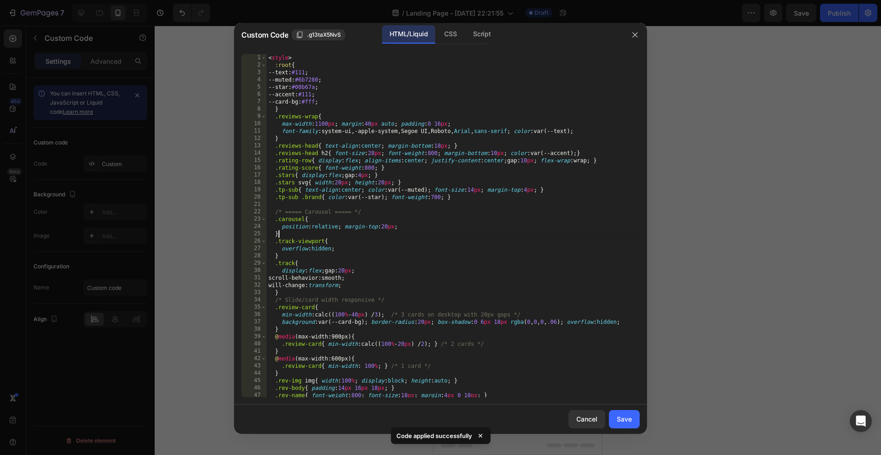
click at [451, 236] on div "< style > :root { --text : #111 ; --muted : #6b7280 ; --star : #00b67a ; --acce…" at bounding box center [453, 233] width 373 height 358
type textarea "</script>"
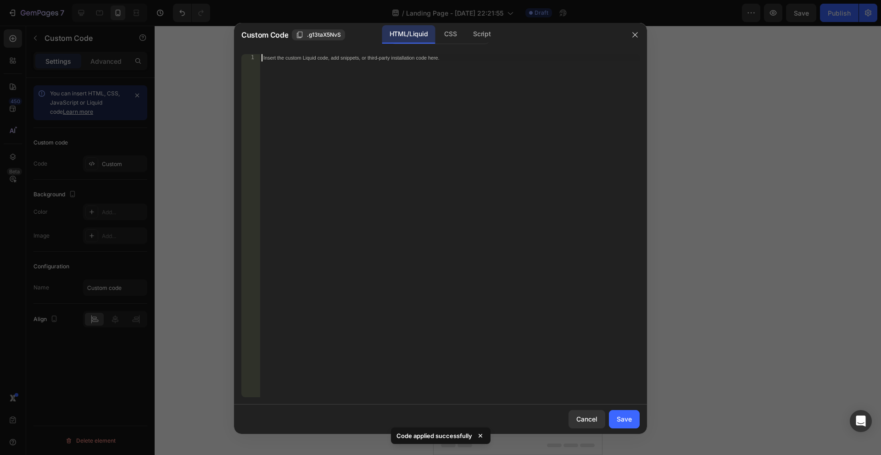
paste textarea
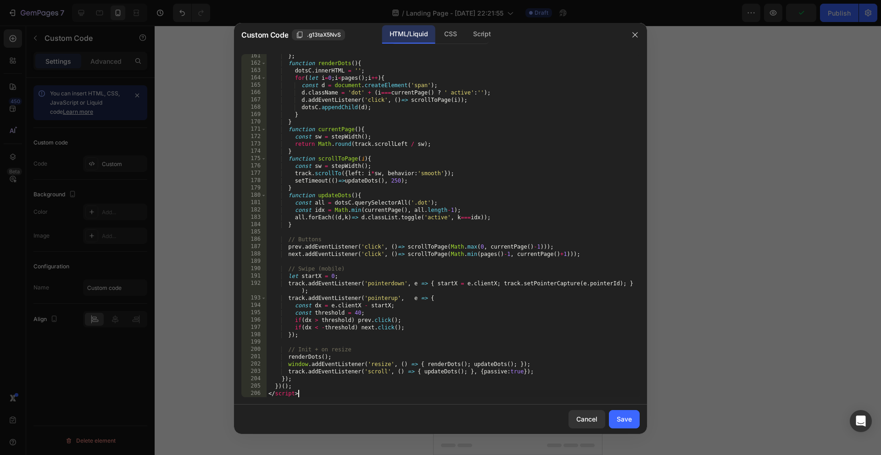
scroll to position [1243, 0]
type textarea "</script>"
click at [624, 424] on button "Save" at bounding box center [624, 419] width 31 height 18
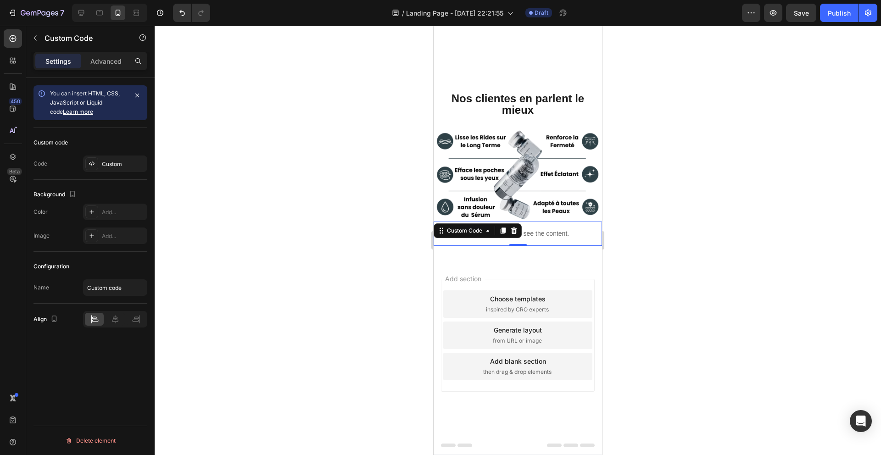
drag, startPoint x: 673, startPoint y: 199, endPoint x: 666, endPoint y: 199, distance: 6.4
click at [672, 199] on div at bounding box center [518, 241] width 727 height 430
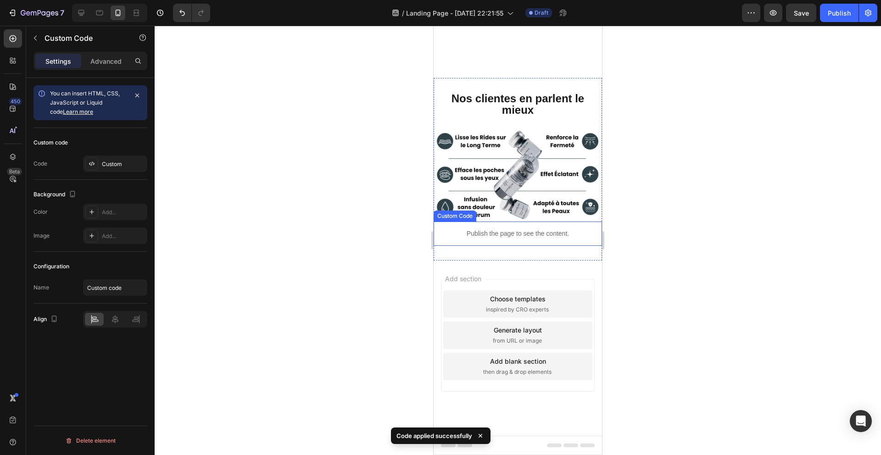
click at [553, 235] on p "Publish the page to see the content." at bounding box center [518, 234] width 168 height 10
click at [518, 213] on icon at bounding box center [513, 212] width 7 height 7
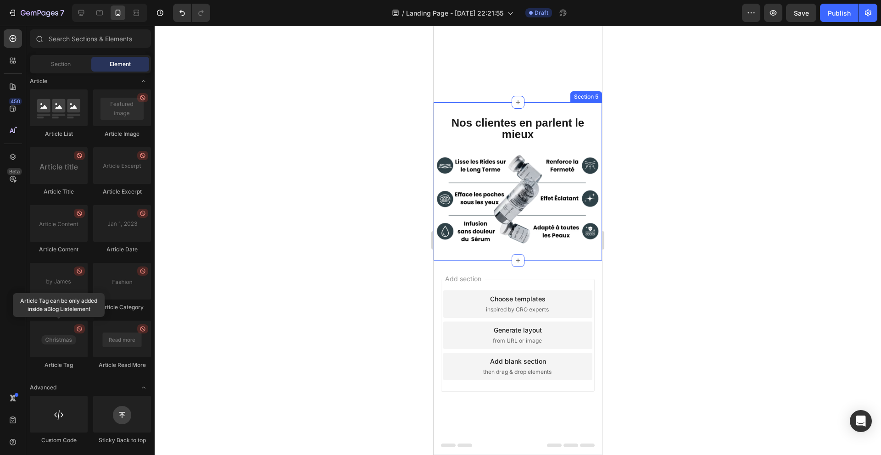
click at [513, 253] on div "Nos clientes en parlent le mieux Heading Image Section 5" at bounding box center [518, 181] width 168 height 158
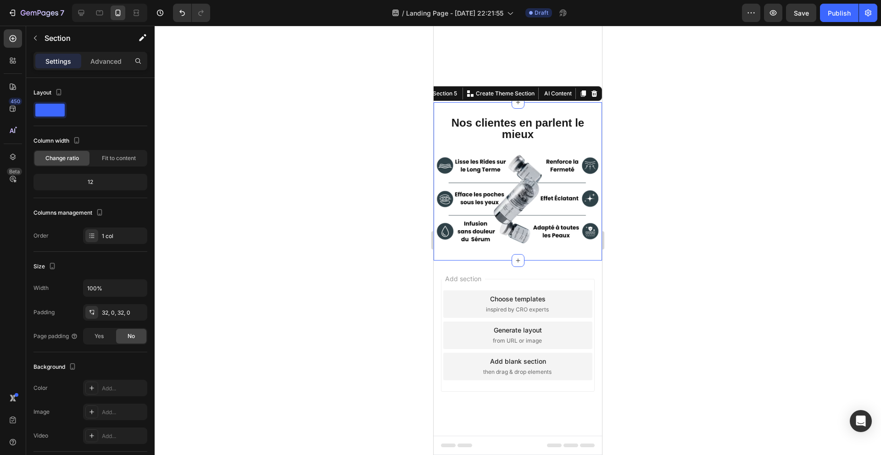
click at [307, 268] on div at bounding box center [518, 241] width 727 height 430
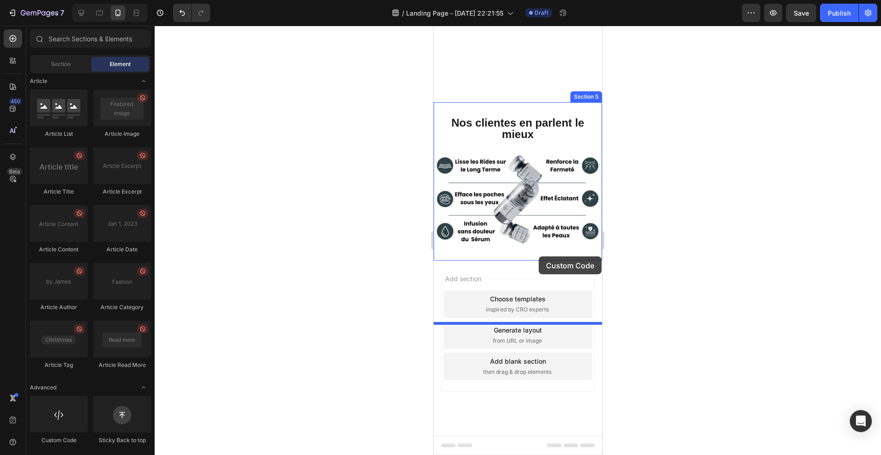
drag, startPoint x: 506, startPoint y: 441, endPoint x: 538, endPoint y: 255, distance: 189.2
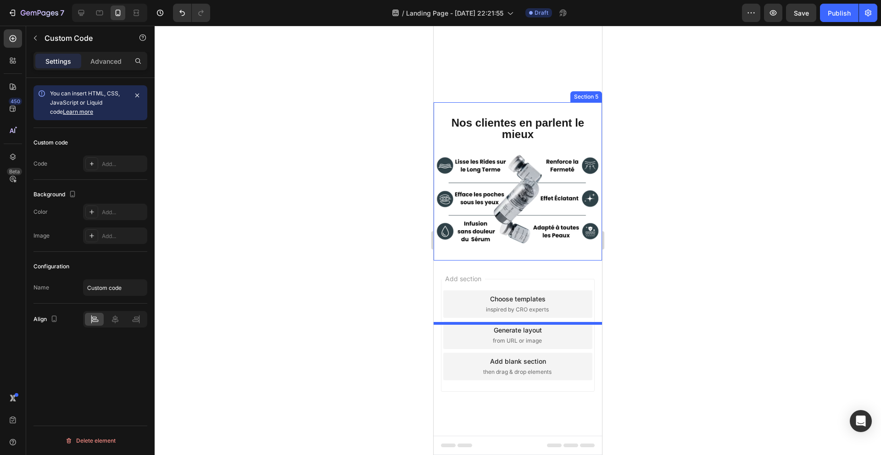
scroll to position [694, 0]
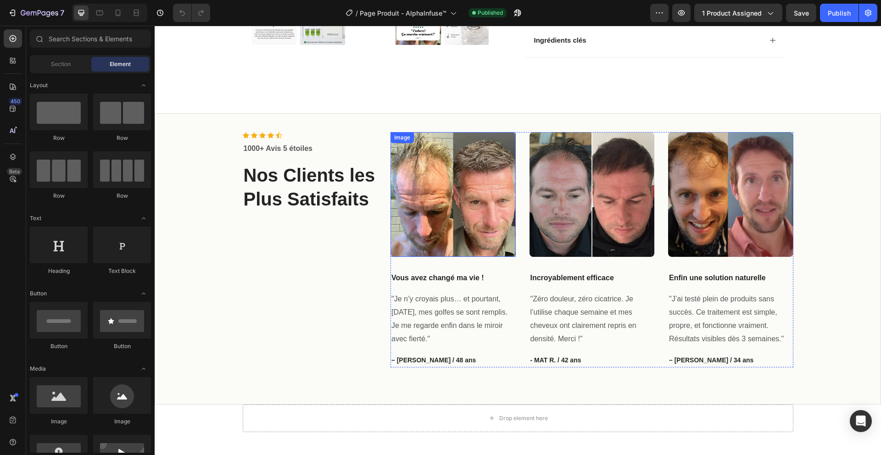
scroll to position [493, 0]
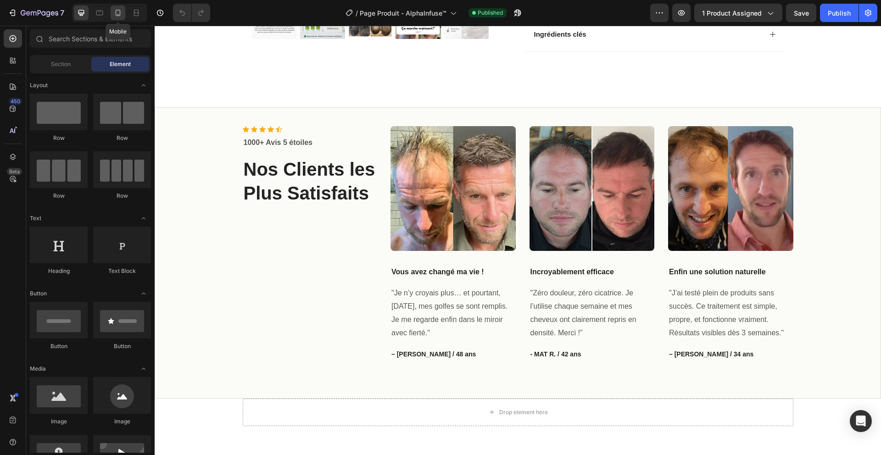
click at [120, 12] on icon at bounding box center [118, 13] width 5 height 6
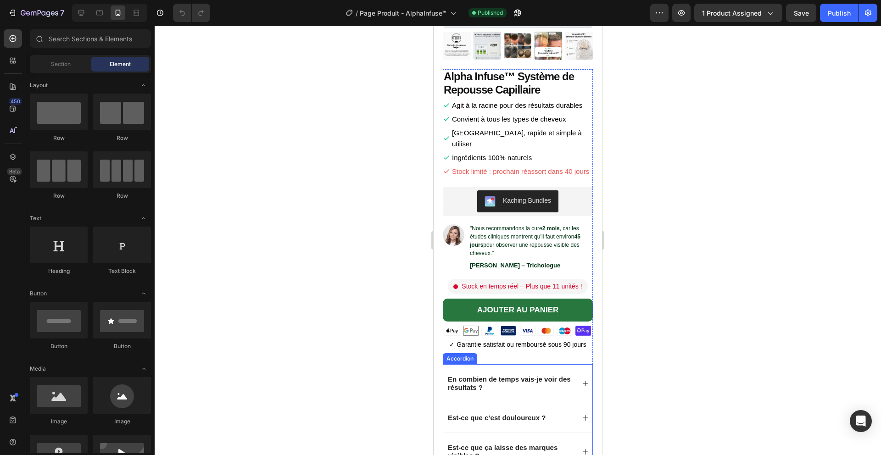
scroll to position [183, 0]
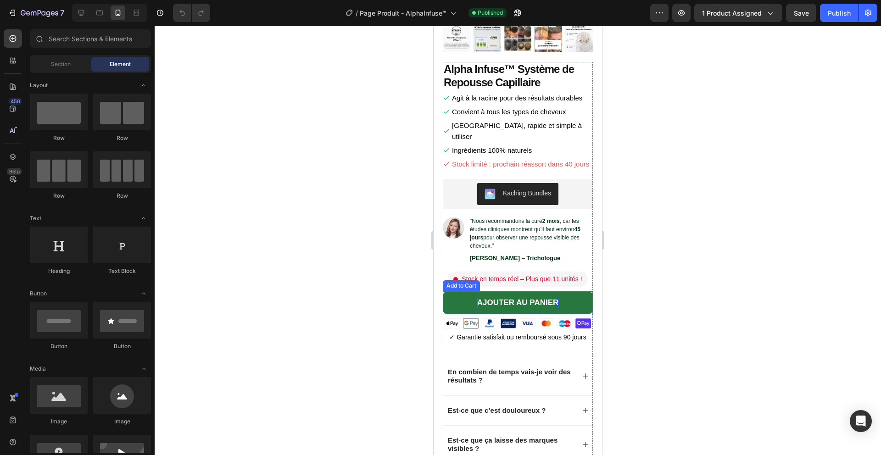
click at [486, 298] on div "AJOUTER AU PANIER" at bounding box center [518, 303] width 82 height 10
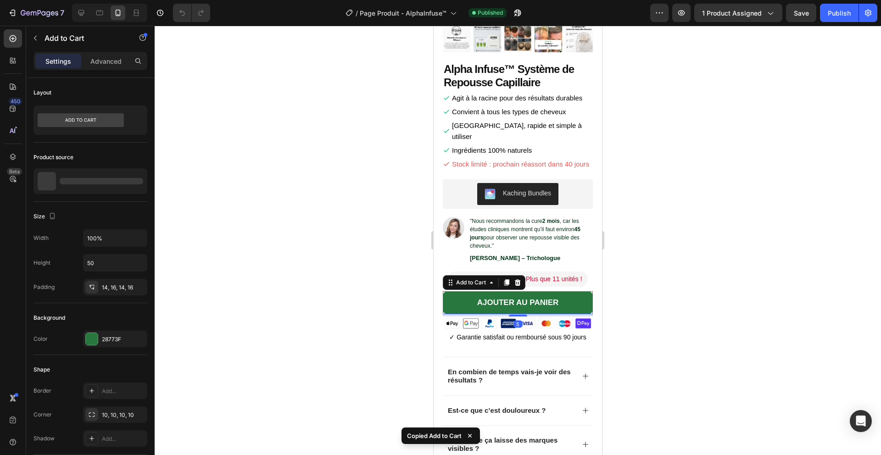
click at [459, 291] on button "AJOUTER AU PANIER" at bounding box center [518, 302] width 150 height 23
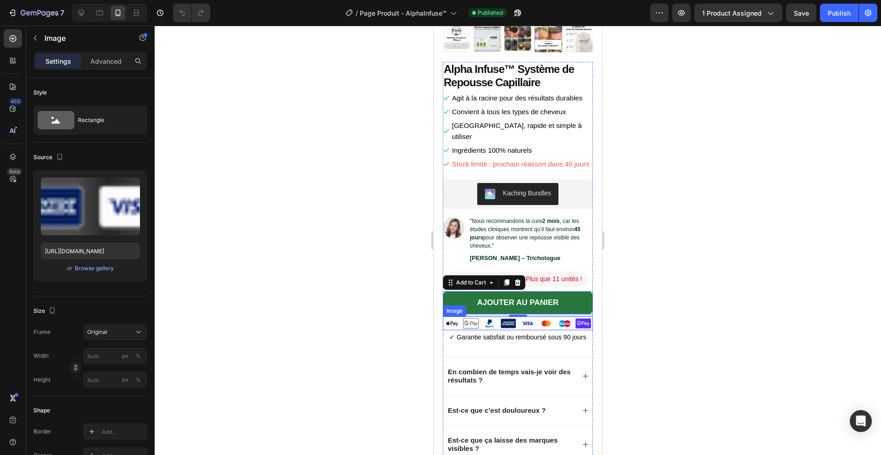
click at [494, 317] on img at bounding box center [518, 324] width 150 height 14
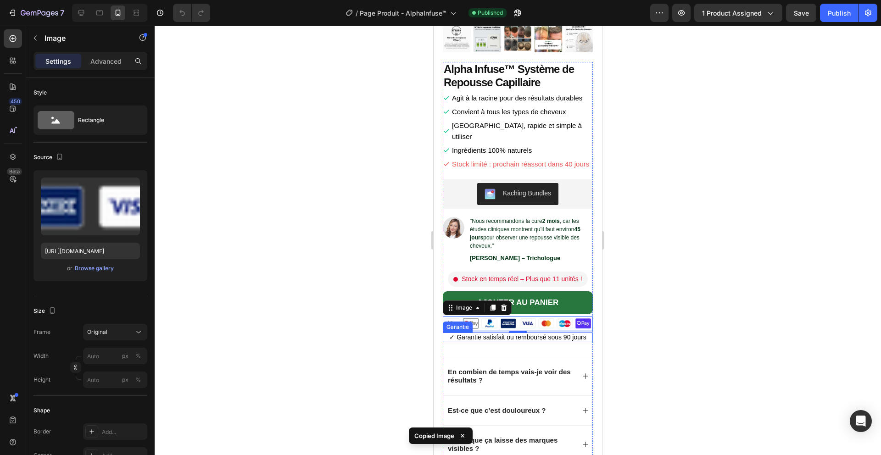
click at [478, 333] on p "✓ Garantie satisfait ou remboursé sous 90 jours" at bounding box center [518, 338] width 150 height 10
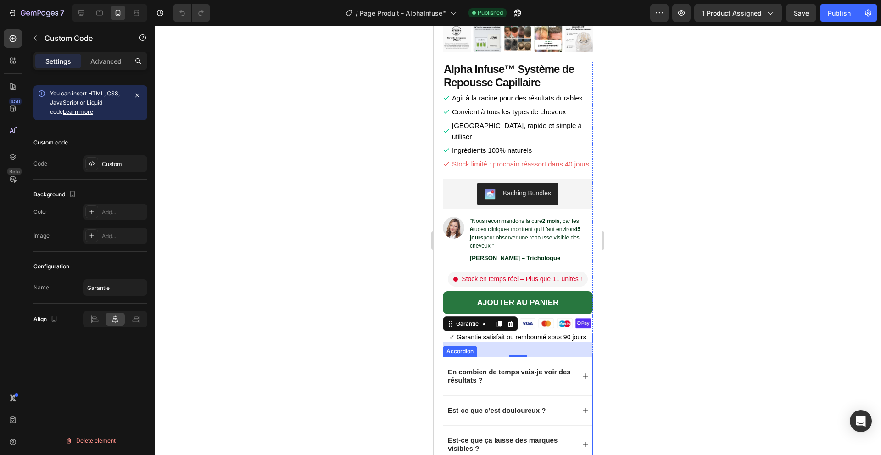
click at [444, 371] on div "En combien de temps vais-je voir des résultats ?" at bounding box center [517, 376] width 149 height 38
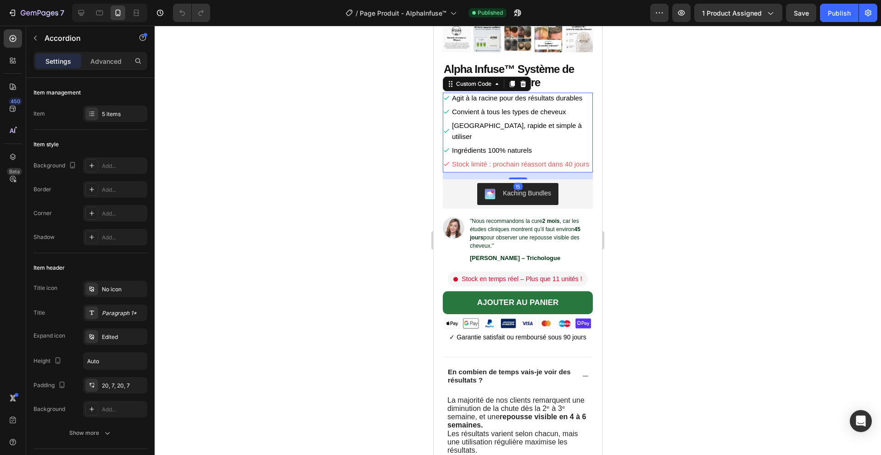
click at [578, 117] on li "Convient à tous les types de cheveux" at bounding box center [518, 111] width 150 height 11
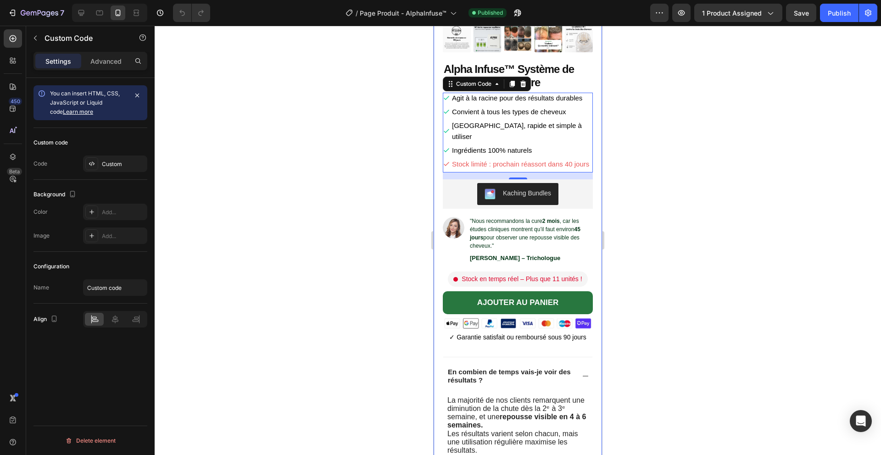
click at [673, 138] on div at bounding box center [518, 241] width 727 height 430
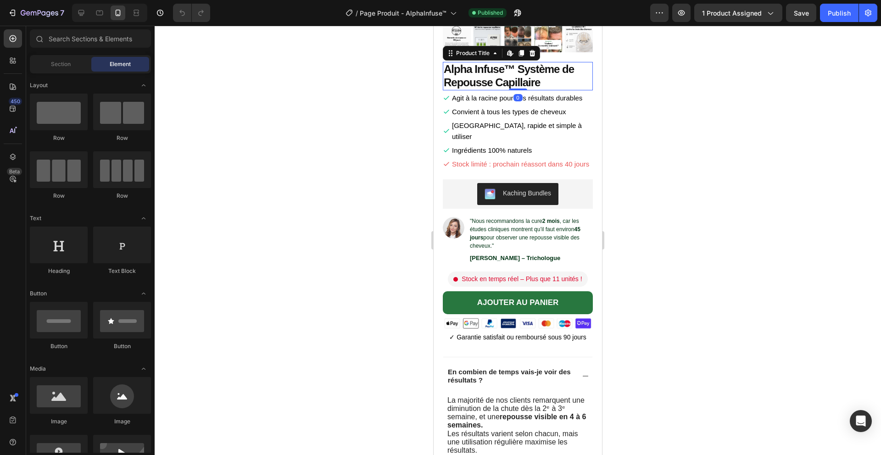
click at [497, 73] on h1 "Alpha Infuse™ Système de Repousse Capillaire" at bounding box center [518, 76] width 150 height 28
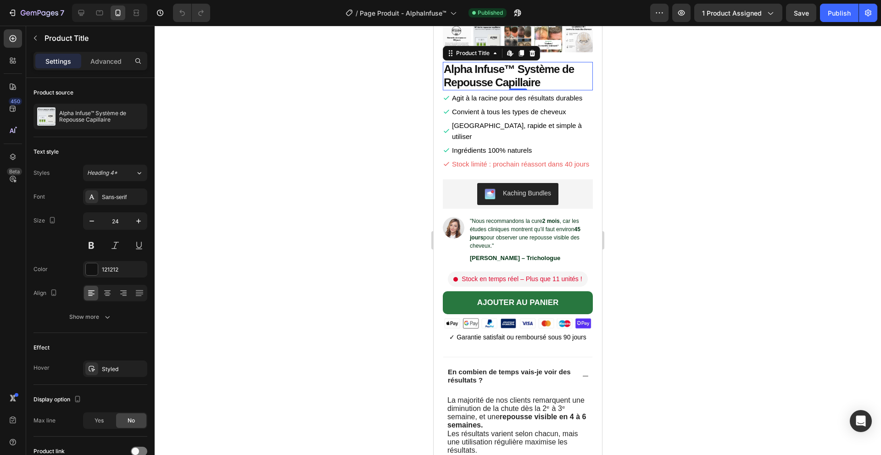
click at [650, 109] on div at bounding box center [518, 241] width 727 height 430
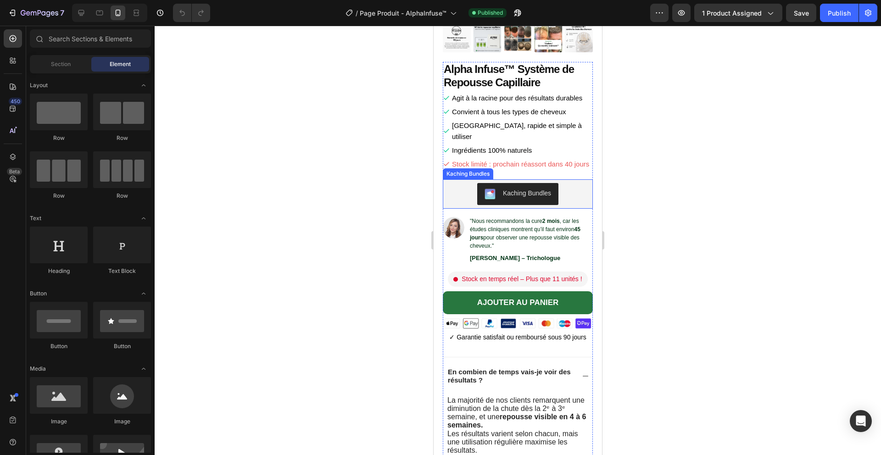
click at [559, 185] on div "Kaching Bundles" at bounding box center [518, 194] width 143 height 22
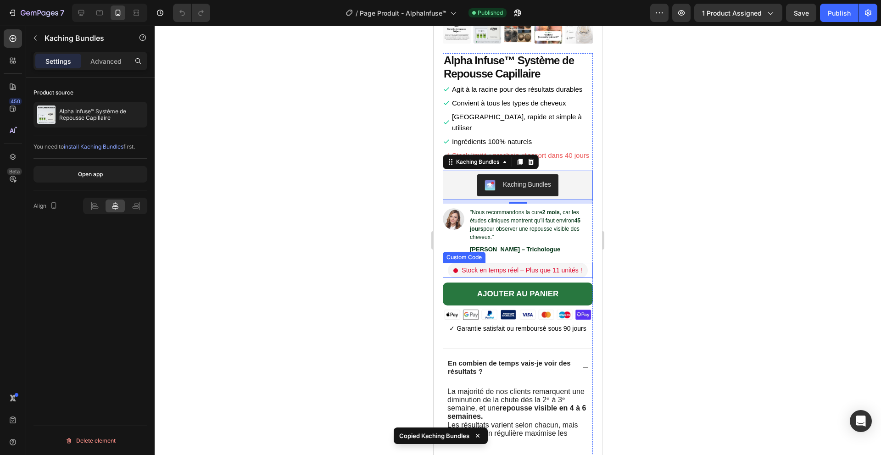
scroll to position [208, 0]
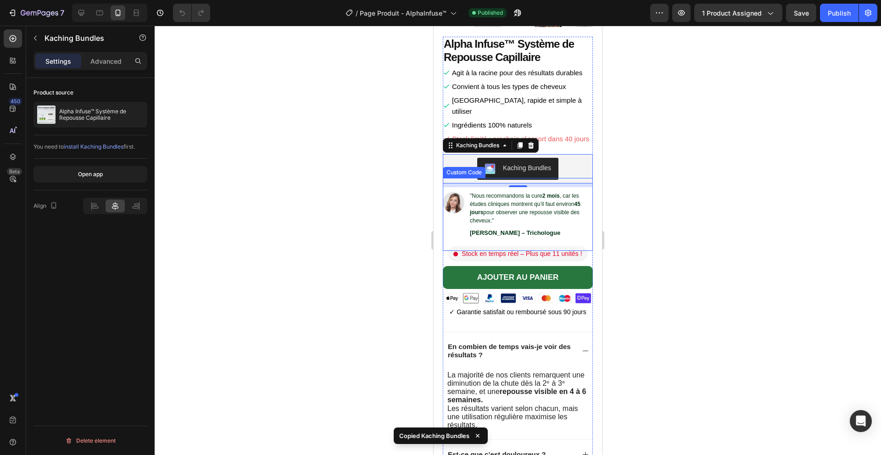
click at [510, 199] on p ""Nous recommandons la cure 2 mois , car les études cliniques montrent qu’il fau…" at bounding box center [531, 208] width 123 height 33
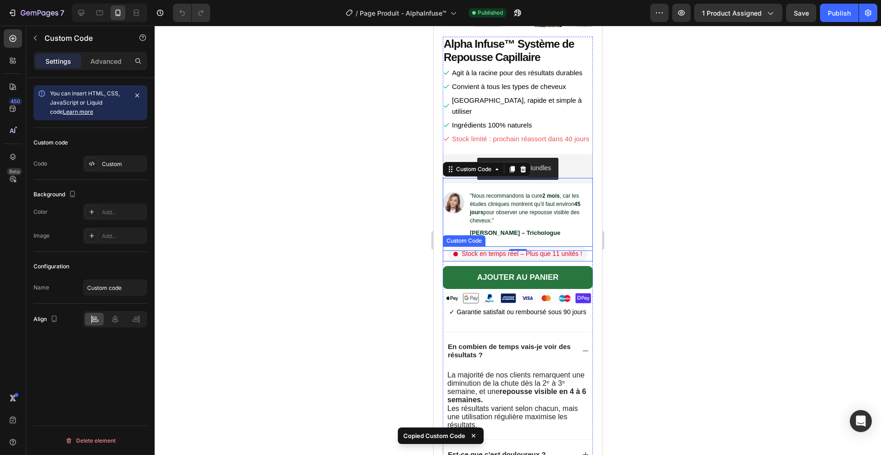
click at [500, 250] on div "Stock en temps réel – Plus que 11 unités !" at bounding box center [518, 253] width 140 height 15
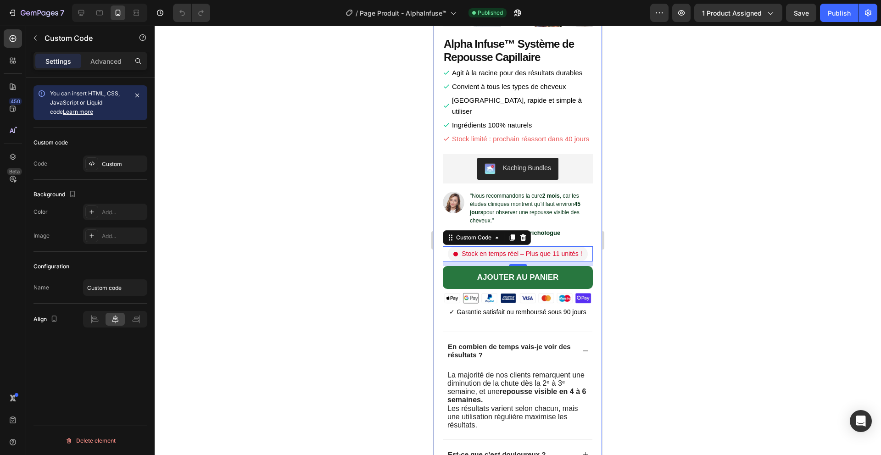
click at [726, 209] on div at bounding box center [518, 241] width 727 height 430
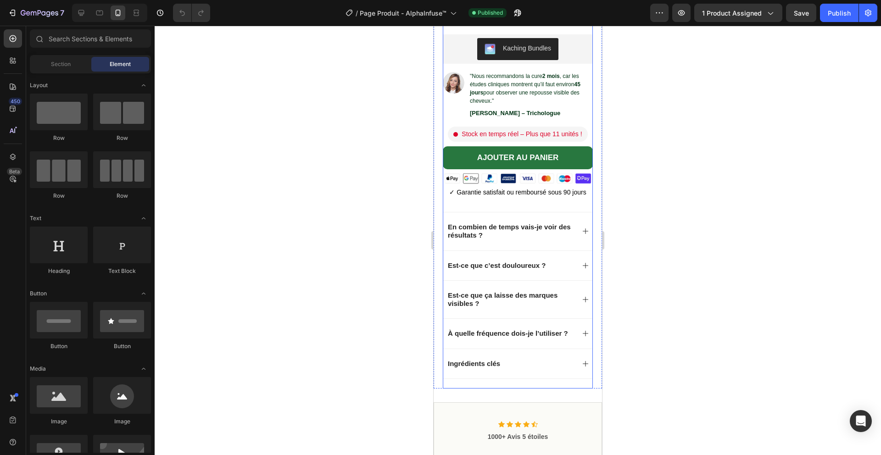
scroll to position [339, 0]
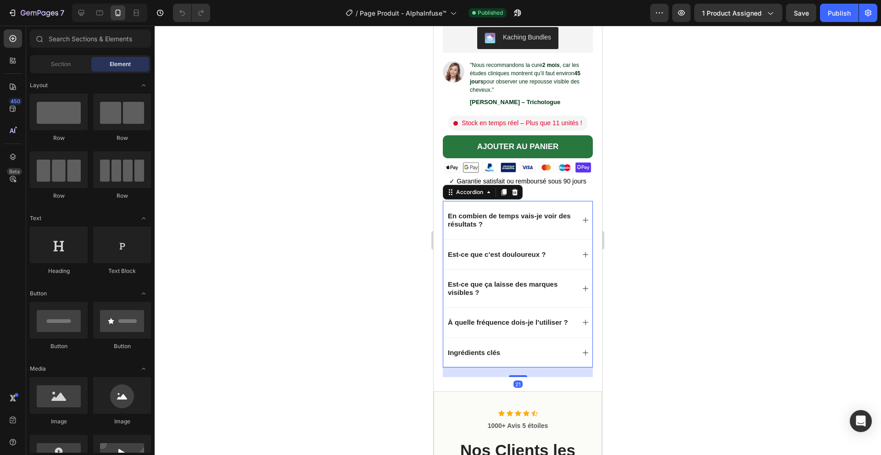
click at [498, 201] on div "En combien de temps vais-je voir des résultats ?" at bounding box center [517, 220] width 149 height 38
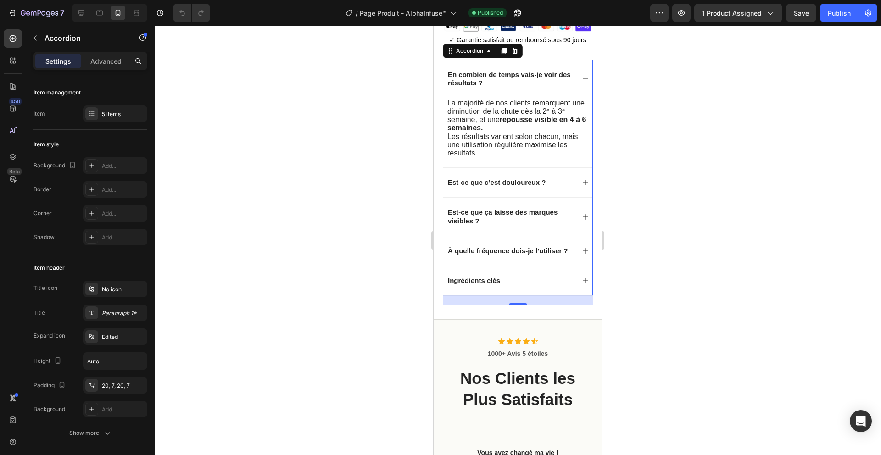
scroll to position [475, 0]
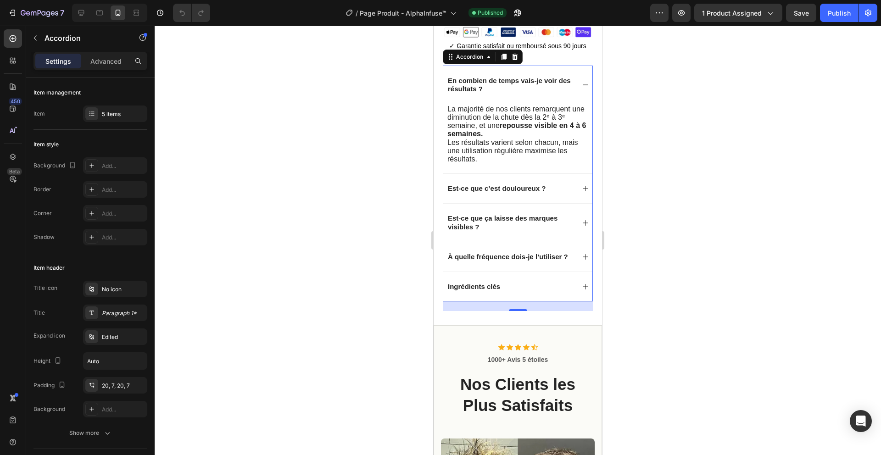
click at [575, 72] on div "En combien de temps vais-je voir des résultats ?" at bounding box center [517, 85] width 149 height 38
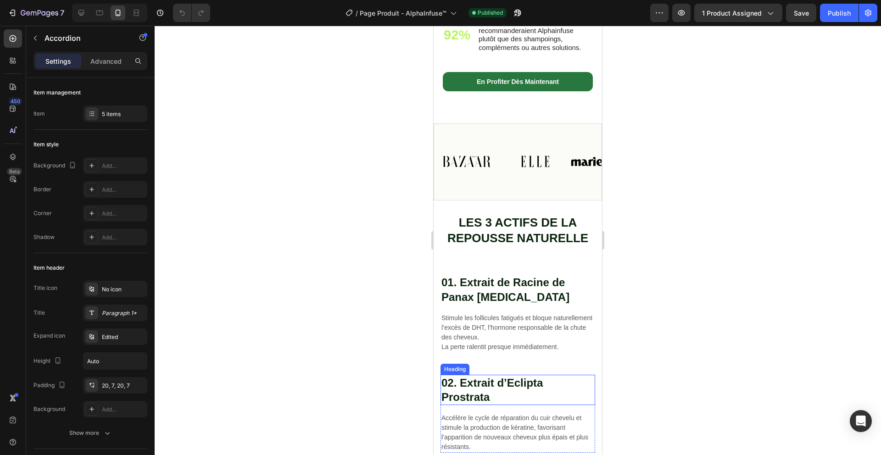
scroll to position [1438, 0]
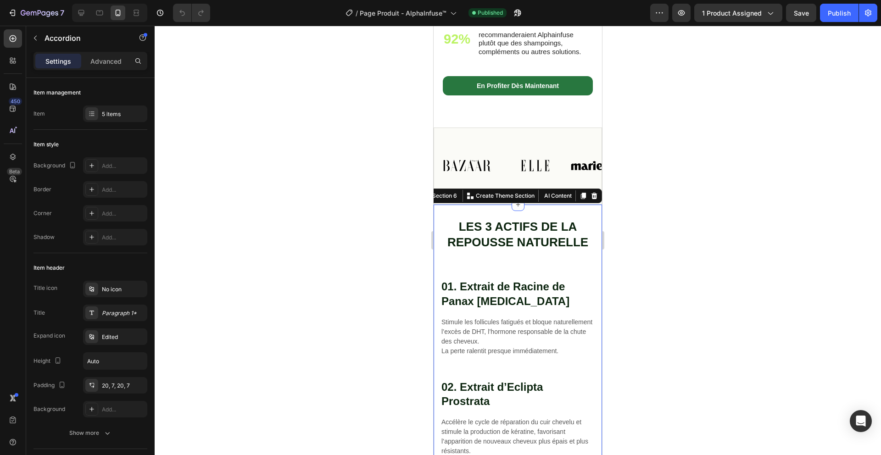
click at [450, 213] on div "Les 3 actifs de la Repousse Naturelle Heading 01. Extrait de Racine de Panax Gi…" at bounding box center [518, 411] width 168 height 412
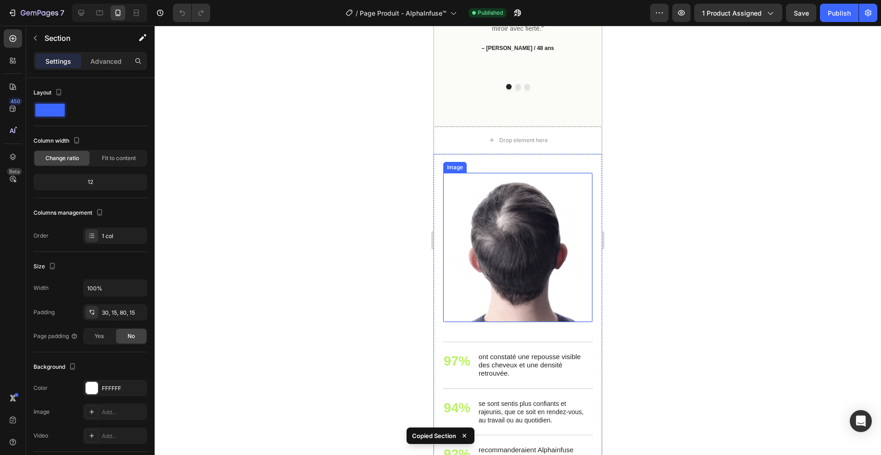
scroll to position [1020, 0]
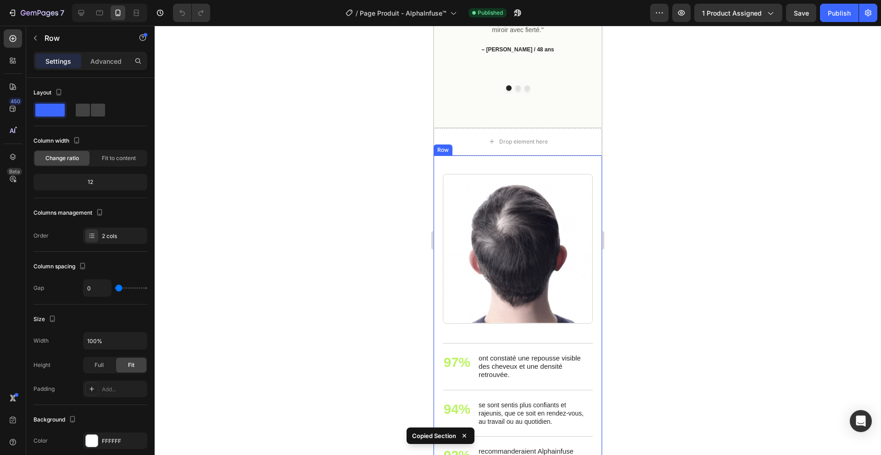
click at [437, 207] on div "Image" at bounding box center [518, 240] width 168 height 168
click at [655, 196] on div at bounding box center [518, 241] width 727 height 430
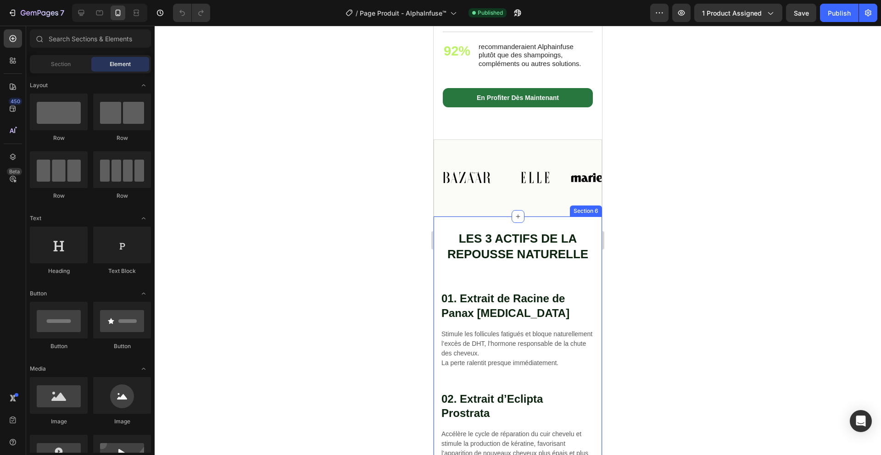
scroll to position [1459, 0]
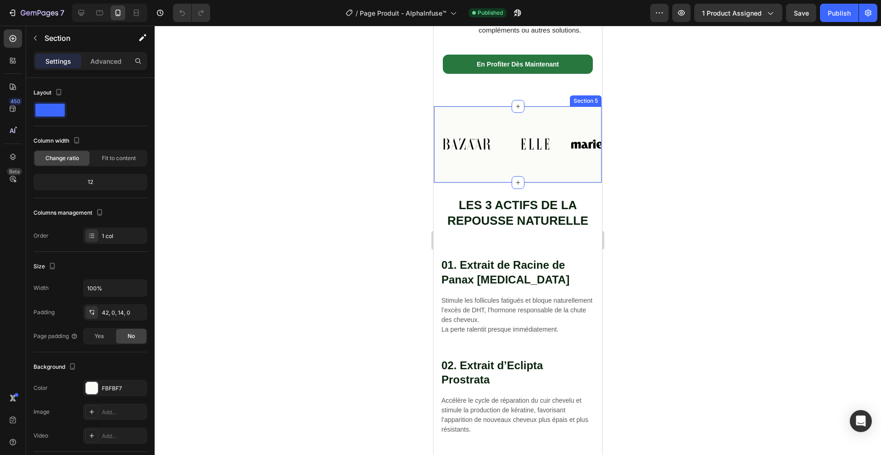
click at [495, 174] on div "Image Image Image Image Image Image Image Image Carousel Row" at bounding box center [518, 151] width 168 height 50
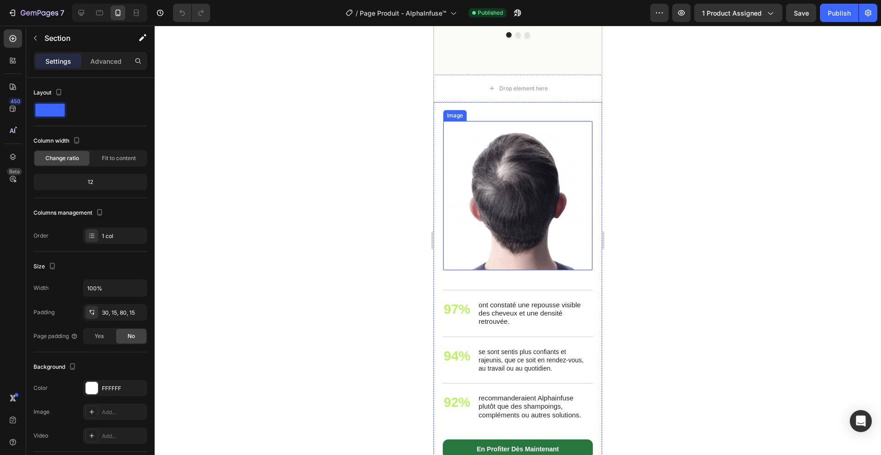
scroll to position [1055, 0]
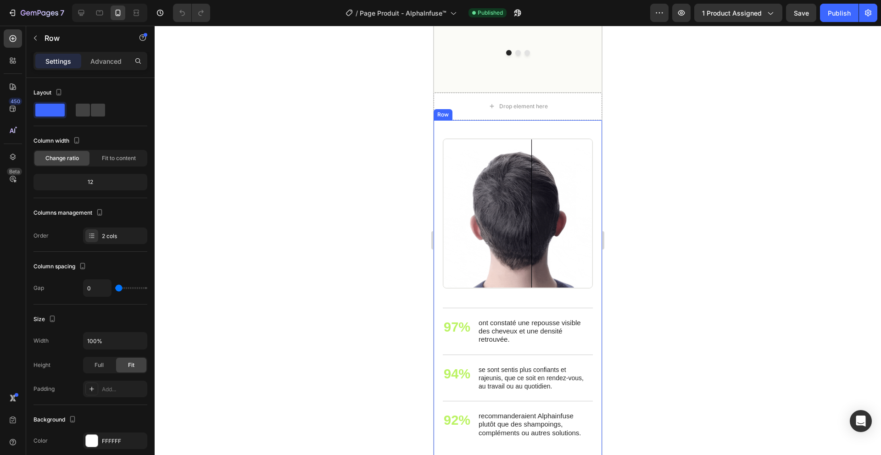
click at [587, 124] on div "Image" at bounding box center [518, 204] width 168 height 168
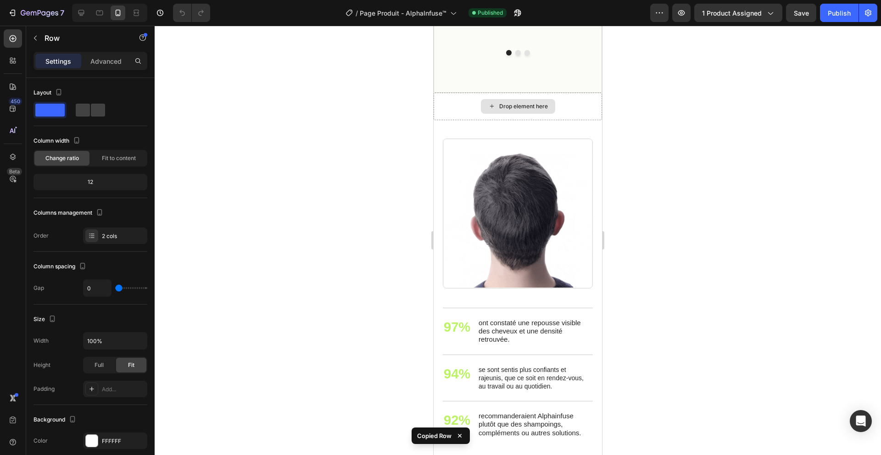
click at [589, 107] on div "Drop element here" at bounding box center [518, 107] width 168 height 28
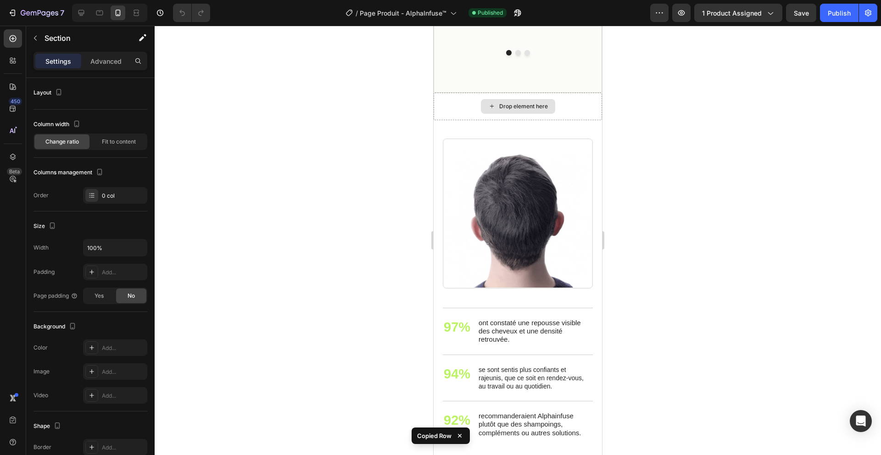
click at [587, 116] on div "Drop element here" at bounding box center [518, 107] width 168 height 28
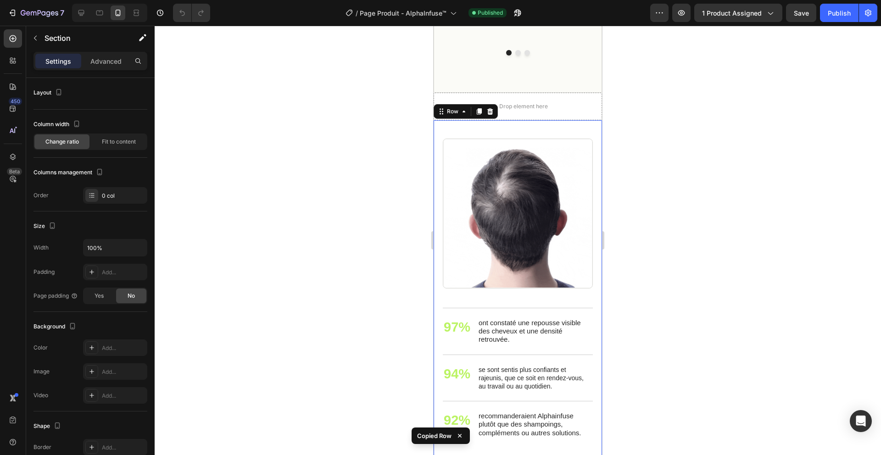
click at [435, 135] on div "Image" at bounding box center [518, 204] width 168 height 168
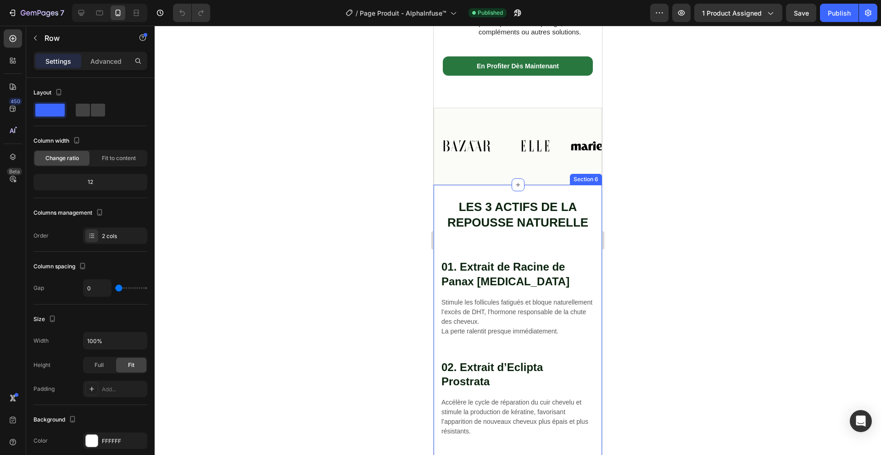
scroll to position [1454, 0]
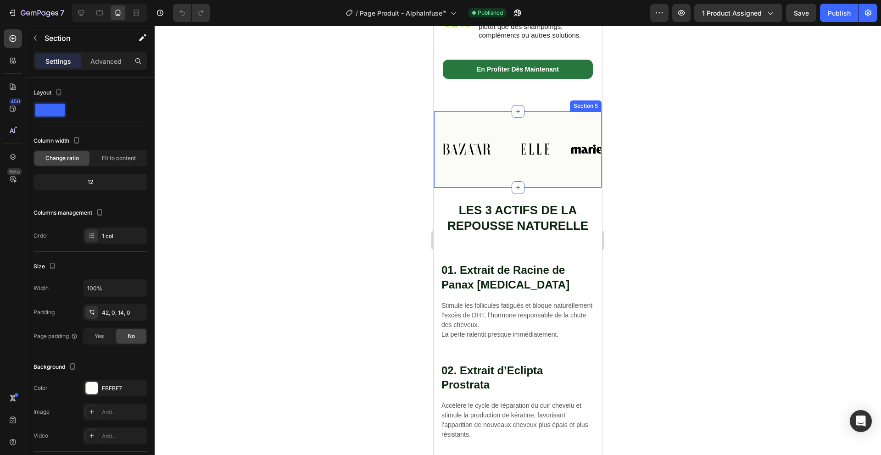
click at [483, 178] on div "Image Image Image Image Image Image Image Image Carousel Row" at bounding box center [518, 156] width 168 height 50
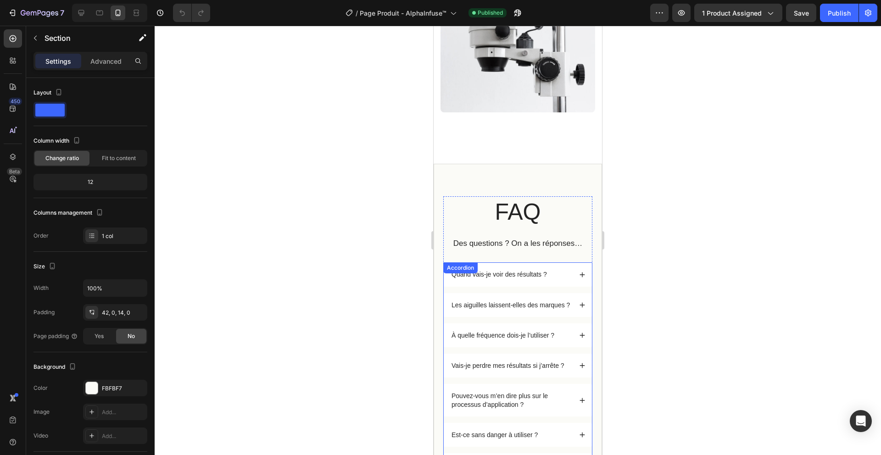
scroll to position [2036, 0]
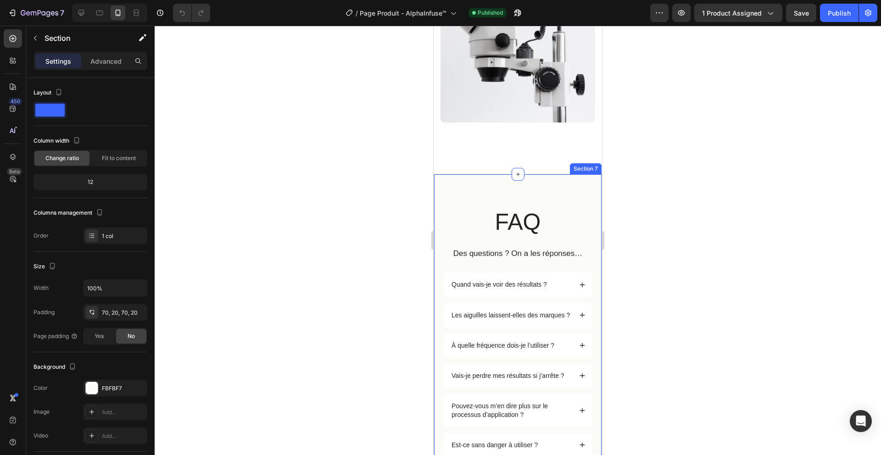
click at [487, 188] on div "FAQ Heading Des questions ? On a les réponses… Text Block Quand vais-je voir de…" at bounding box center [518, 455] width 168 height 562
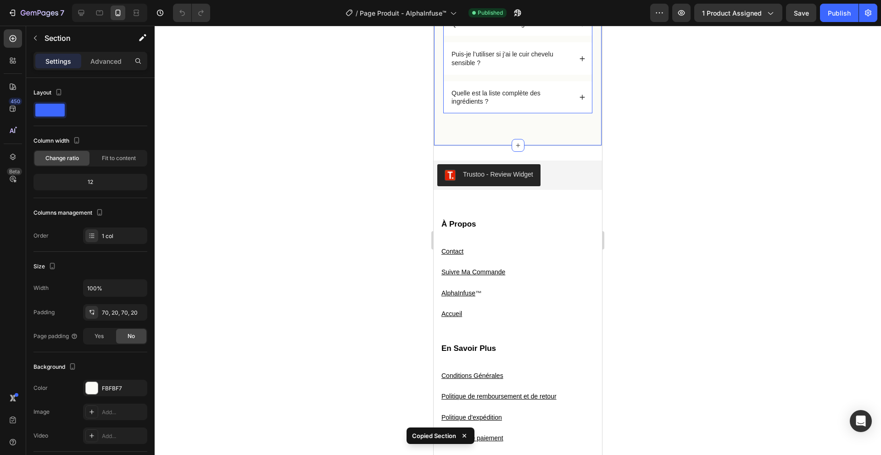
scroll to position [2627, 0]
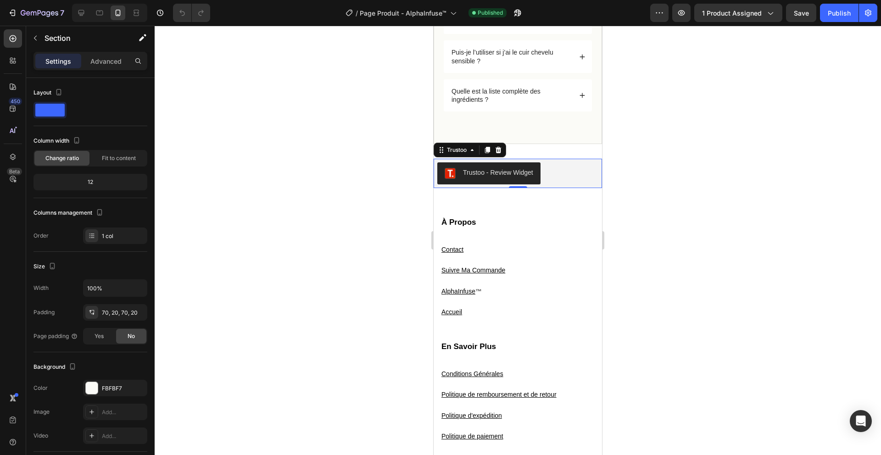
click at [553, 175] on div "Trustoo - Review Widget" at bounding box center [517, 173] width 161 height 22
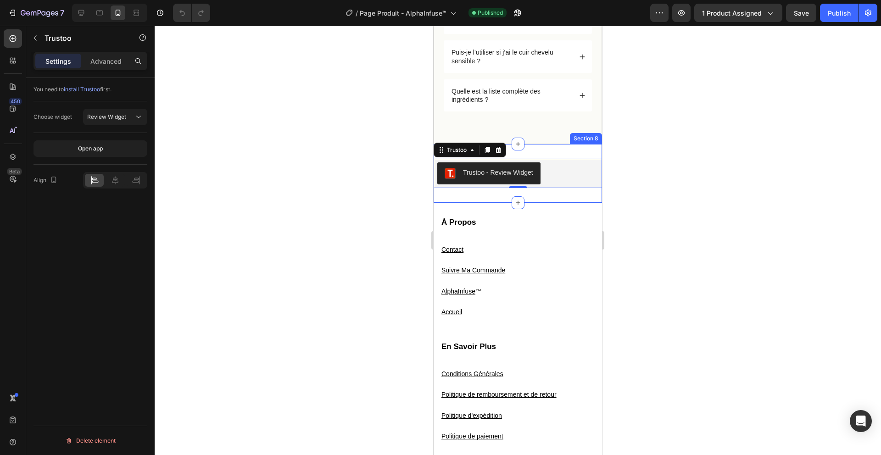
click at [557, 152] on div "Trustoo - Review Widget Trustoo 0 Section 8" at bounding box center [518, 173] width 168 height 59
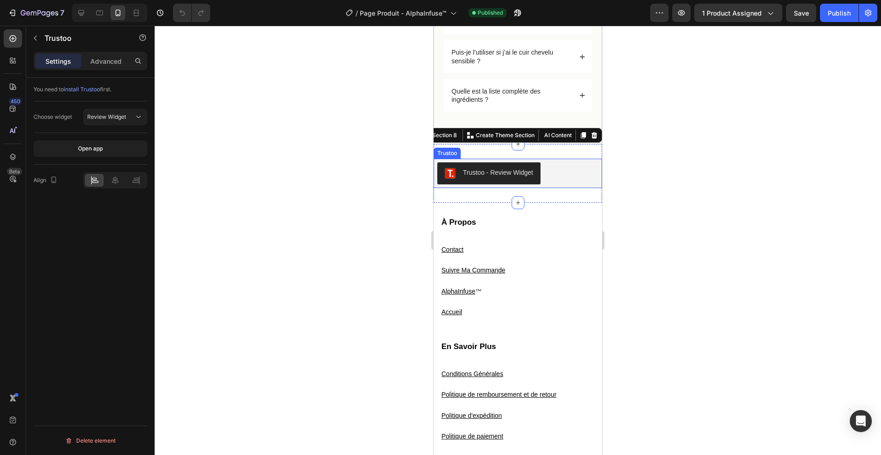
click at [561, 167] on div "Trustoo - Review Widget" at bounding box center [517, 173] width 161 height 22
click at [559, 154] on div "Trustoo - Review Widget Trustoo Section 8 You can create reusable sections Crea…" at bounding box center [518, 173] width 168 height 59
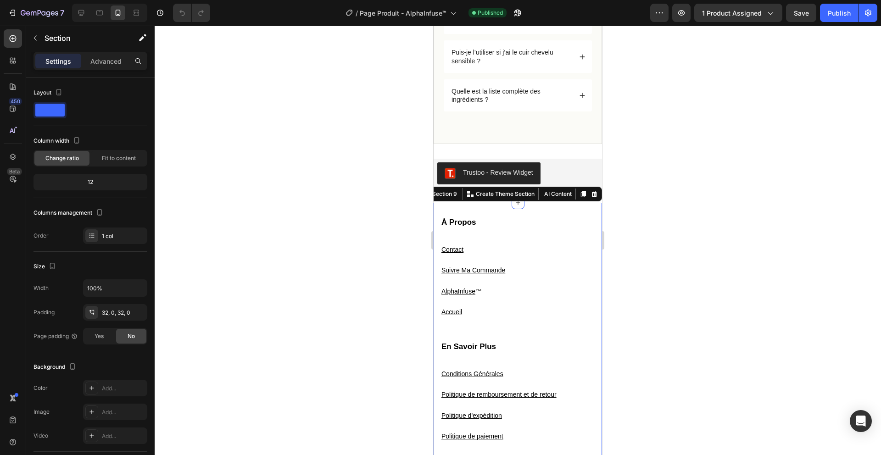
click at [546, 212] on div "À Propos Heading Contact Text block Suivre Ma Commande Text block AlphaInfuse ™…" at bounding box center [518, 429] width 168 height 452
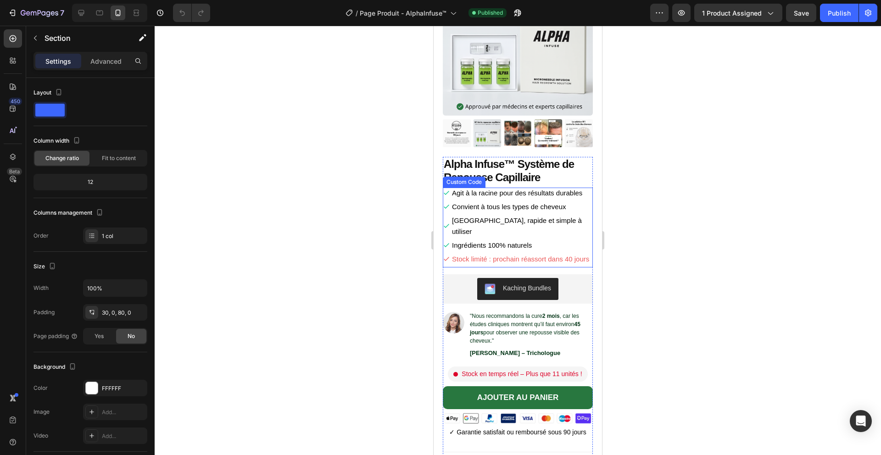
scroll to position [0, 0]
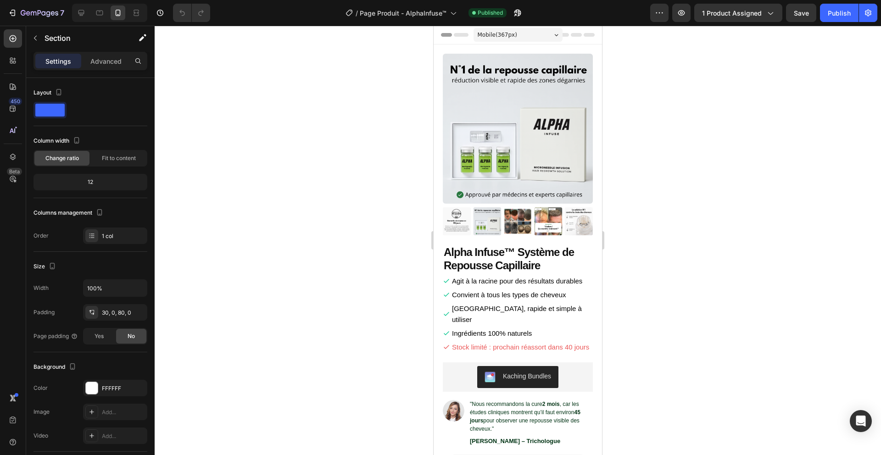
click at [731, 226] on div at bounding box center [518, 241] width 727 height 430
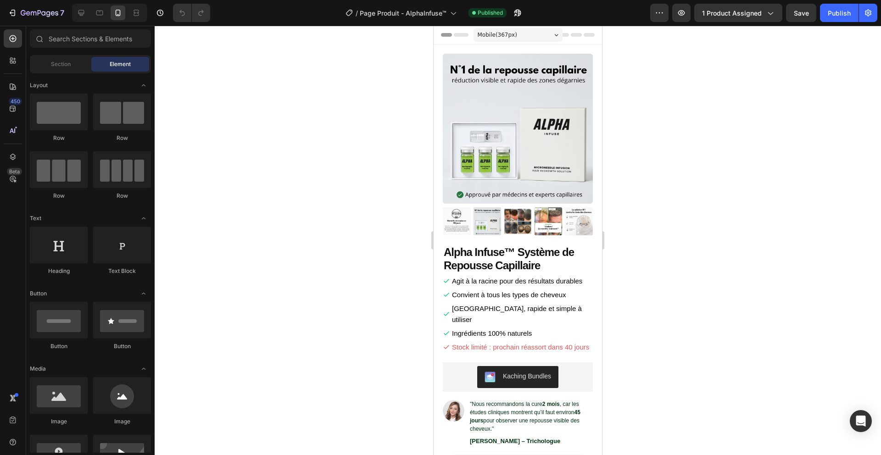
click at [731, 226] on div at bounding box center [518, 241] width 727 height 430
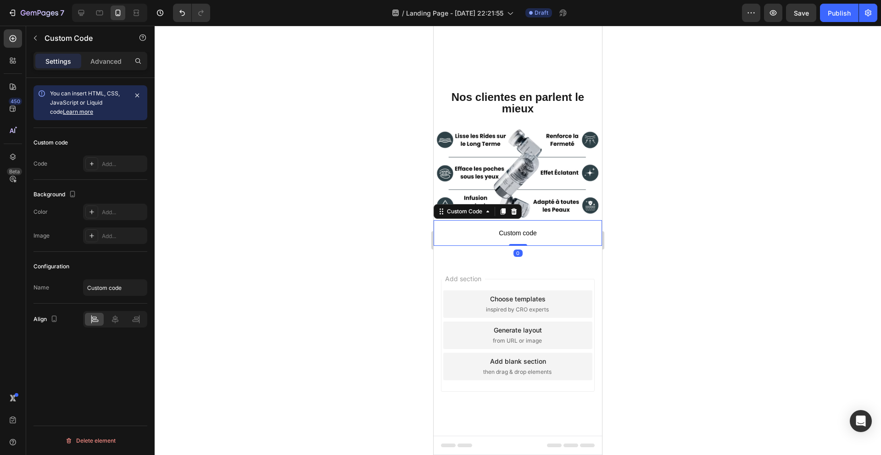
drag, startPoint x: 132, startPoint y: 147, endPoint x: 129, endPoint y: 153, distance: 7.0
click at [132, 147] on div "Custom code" at bounding box center [91, 142] width 114 height 15
click at [125, 162] on div "Add..." at bounding box center [123, 164] width 43 height 8
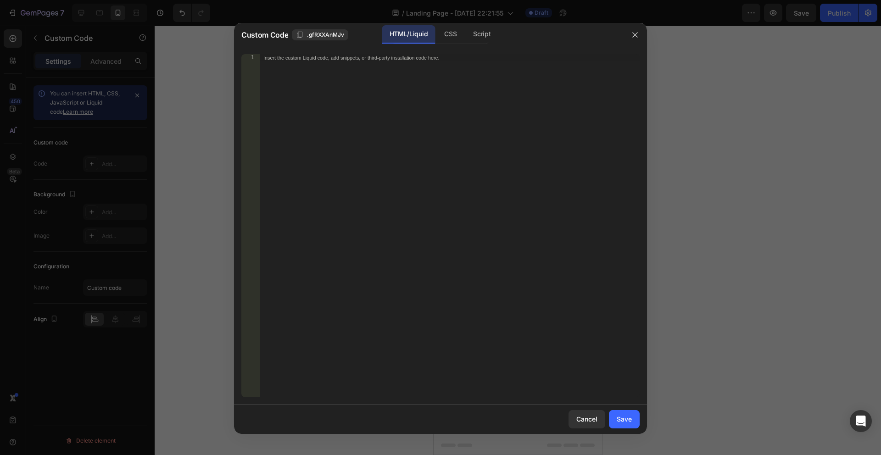
click at [415, 243] on div "Insert the custom Liquid code, add snippets, or third-party installation code h…" at bounding box center [450, 233] width 380 height 358
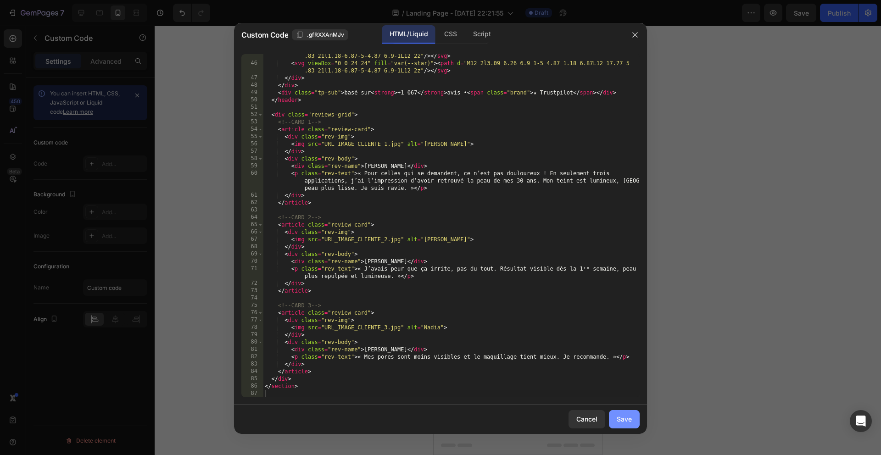
drag, startPoint x: 619, startPoint y: 420, endPoint x: 620, endPoint y: 415, distance: 5.1
click at [619, 420] on div "Save" at bounding box center [624, 419] width 15 height 10
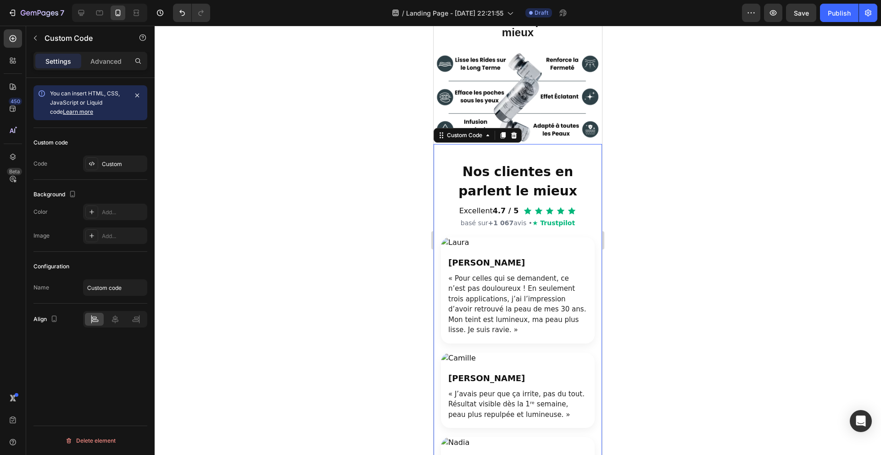
click at [709, 284] on div at bounding box center [518, 241] width 727 height 430
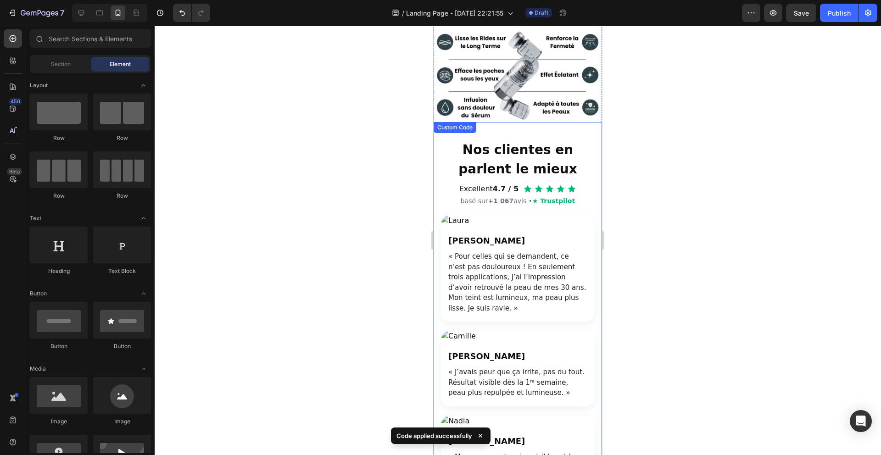
scroll to position [849, 0]
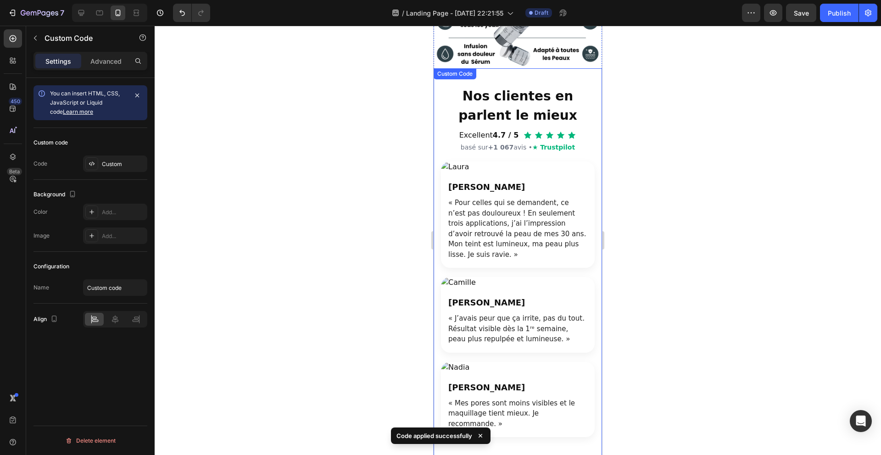
click at [512, 265] on div "[PERSON_NAME] « Pour celles qui se demandent, ce n’est pas douloureux ! En seul…" at bounding box center [518, 220] width 154 height 95
click at [319, 183] on div at bounding box center [518, 241] width 727 height 430
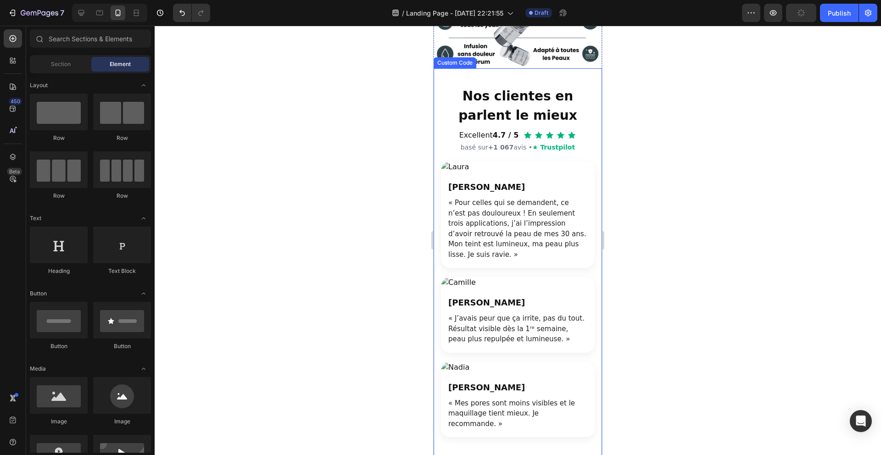
drag, startPoint x: 462, startPoint y: 194, endPoint x: 848, endPoint y: 212, distance: 386.4
click at [462, 194] on div "[PERSON_NAME] « Pour celles qui se demandent, ce n’est pas douloureux ! En seul…" at bounding box center [518, 220] width 154 height 95
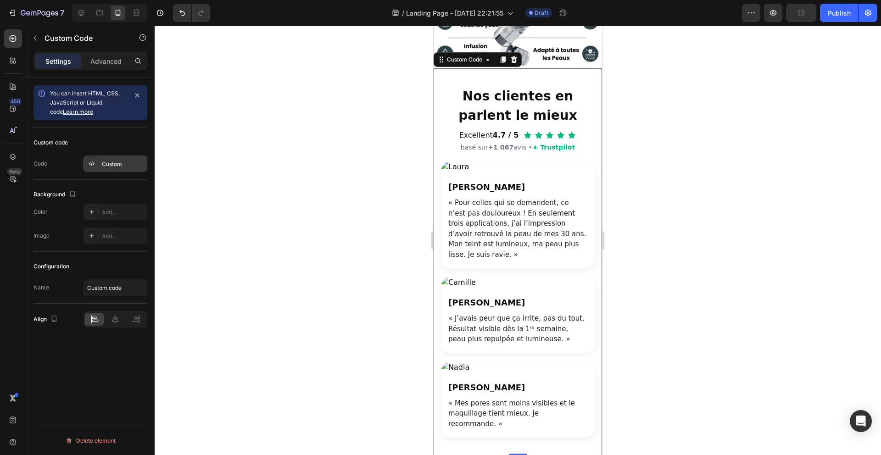
click at [116, 157] on div "Custom" at bounding box center [115, 164] width 64 height 17
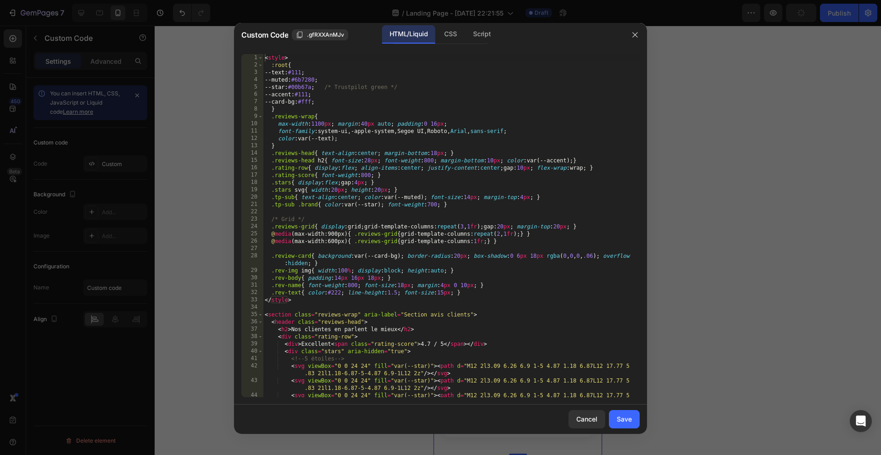
click at [312, 201] on div "< style > :root { --text : #111 ; --muted : #6b7280 ; --star : #00b67a ; /* Tru…" at bounding box center [451, 236] width 377 height 365
type textarea "</section>"
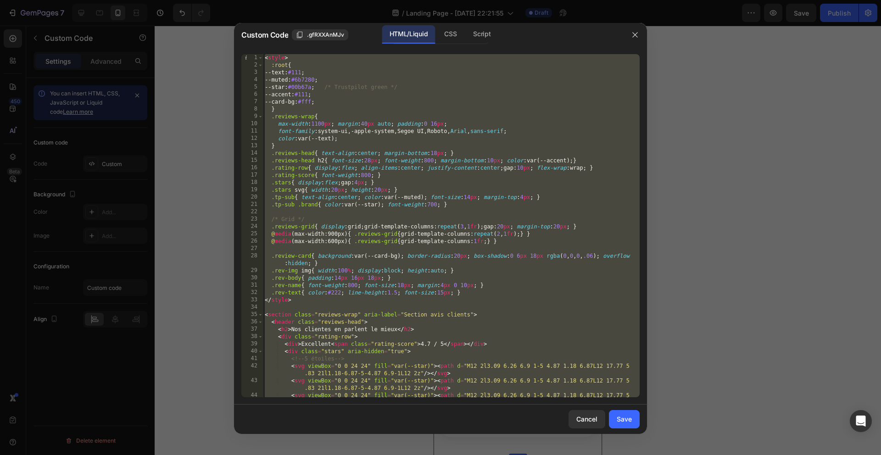
paste textarea
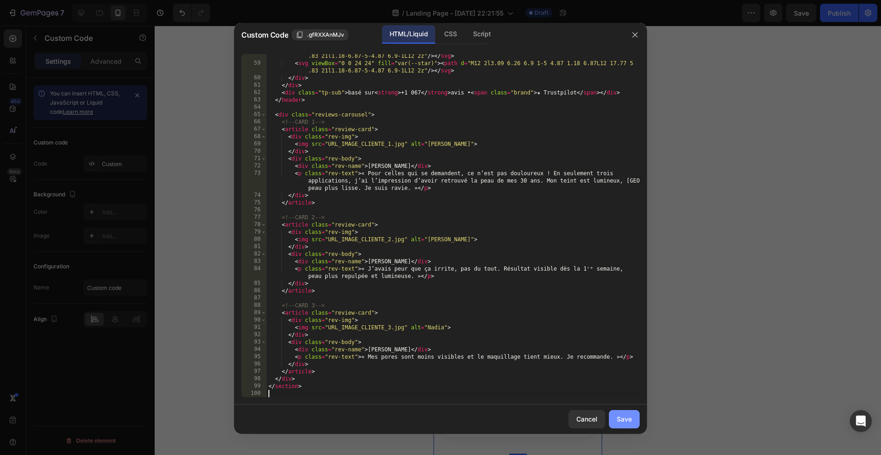
click at [633, 420] on button "Save" at bounding box center [624, 419] width 31 height 18
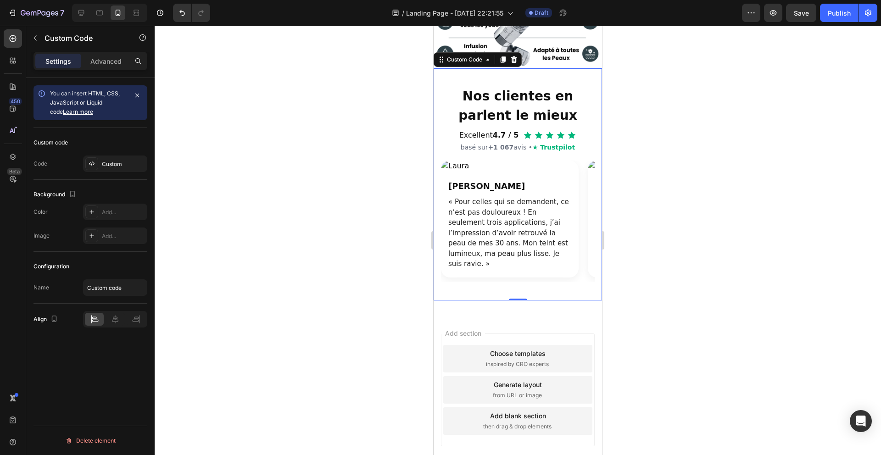
click at [639, 355] on div at bounding box center [518, 241] width 727 height 430
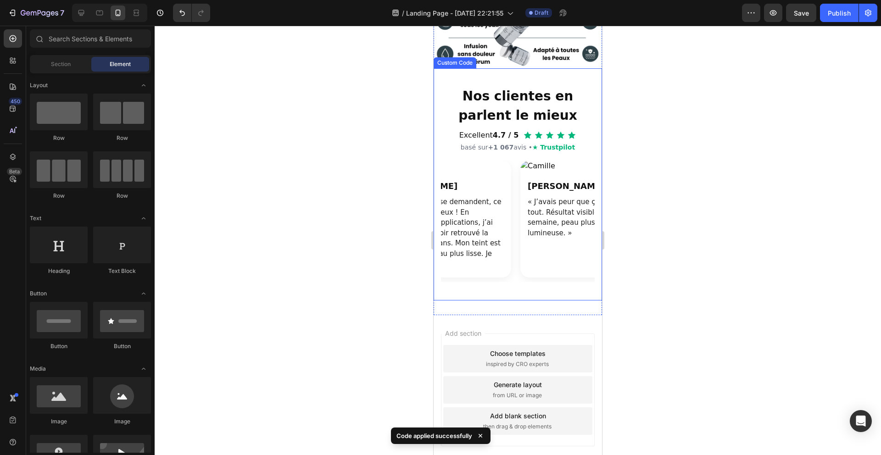
scroll to position [0, 0]
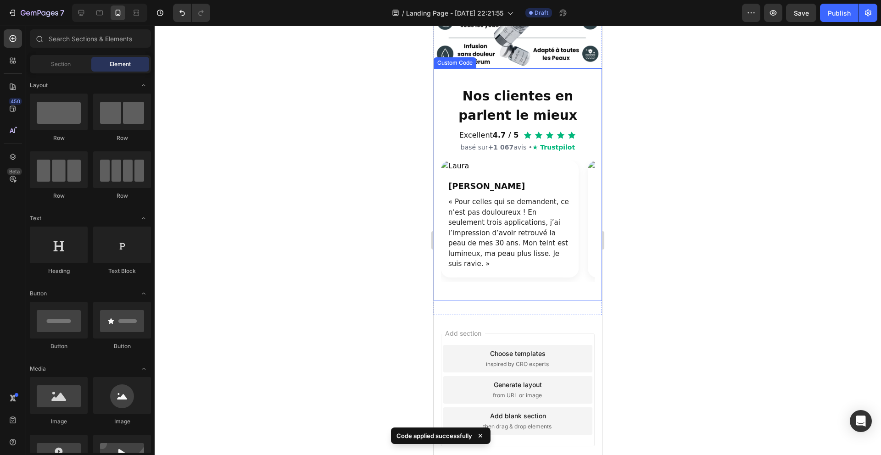
click at [700, 219] on div at bounding box center [518, 241] width 727 height 430
click at [559, 234] on p "« Pour celles qui se demandent, ce n’est pas douloureux ! En seulement trois ap…" at bounding box center [509, 233] width 123 height 73
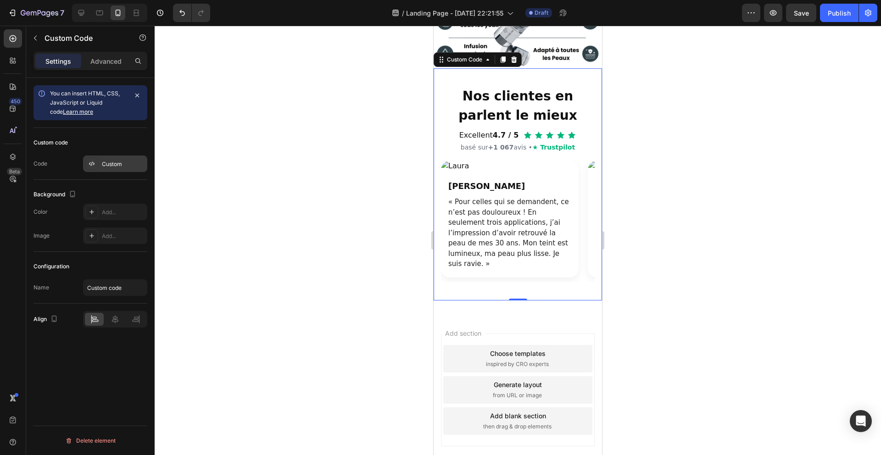
click at [120, 167] on div "Custom" at bounding box center [123, 164] width 43 height 8
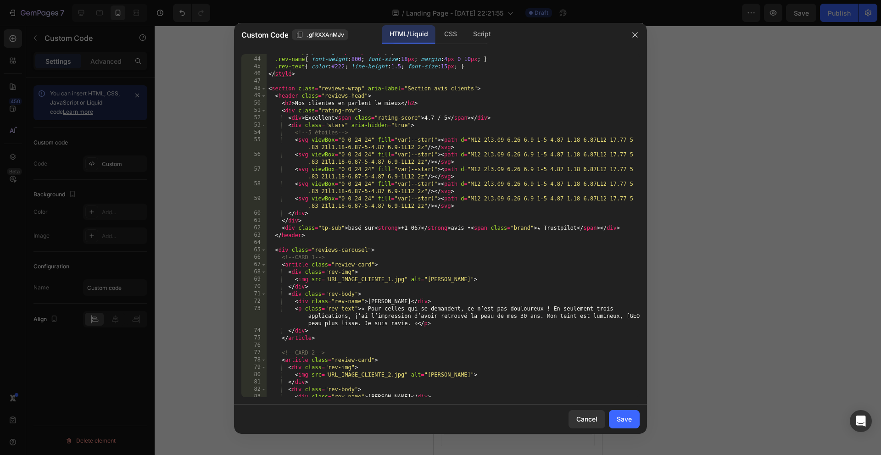
scroll to position [326, 0]
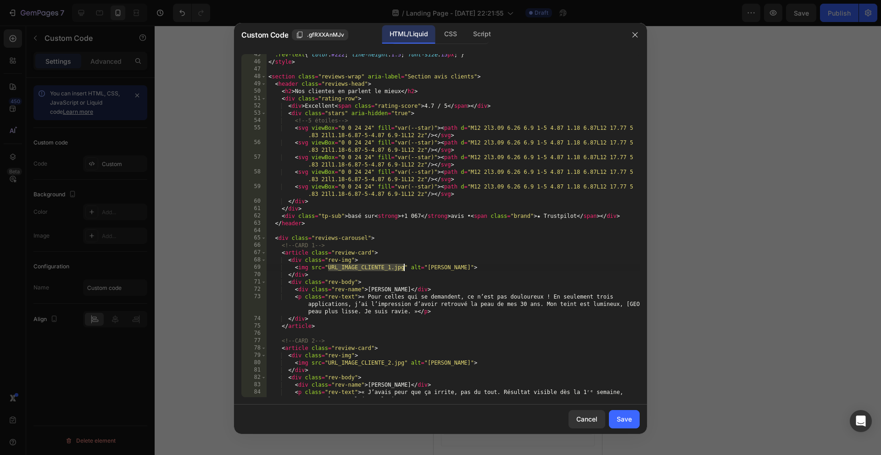
drag, startPoint x: 328, startPoint y: 267, endPoint x: 404, endPoint y: 268, distance: 76.2
click at [404, 268] on div ".rev-text { color : #222 ; line-height : 1.5 ; font-size : 15 px ; } </ style >…" at bounding box center [453, 233] width 373 height 365
paste textarea "[URL][DOMAIN_NAME]"
type textarea "<img src="[URL][DOMAIN_NAME]" alt="[PERSON_NAME]">"
drag, startPoint x: 617, startPoint y: 415, endPoint x: 642, endPoint y: 383, distance: 41.2
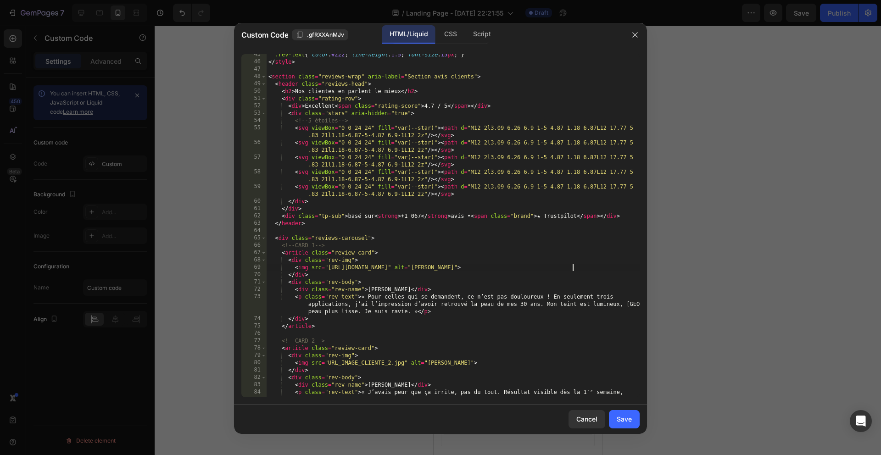
click at [618, 415] on div "Save" at bounding box center [624, 419] width 15 height 10
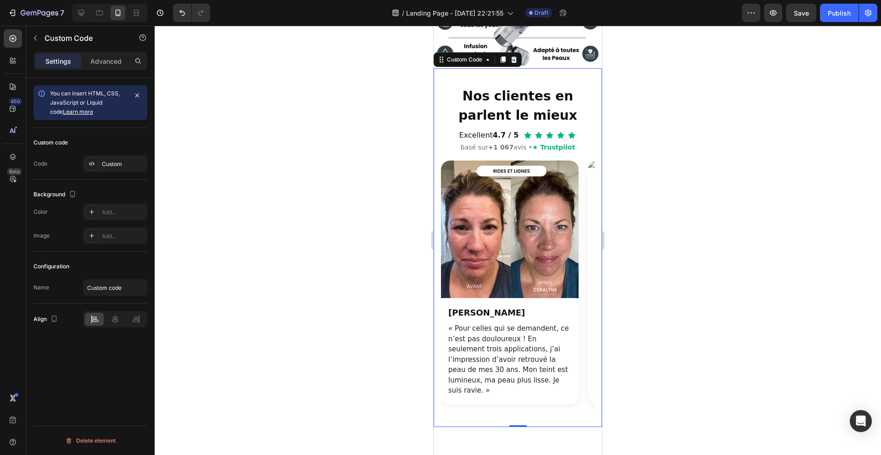
click at [676, 277] on div at bounding box center [518, 241] width 727 height 430
click at [532, 114] on h2 "Nos clientes en parlent le mieux" at bounding box center [518, 106] width 154 height 39
click at [389, 128] on div at bounding box center [518, 241] width 727 height 430
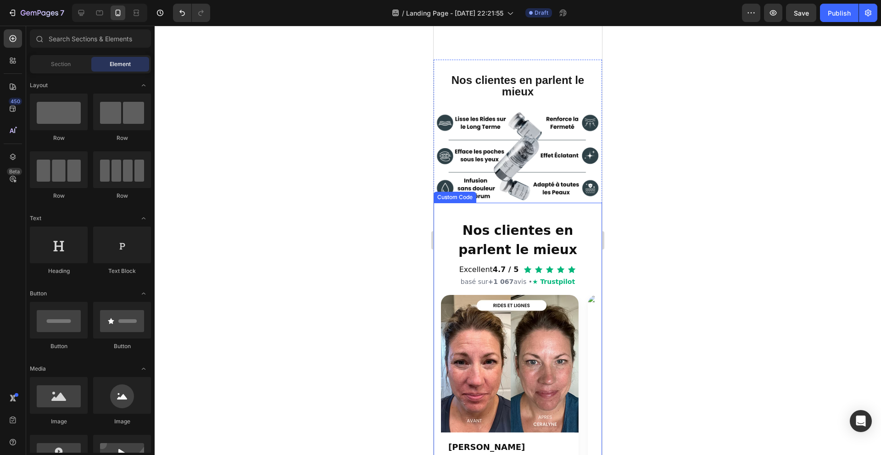
scroll to position [683, 0]
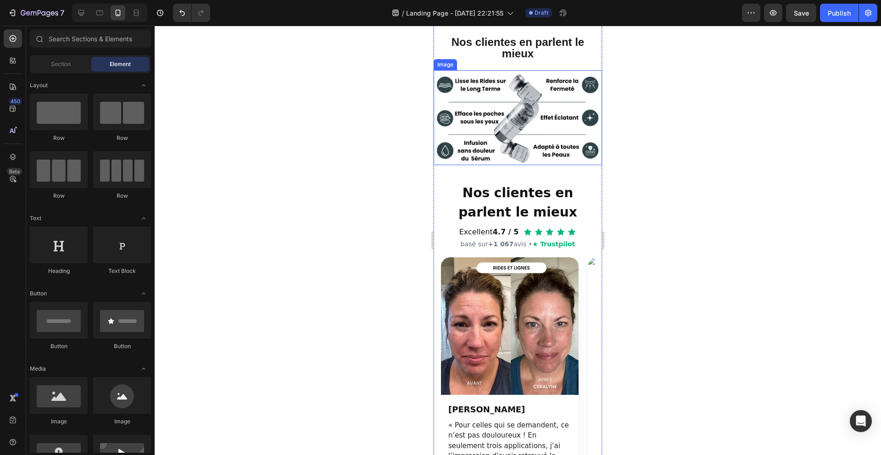
click at [530, 128] on img at bounding box center [518, 117] width 168 height 95
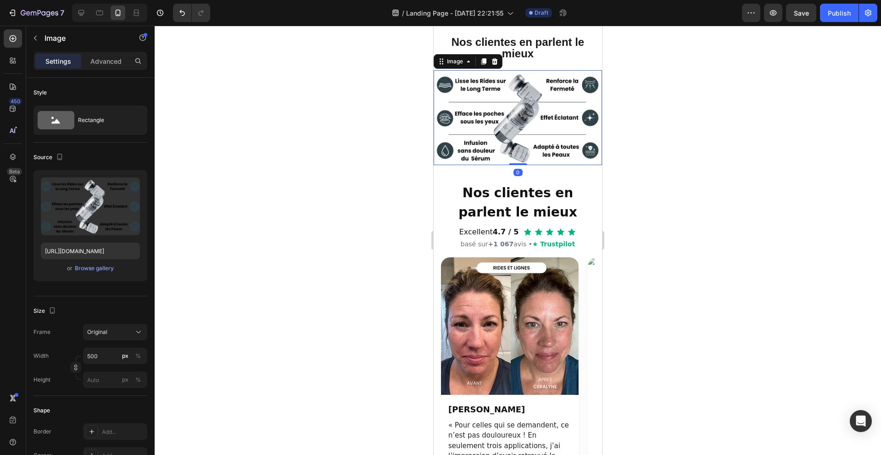
click at [495, 62] on icon at bounding box center [495, 61] width 6 height 6
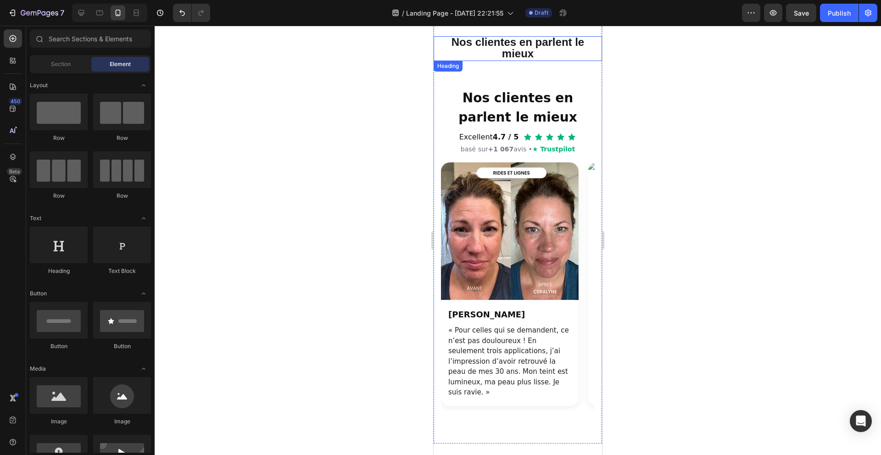
click at [540, 47] on strong "Nos clientes en parlent le mieux" at bounding box center [518, 48] width 133 height 24
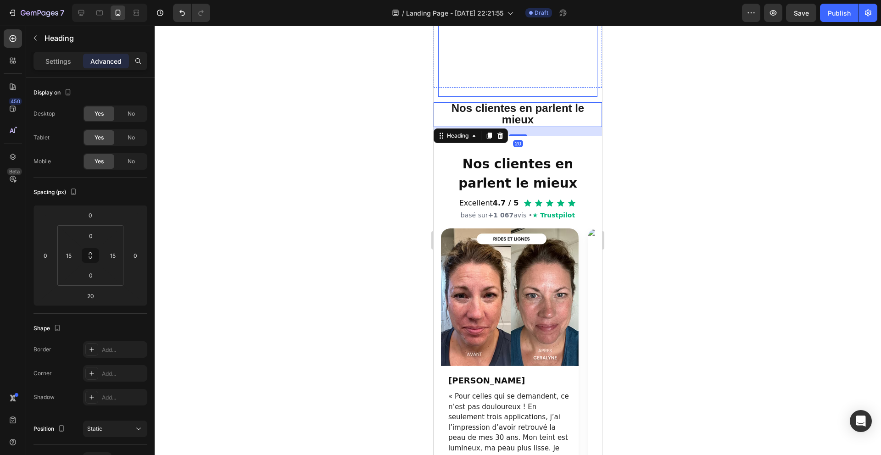
scroll to position [607, 0]
click at [503, 140] on icon at bounding box center [501, 136] width 6 height 6
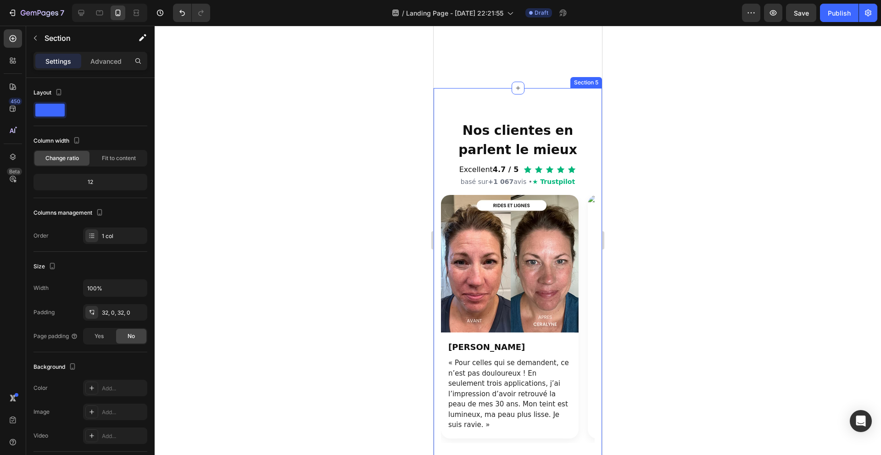
click at [526, 178] on div "Nos clientes en parlent le mieux Excellent 4.7 / 5 basé sur +1 067 avis • ★ Tru…" at bounding box center [518, 282] width 168 height 388
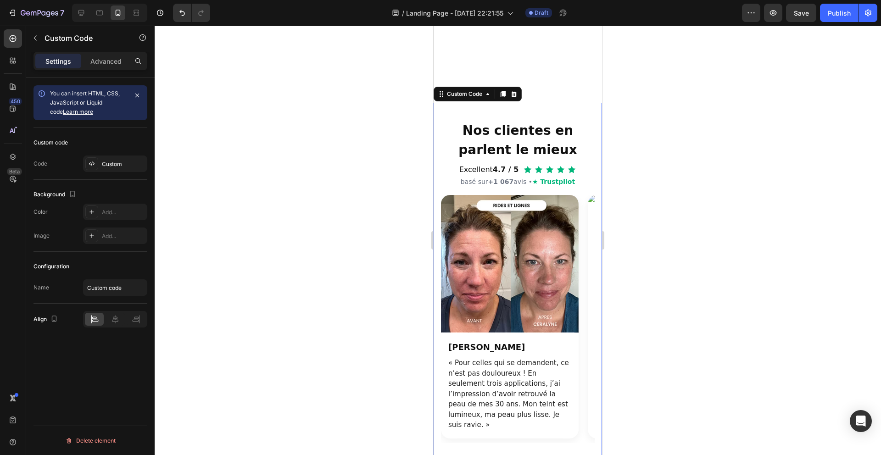
click at [558, 192] on div "Nos clientes en parlent le mieux Excellent 4.7 / 5 basé sur +1 067 avis • ★ Tru…" at bounding box center [518, 282] width 168 height 359
click at [122, 57] on div "Advanced" at bounding box center [106, 61] width 46 height 15
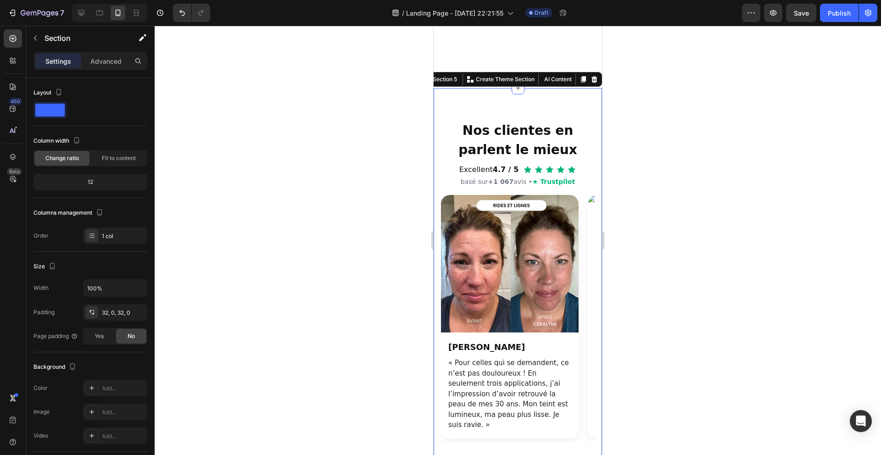
click at [580, 181] on div "Nos clientes en parlent le mieux Excellent 4.7 / 5 basé sur +1 067 avis • ★ Tru…" at bounding box center [518, 282] width 168 height 388
drag, startPoint x: 105, startPoint y: 61, endPoint x: 109, endPoint y: 83, distance: 23.0
click at [105, 61] on p "Advanced" at bounding box center [105, 61] width 31 height 10
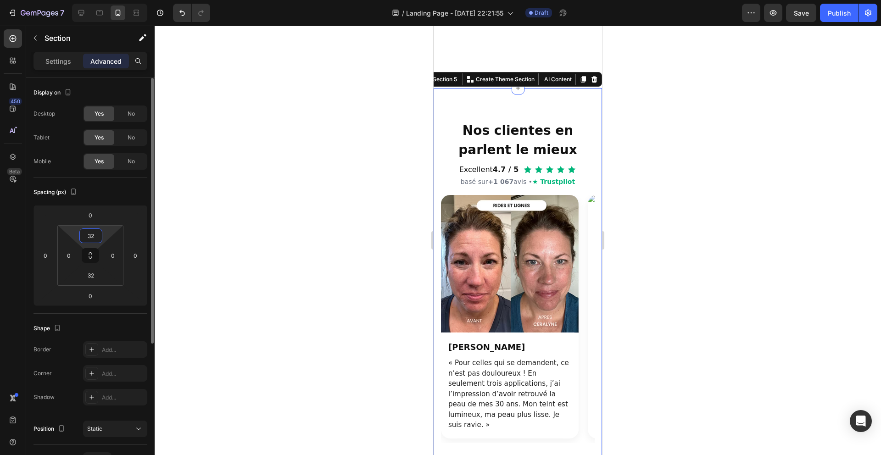
click at [99, 236] on input "32" at bounding box center [91, 236] width 18 height 14
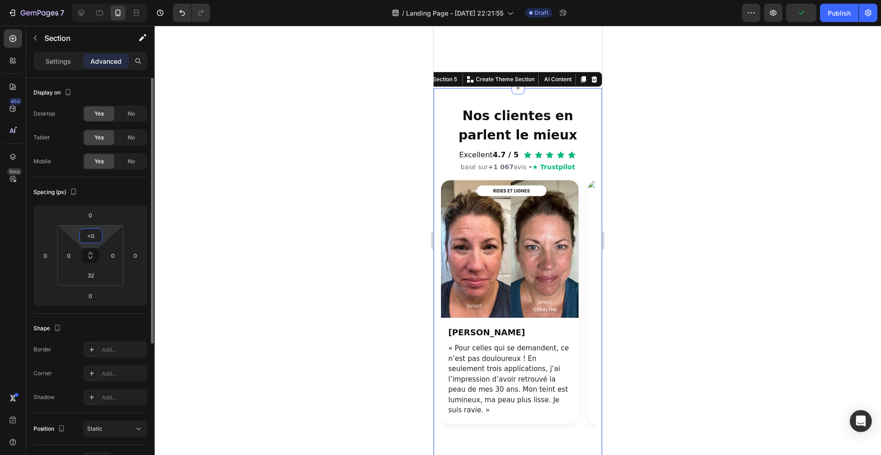
type input "<"
type input "0"
click at [95, 271] on input "32" at bounding box center [91, 276] width 18 height 14
click at [95, 270] on input "32" at bounding box center [91, 276] width 18 height 14
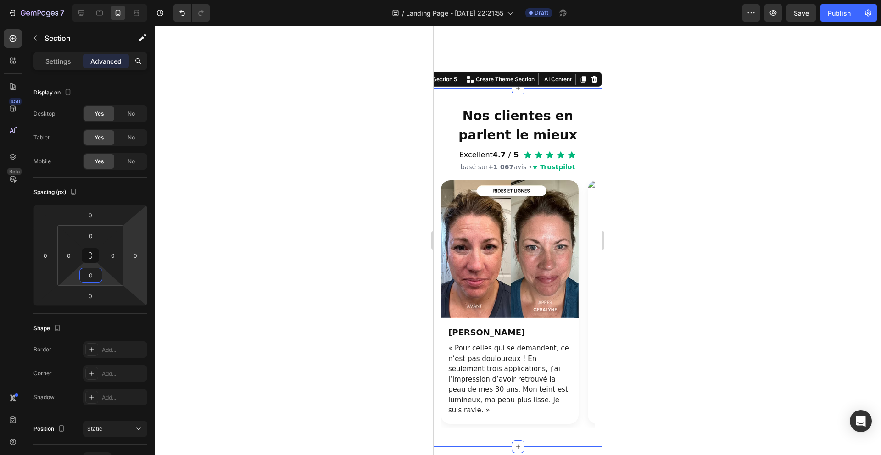
type input "0"
click at [328, 258] on div at bounding box center [518, 241] width 727 height 430
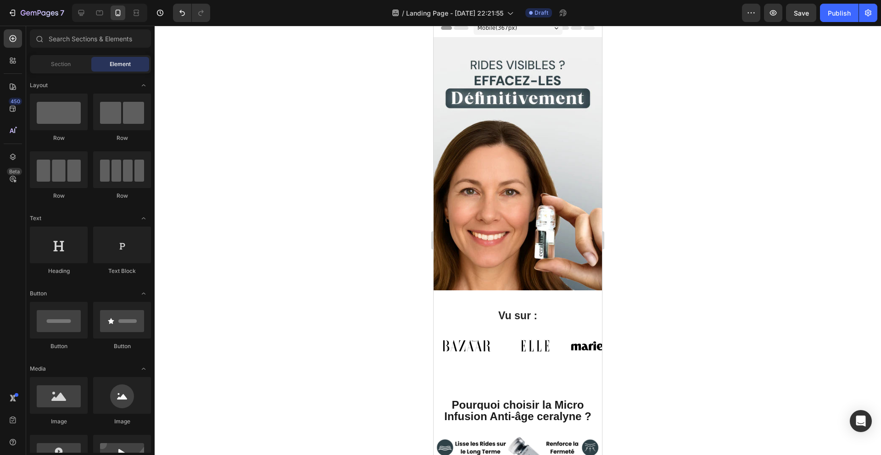
scroll to position [6, 0]
click at [685, 155] on div at bounding box center [518, 241] width 727 height 430
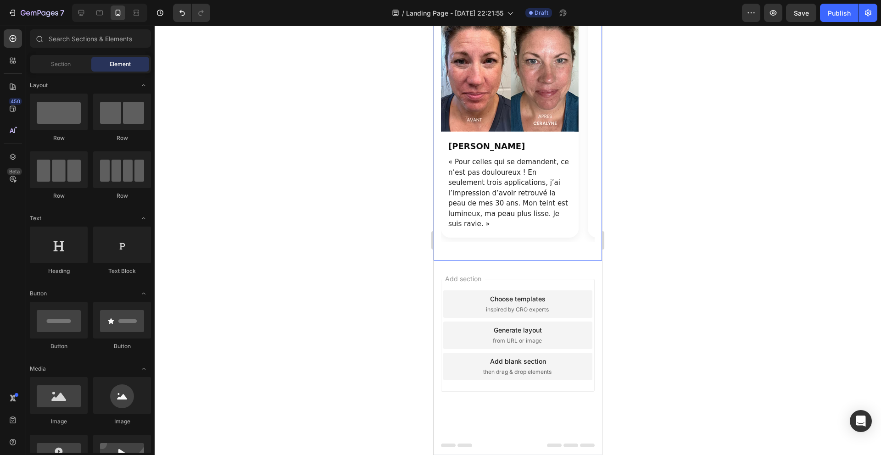
scroll to position [862, 0]
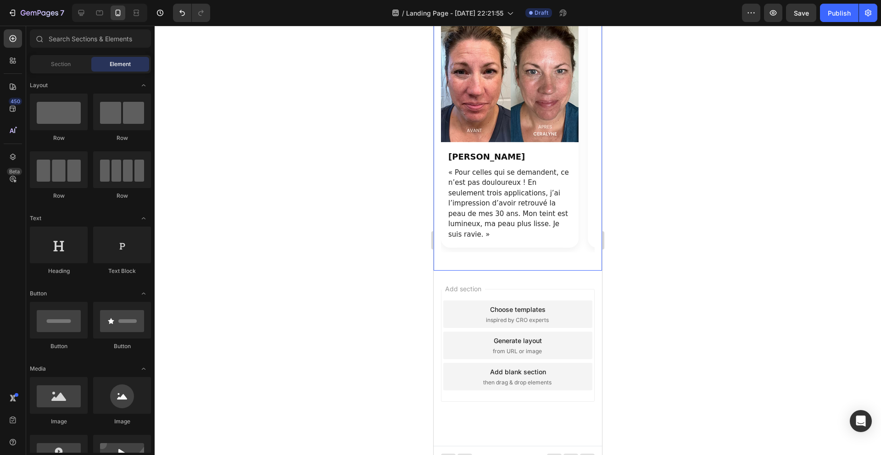
click at [517, 251] on div "Nos clientes en parlent le mieux Excellent 4.7 / 5 basé sur +1 067 avis • ★ Tru…" at bounding box center [518, 91] width 168 height 359
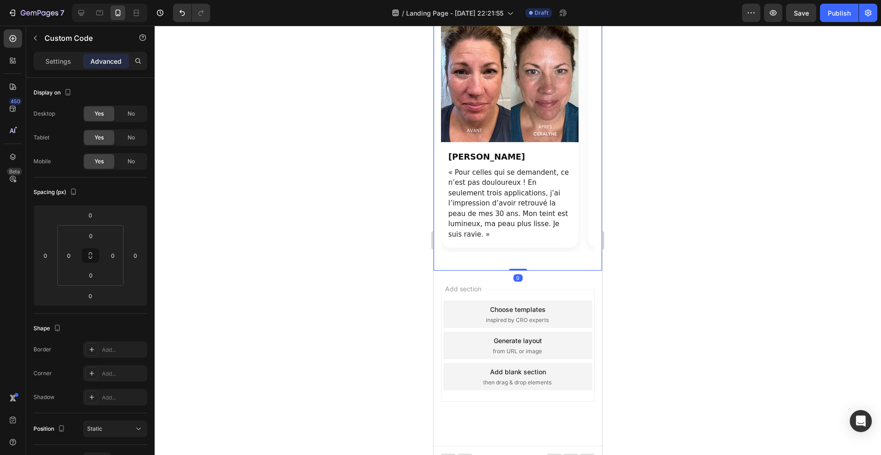
click at [522, 305] on div "Choose templates" at bounding box center [518, 310] width 56 height 10
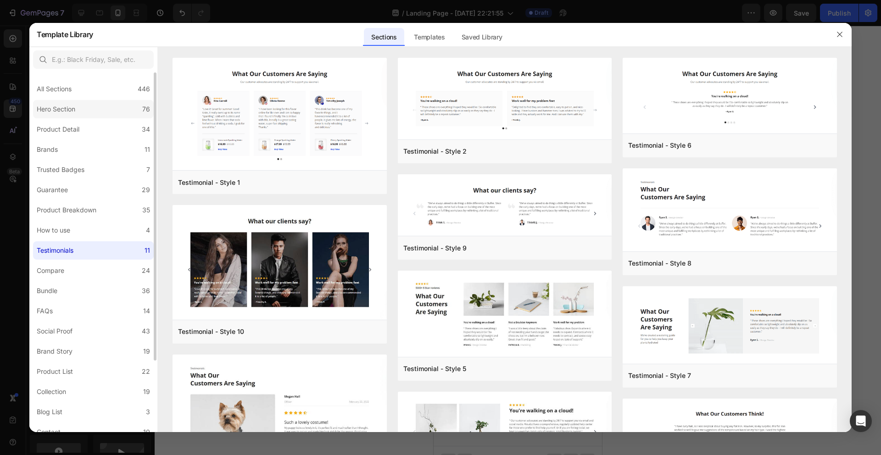
click at [93, 101] on label "Hero Section 76" at bounding box center [93, 109] width 121 height 18
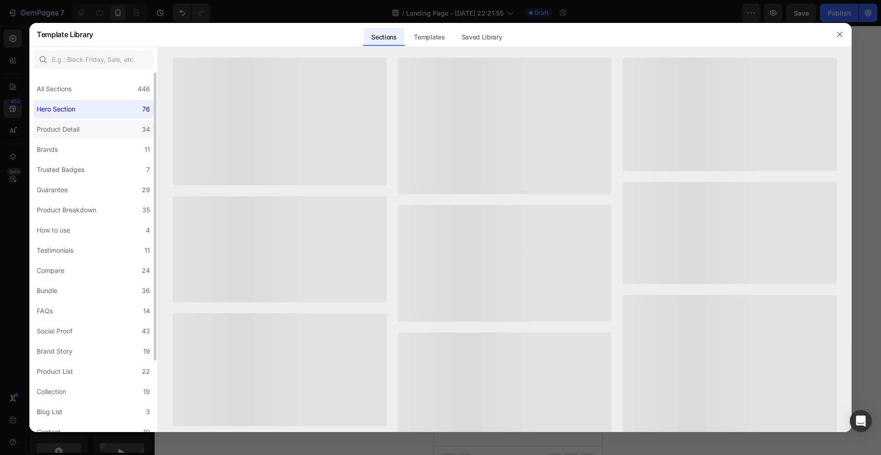
click at [90, 136] on label "Product Detail 34" at bounding box center [93, 129] width 121 height 18
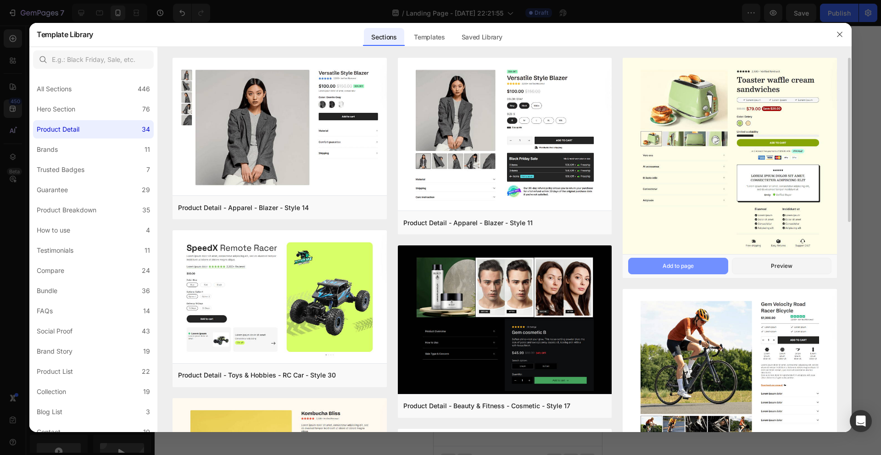
click at [685, 267] on div "Add to page" at bounding box center [678, 266] width 31 height 8
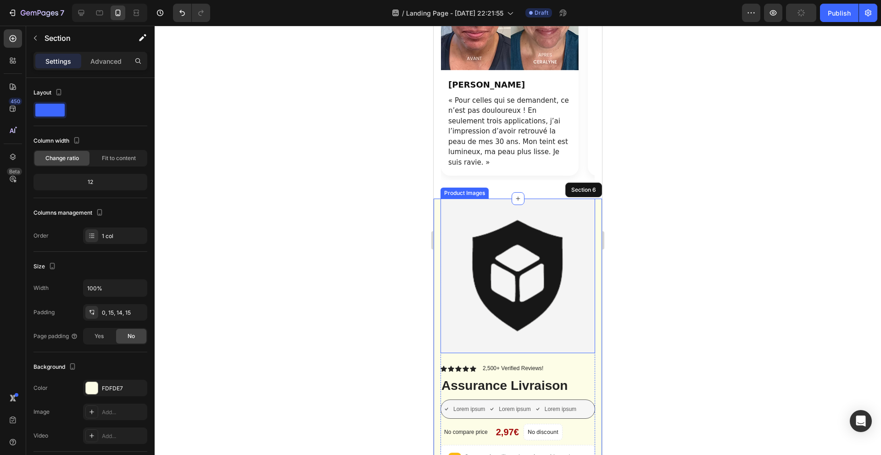
scroll to position [934, 0]
click at [835, 249] on div at bounding box center [518, 241] width 727 height 430
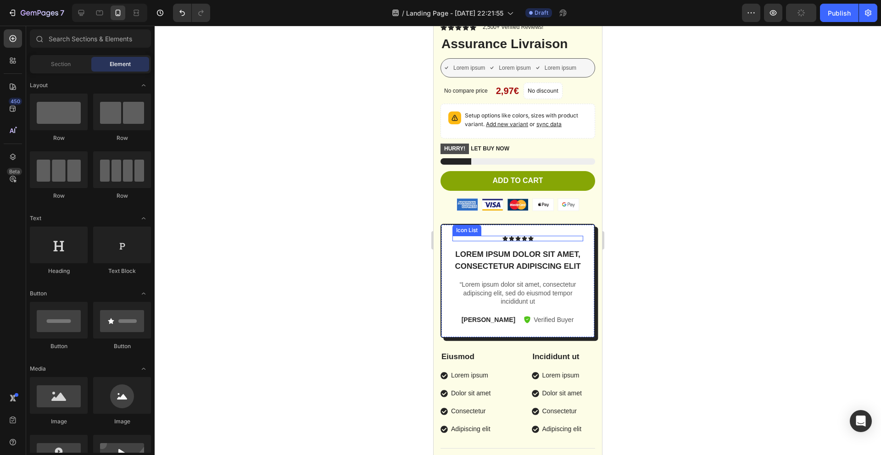
scroll to position [1284, 0]
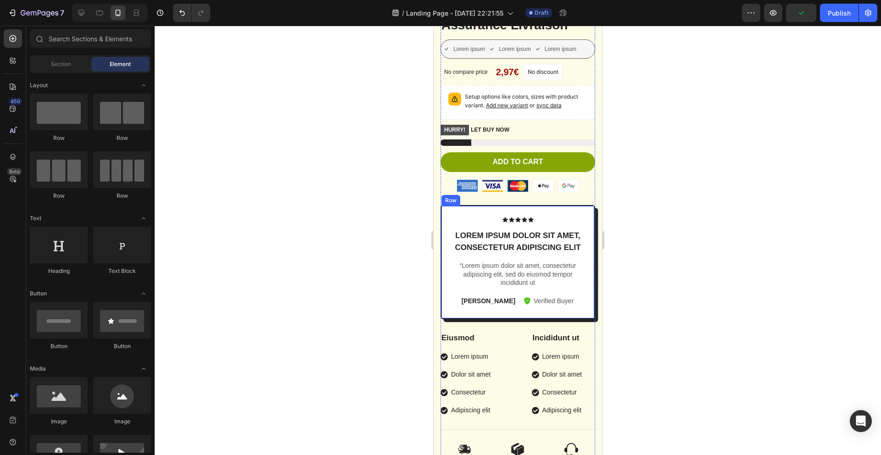
click at [461, 213] on div "Icon Icon Icon Icon Icon Icon List Lorem ipsum dolor sit amet, consectetur adip…" at bounding box center [518, 262] width 155 height 114
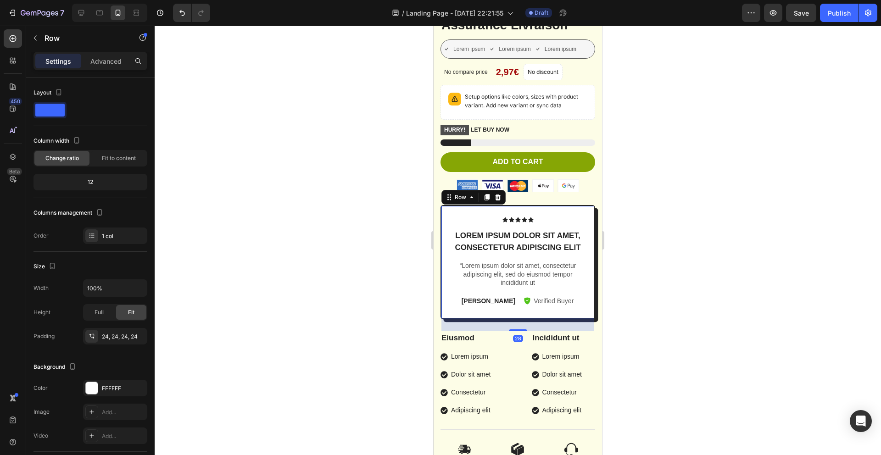
click at [500, 200] on icon at bounding box center [497, 197] width 7 height 7
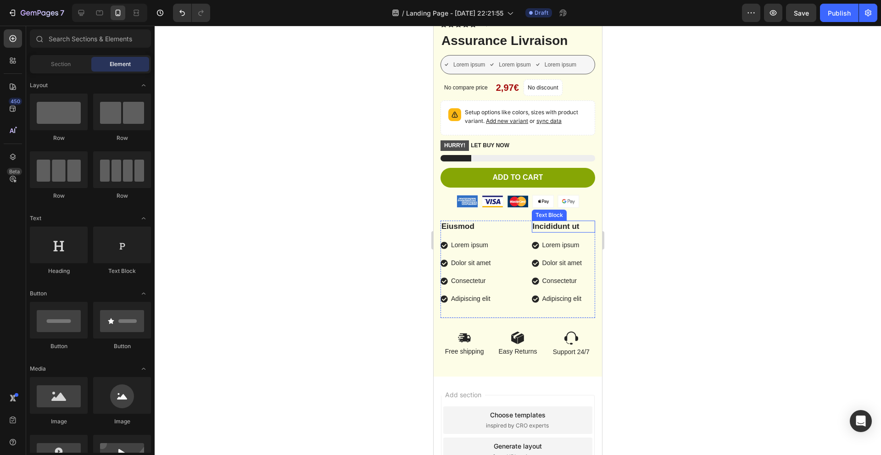
scroll to position [1181, 0]
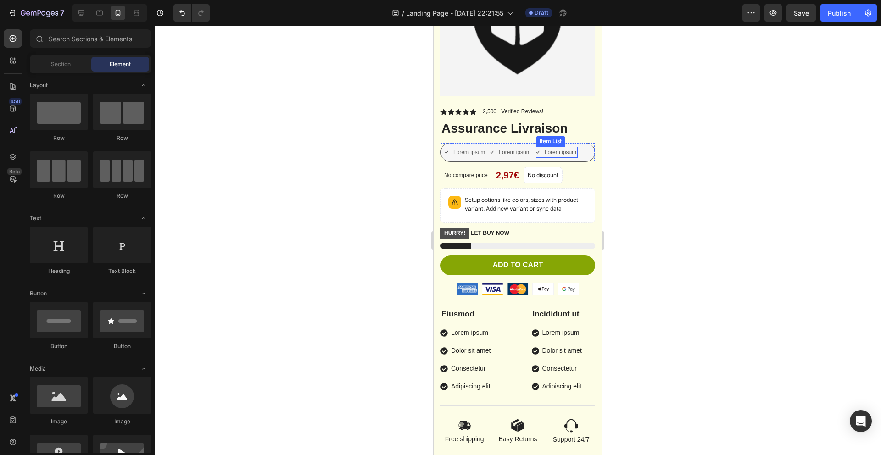
click at [574, 155] on p "Lorem ipsum" at bounding box center [561, 152] width 32 height 8
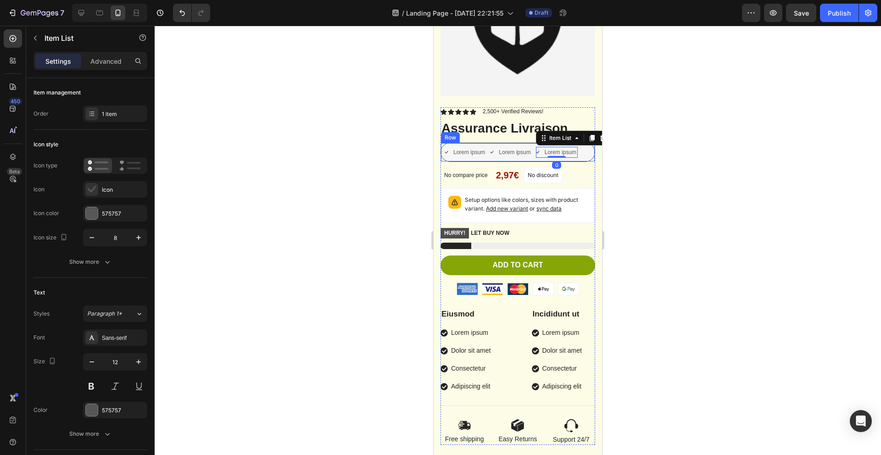
click at [590, 155] on div "Lorem ipsum Item List Lorem ipsum Item List Lorem ipsum Item List 0 Row" at bounding box center [518, 152] width 155 height 19
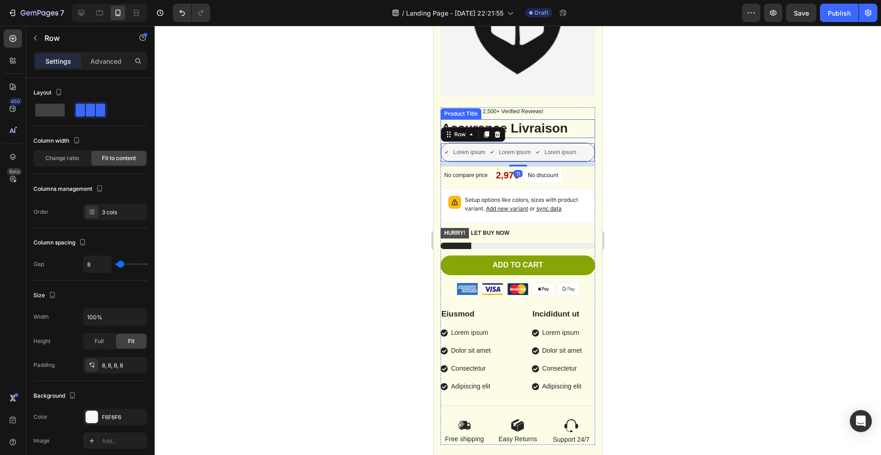
click at [502, 135] on div at bounding box center [497, 134] width 11 height 11
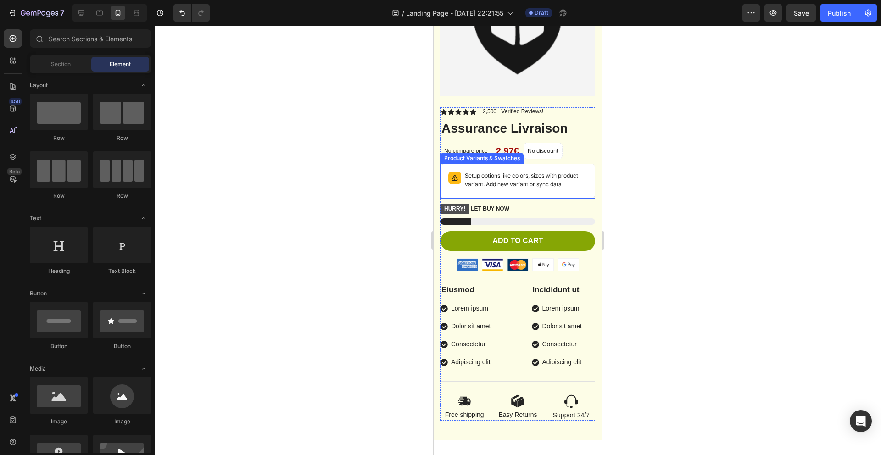
click at [581, 177] on p "Setup options like colors, sizes with product variant. Add new variant or sync …" at bounding box center [526, 180] width 123 height 17
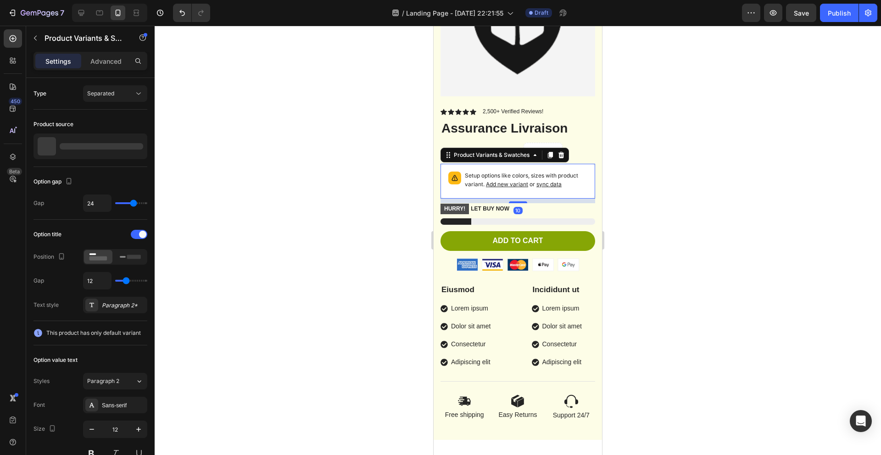
drag, startPoint x: 564, startPoint y: 153, endPoint x: 568, endPoint y: 151, distance: 4.8
click at [564, 153] on icon at bounding box center [562, 155] width 6 height 6
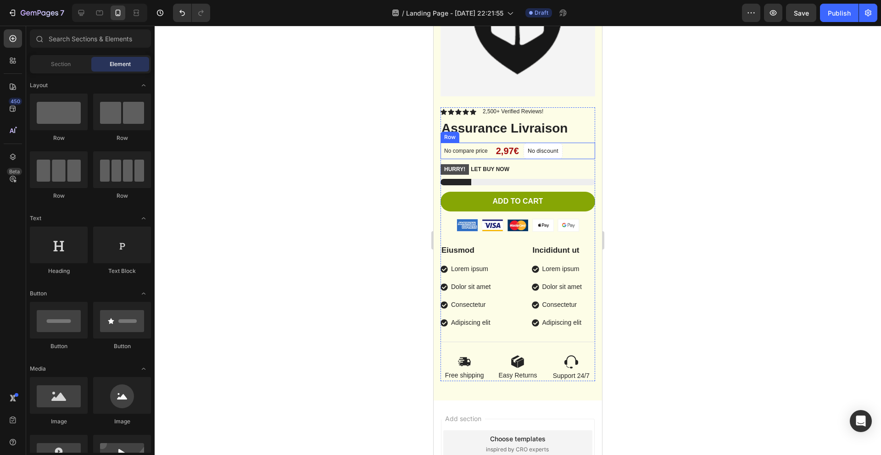
click at [594, 150] on div "No compare price Product Price 2,97€ Product Price Product Price No discount No…" at bounding box center [518, 151] width 155 height 17
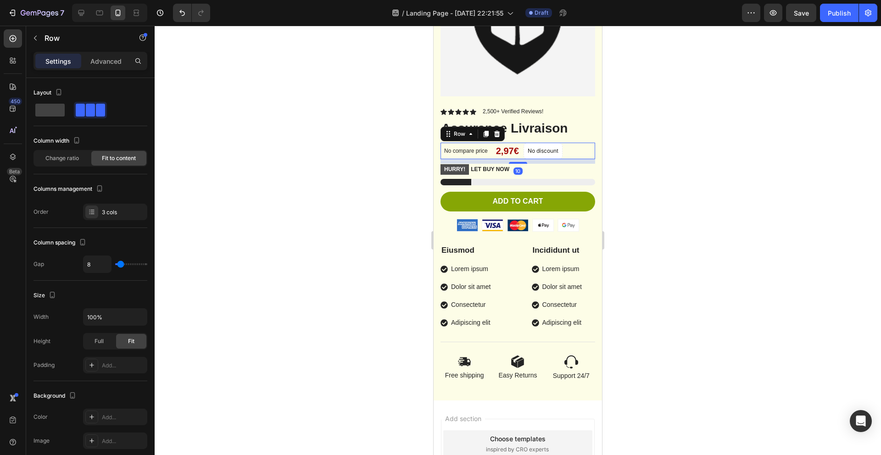
click at [500, 132] on icon at bounding box center [496, 133] width 7 height 7
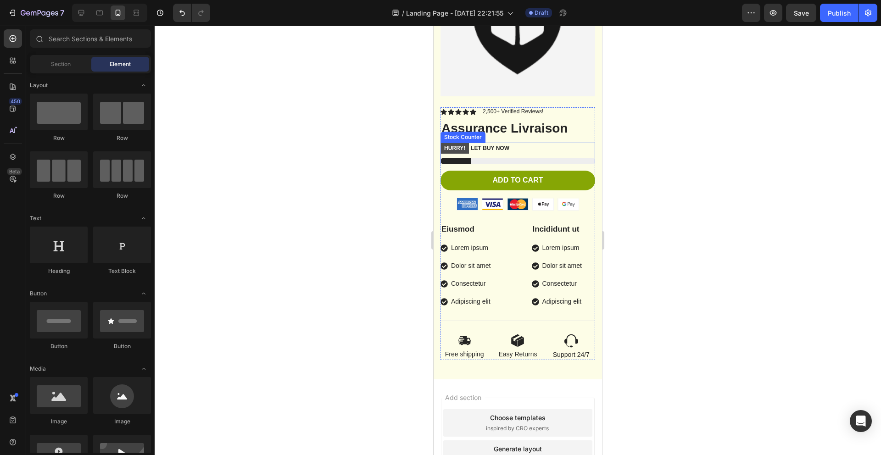
click at [586, 160] on div at bounding box center [518, 161] width 155 height 6
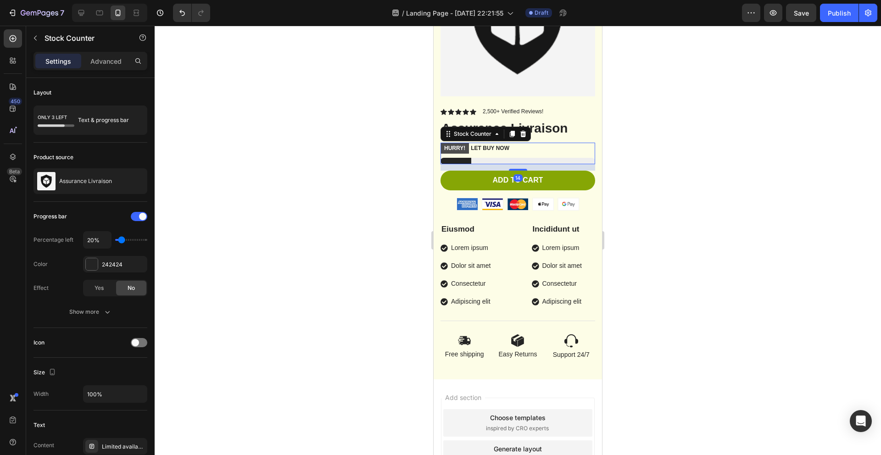
click at [523, 137] on icon at bounding box center [524, 134] width 6 height 6
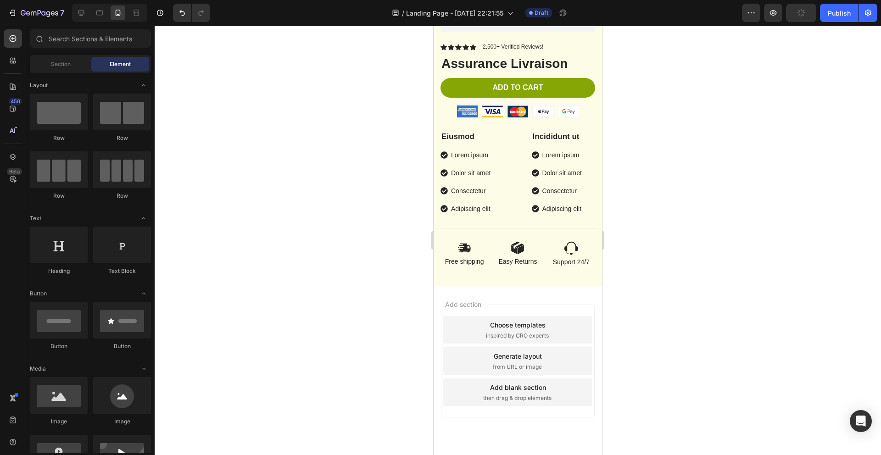
scroll to position [1252, 0]
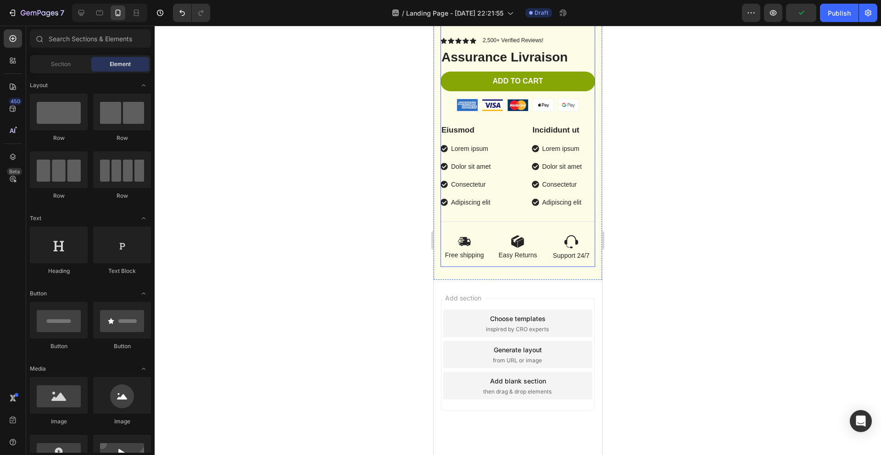
click at [503, 268] on div "Product Images Vero eos At accusamus Et iusto odio Consectetur Adipiscin Accord…" at bounding box center [518, 72] width 155 height 403
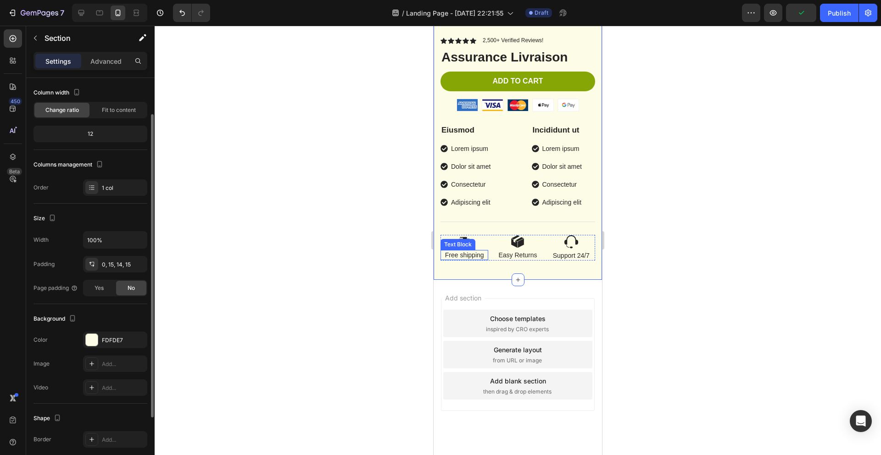
scroll to position [133, 0]
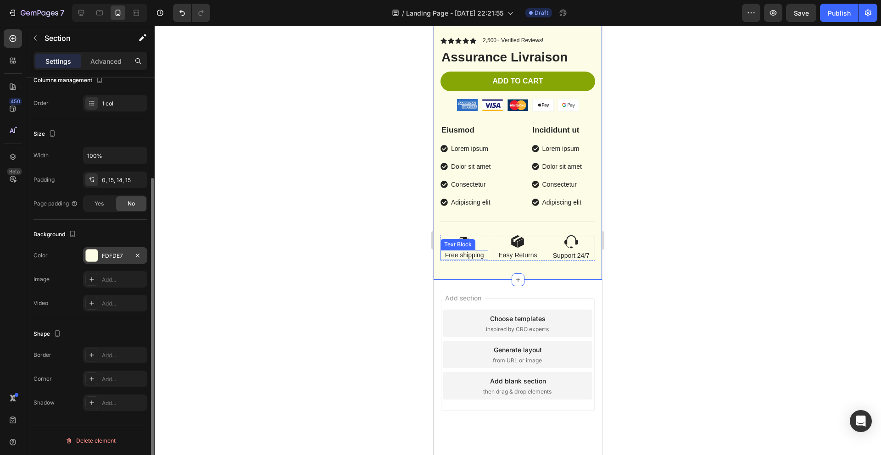
drag, startPoint x: 98, startPoint y: 254, endPoint x: 119, endPoint y: 254, distance: 21.1
click at [100, 254] on div "FDFDE7" at bounding box center [115, 255] width 64 height 17
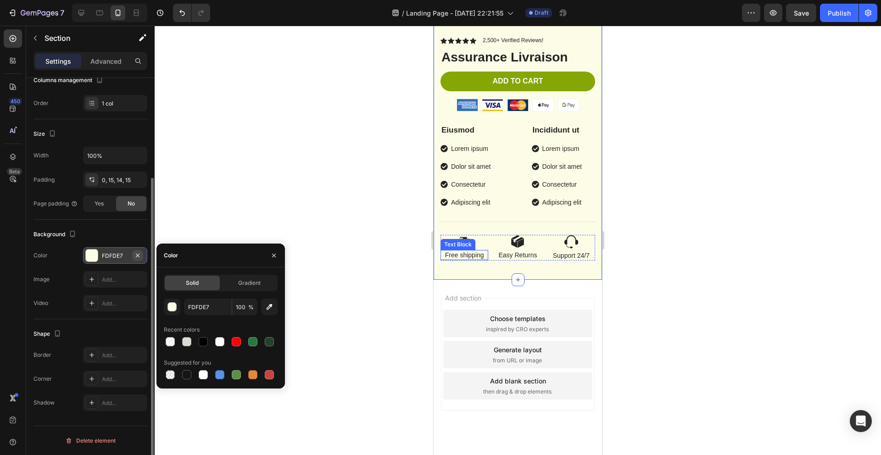
click at [141, 256] on button "button" at bounding box center [137, 255] width 11 height 11
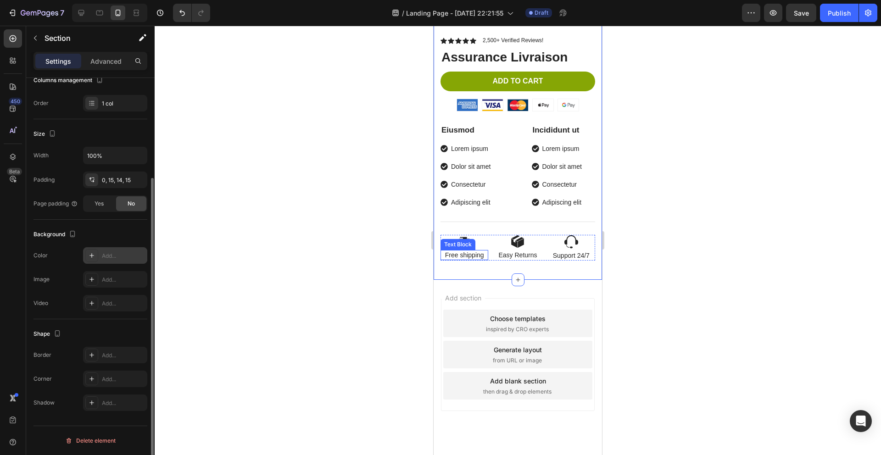
click at [299, 261] on div at bounding box center [518, 241] width 727 height 430
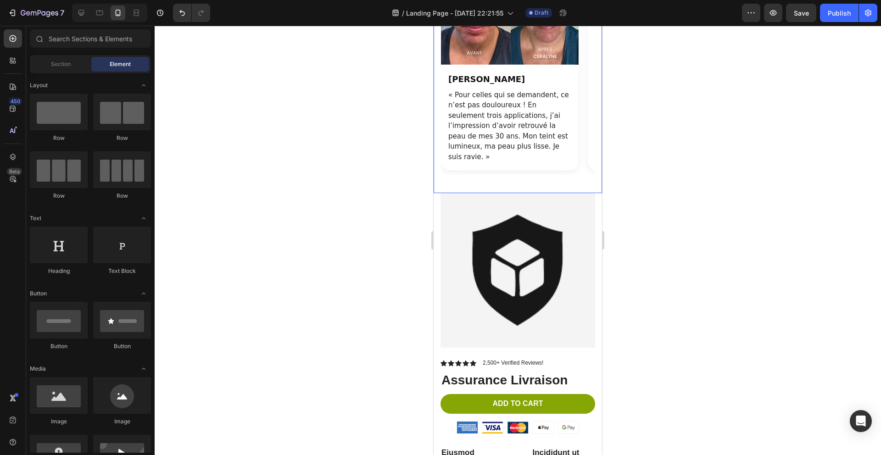
scroll to position [1006, 0]
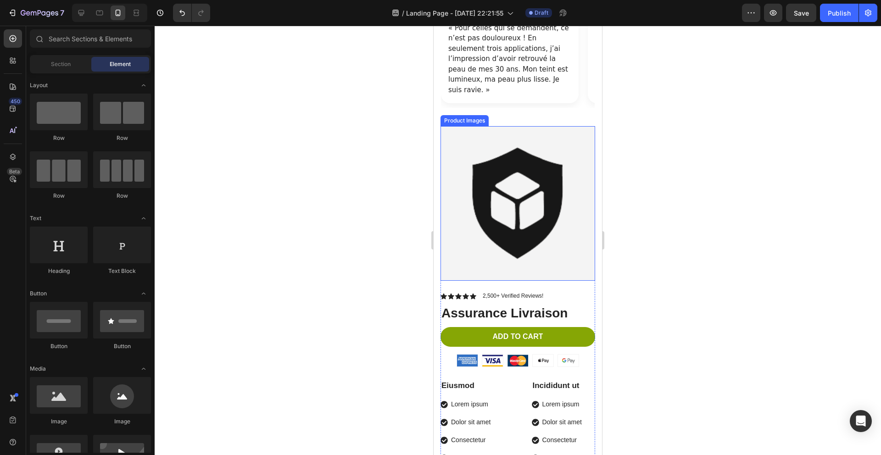
click at [563, 228] on img at bounding box center [518, 203] width 155 height 155
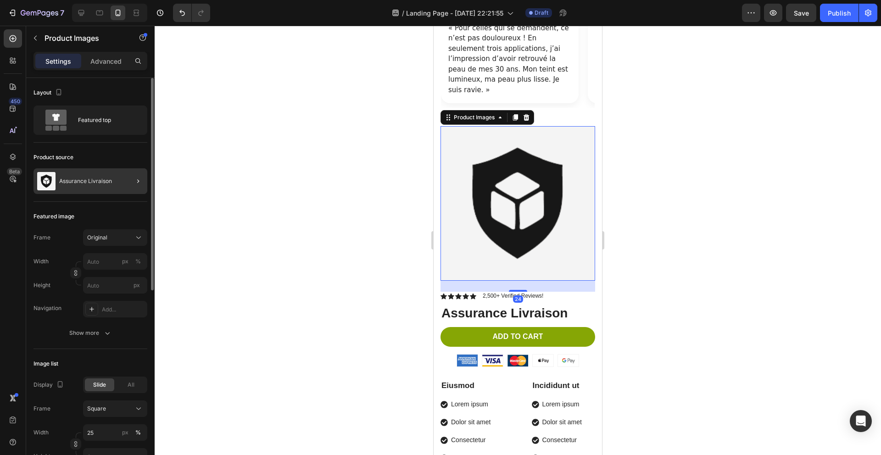
click at [104, 194] on div "Product source Assurance Livraison" at bounding box center [91, 172] width 114 height 59
click at [106, 183] on p "Assurance Livraison" at bounding box center [85, 181] width 53 height 6
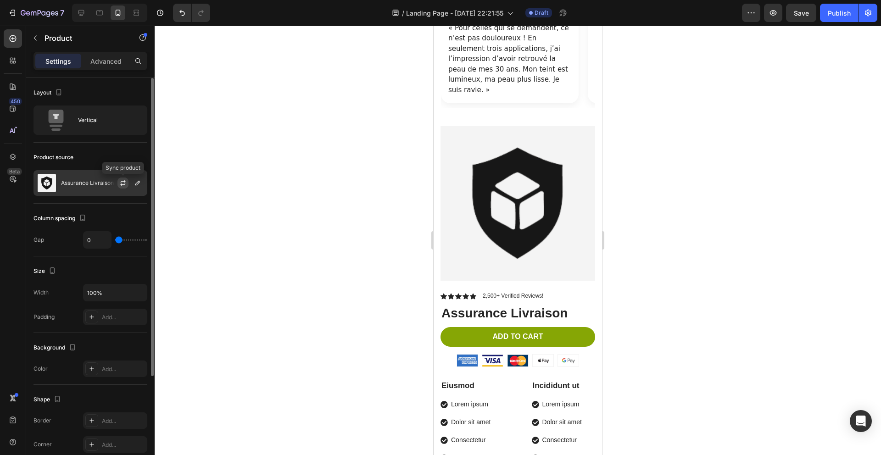
click at [120, 182] on icon "button" at bounding box center [122, 182] width 7 height 7
click at [141, 183] on icon "button" at bounding box center [137, 182] width 7 height 7
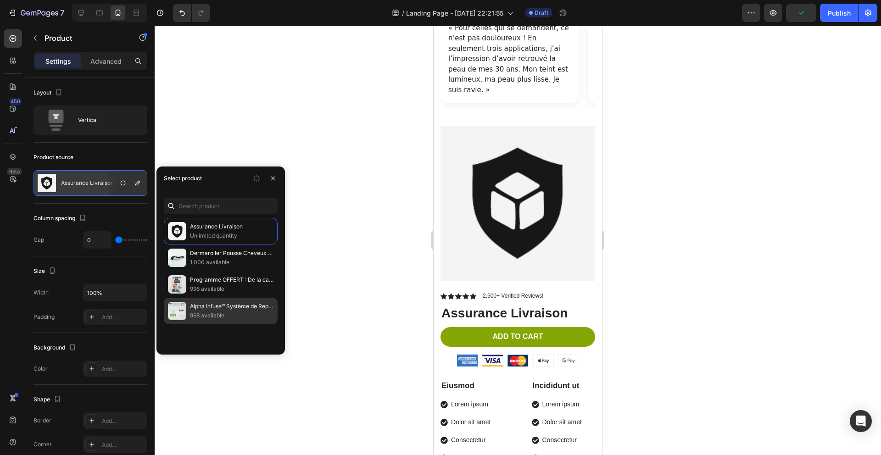
click at [230, 305] on p "Alpha Infuse™ Système de Repousse Capillaire" at bounding box center [232, 306] width 84 height 9
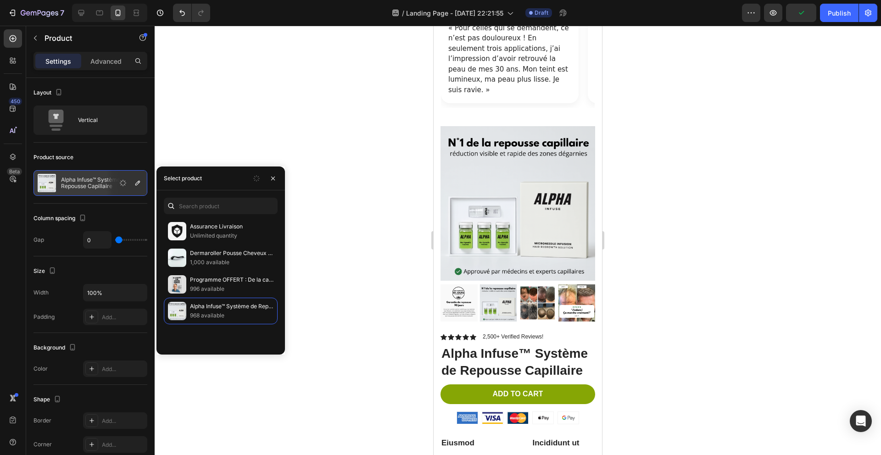
click at [355, 156] on div at bounding box center [518, 241] width 727 height 430
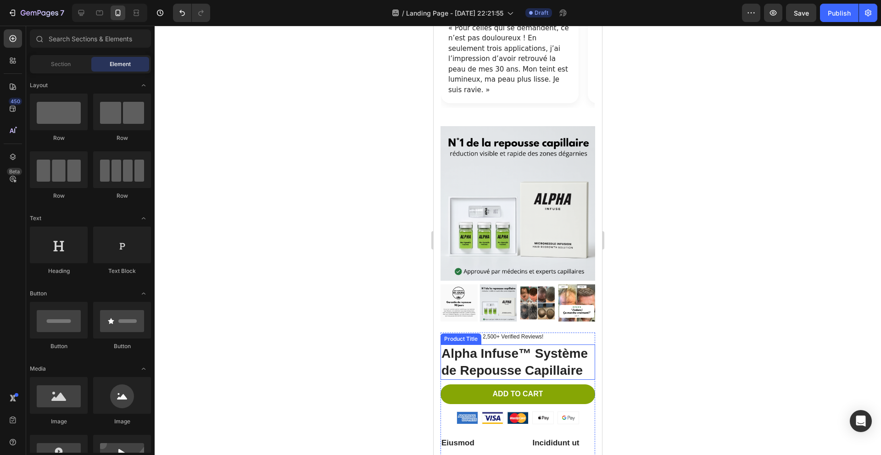
click at [527, 362] on h1 "Alpha Infuse™ Système de Repousse Capillaire" at bounding box center [518, 362] width 155 height 35
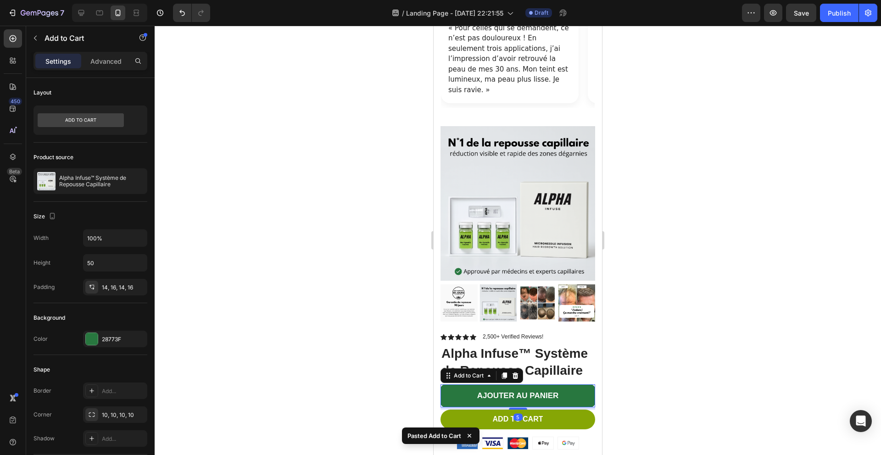
click at [338, 325] on div at bounding box center [518, 241] width 727 height 430
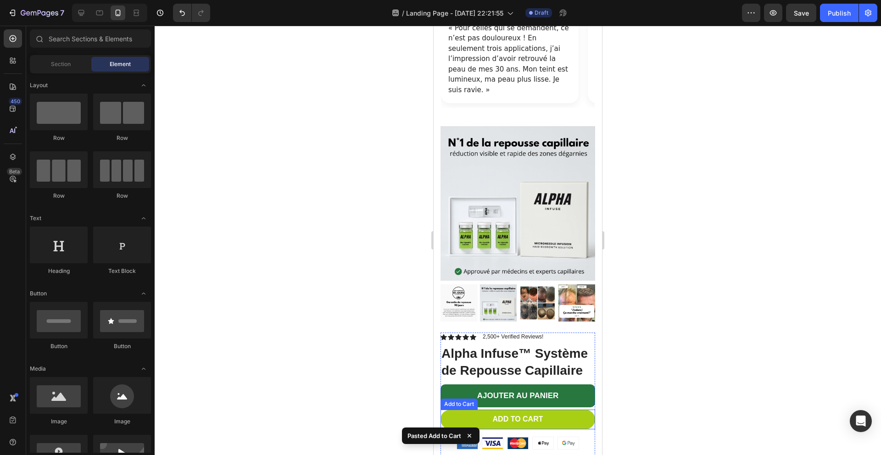
click at [457, 410] on button "Add to cart" at bounding box center [518, 420] width 155 height 20
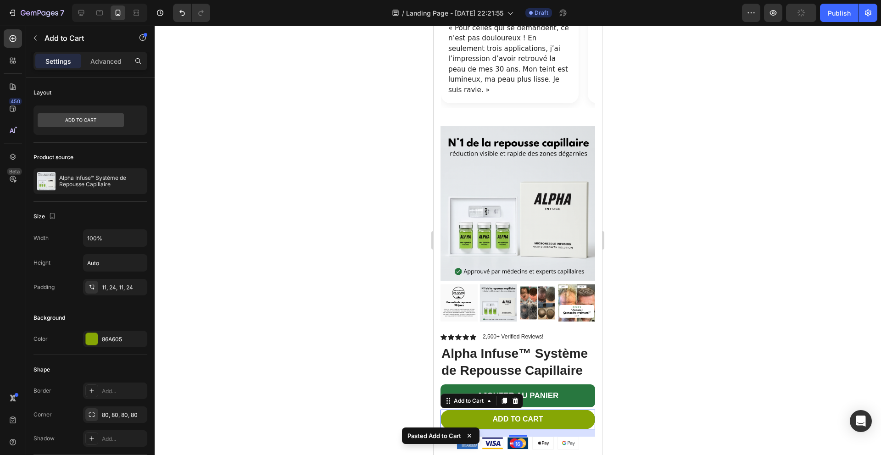
drag, startPoint x: 515, startPoint y: 391, endPoint x: 518, endPoint y: 372, distance: 19.5
click at [516, 398] on icon at bounding box center [516, 401] width 6 height 6
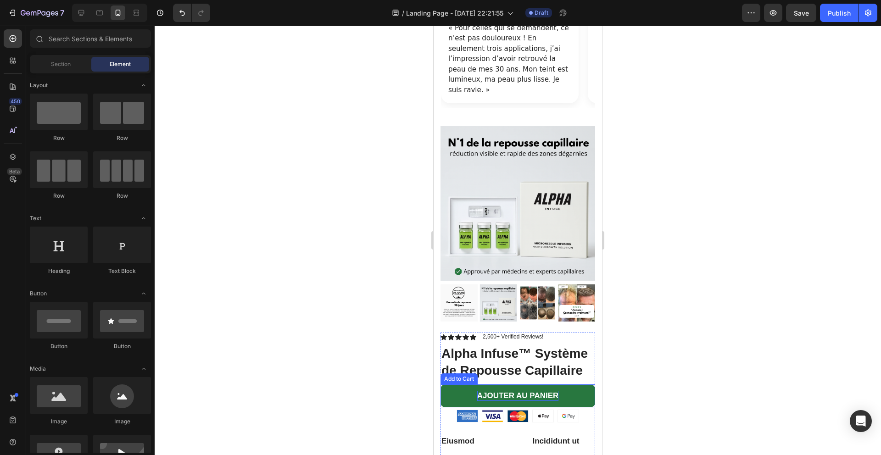
click at [499, 391] on div "AJOUTER AU PANIER" at bounding box center [518, 396] width 82 height 10
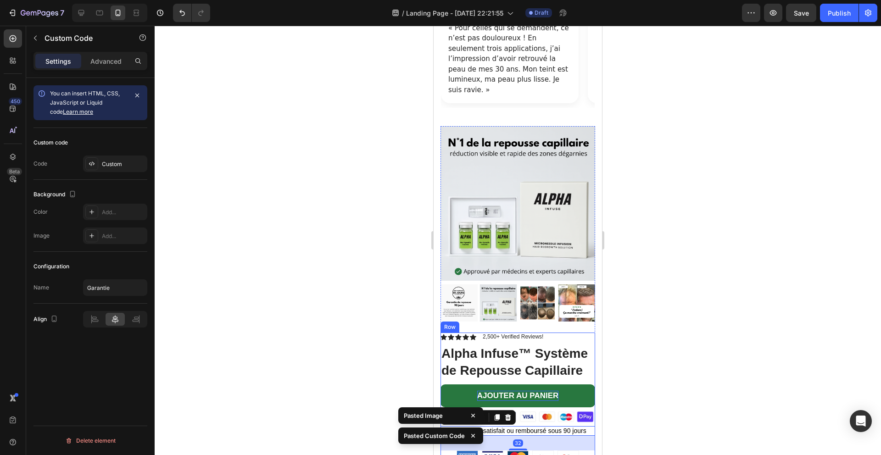
scroll to position [1064, 0]
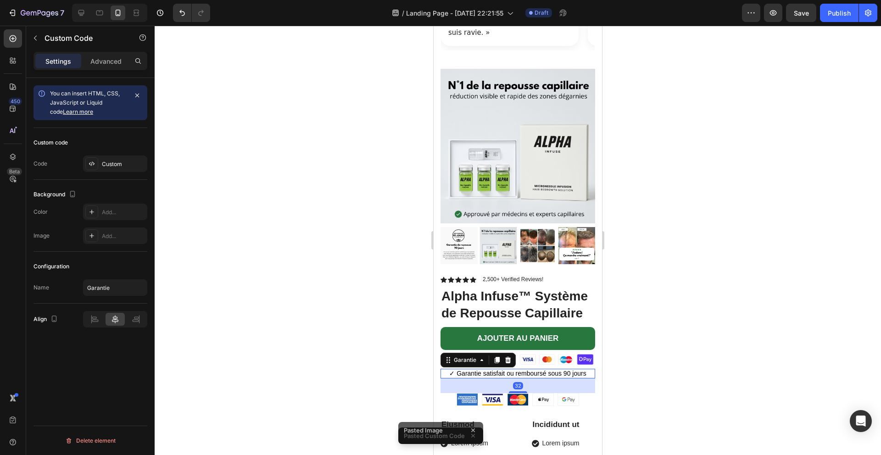
drag, startPoint x: 635, startPoint y: 344, endPoint x: 624, endPoint y: 345, distance: 11.1
click at [635, 344] on div at bounding box center [518, 241] width 727 height 430
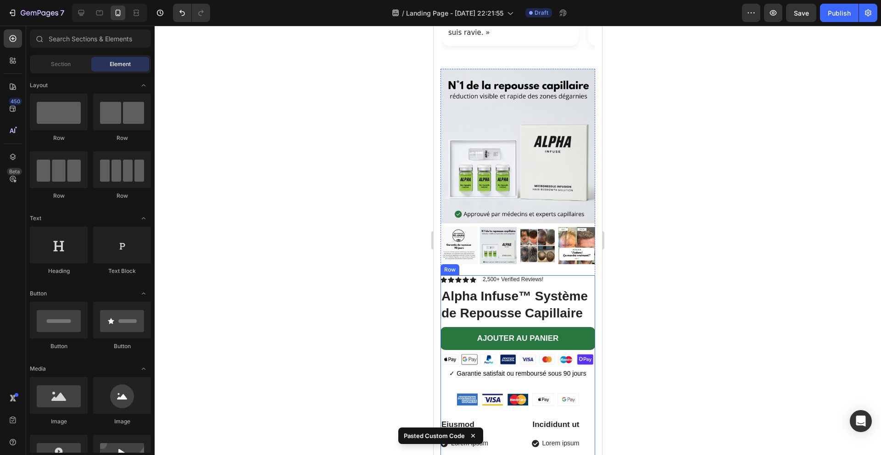
click at [567, 381] on div "Icon Icon Icon Icon Icon Icon List 2,500+ Verified Reviews! Text Block Row Alph…" at bounding box center [518, 415] width 155 height 280
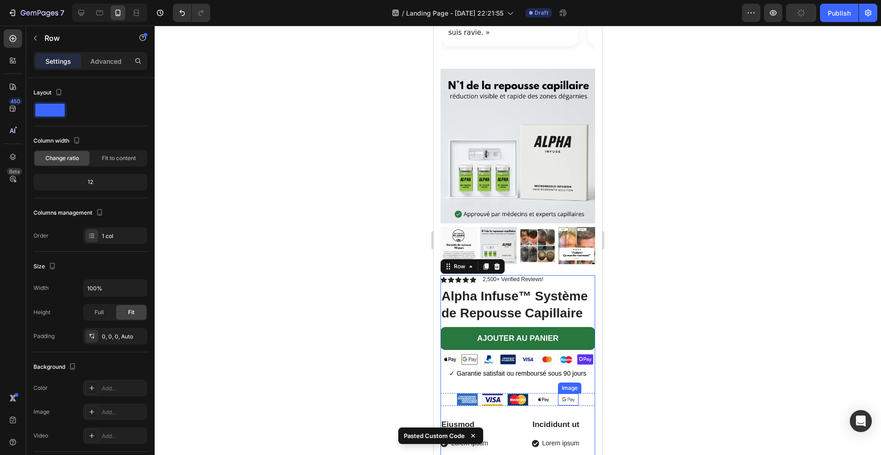
click at [570, 394] on img at bounding box center [568, 400] width 21 height 12
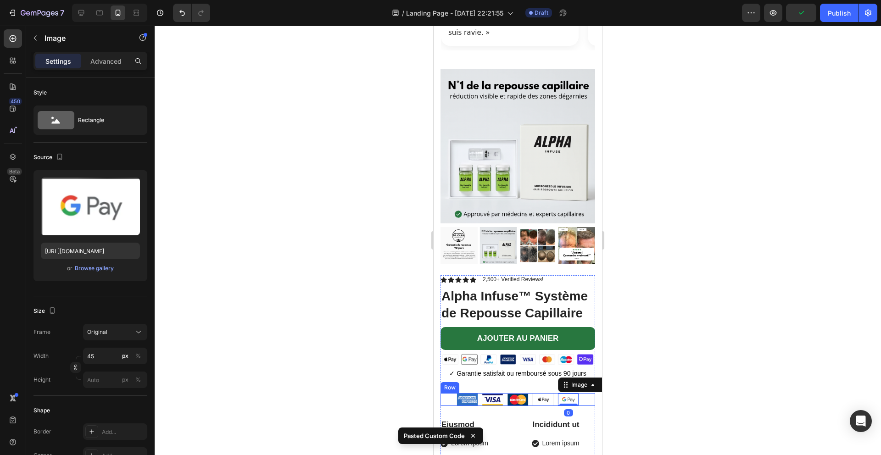
click at [588, 393] on div "Image Image Image Image Image 0 Row" at bounding box center [518, 399] width 155 height 13
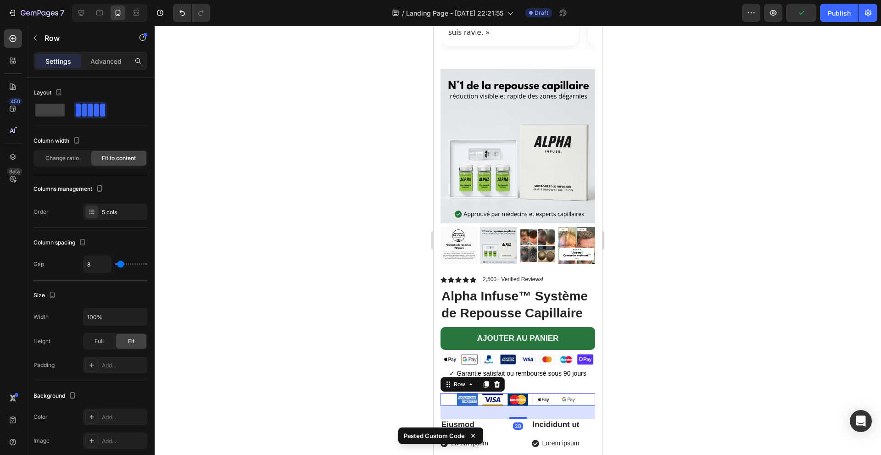
click at [496, 381] on icon at bounding box center [496, 384] width 7 height 7
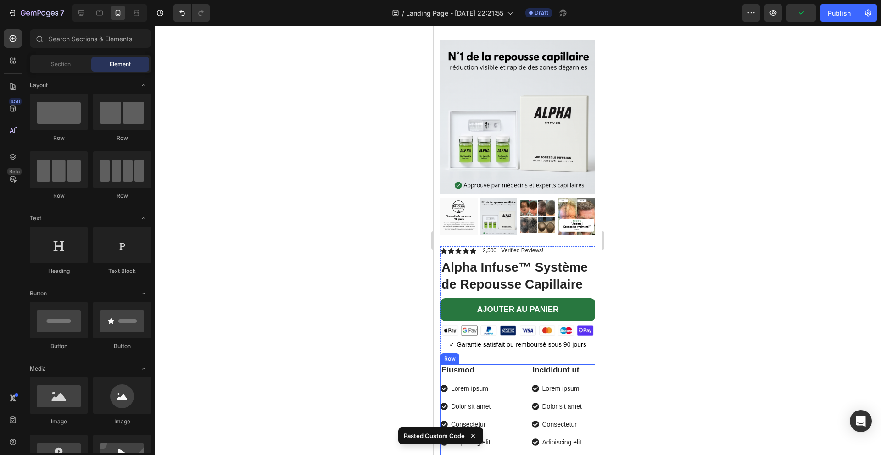
scroll to position [1096, 0]
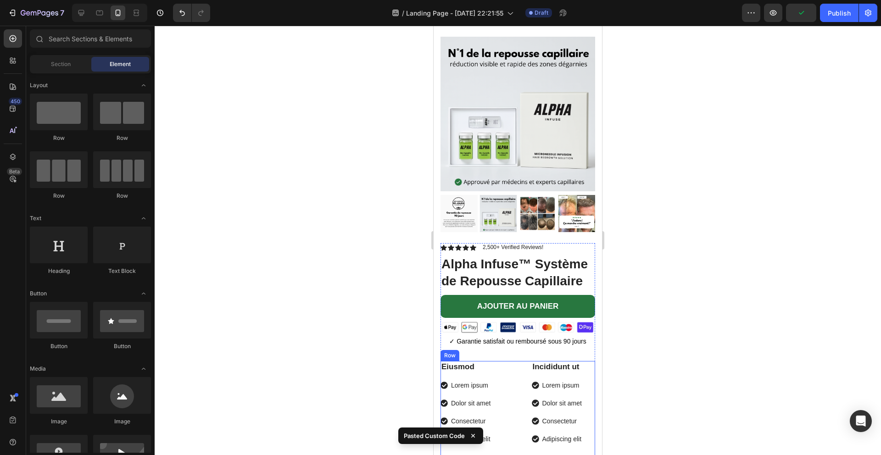
click at [518, 361] on div "Eiusmod Text Block Lorem ipsum Dolor sit amet Consectetur Adipiscing elit Item …" at bounding box center [518, 410] width 155 height 98
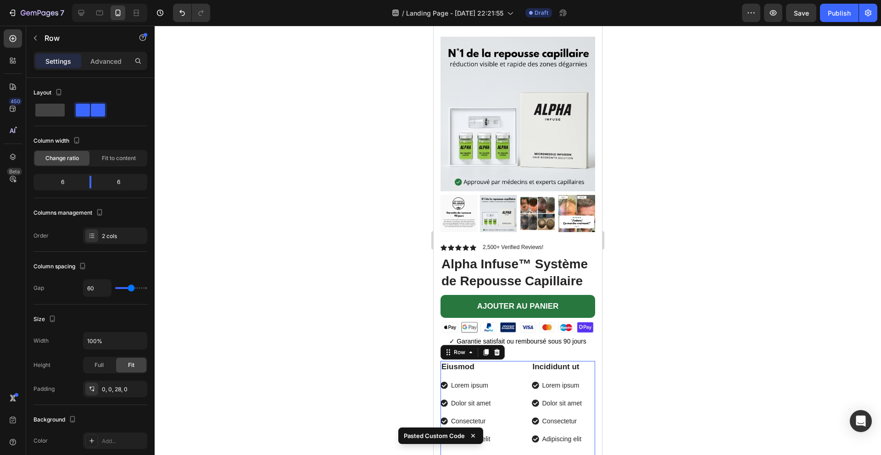
click at [497, 349] on icon at bounding box center [496, 352] width 7 height 7
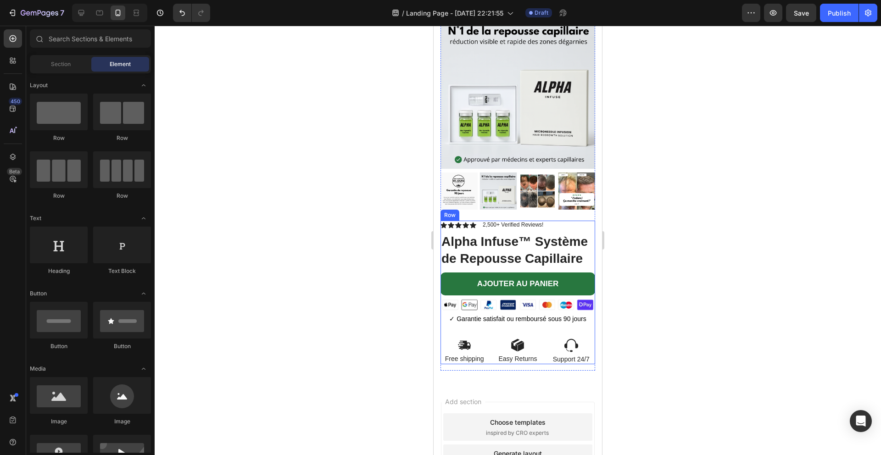
scroll to position [1137, 0]
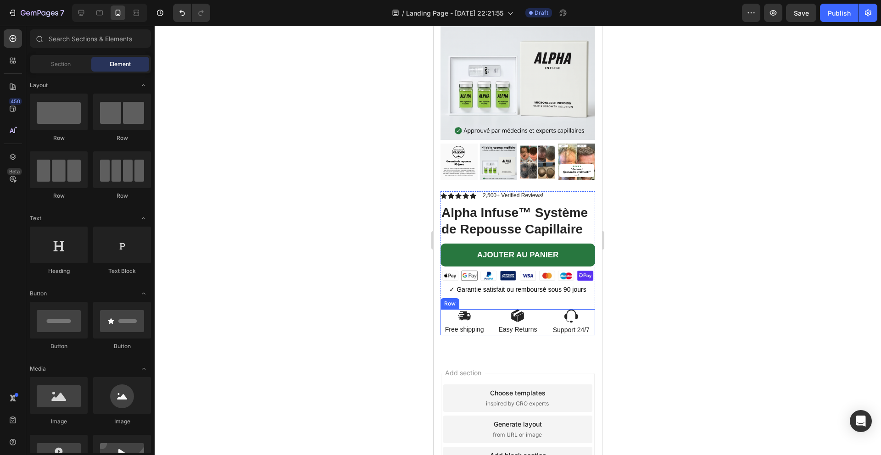
click at [491, 325] on div "Image Free shipping Text Block Image Easy Returns Text Block Image Support 24/7…" at bounding box center [518, 322] width 155 height 26
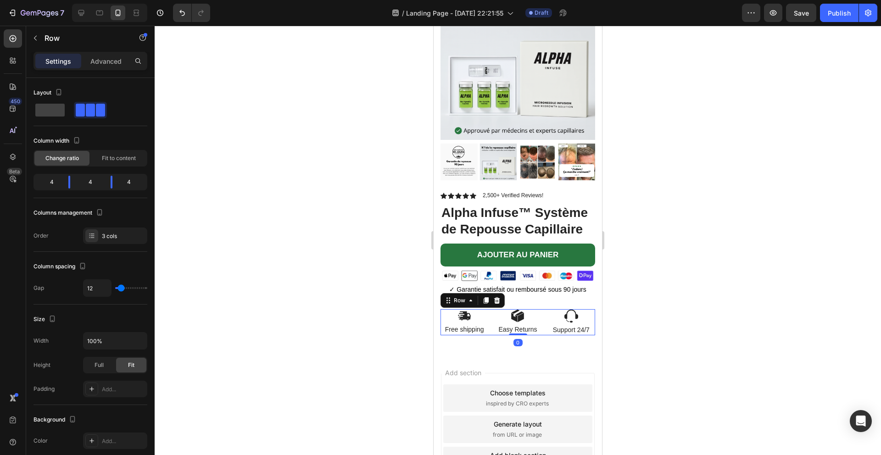
click at [494, 303] on icon at bounding box center [496, 300] width 7 height 7
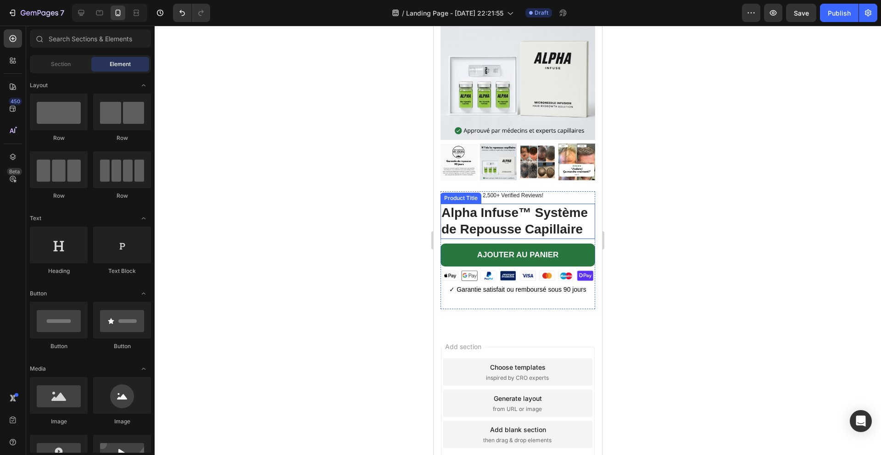
click at [520, 228] on h1 "Alpha Infuse™ Système de Repousse Capillaire" at bounding box center [518, 221] width 155 height 35
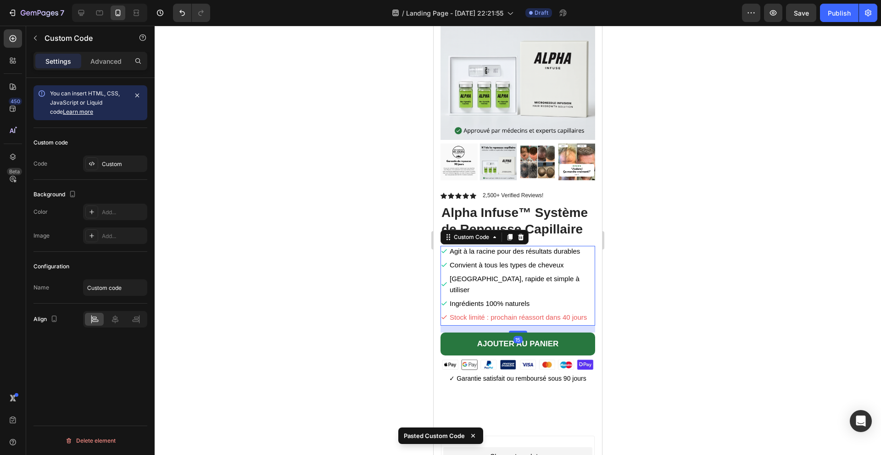
click at [654, 197] on div at bounding box center [518, 241] width 727 height 430
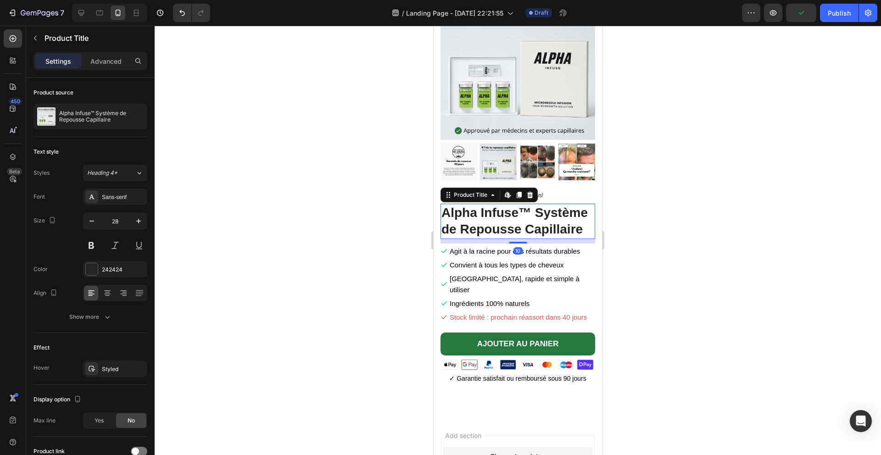
click at [504, 221] on h1 "Alpha Infuse™ Système de Repousse Capillaire" at bounding box center [518, 221] width 155 height 35
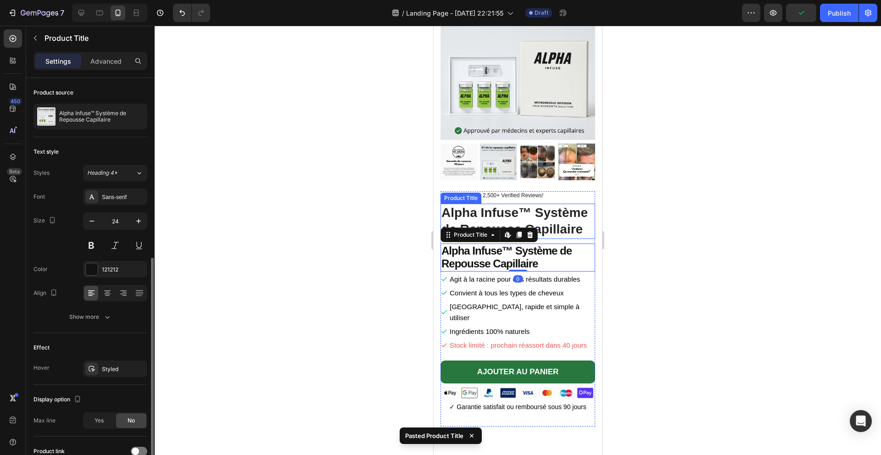
scroll to position [100, 0]
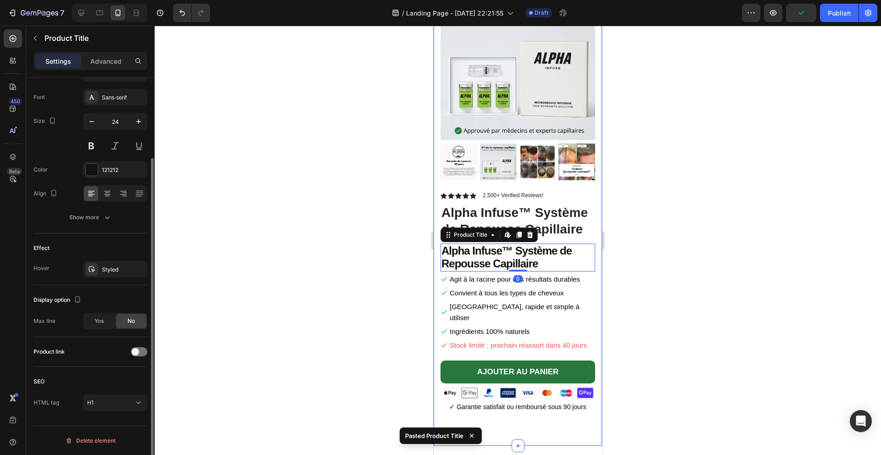
drag, startPoint x: 369, startPoint y: 240, endPoint x: 394, endPoint y: 239, distance: 25.7
click at [369, 240] on div at bounding box center [518, 241] width 727 height 430
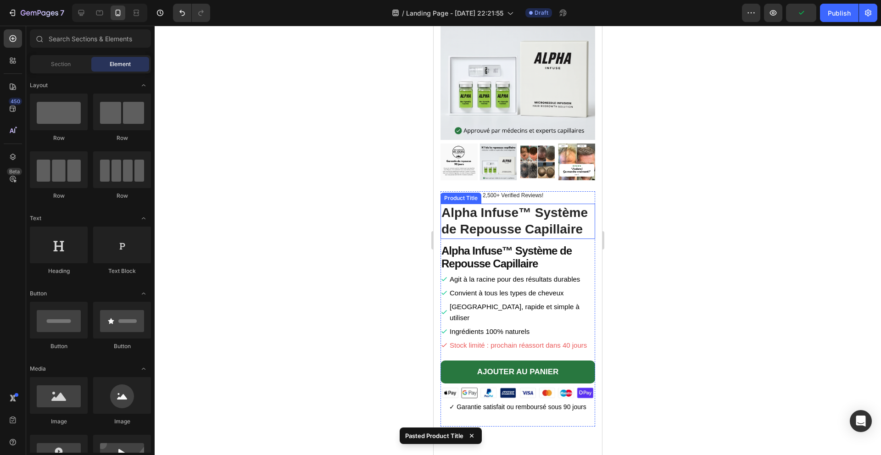
click at [507, 220] on h1 "Alpha Infuse™ Système de Repousse Capillaire" at bounding box center [518, 221] width 155 height 35
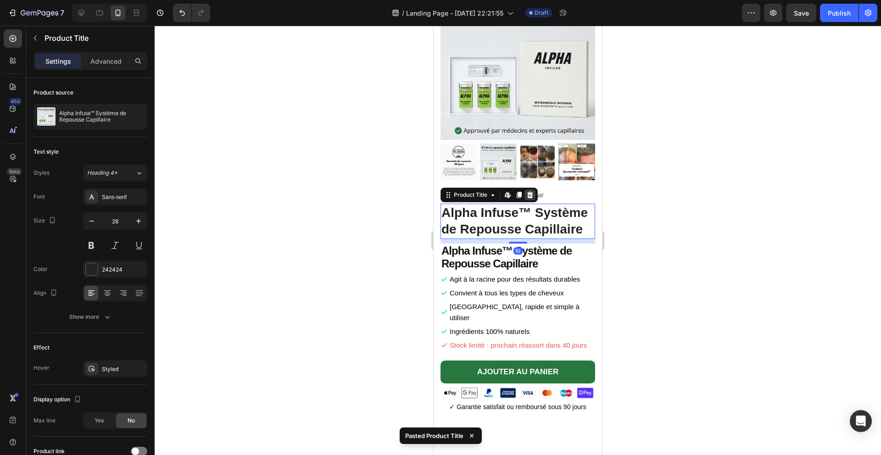
click at [528, 198] on icon at bounding box center [529, 194] width 7 height 7
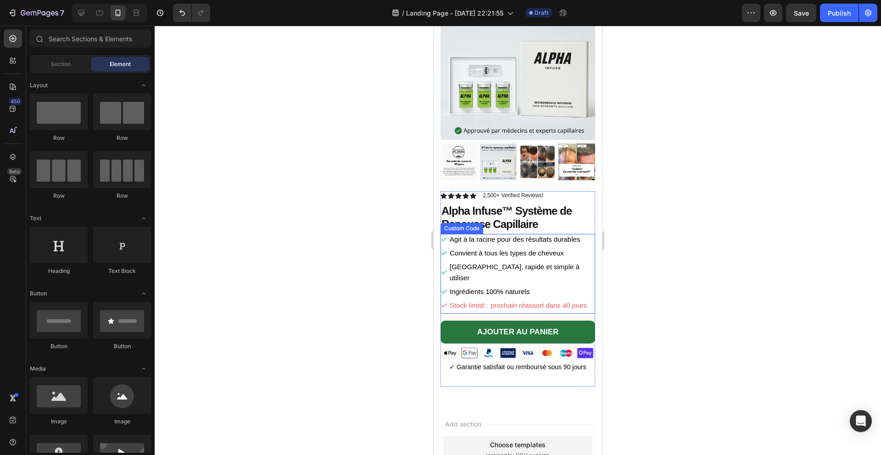
drag, startPoint x: 553, startPoint y: 266, endPoint x: 546, endPoint y: 253, distance: 14.6
click at [554, 266] on li "Indolore, rapide et simple à utiliser" at bounding box center [518, 273] width 155 height 22
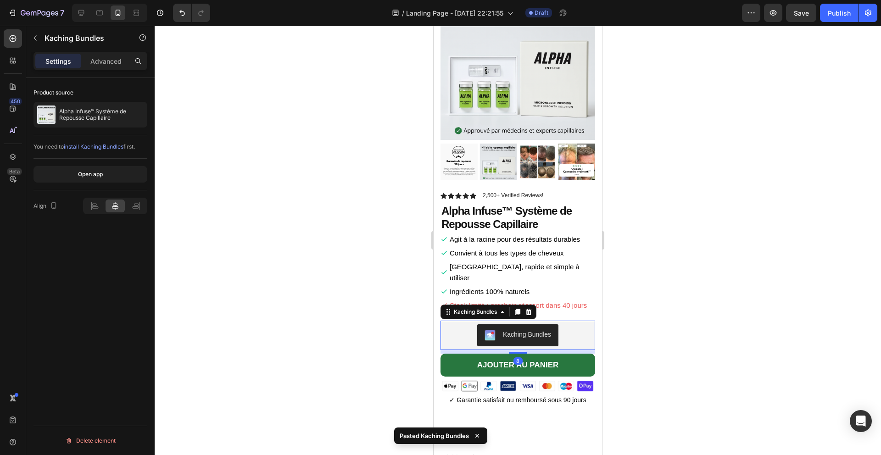
click at [692, 228] on div at bounding box center [518, 241] width 727 height 430
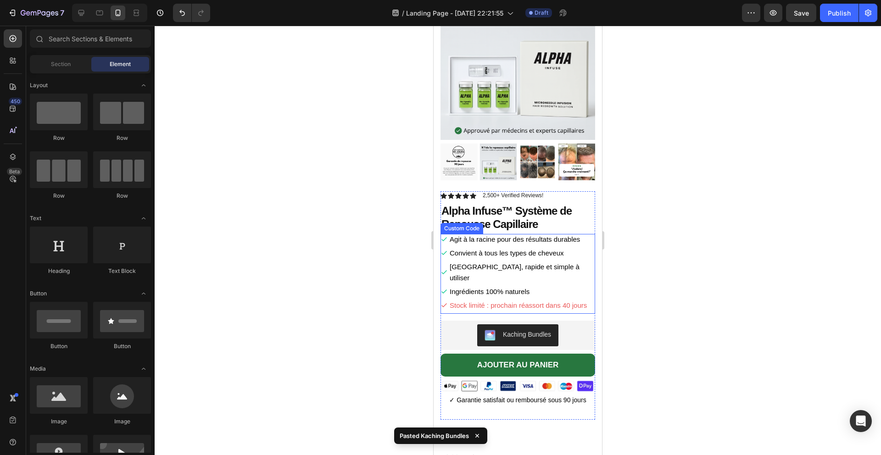
click at [523, 286] on li "Ingrédients 100% naturels" at bounding box center [518, 291] width 155 height 11
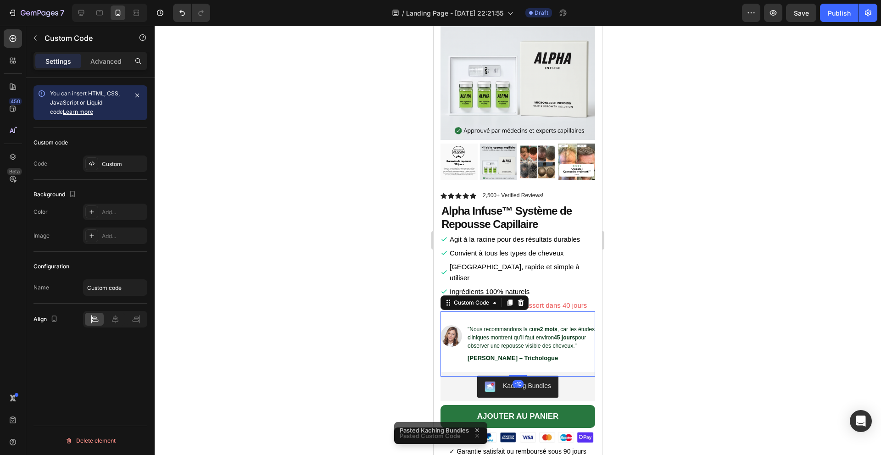
drag, startPoint x: 647, startPoint y: 235, endPoint x: 647, endPoint y: 140, distance: 95.9
click at [647, 235] on div at bounding box center [518, 241] width 727 height 430
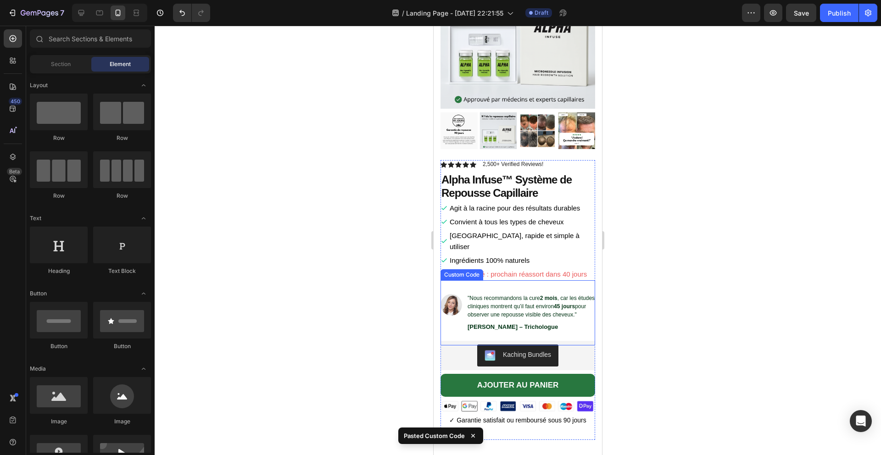
scroll to position [1179, 0]
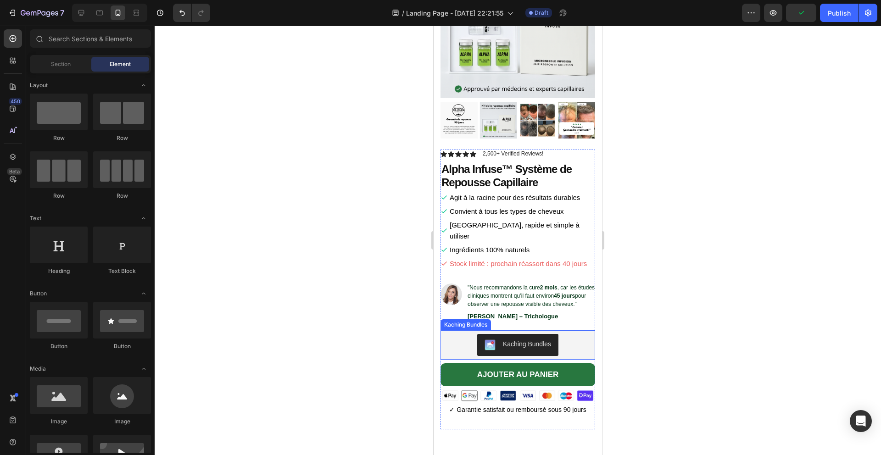
click at [538, 340] on div "Kaching Bundles" at bounding box center [527, 345] width 48 height 10
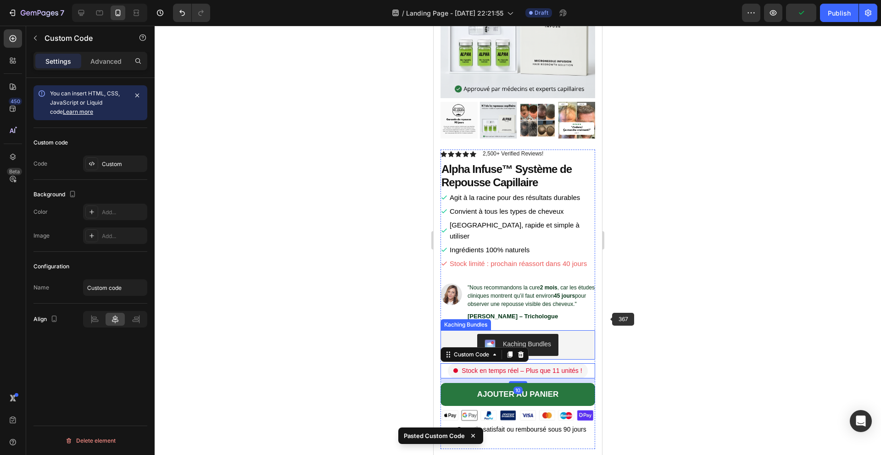
click at [663, 298] on div at bounding box center [518, 241] width 727 height 430
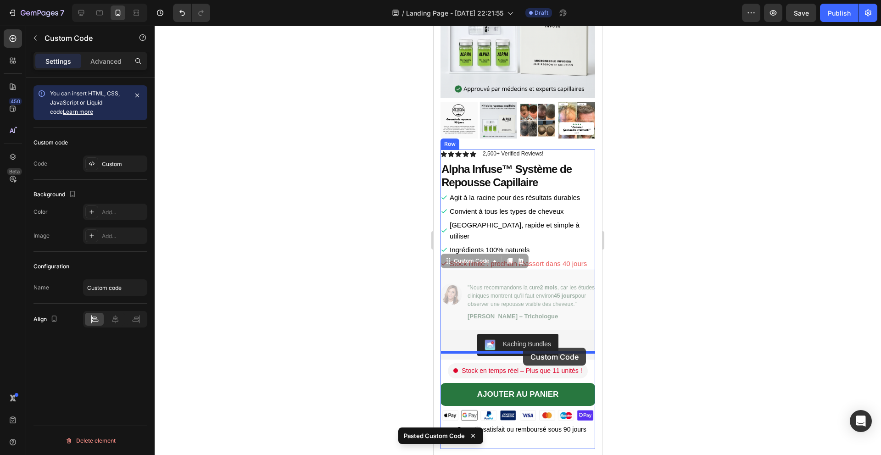
drag, startPoint x: 529, startPoint y: 293, endPoint x: 549, endPoint y: 336, distance: 46.8
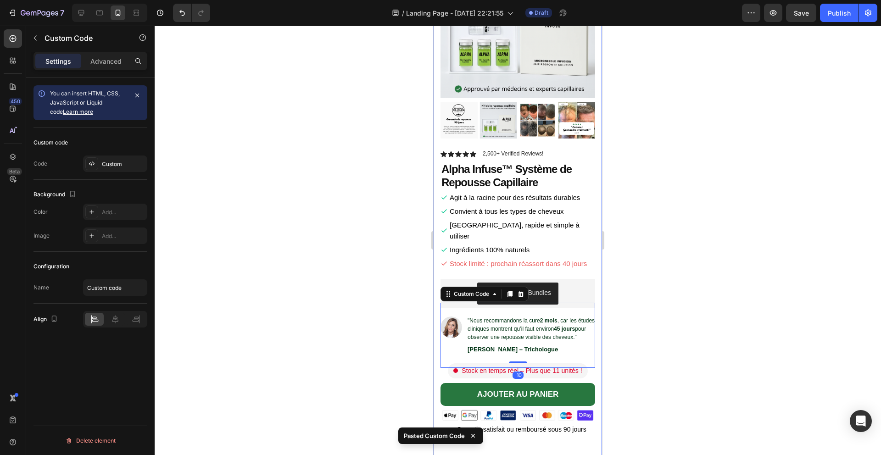
click at [680, 287] on div at bounding box center [518, 241] width 727 height 430
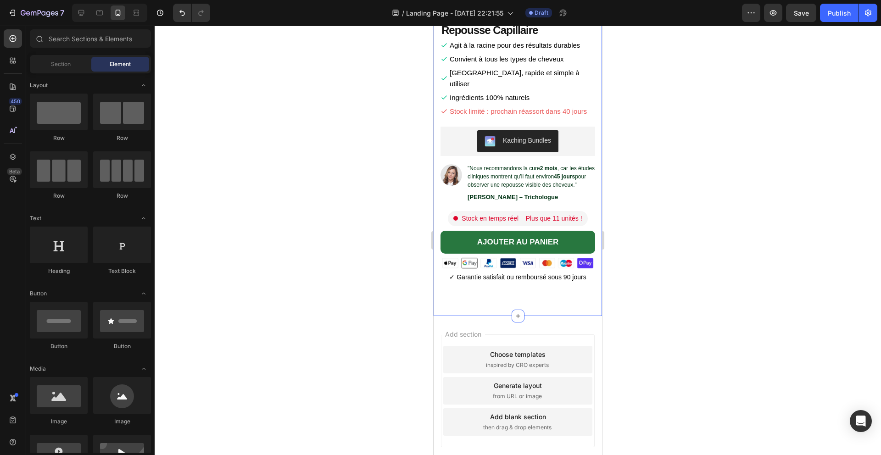
scroll to position [1362, 0]
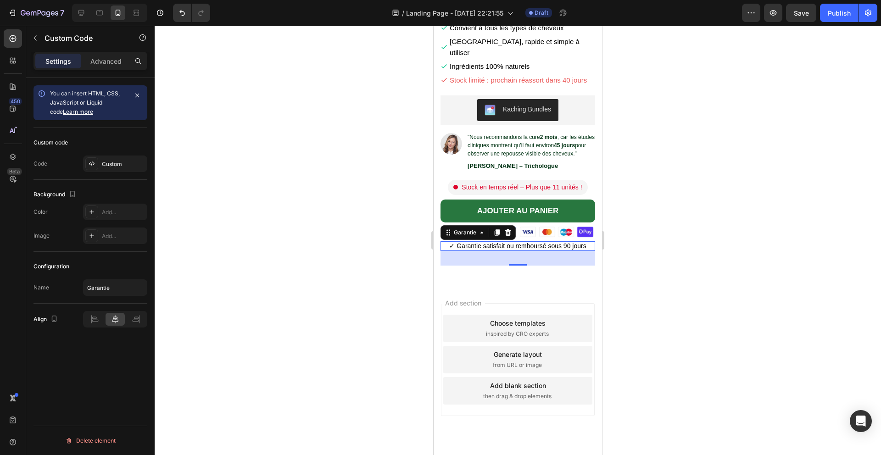
click at [511, 241] on p "✓ Garantie satisfait ou remboursé sous 90 jours" at bounding box center [518, 246] width 155 height 10
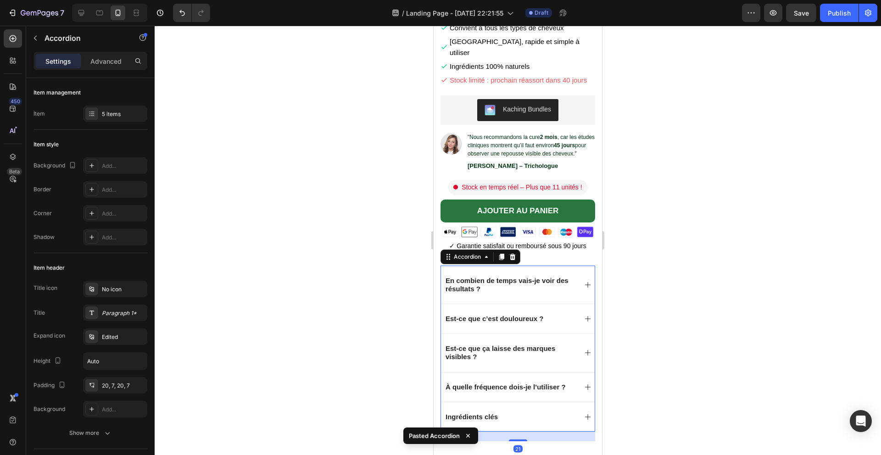
click at [625, 242] on div at bounding box center [518, 241] width 727 height 430
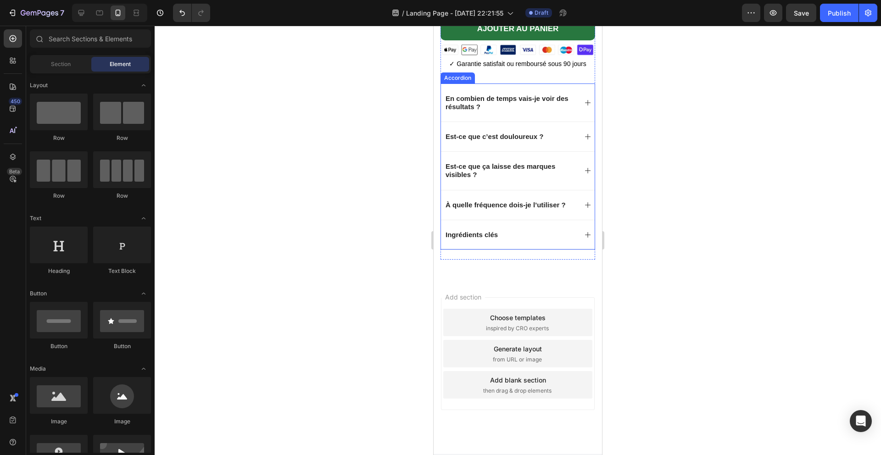
scroll to position [1552, 0]
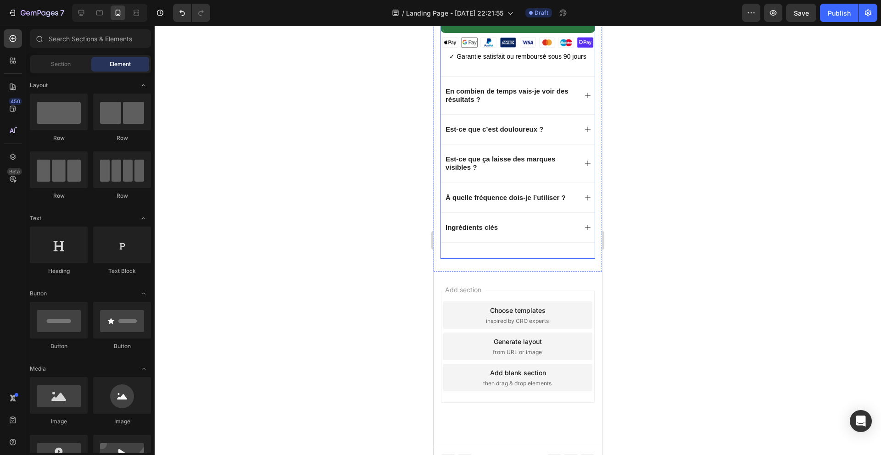
click at [462, 247] on div "Icon Icon Icon Icon Icon Icon List 2,500+ Verified Reviews! Text Block Row Alph…" at bounding box center [518, 17] width 155 height 482
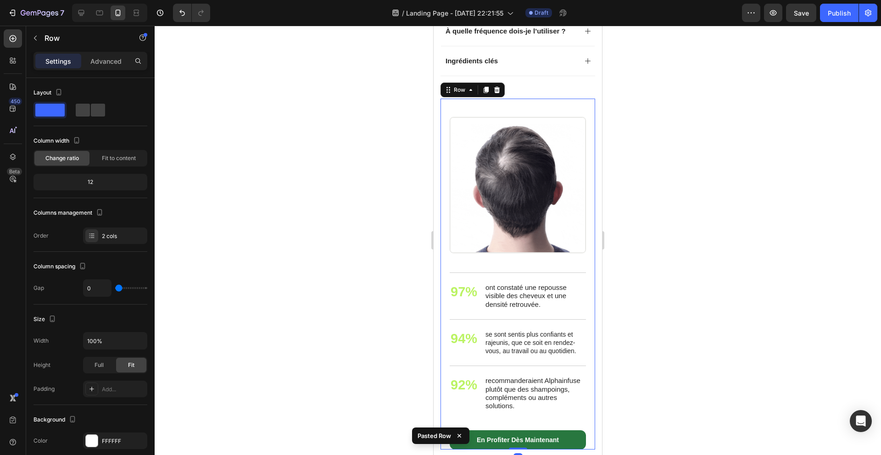
scroll to position [1748, 0]
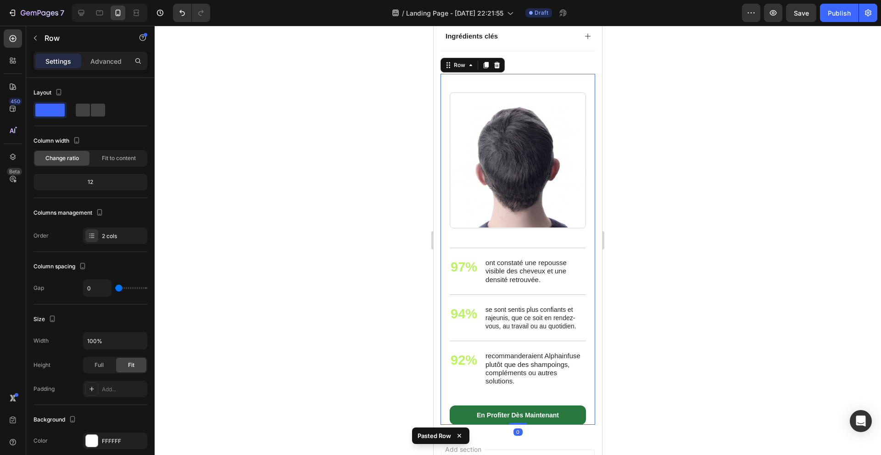
click at [369, 265] on div at bounding box center [518, 241] width 727 height 430
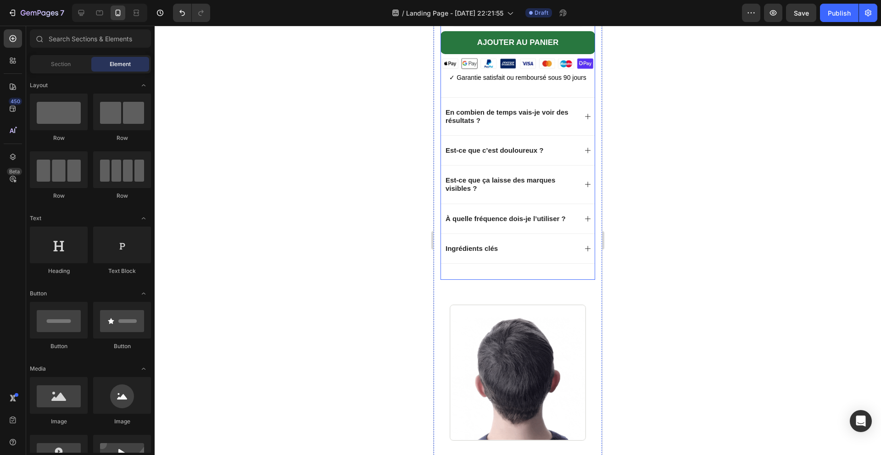
scroll to position [1555, 0]
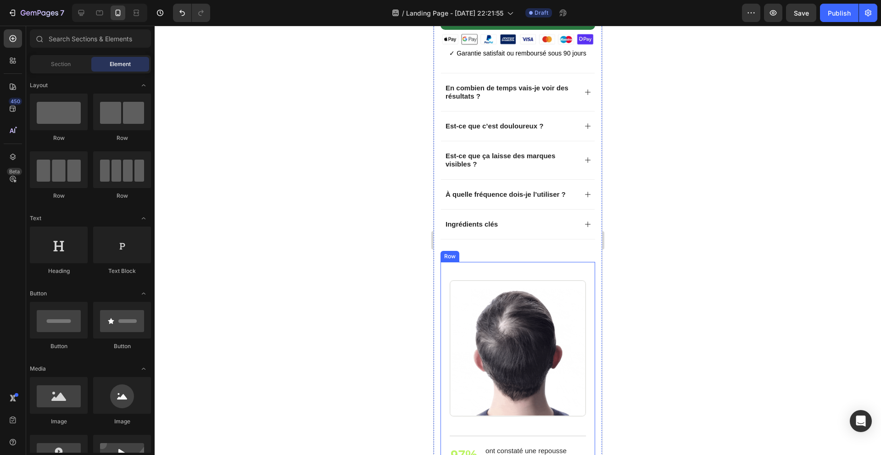
click at [592, 262] on div "Image" at bounding box center [518, 339] width 155 height 155
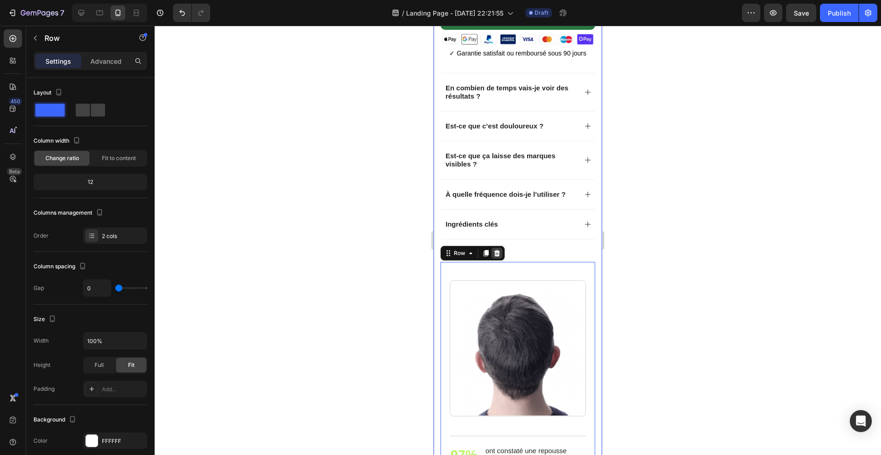
click at [501, 248] on div at bounding box center [497, 253] width 11 height 11
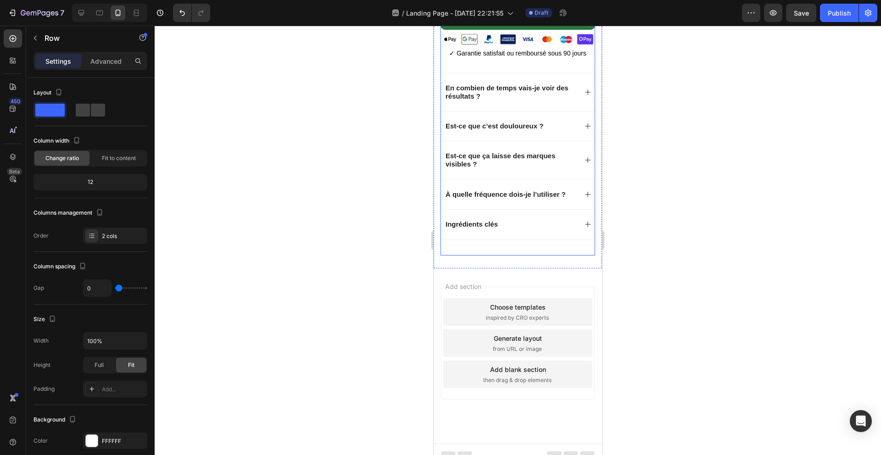
scroll to position [1552, 0]
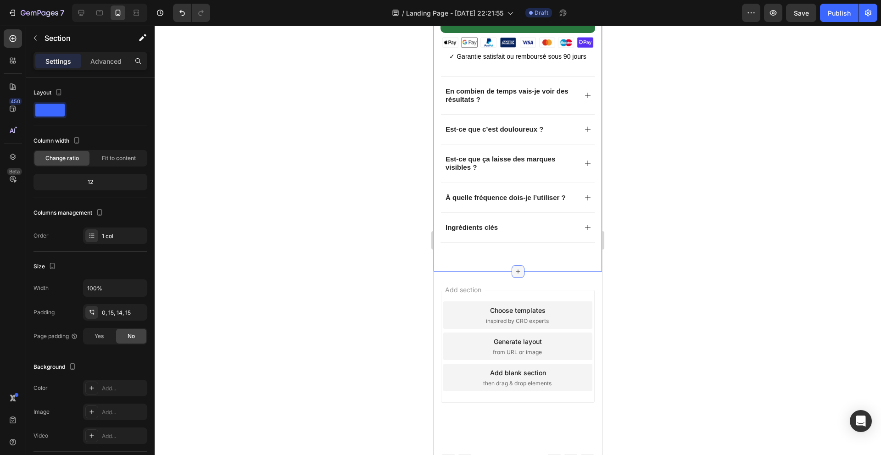
click at [517, 268] on icon at bounding box center [518, 271] width 7 height 7
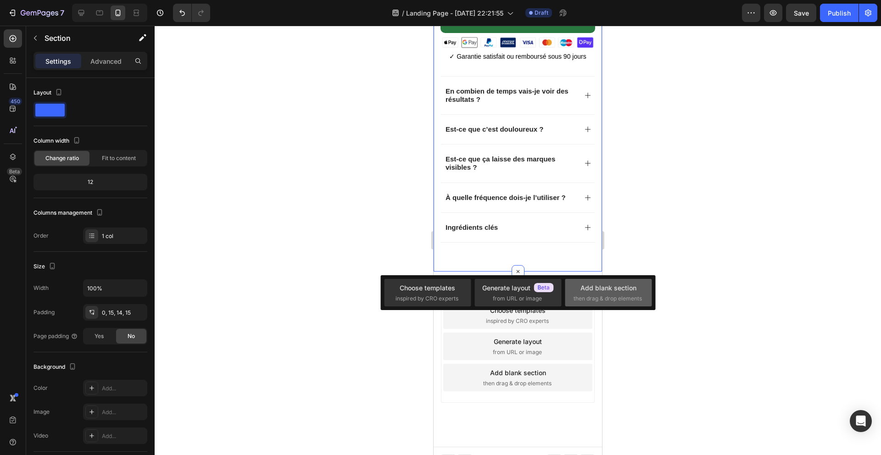
click at [592, 292] on div "Add blank section then drag & drop elements" at bounding box center [609, 293] width 70 height 20
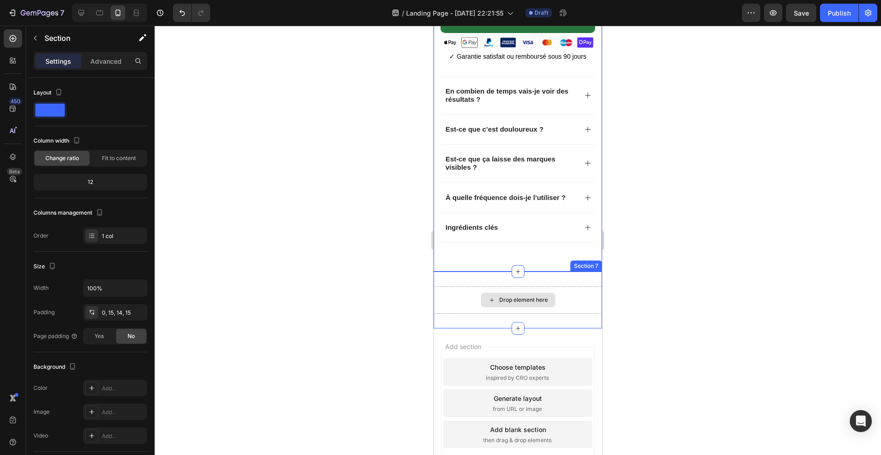
scroll to position [1555, 0]
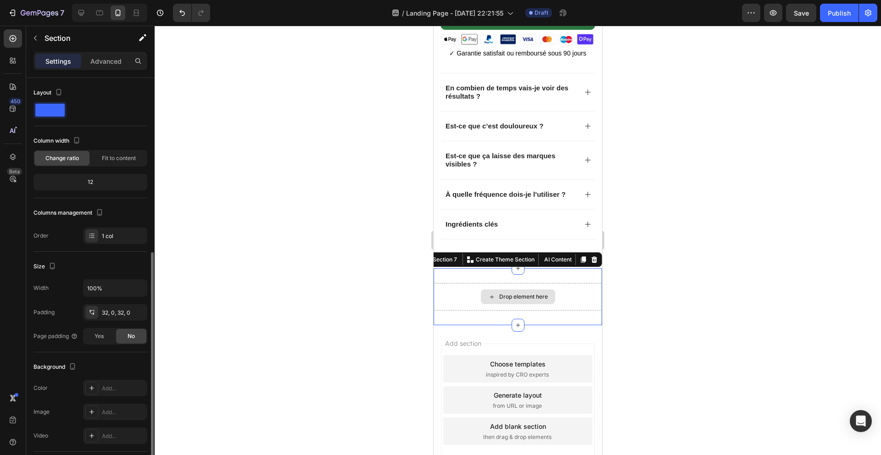
click at [588, 291] on div "Drop element here" at bounding box center [518, 297] width 168 height 28
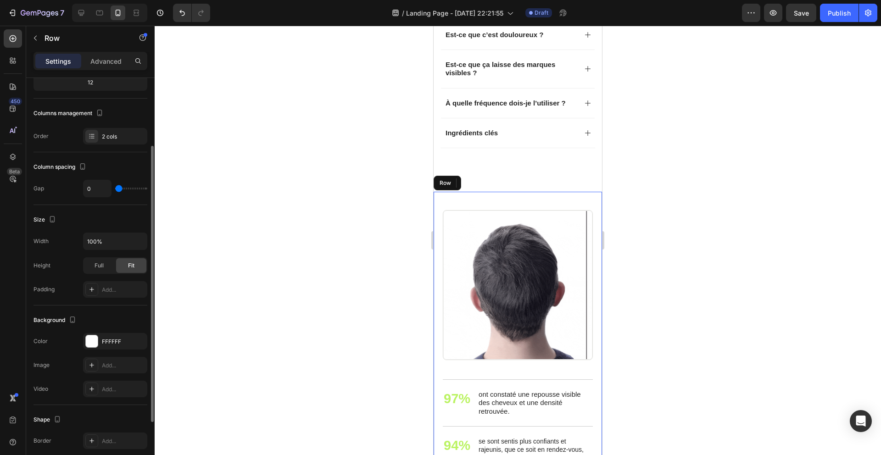
scroll to position [0, 0]
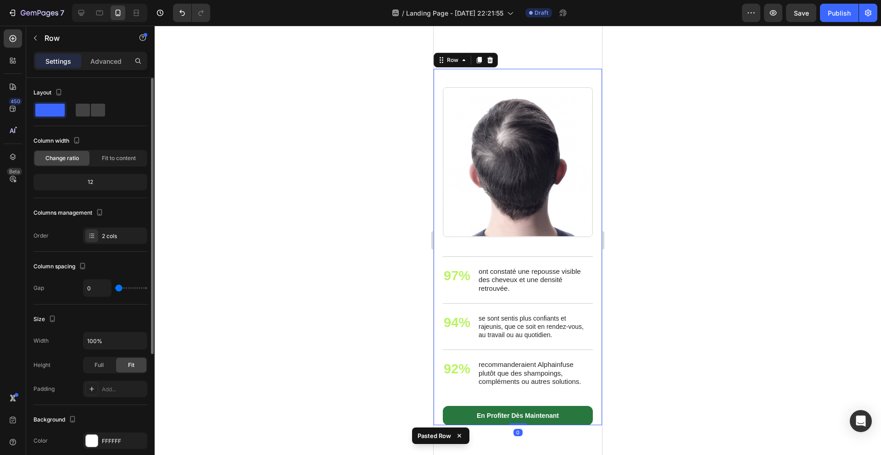
click at [379, 233] on div at bounding box center [518, 241] width 727 height 430
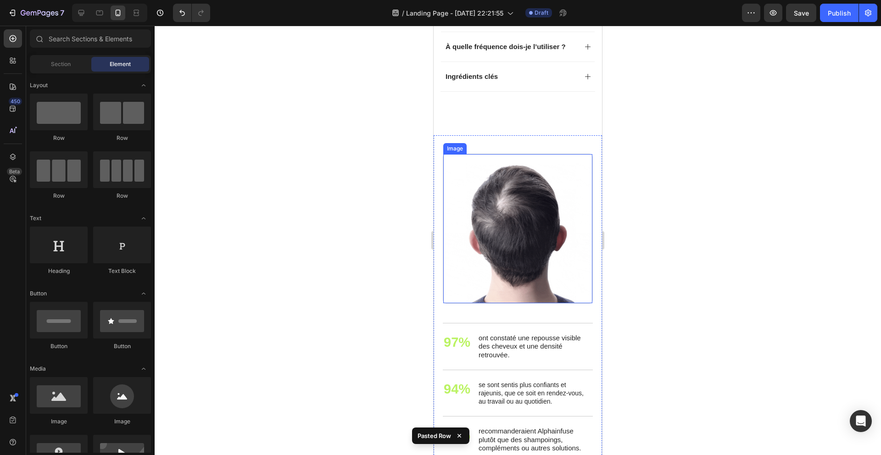
scroll to position [1647, 0]
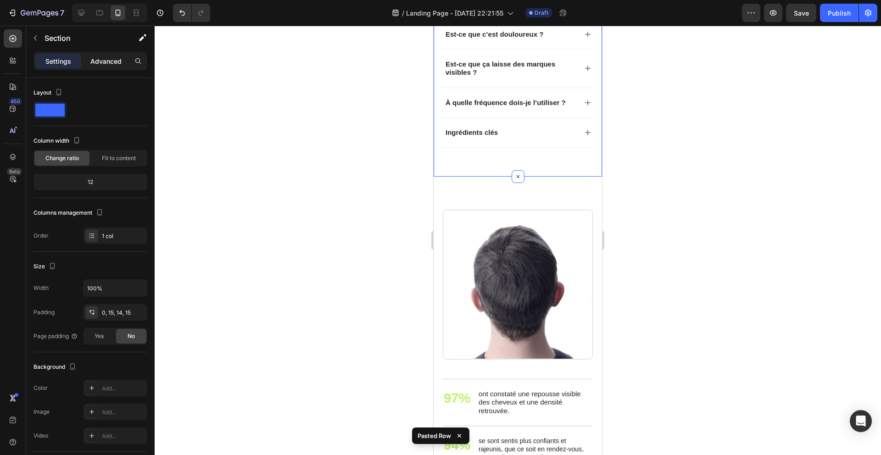
drag, startPoint x: 109, startPoint y: 56, endPoint x: 110, endPoint y: 61, distance: 4.8
click at [109, 56] on p "Advanced" at bounding box center [105, 61] width 31 height 10
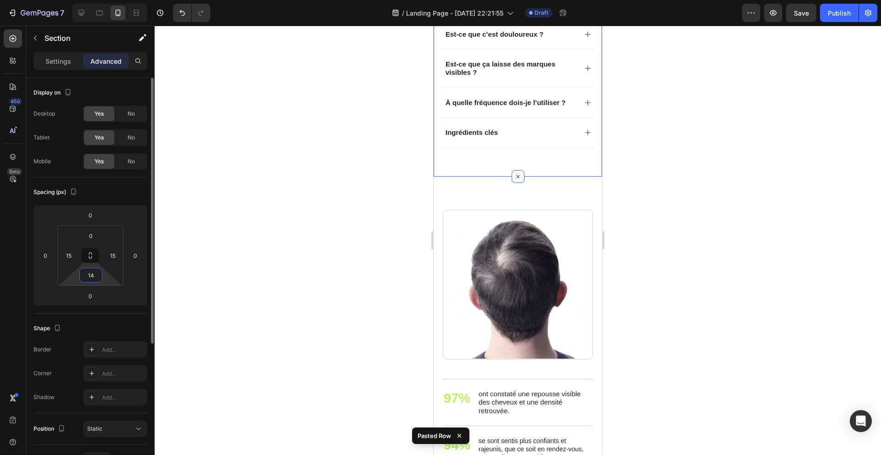
click at [95, 280] on input "14" at bounding box center [91, 276] width 18 height 14
type input "0"
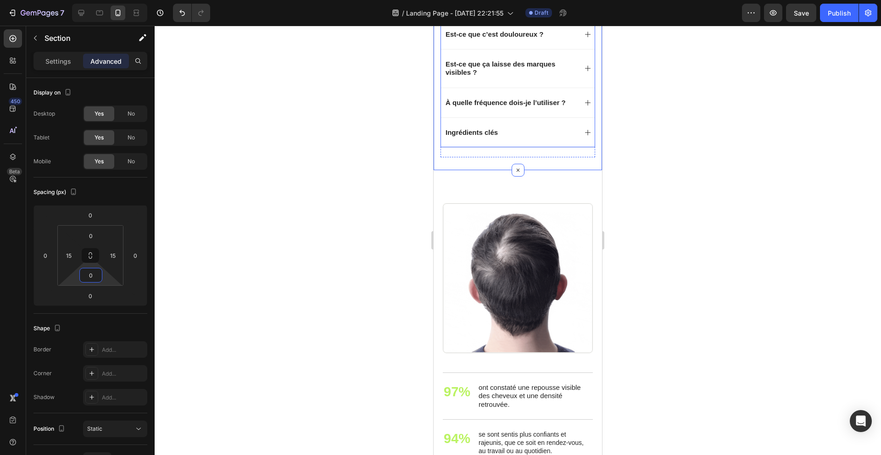
click at [462, 130] on div "Ingrédients clés" at bounding box center [518, 133] width 154 height 30
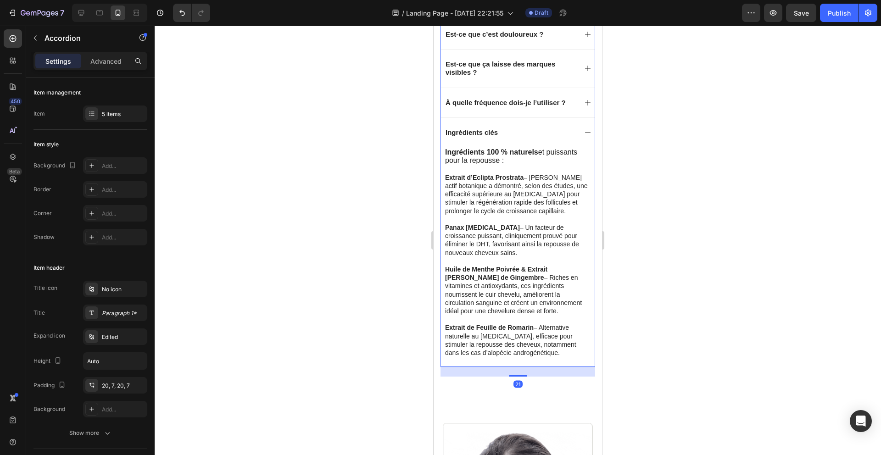
click at [577, 129] on div "Ingrédients clés" at bounding box center [518, 133] width 154 height 30
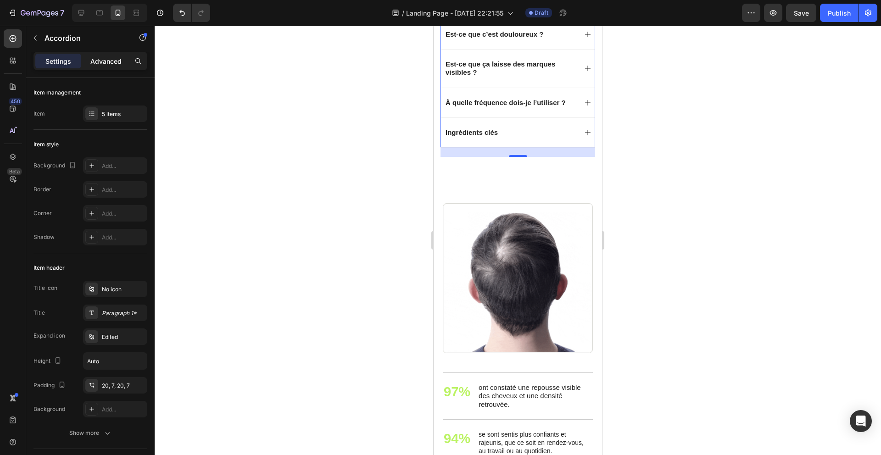
click at [116, 63] on p "Advanced" at bounding box center [105, 61] width 31 height 10
type input "100%"
type input "100"
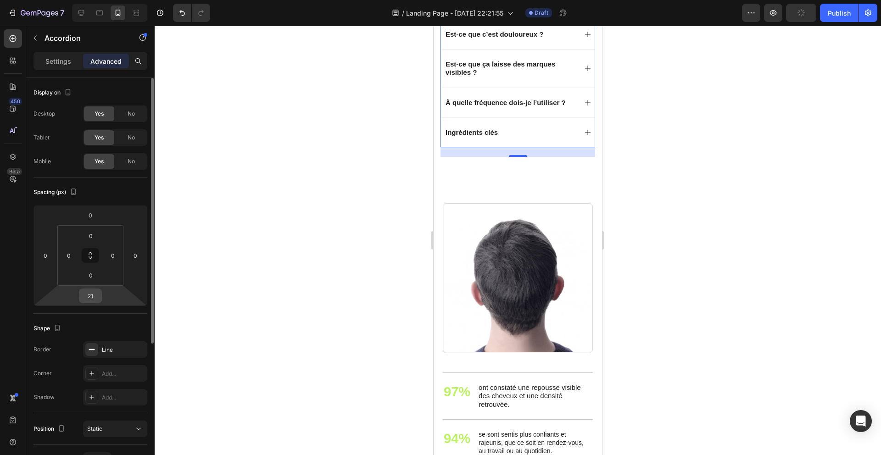
click at [98, 294] on input "21" at bounding box center [90, 296] width 18 height 14
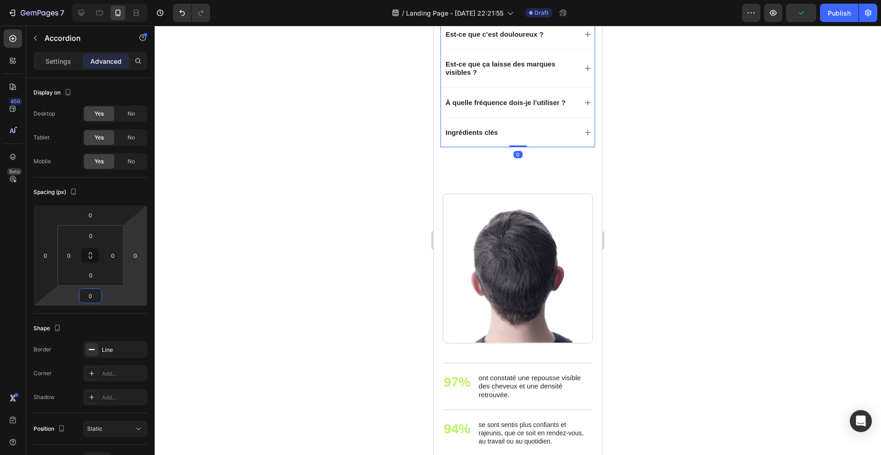
type input "0"
drag, startPoint x: 323, startPoint y: 165, endPoint x: 397, endPoint y: 163, distance: 73.5
click at [324, 165] on div at bounding box center [518, 241] width 727 height 430
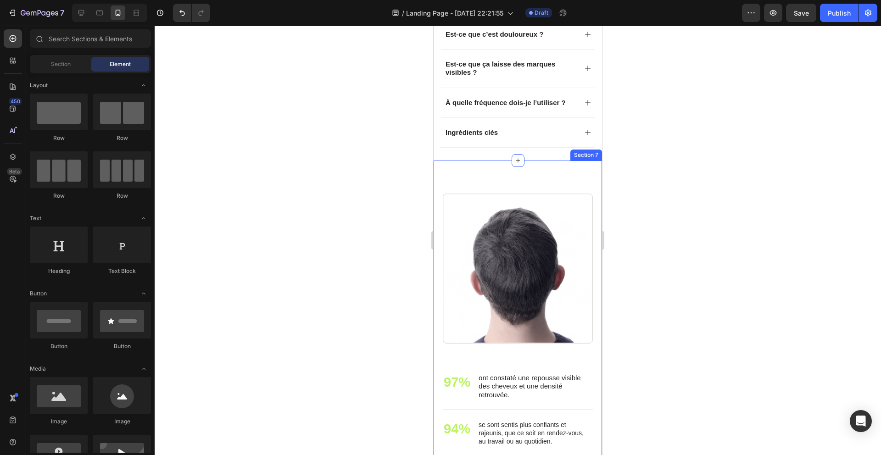
click at [470, 161] on div "En 30 jours, constatez la différence Heading 97% Text Block ont constaté une re…" at bounding box center [518, 354] width 168 height 386
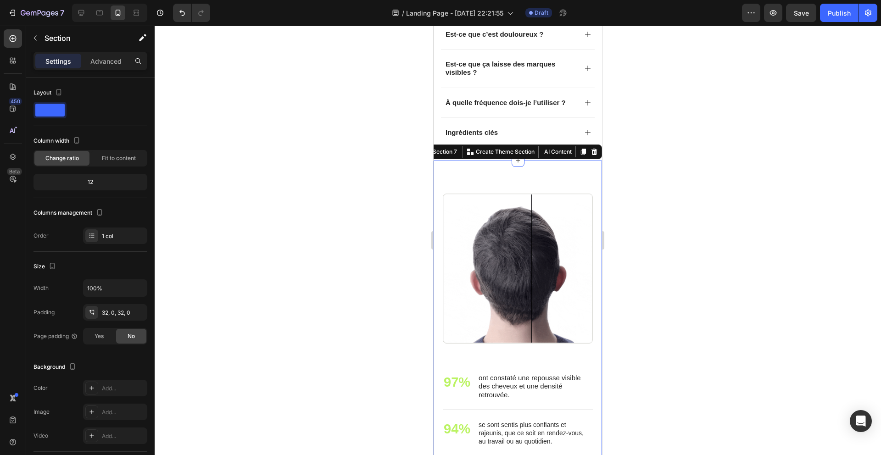
click at [103, 68] on div "Settings Advanced" at bounding box center [91, 61] width 114 height 18
click at [106, 62] on p "Advanced" at bounding box center [105, 61] width 31 height 10
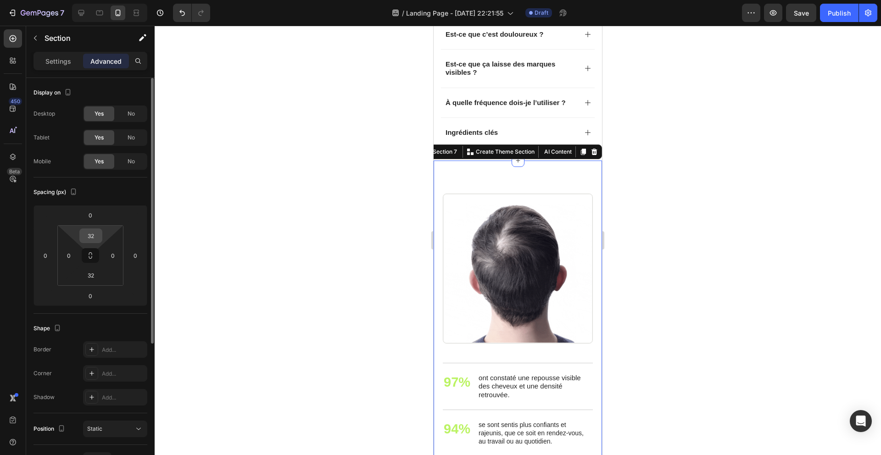
click at [95, 235] on input "32" at bounding box center [91, 236] width 18 height 14
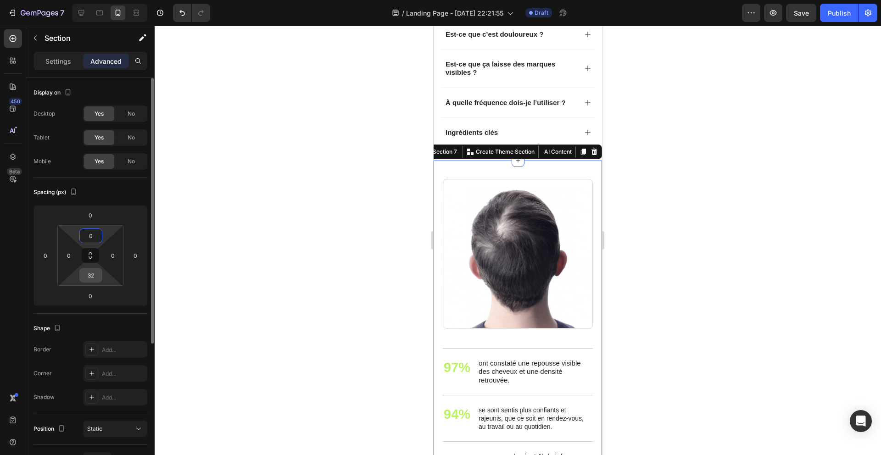
type input "0"
click at [97, 280] on input "32" at bounding box center [91, 276] width 18 height 14
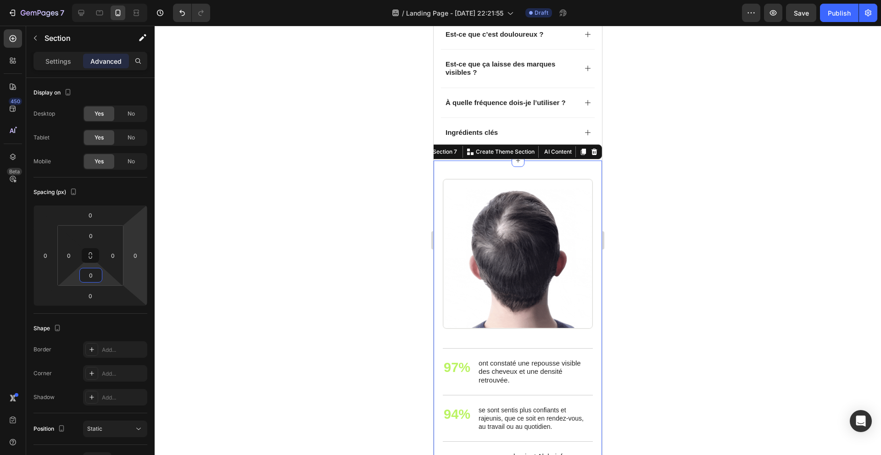
type input "0"
click at [157, 272] on div at bounding box center [518, 241] width 727 height 430
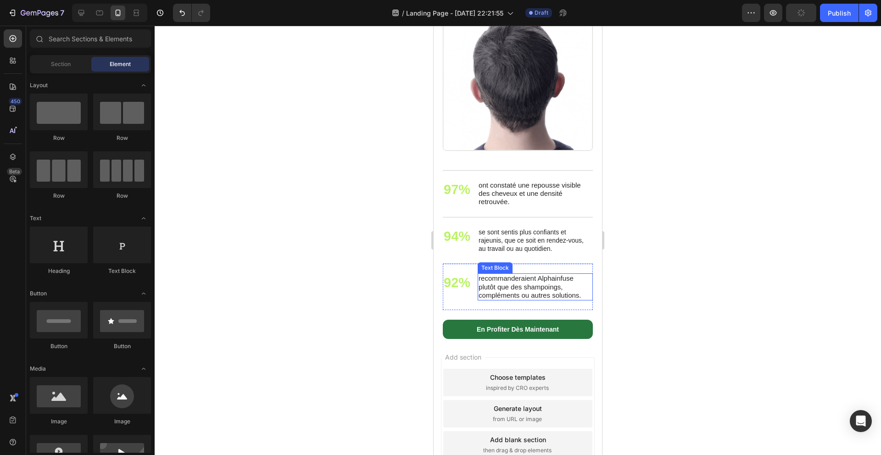
scroll to position [1825, 0]
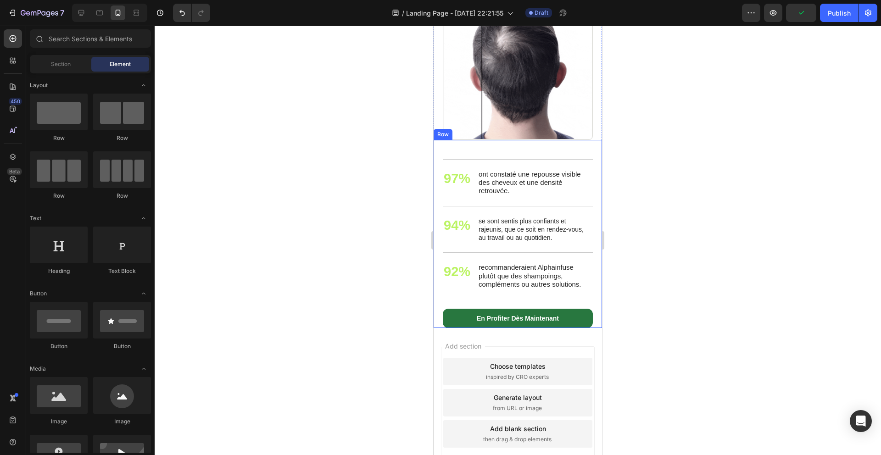
click at [437, 319] on div "En 30 jours, constatez la différence Heading 97% Text Block ont constaté une re…" at bounding box center [518, 234] width 168 height 188
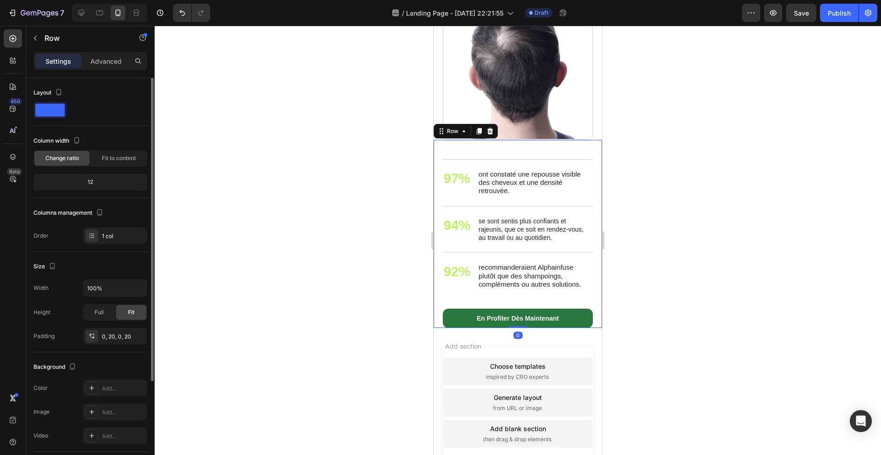
drag, startPoint x: 114, startPoint y: 56, endPoint x: 113, endPoint y: 104, distance: 47.3
click at [114, 56] on p "Advanced" at bounding box center [105, 61] width 31 height 10
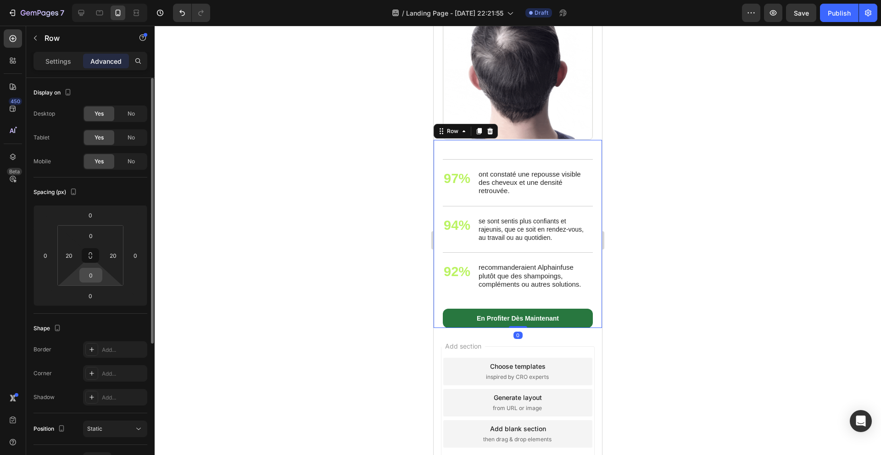
click at [94, 274] on input "0" at bounding box center [91, 276] width 18 height 14
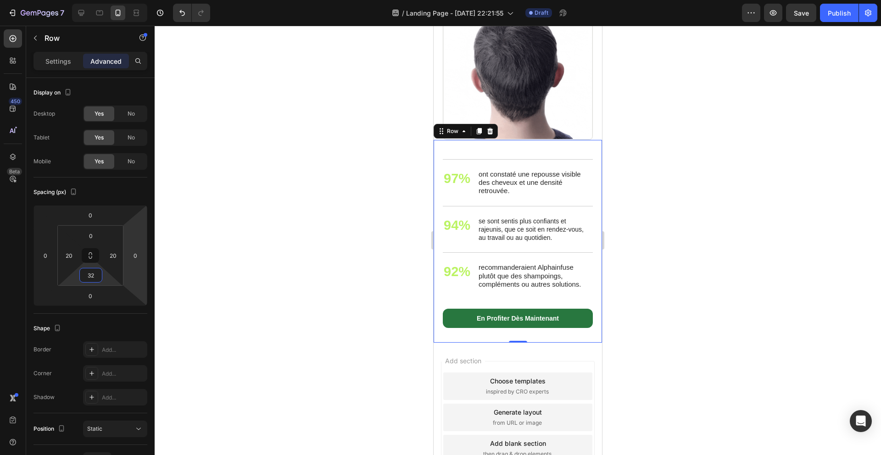
type input "32"
drag, startPoint x: 358, startPoint y: 158, endPoint x: 364, endPoint y: 153, distance: 7.5
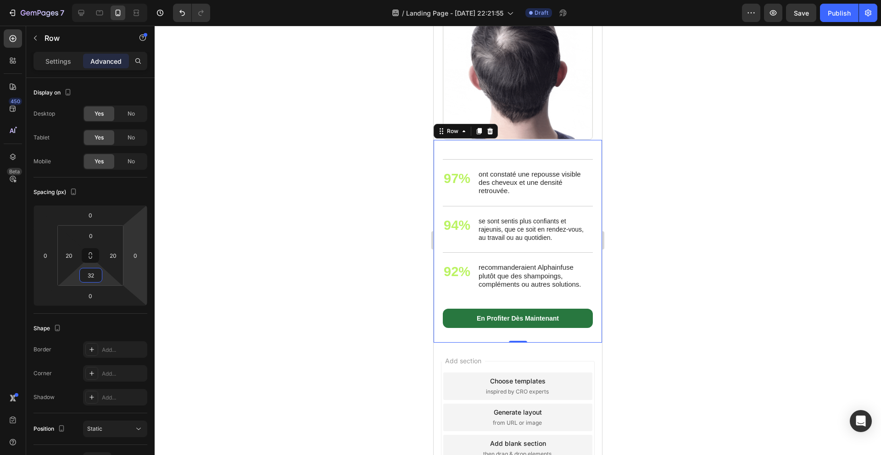
click at [358, 157] on div at bounding box center [518, 241] width 727 height 430
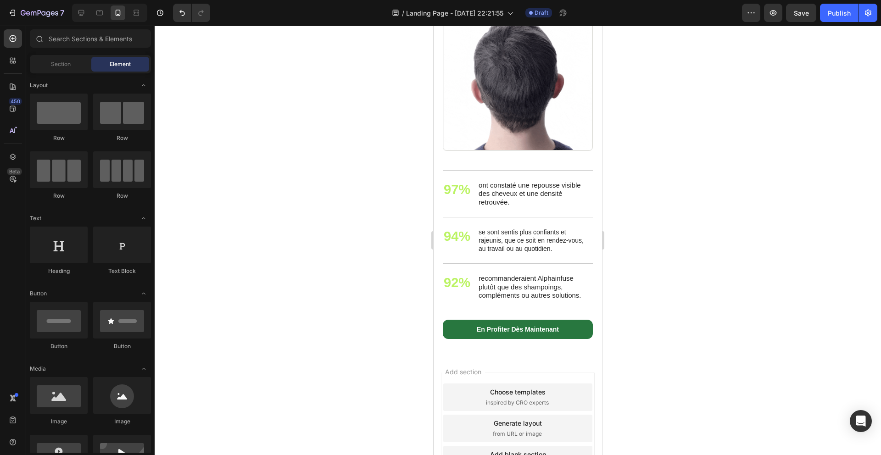
scroll to position [1501, 0]
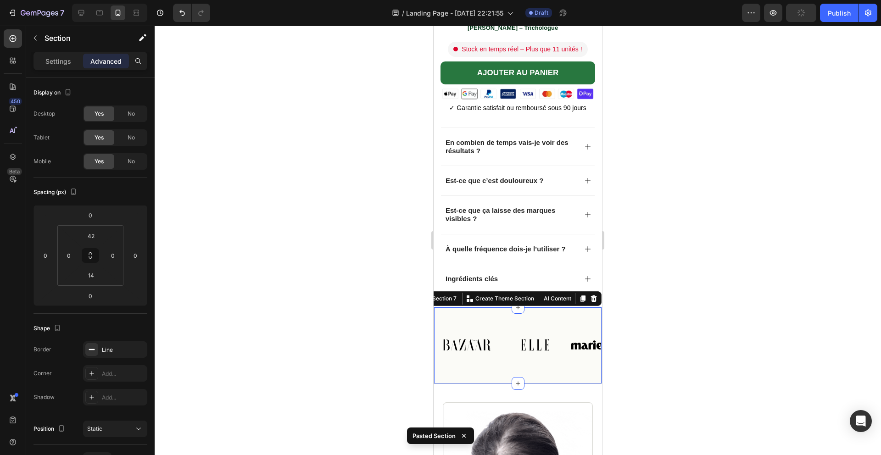
click at [350, 293] on div at bounding box center [518, 241] width 727 height 430
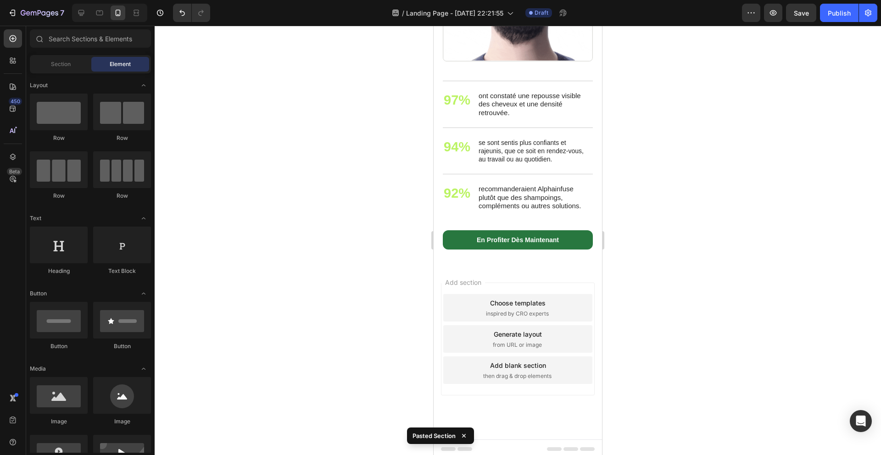
scroll to position [1985, 0]
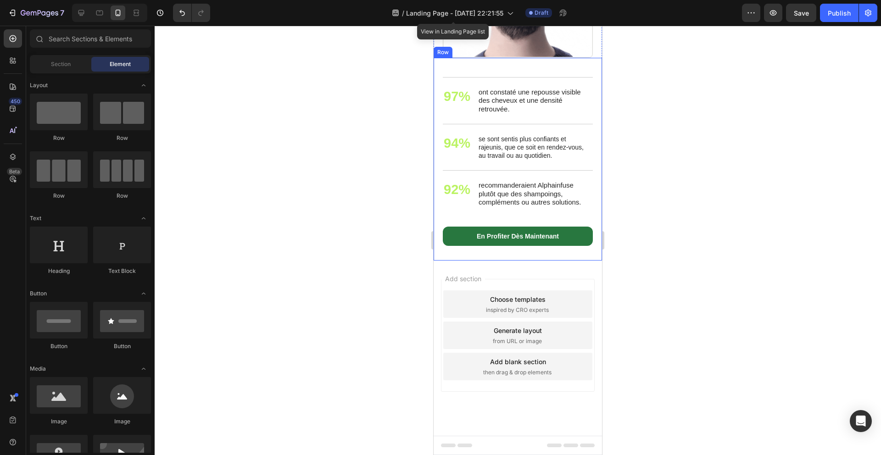
click at [458, 255] on div "En 30 jours, constatez la différence Heading 97% Text Block ont constaté une re…" at bounding box center [518, 159] width 168 height 203
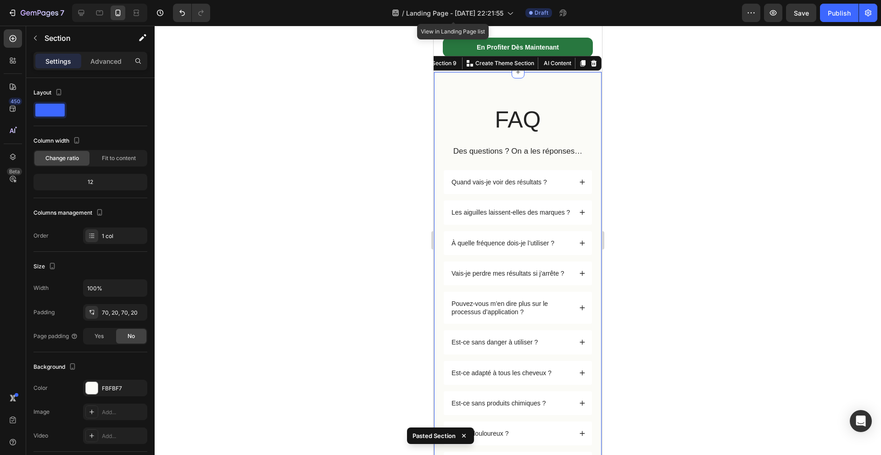
scroll to position [2188, 0]
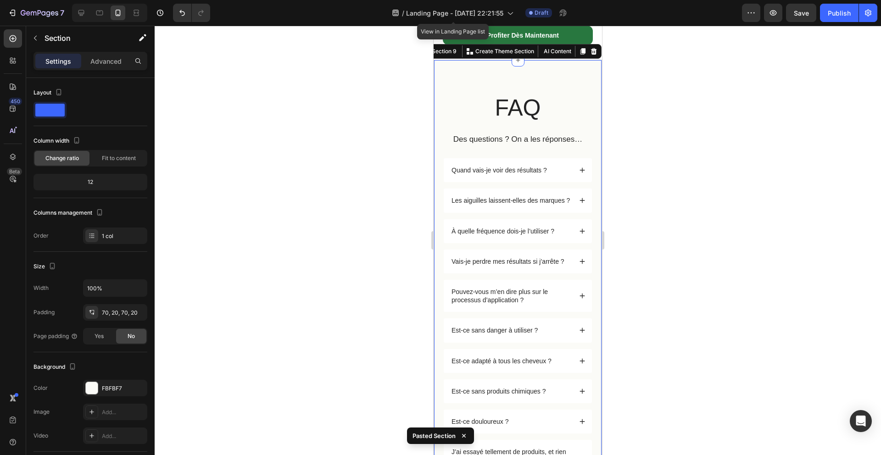
click at [380, 258] on div at bounding box center [518, 241] width 727 height 430
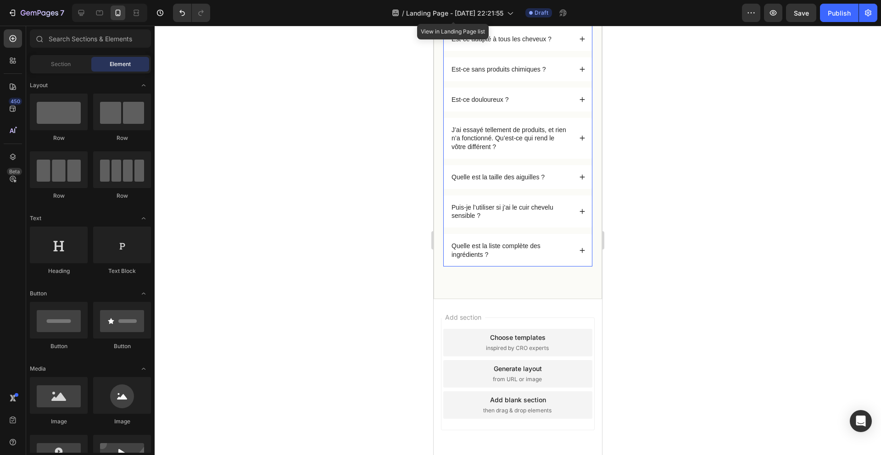
scroll to position [2547, 0]
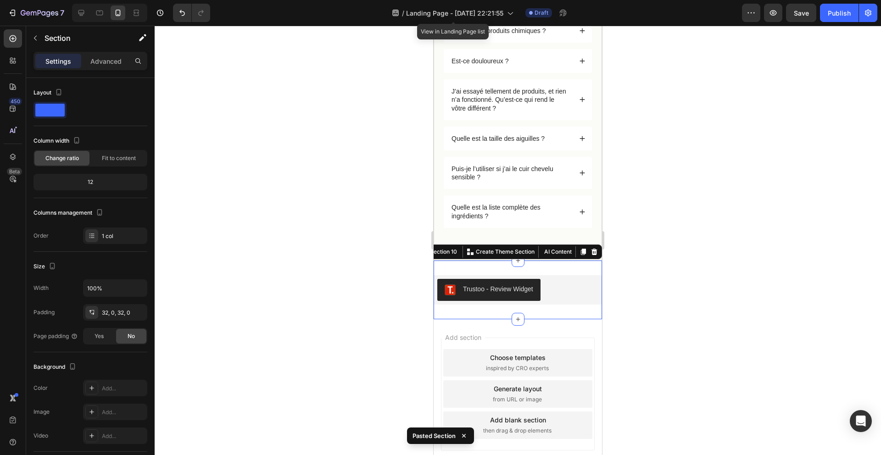
click at [679, 213] on div at bounding box center [518, 241] width 727 height 430
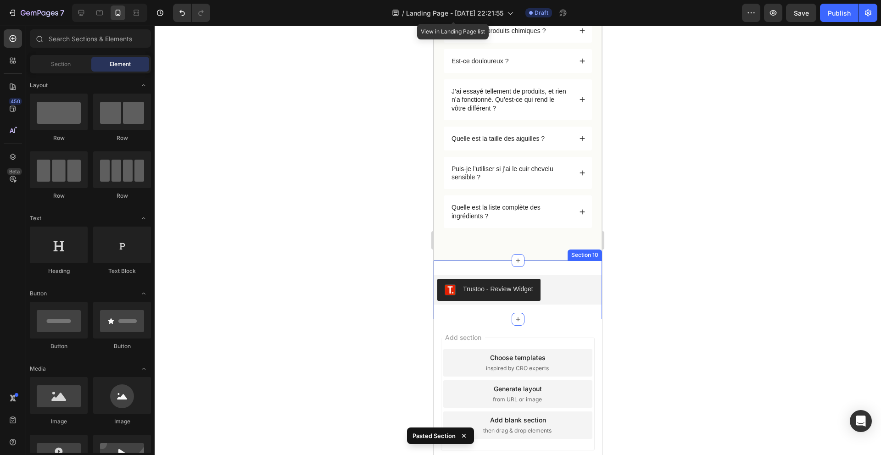
click at [554, 314] on div "Trustoo - Review Widget Trustoo Section 10" at bounding box center [518, 290] width 168 height 59
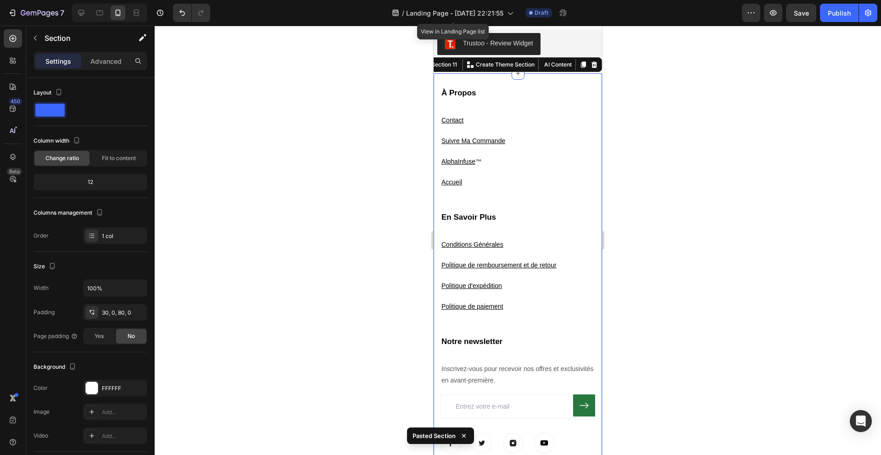
click at [655, 272] on div at bounding box center [518, 241] width 727 height 430
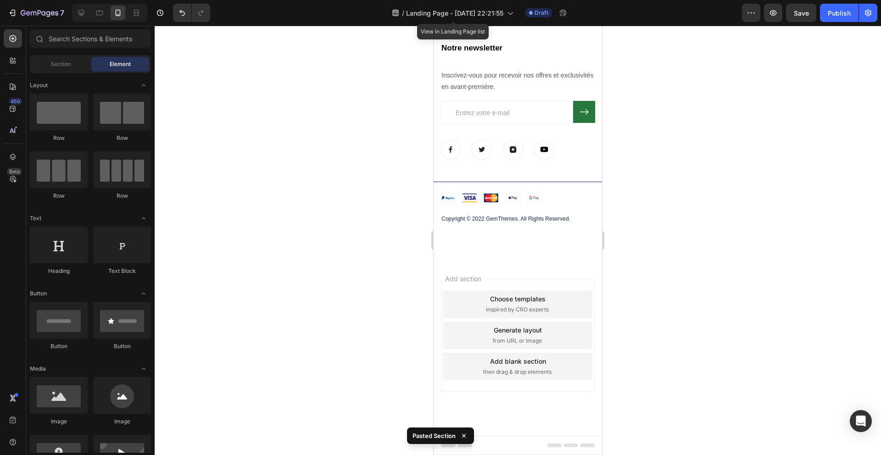
scroll to position [3082, 0]
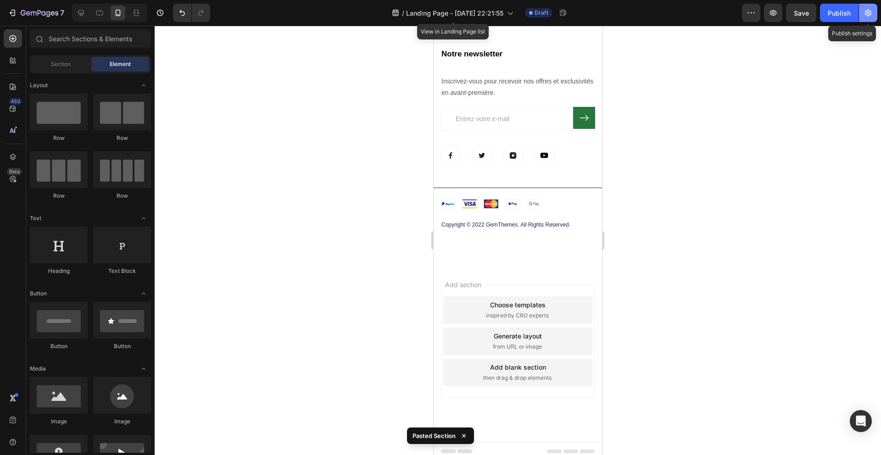
click at [866, 19] on button "button" at bounding box center [868, 13] width 18 height 18
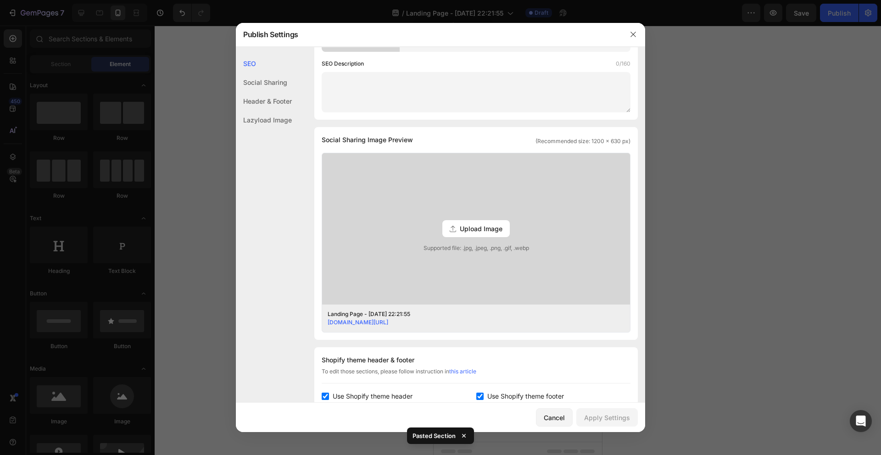
scroll to position [372, 0]
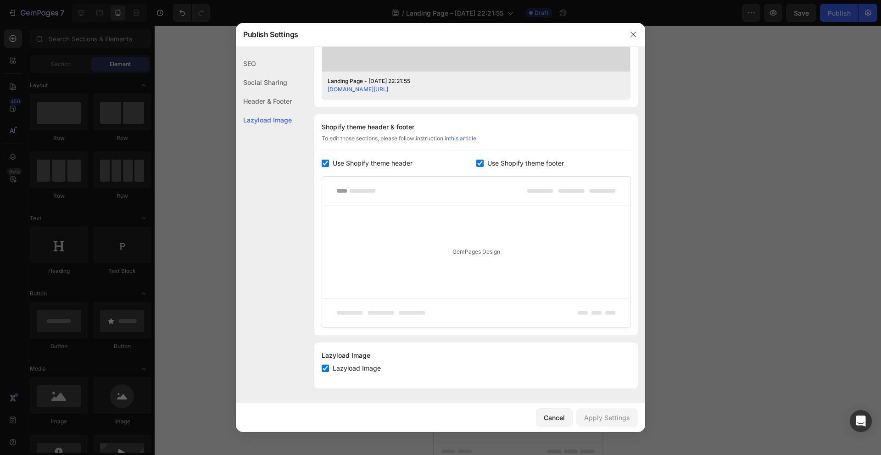
click at [482, 165] on input "checkbox" at bounding box center [479, 163] width 7 height 7
checkbox input "false"
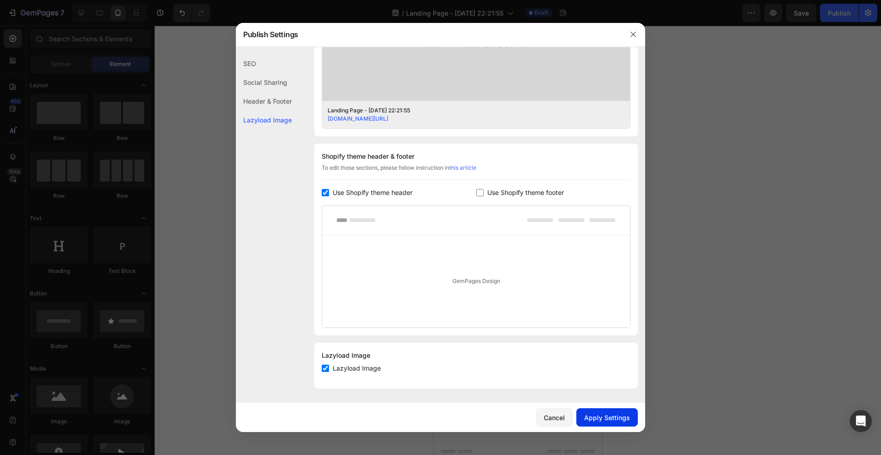
click at [585, 426] on button "Apply Settings" at bounding box center [608, 418] width 62 height 18
click at [630, 34] on icon "button" at bounding box center [633, 34] width 7 height 7
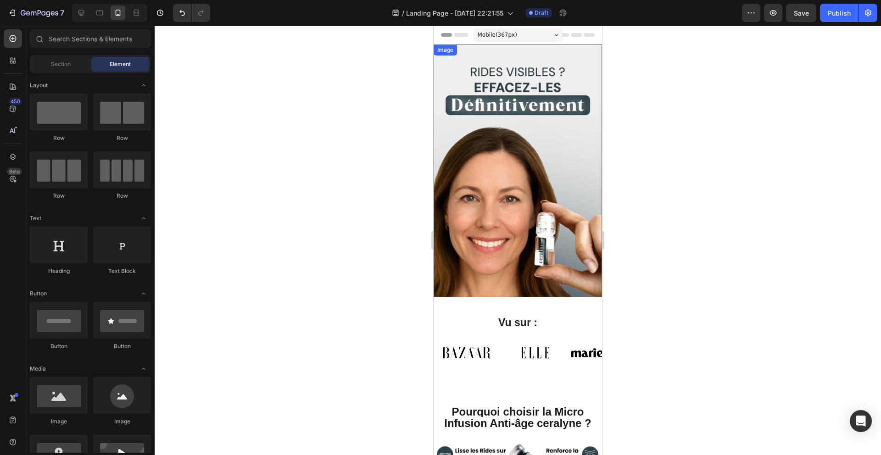
scroll to position [8, 0]
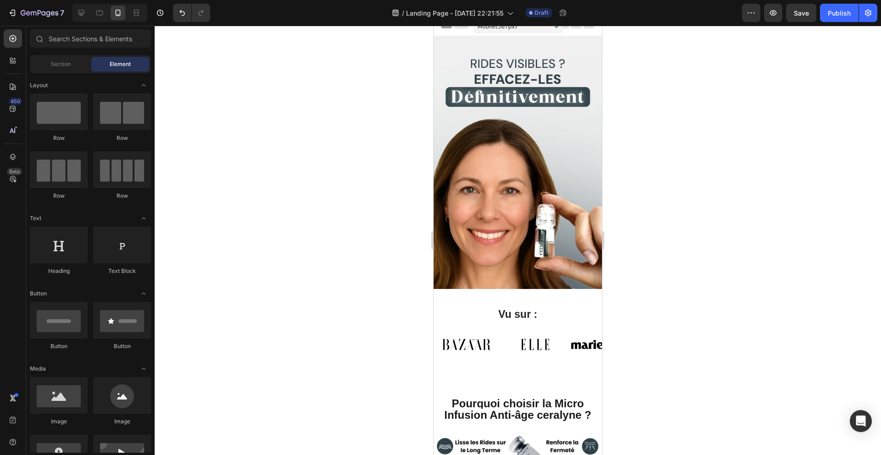
click at [411, 196] on div at bounding box center [518, 241] width 727 height 430
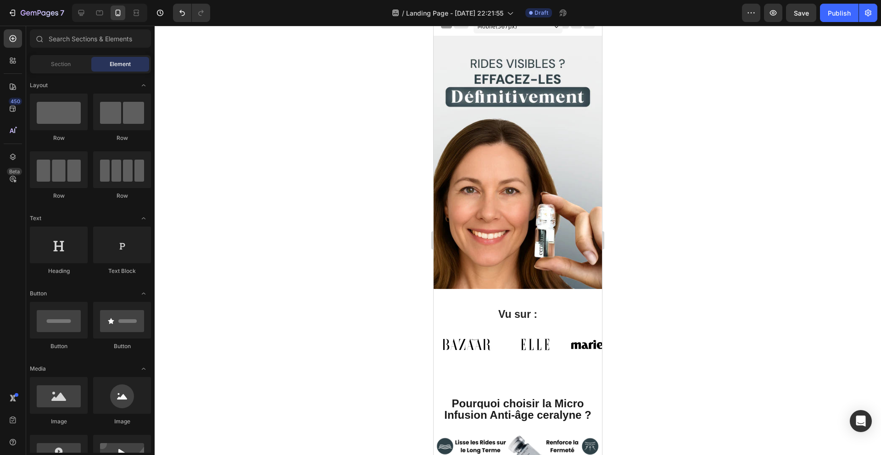
click at [411, 196] on div at bounding box center [518, 241] width 727 height 430
click at [410, 196] on div at bounding box center [518, 241] width 727 height 430
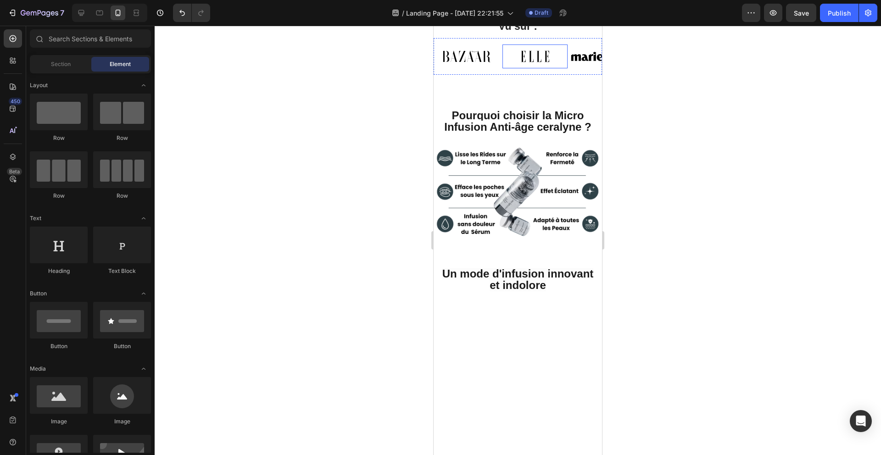
scroll to position [297, 0]
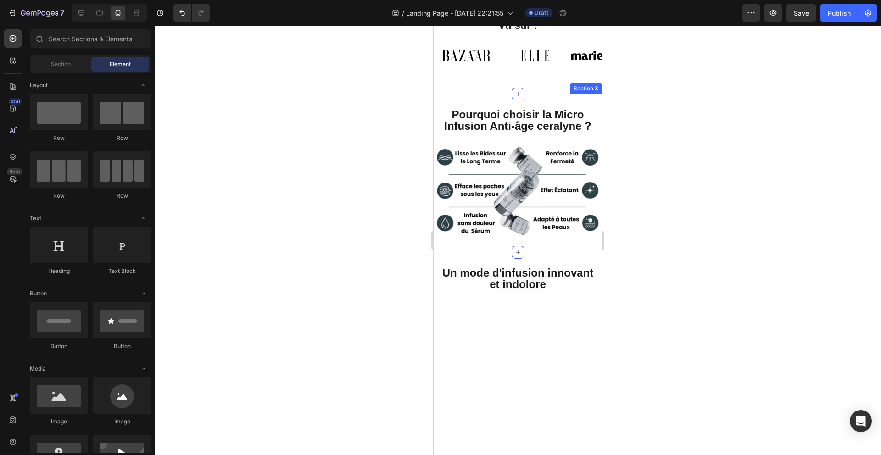
click at [392, 123] on div at bounding box center [518, 241] width 727 height 430
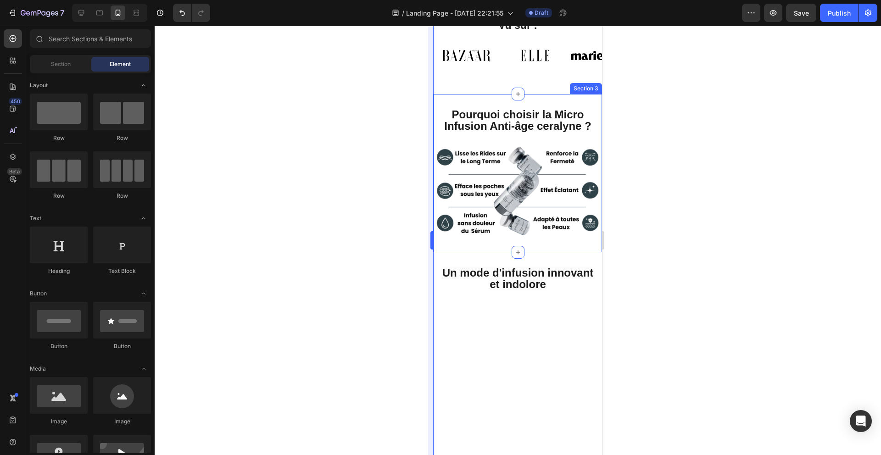
drag, startPoint x: 392, startPoint y: 123, endPoint x: 433, endPoint y: 118, distance: 42.0
click at [392, 123] on div at bounding box center [518, 241] width 727 height 430
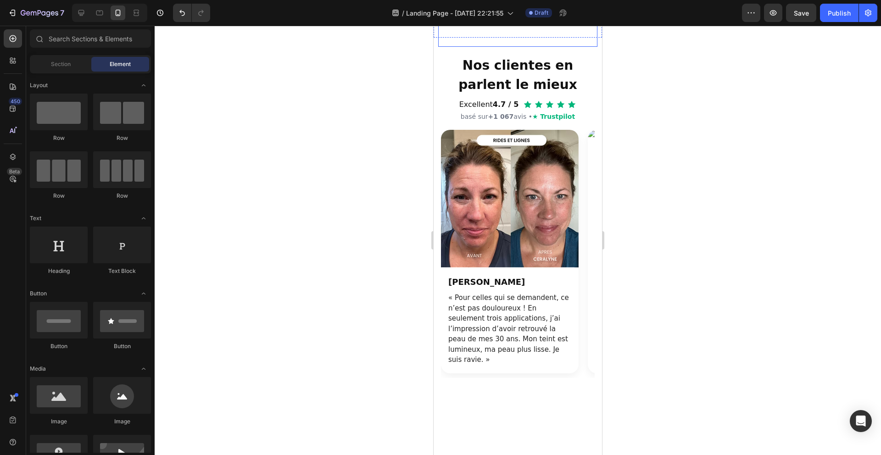
scroll to position [663, 0]
